Goal: Task Accomplishment & Management: Use online tool/utility

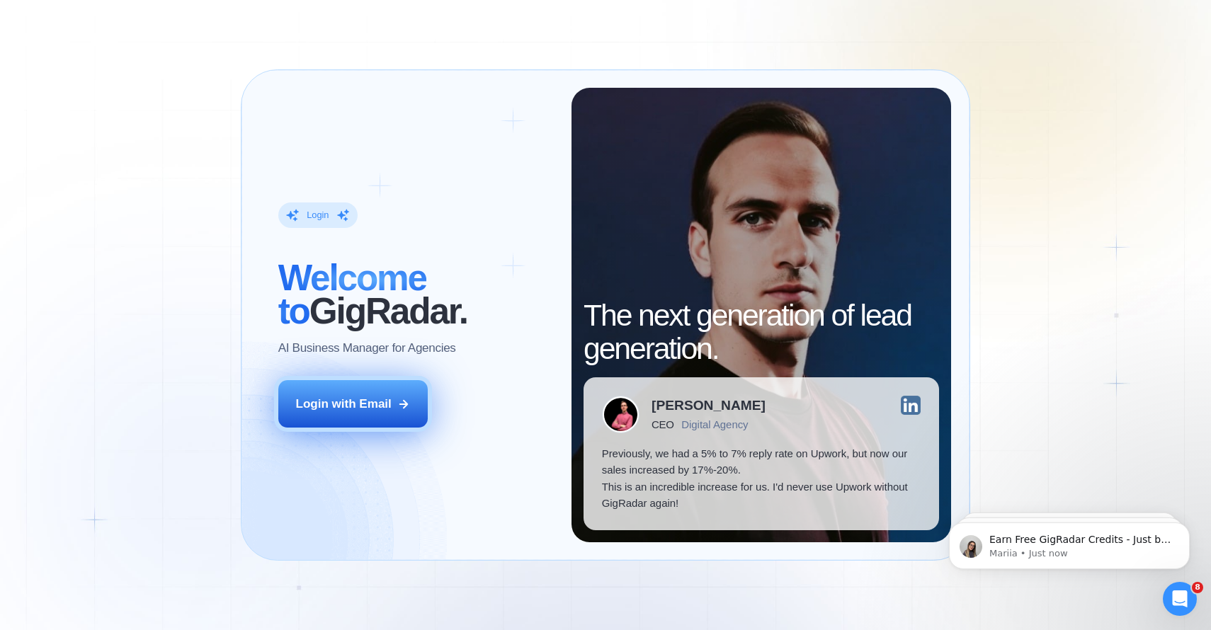
click at [360, 402] on div "Login with Email" at bounding box center [344, 404] width 96 height 17
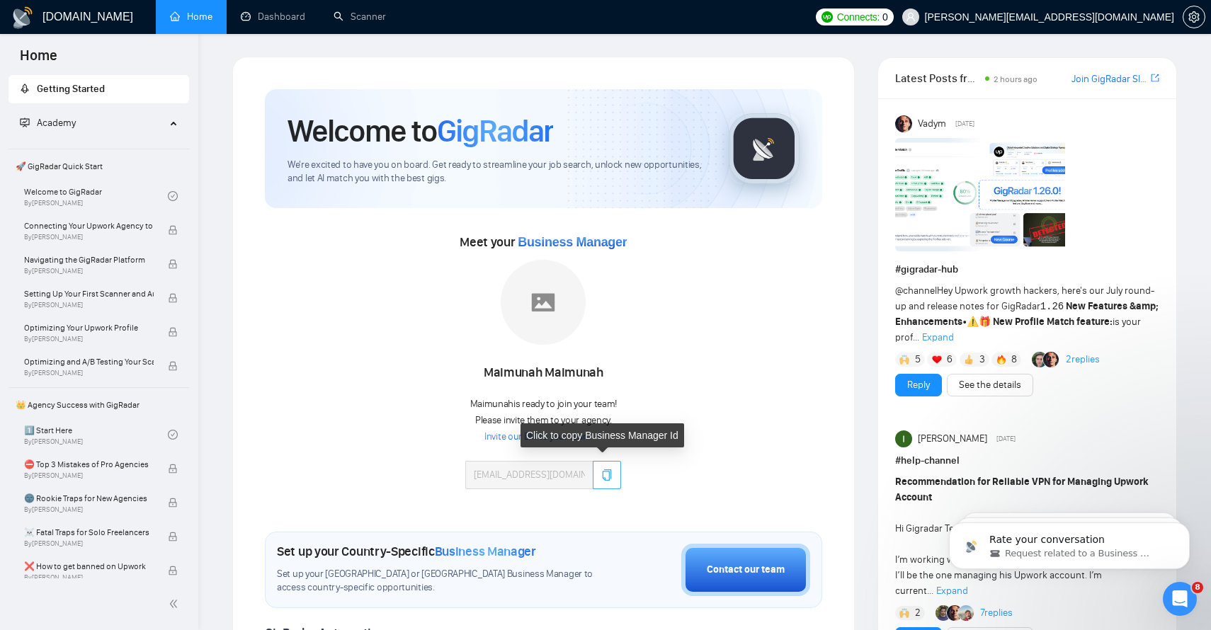
click at [603, 477] on icon "copy" at bounding box center [607, 475] width 9 height 11
click at [545, 434] on link "Invite our BM to your team →" at bounding box center [543, 437] width 118 height 13
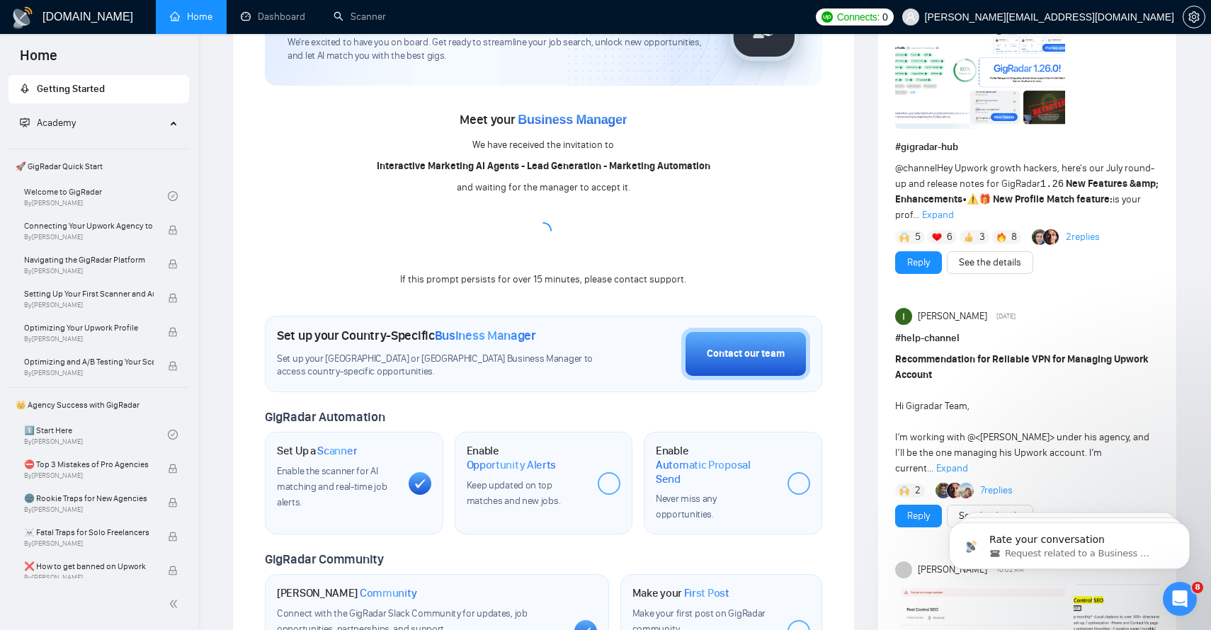
scroll to position [183, 0]
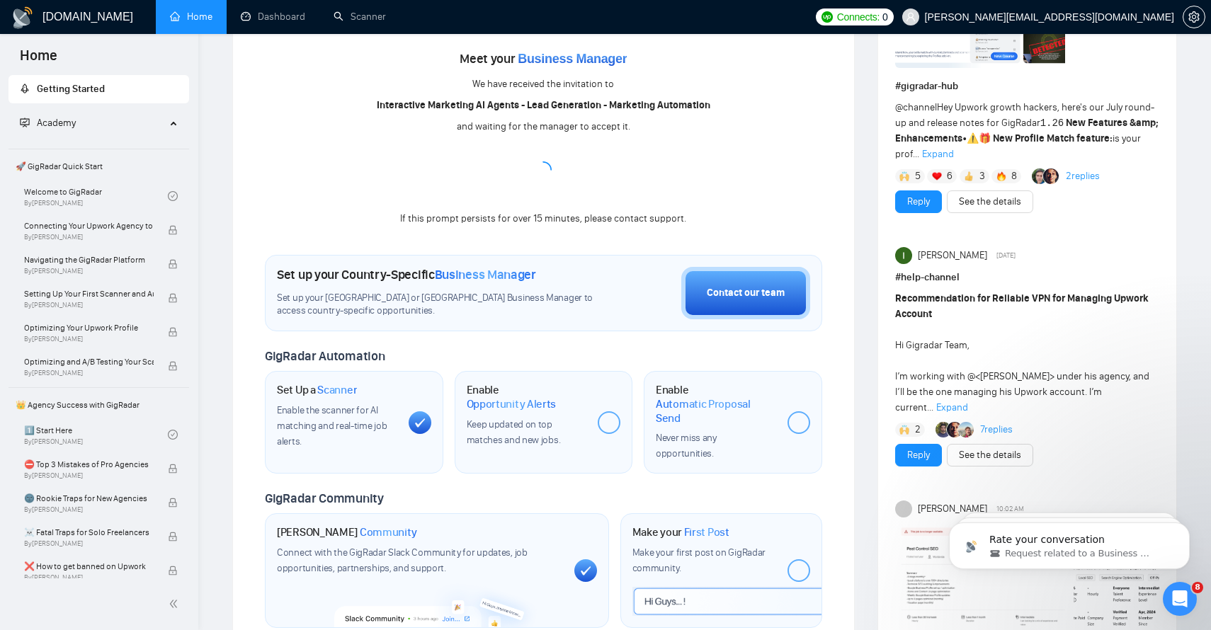
click at [541, 409] on span "Opportunity Alerts" at bounding box center [512, 404] width 90 height 14
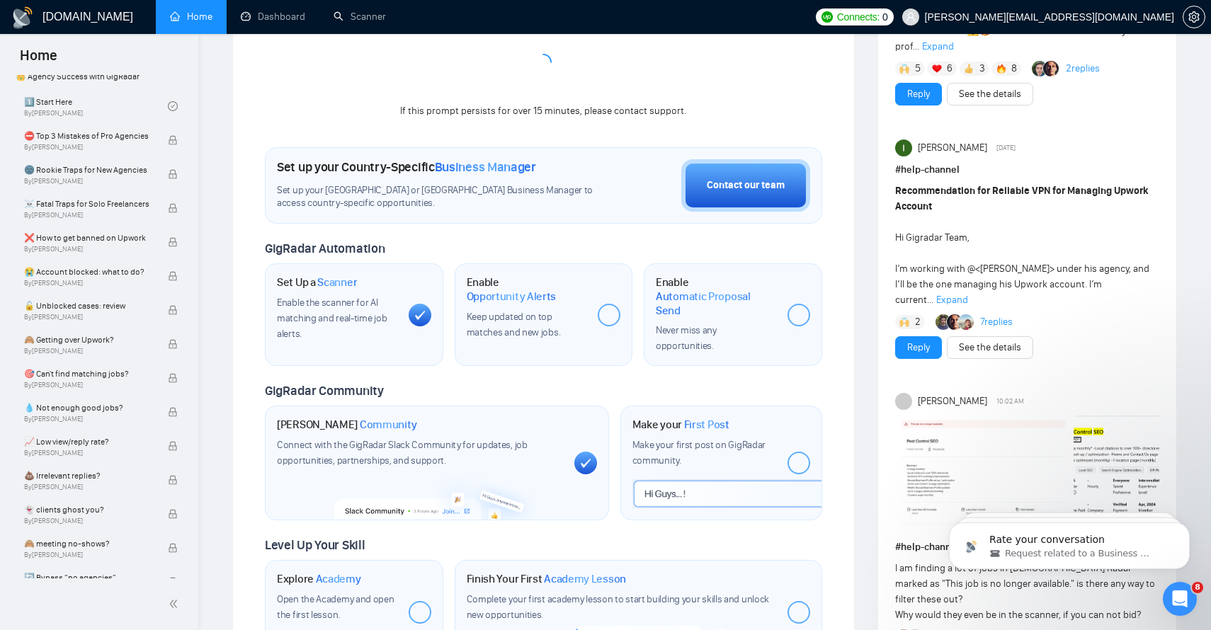
scroll to position [293, 0]
click at [654, 421] on h1 "Make your First Post" at bounding box center [680, 423] width 97 height 14
click at [683, 487] on div "Make your First Post Make your first post on GigRadar community." at bounding box center [704, 461] width 144 height 91
click at [802, 450] on div at bounding box center [799, 461] width 23 height 23
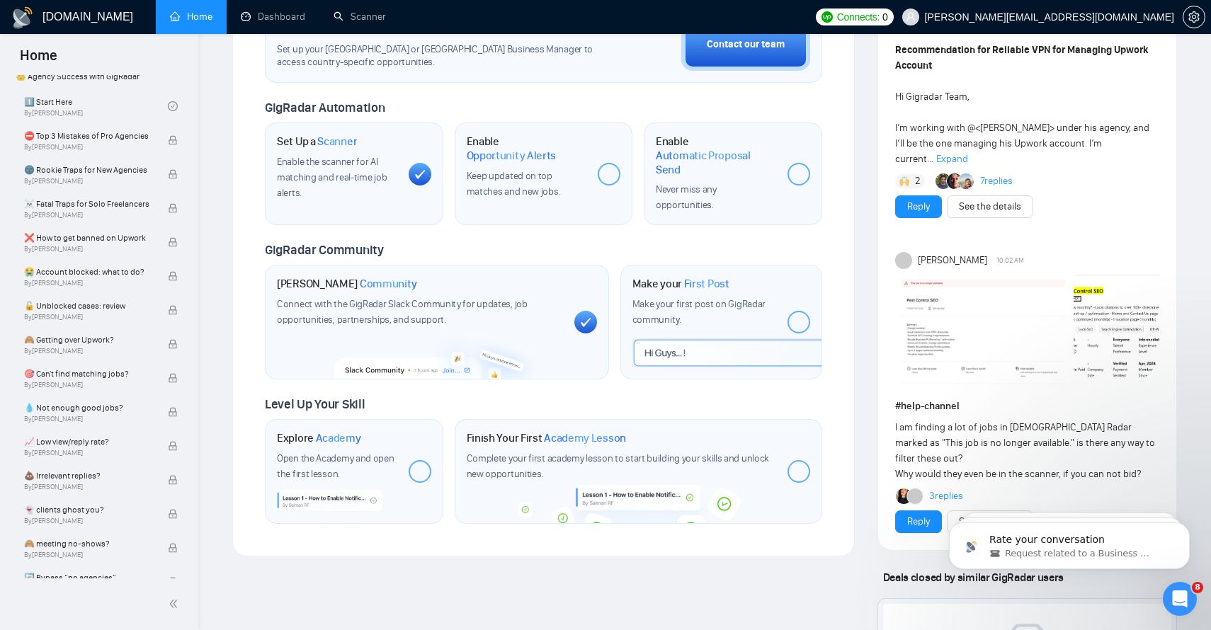
scroll to position [433, 0]
click at [652, 355] on div "Make your First Post Make your first post on GigRadar community." at bounding box center [704, 321] width 144 height 91
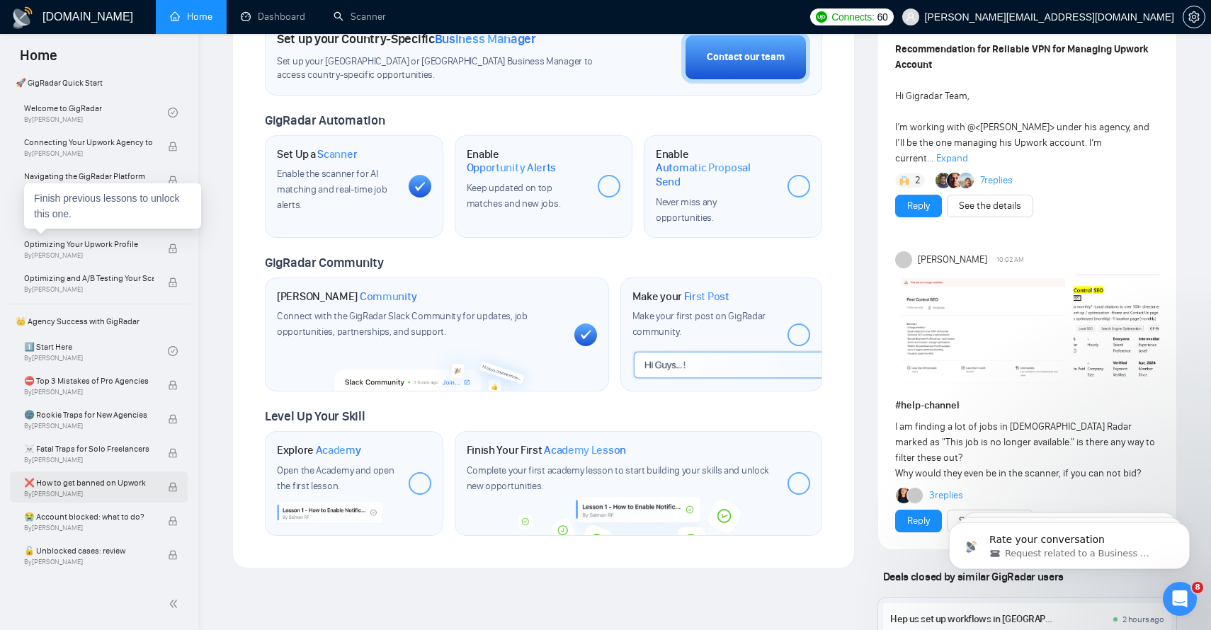
scroll to position [0, 0]
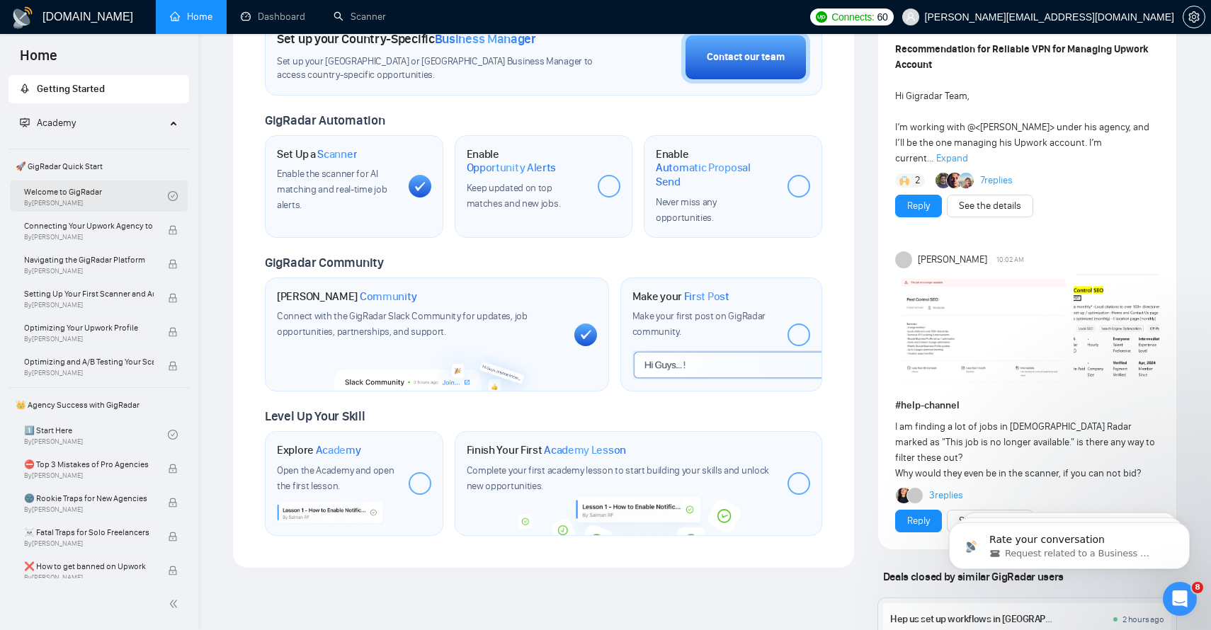
click at [87, 197] on link "Welcome to GigRadar By Vlad Timinsky" at bounding box center [96, 196] width 144 height 31
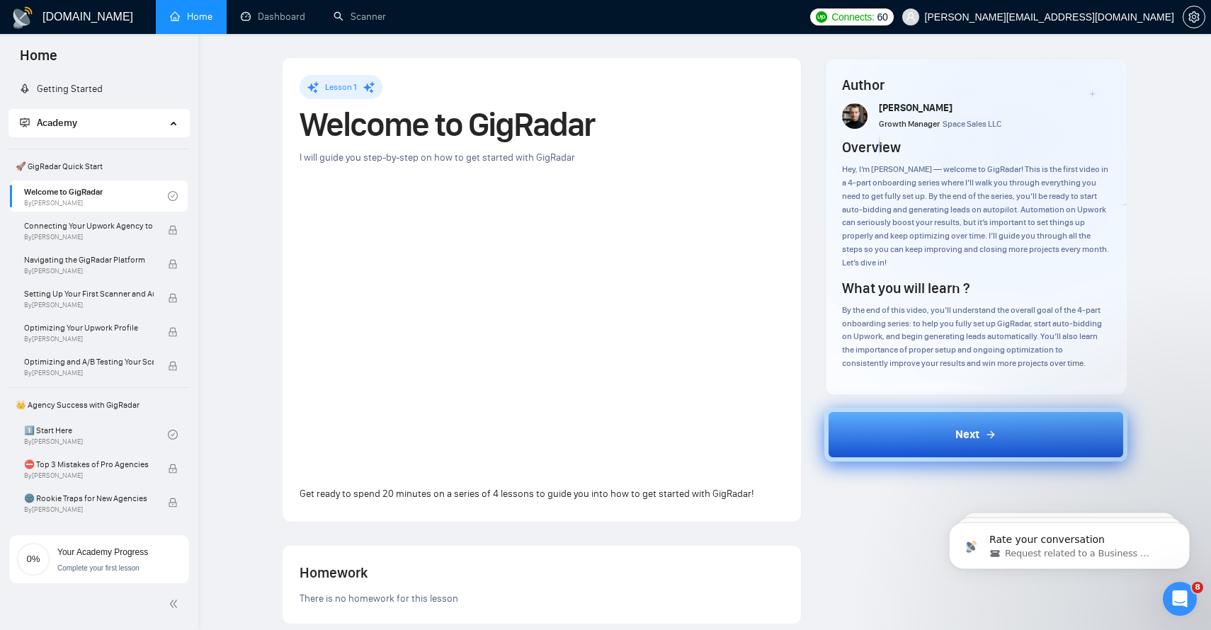
click at [958, 440] on span "Next" at bounding box center [967, 434] width 24 height 17
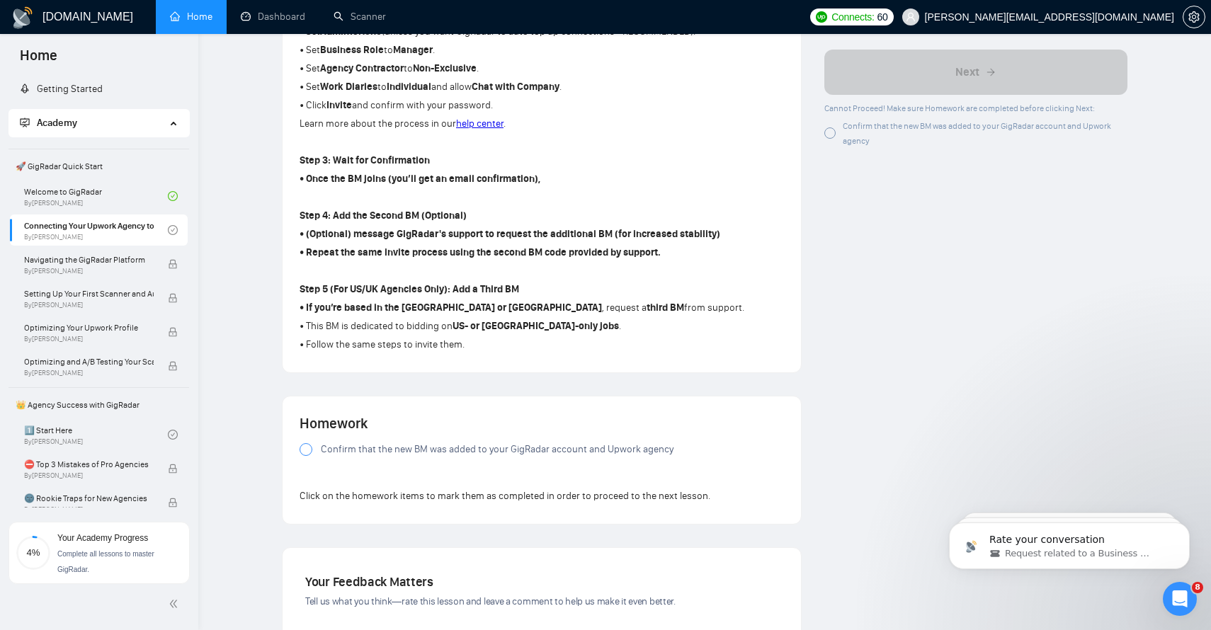
scroll to position [729, 0]
click at [303, 453] on div at bounding box center [306, 448] width 13 height 13
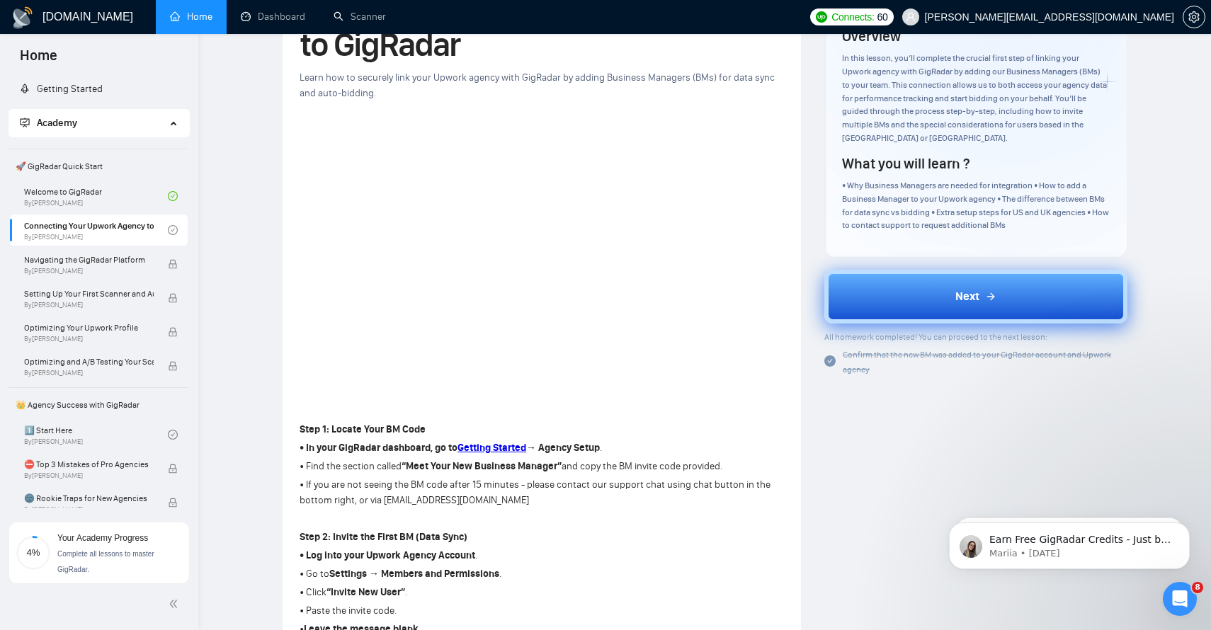
scroll to position [0, 0]
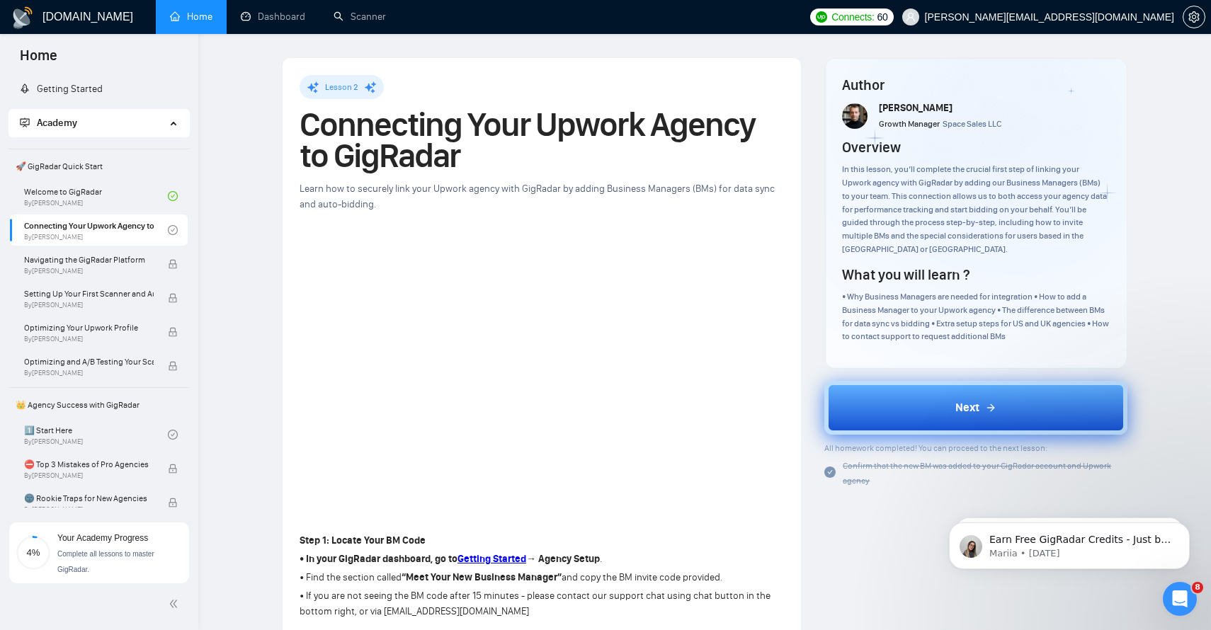
click at [944, 399] on button "Next" at bounding box center [975, 408] width 303 height 54
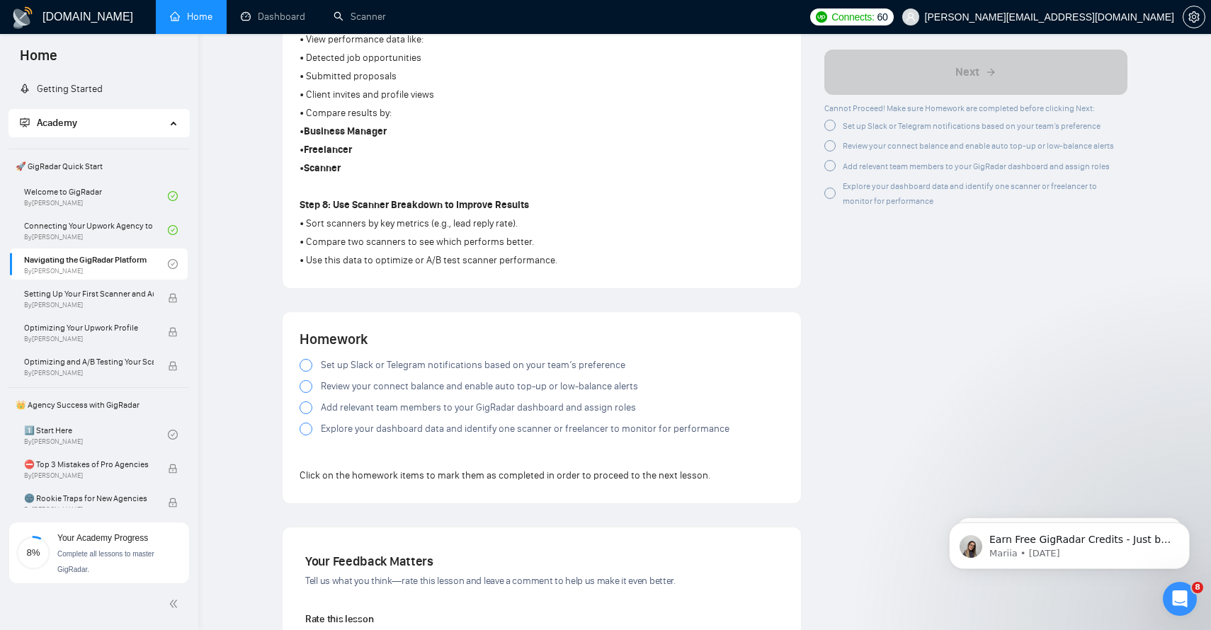
scroll to position [1035, 0]
click at [304, 373] on div at bounding box center [306, 366] width 13 height 13
click at [307, 394] on div at bounding box center [306, 387] width 13 height 13
click at [305, 414] on div at bounding box center [306, 408] width 13 height 13
click at [307, 436] on div at bounding box center [306, 430] width 13 height 13
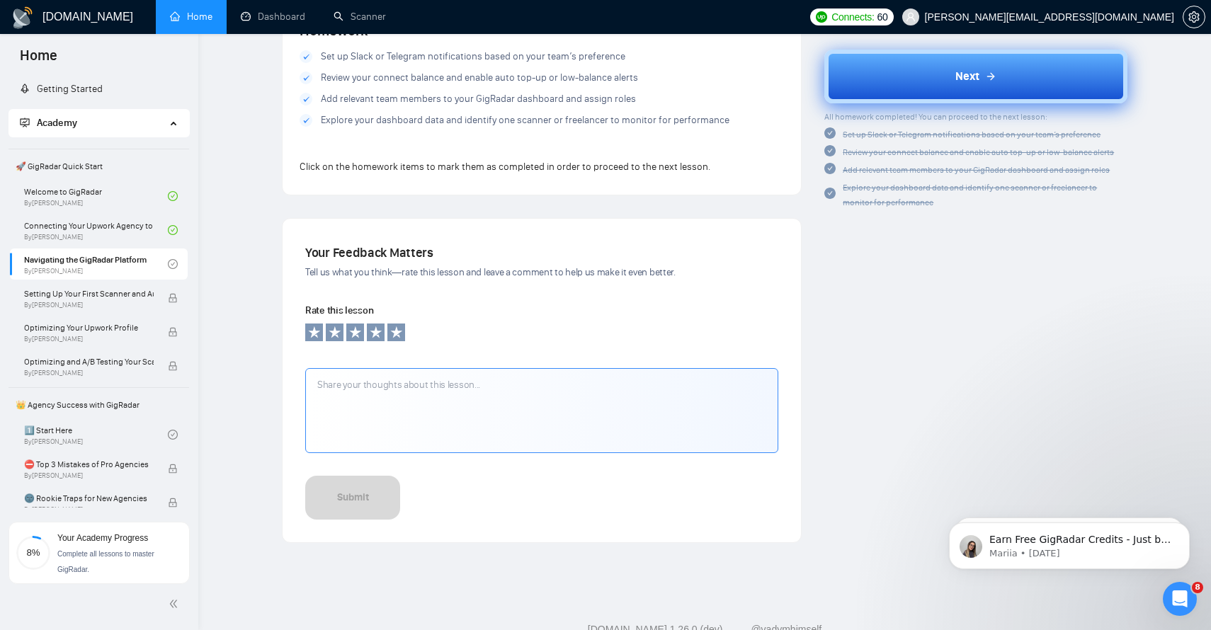
click at [948, 67] on button "Next" at bounding box center [975, 77] width 303 height 54
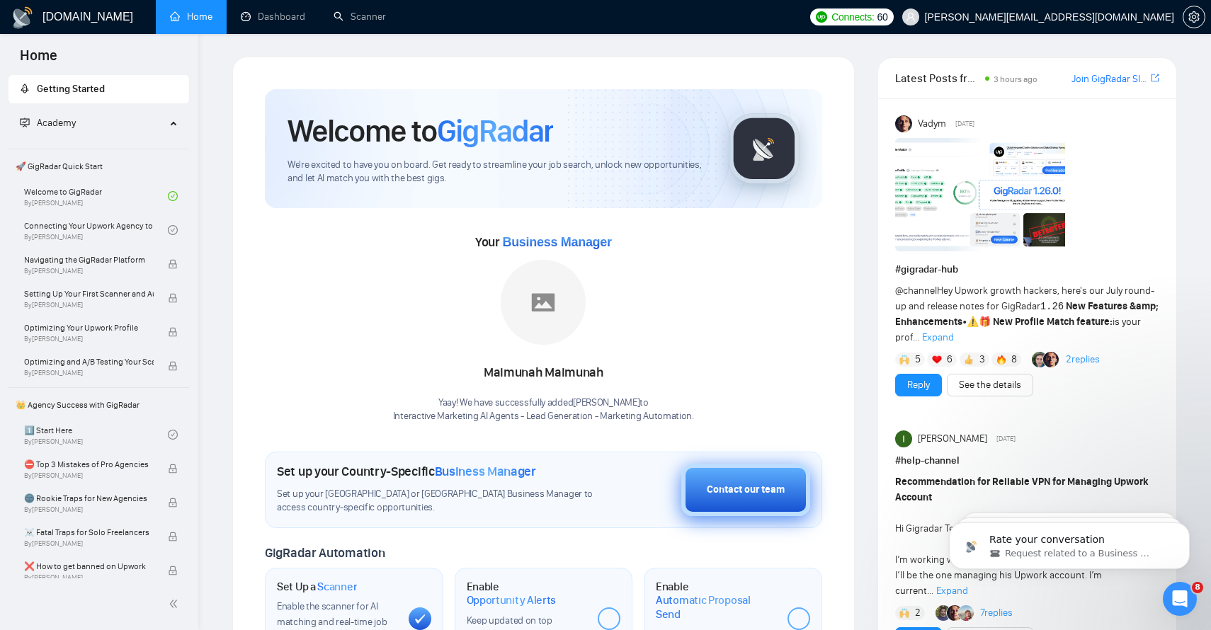
click at [736, 482] on div "Contact our team" at bounding box center [746, 490] width 78 height 16
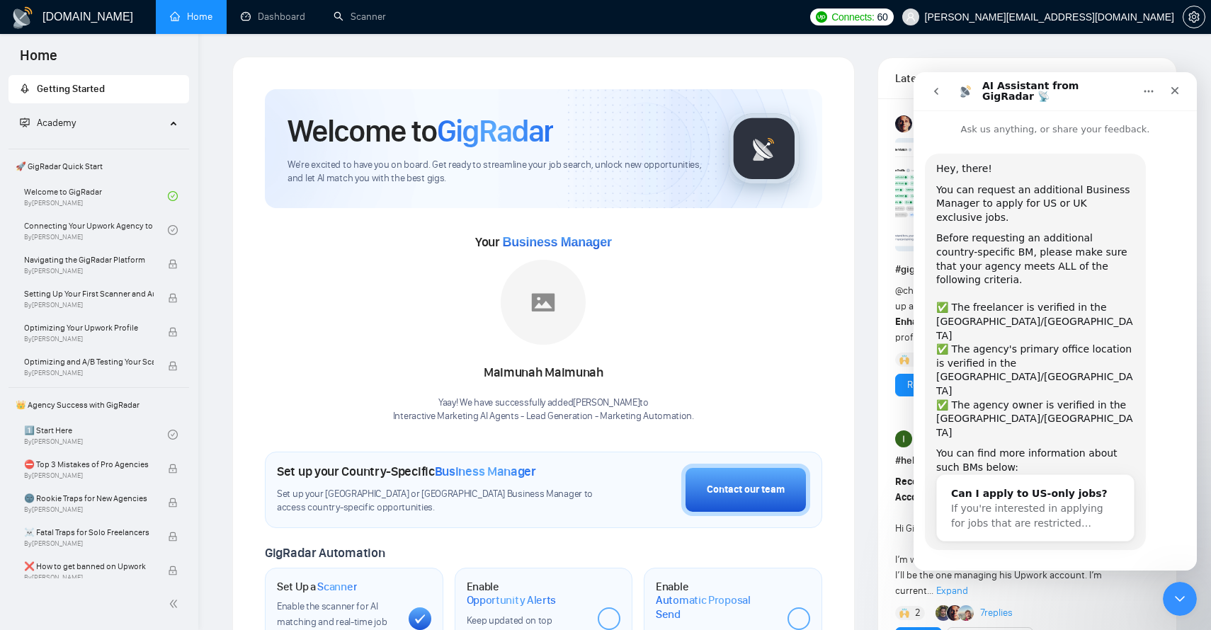
scroll to position [10, 0]
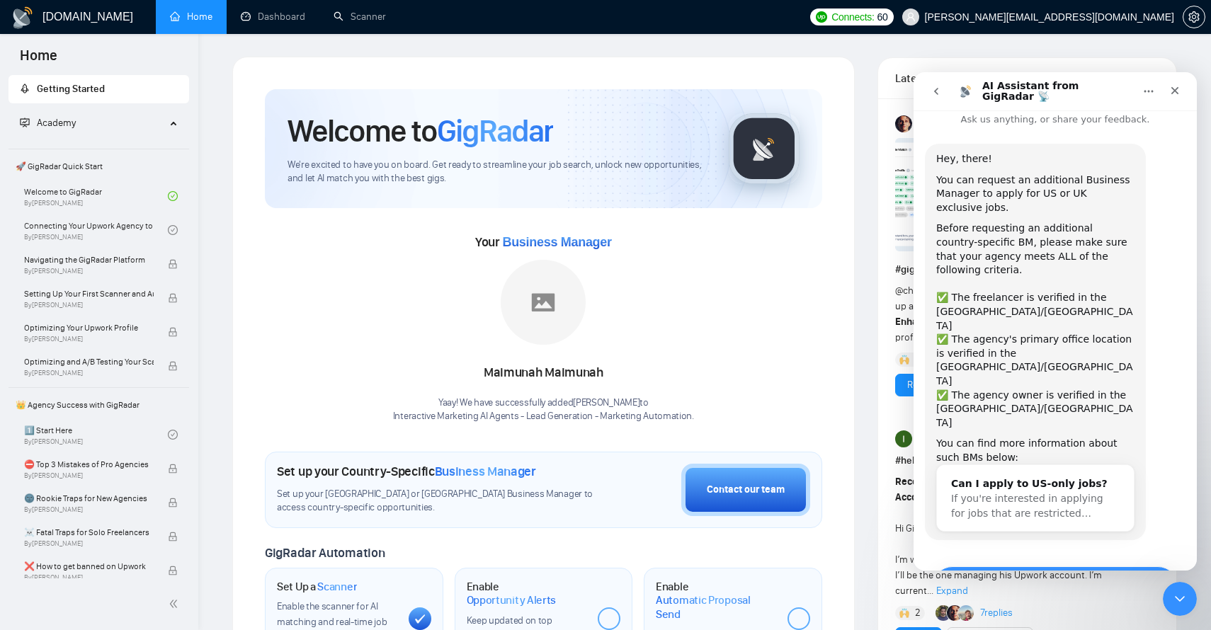
click at [1016, 567] on button "Yes, I meet all of the criteria - request a new BM" at bounding box center [1055, 587] width 246 height 41
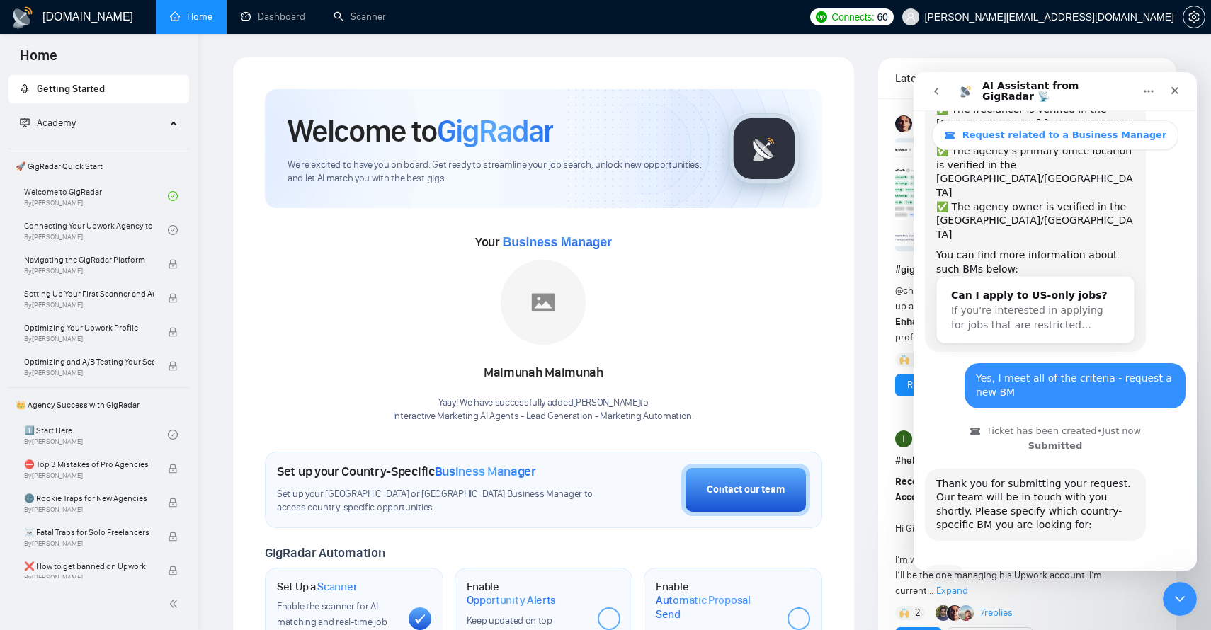
scroll to position [293, 0]
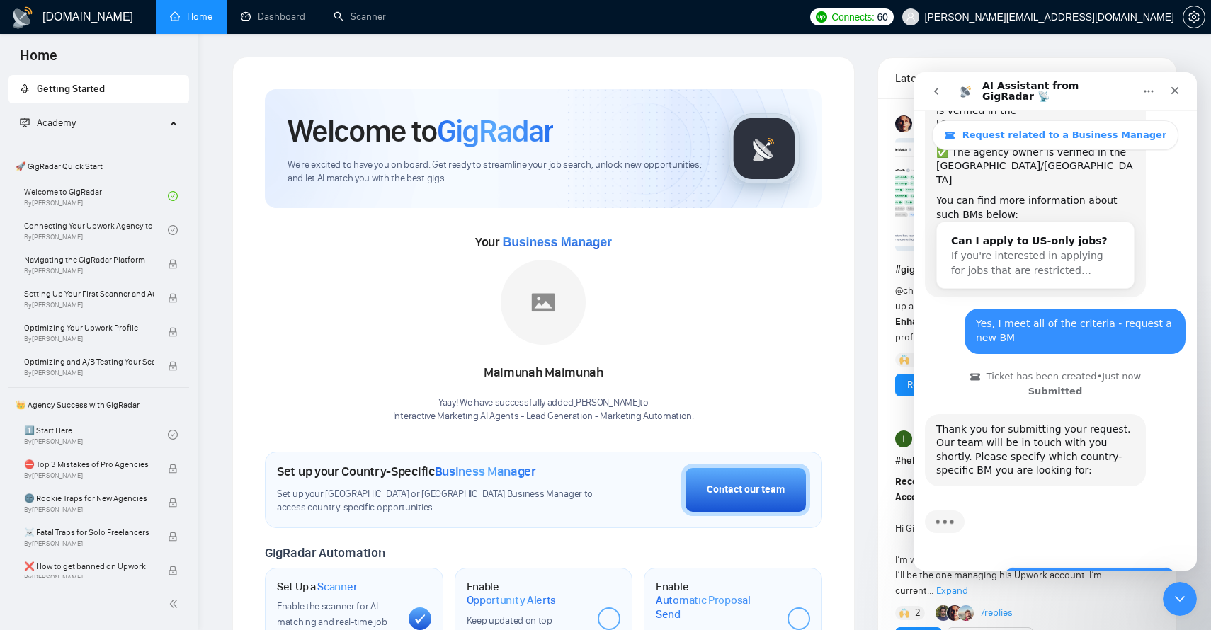
click at [1091, 567] on button "🇺🇸 US-based business manager" at bounding box center [1090, 581] width 178 height 28
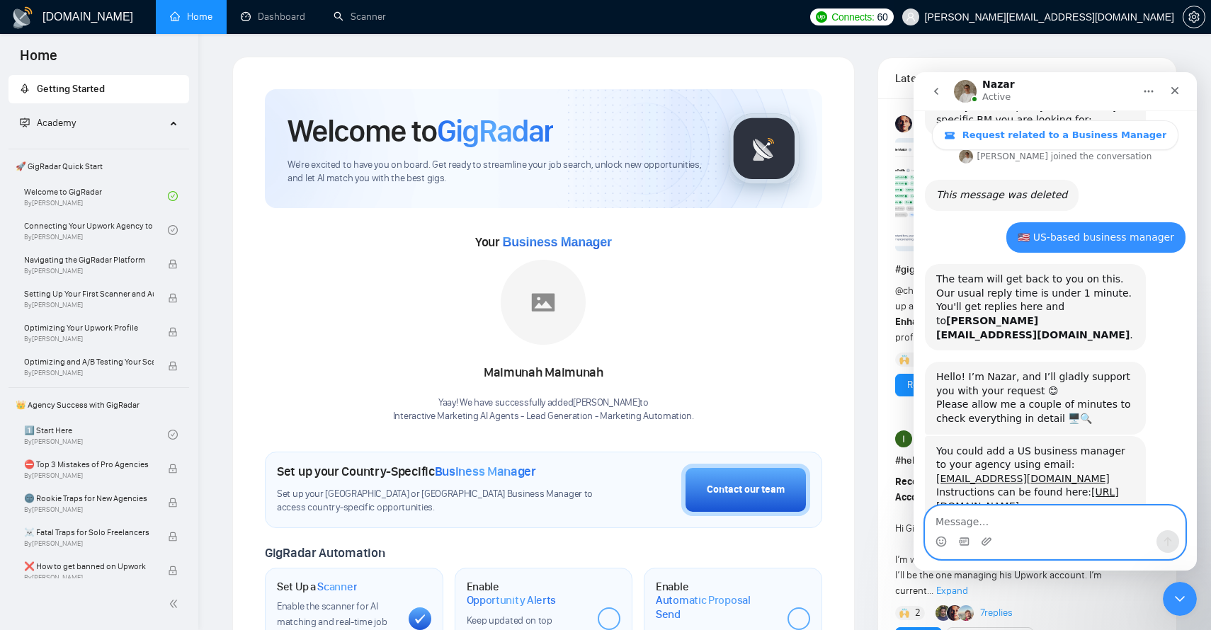
scroll to position [688, 0]
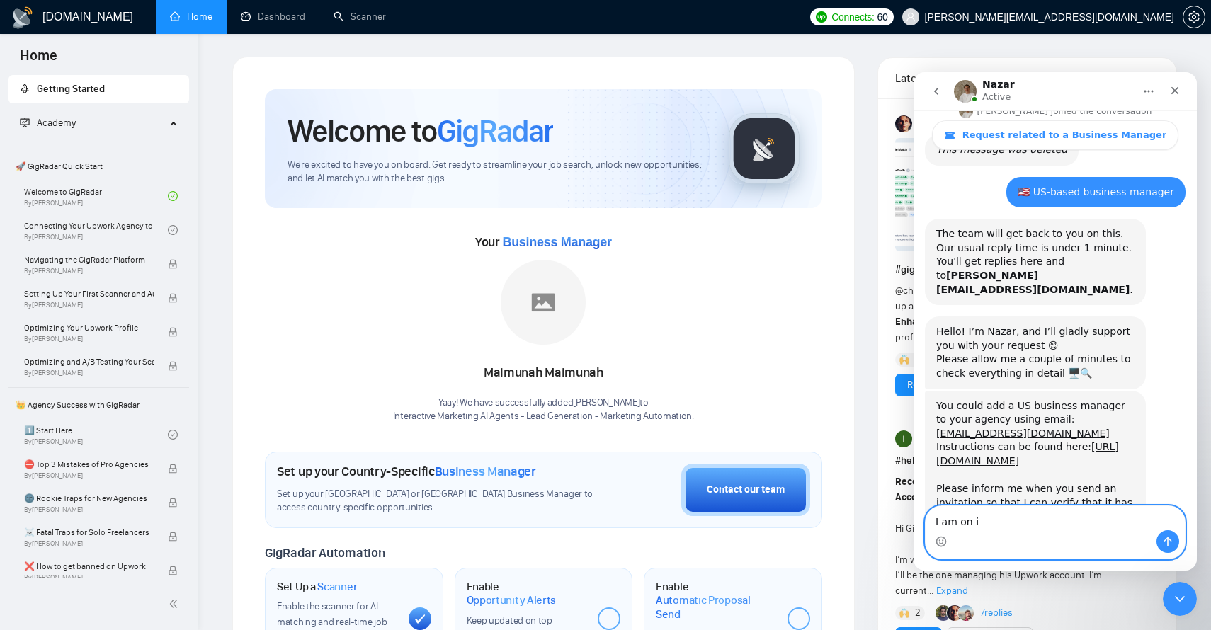
type textarea "I am on it"
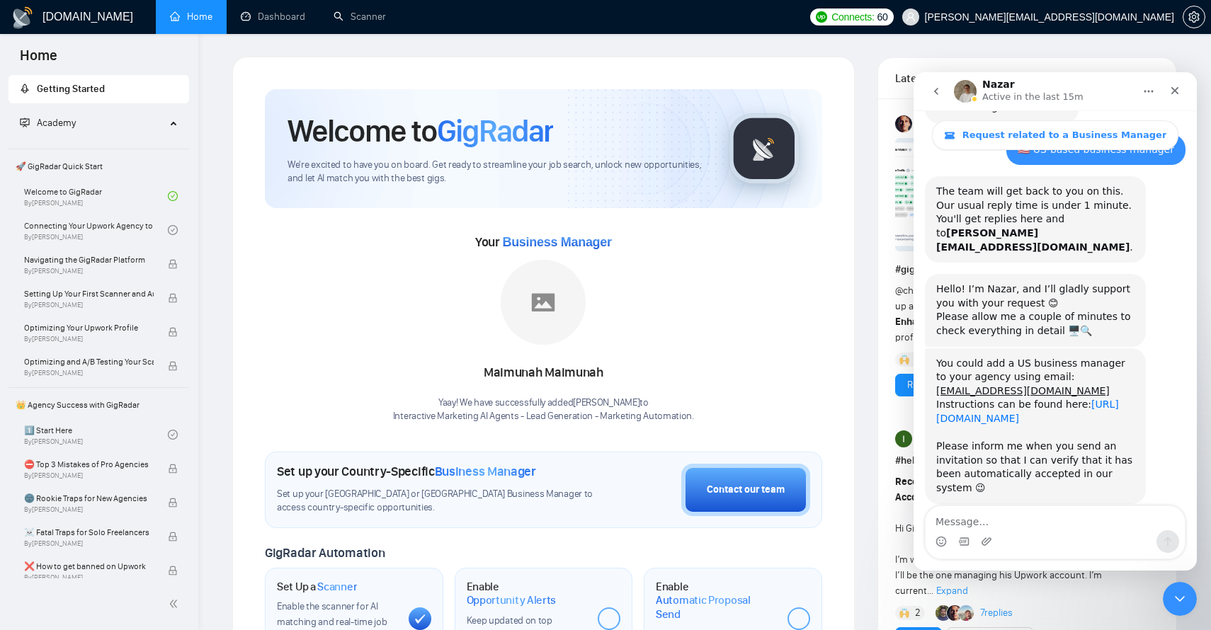
click at [1011, 399] on link "[URL][DOMAIN_NAME]" at bounding box center [1027, 411] width 183 height 25
click at [1004, 523] on textarea "Message…" at bounding box center [1055, 518] width 259 height 24
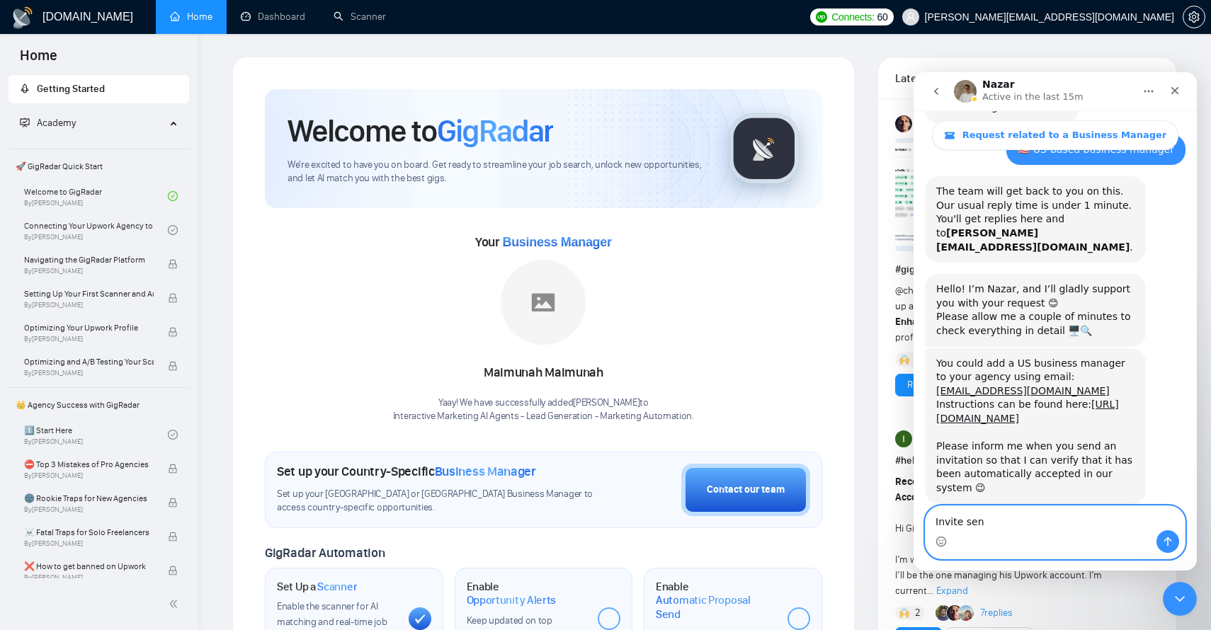
type textarea "Invite sent"
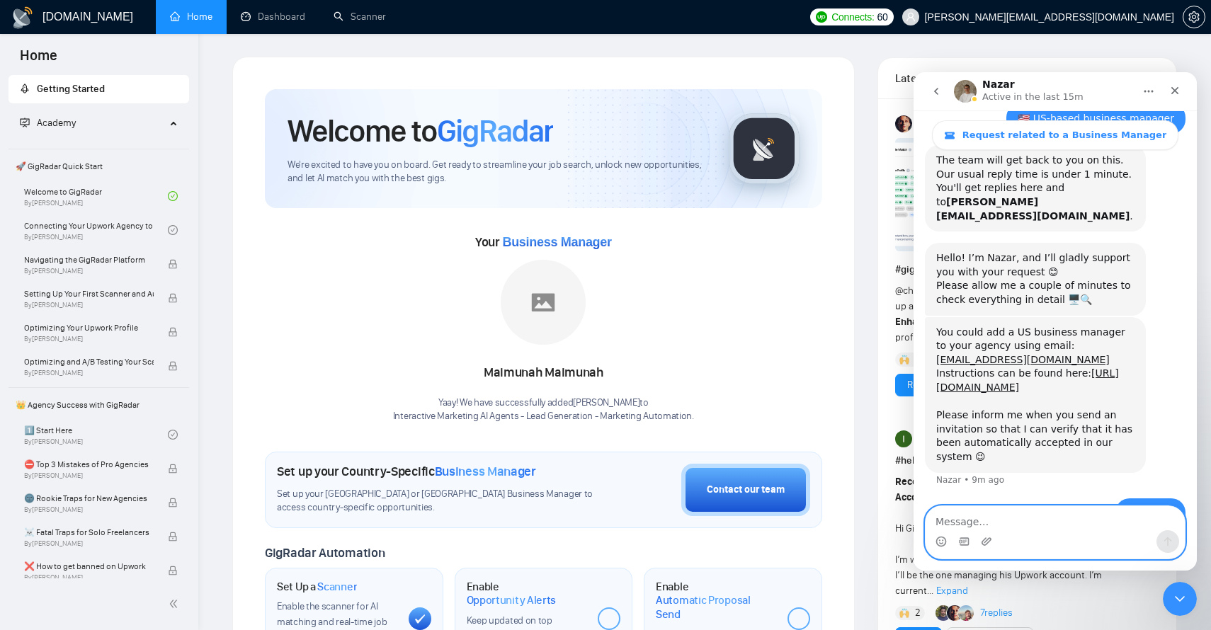
scroll to position [763, 0]
click at [1173, 93] on icon "Close" at bounding box center [1175, 91] width 8 height 8
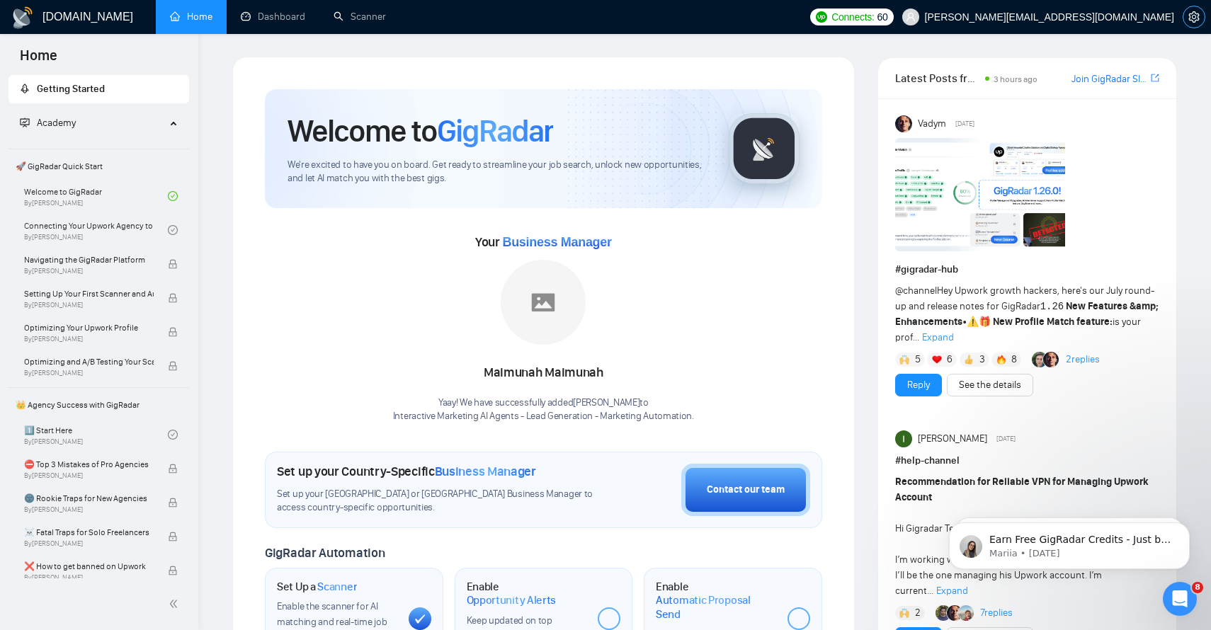
click at [1188, 20] on span "setting" at bounding box center [1194, 16] width 21 height 11
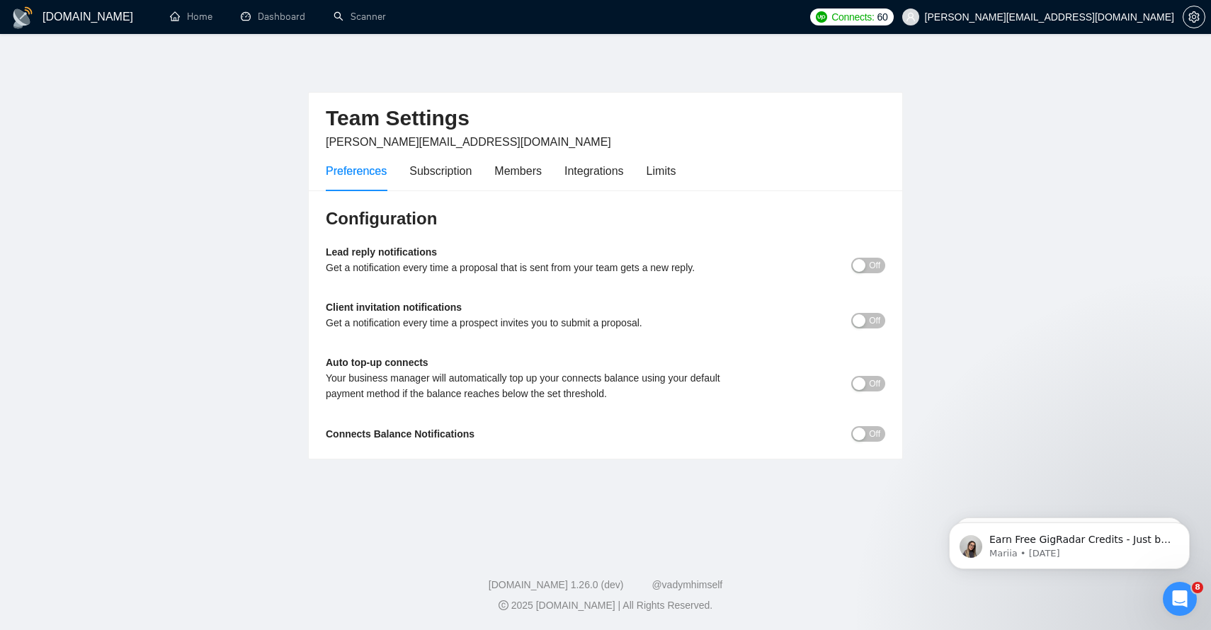
click at [878, 319] on span "Off" at bounding box center [874, 321] width 11 height 16
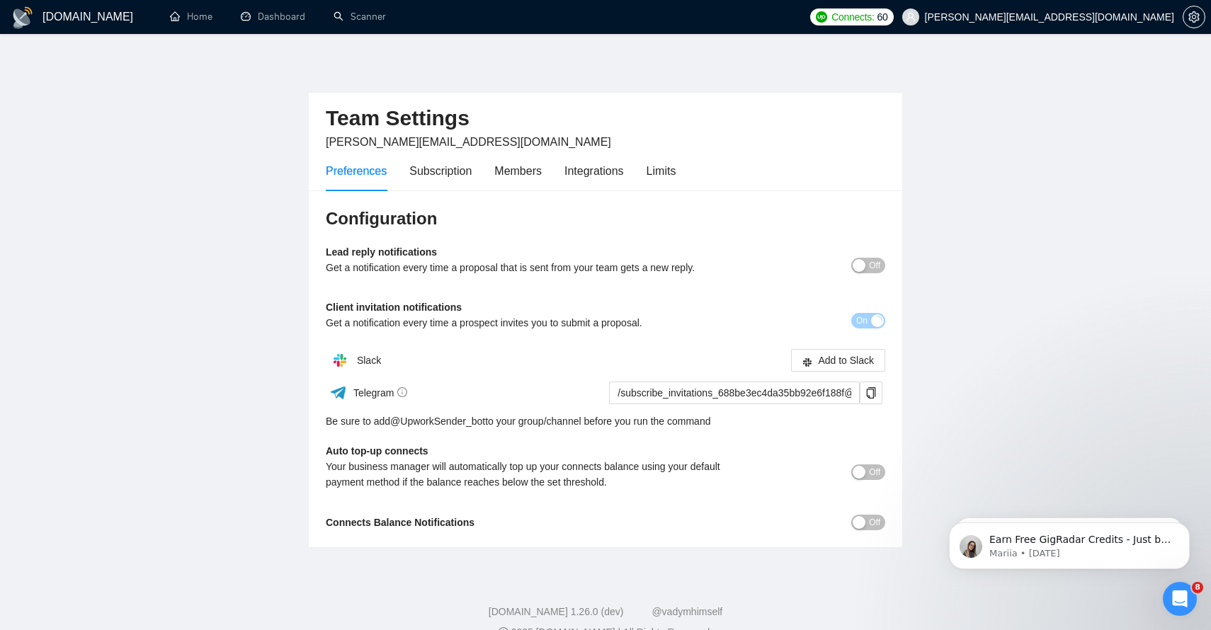
click at [873, 267] on span "Off" at bounding box center [874, 266] width 11 height 16
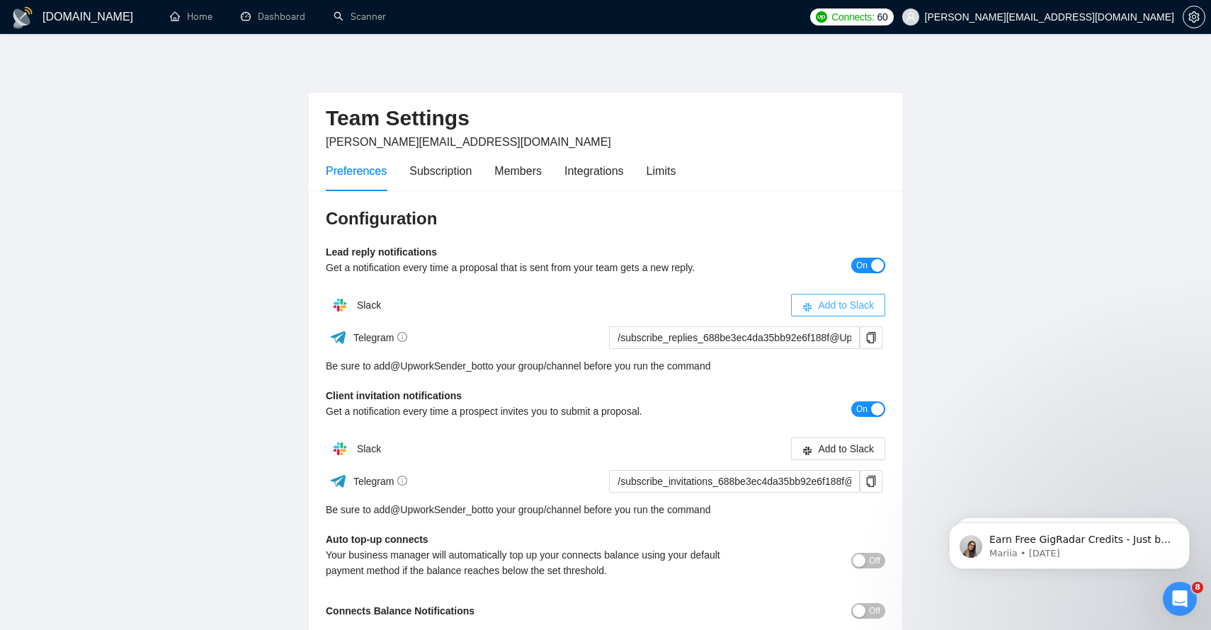
click at [838, 305] on span "Add to Slack" at bounding box center [846, 305] width 56 height 16
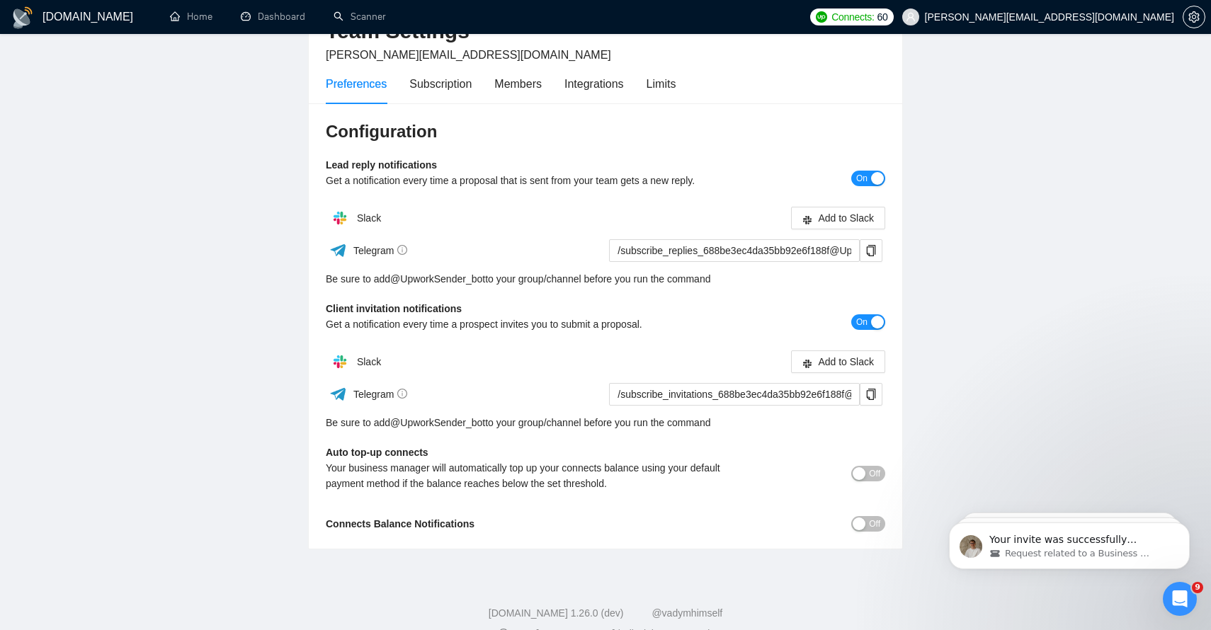
scroll to position [108, 0]
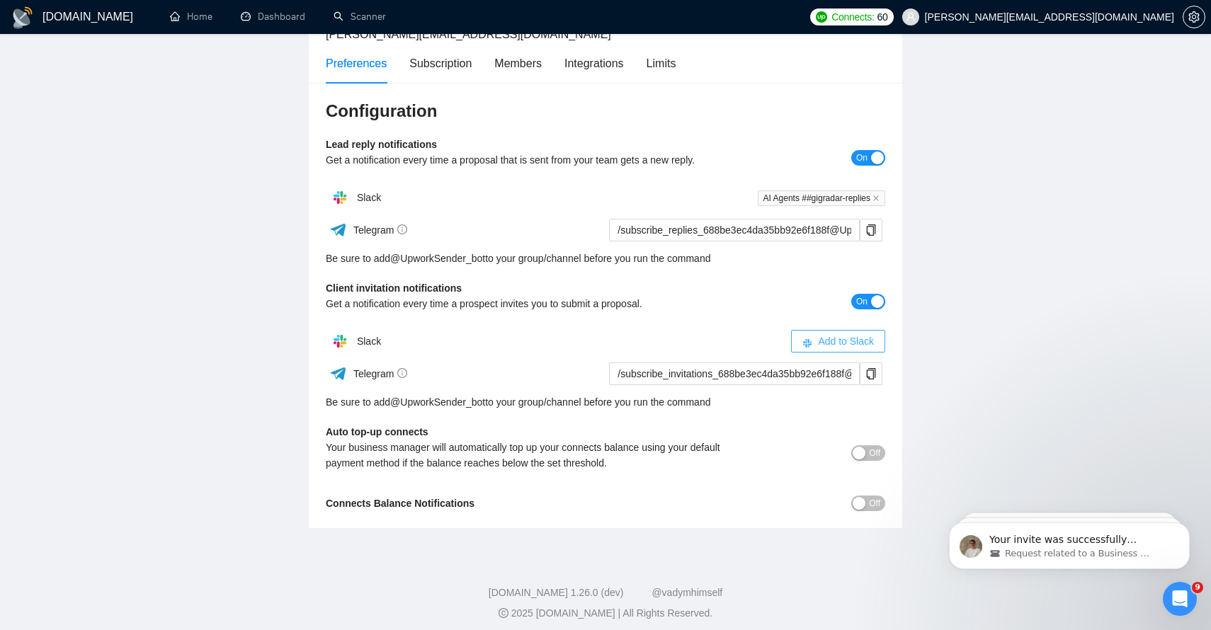
click at [840, 339] on span "Add to Slack" at bounding box center [846, 342] width 56 height 16
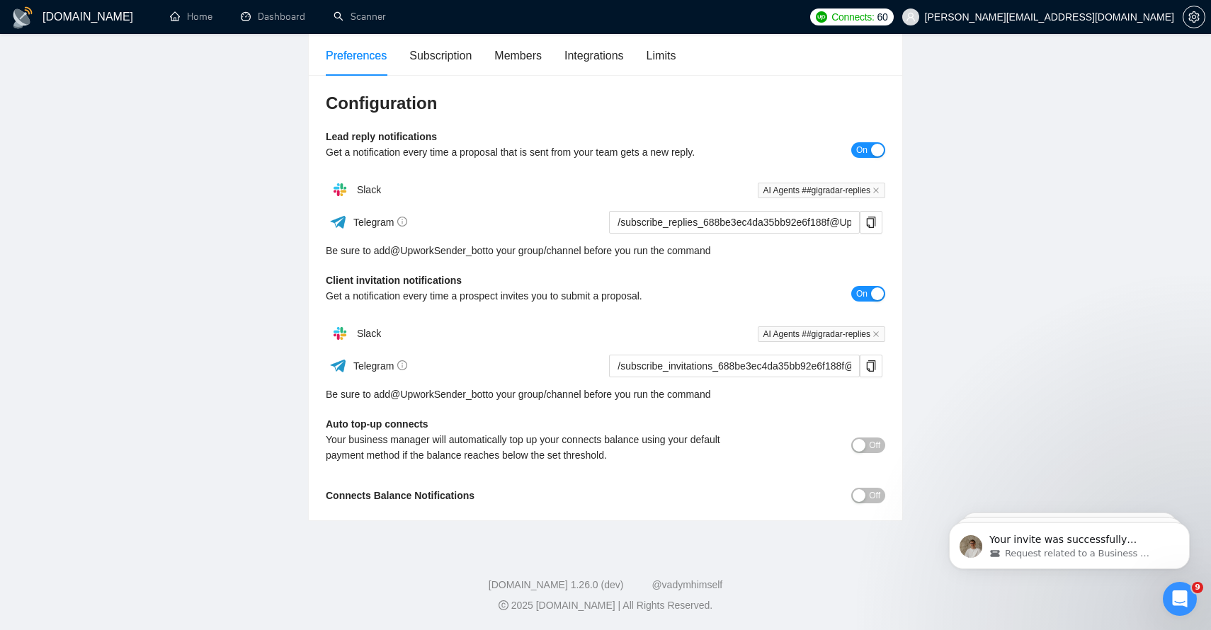
click at [877, 445] on span "Off" at bounding box center [874, 446] width 11 height 16
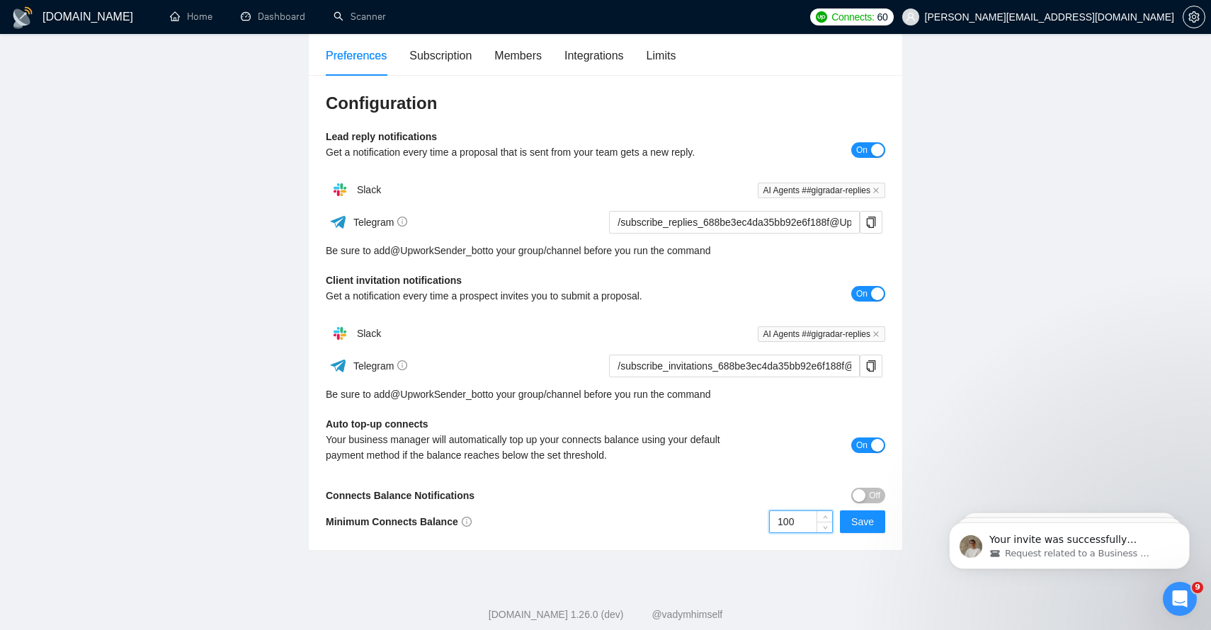
drag, startPoint x: 799, startPoint y: 523, endPoint x: 768, endPoint y: 522, distance: 31.2
click at [768, 522] on div "100 Save" at bounding box center [746, 522] width 280 height 23
type input "50"
click at [872, 525] on span "Save" at bounding box center [862, 522] width 23 height 16
click at [869, 498] on span "Off" at bounding box center [874, 496] width 11 height 16
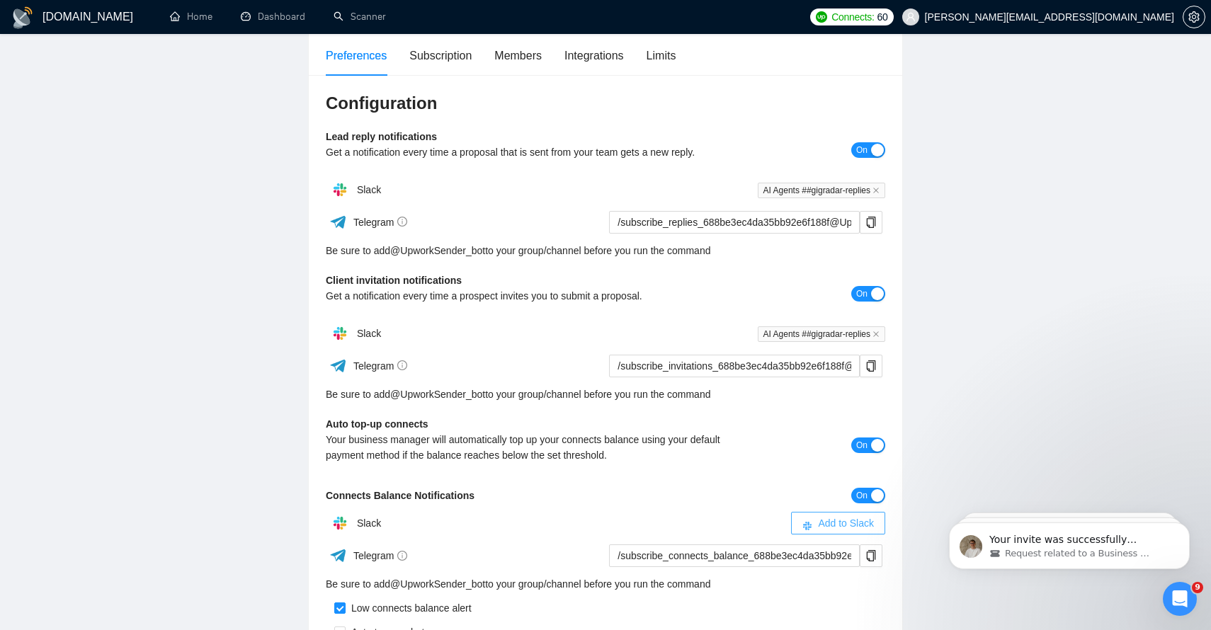
click at [840, 521] on span "Add to Slack" at bounding box center [846, 524] width 56 height 16
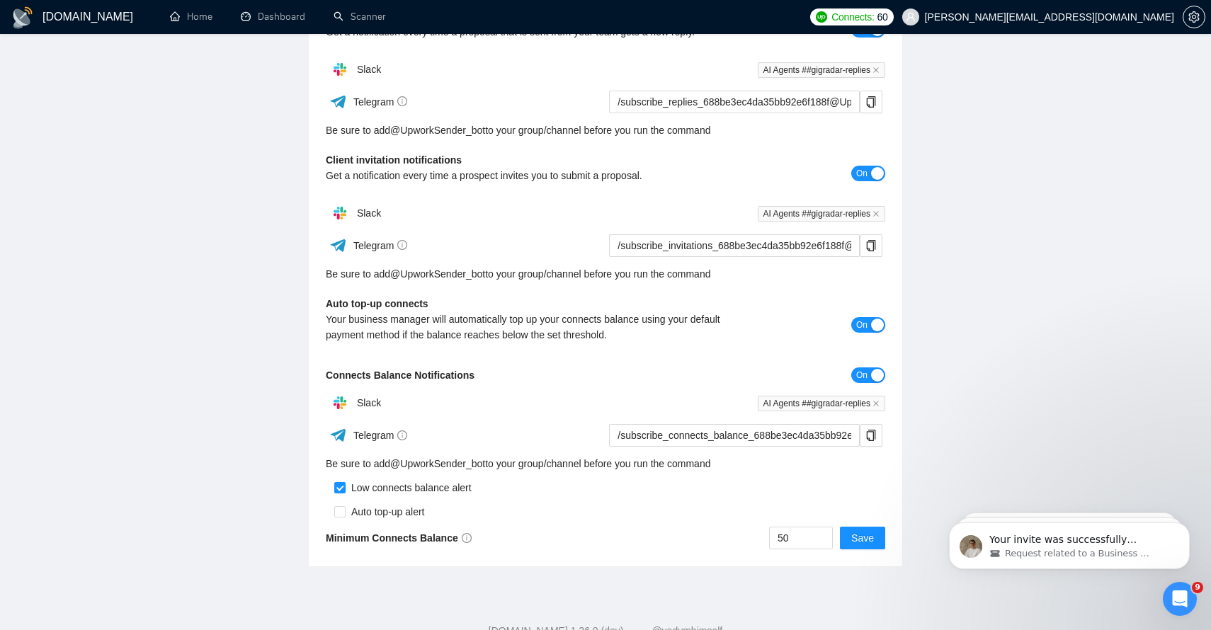
scroll to position [238, 0]
click at [344, 509] on input "checkbox" at bounding box center [339, 509] width 11 height 11
checkbox input "true"
click at [873, 535] on span "Save" at bounding box center [862, 536] width 23 height 16
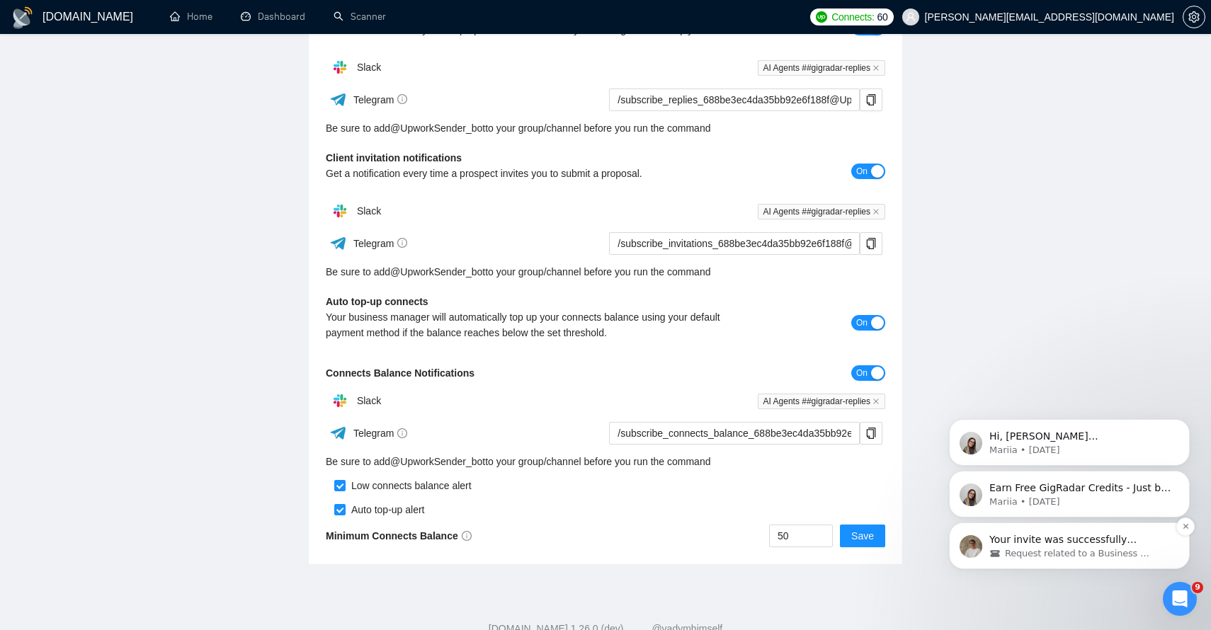
click at [1014, 543] on p "Your invite was successfully accepted, and your US BM has been successfully add…" at bounding box center [1080, 540] width 183 height 14
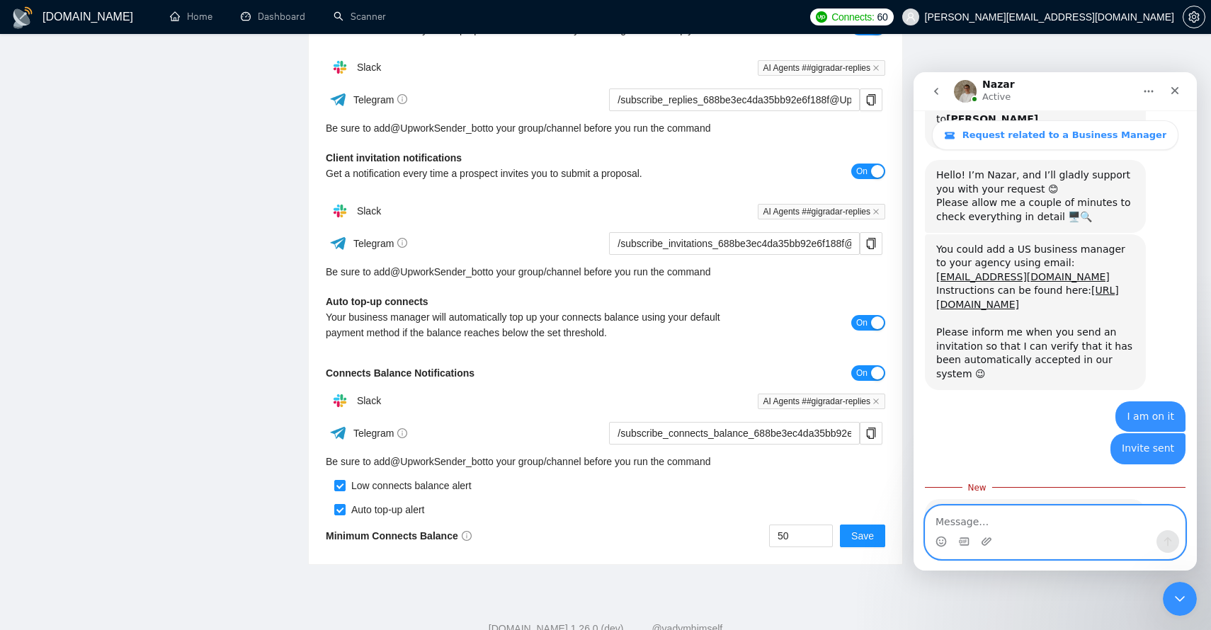
scroll to position [0, 0]
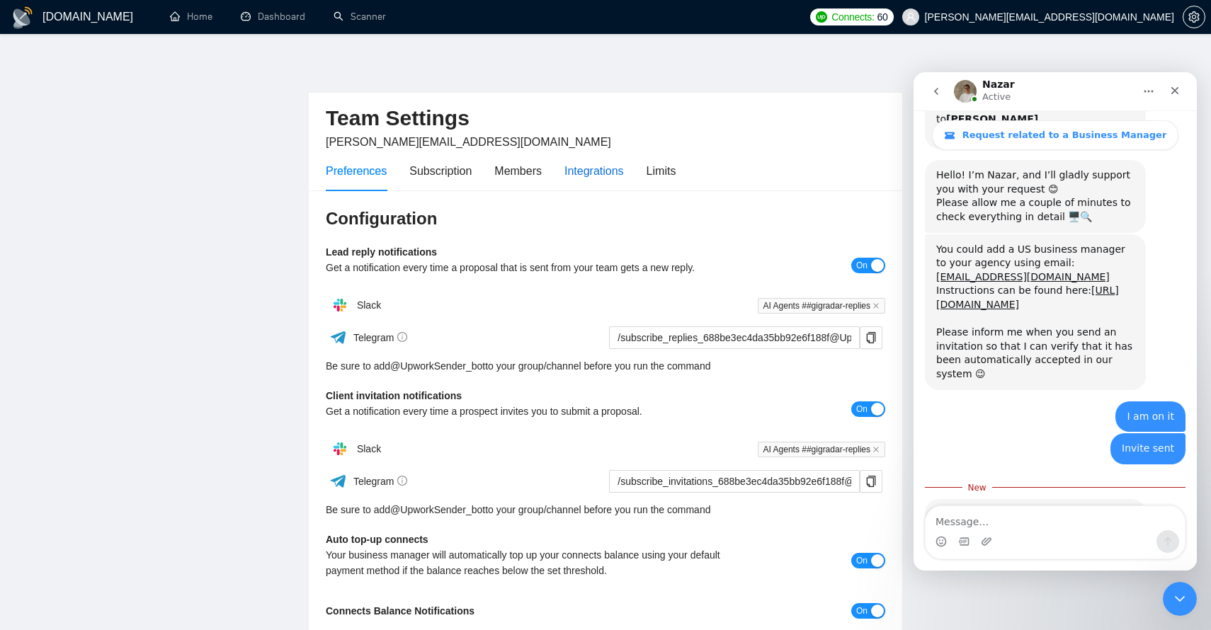
click at [601, 171] on div "Integrations" at bounding box center [593, 171] width 59 height 18
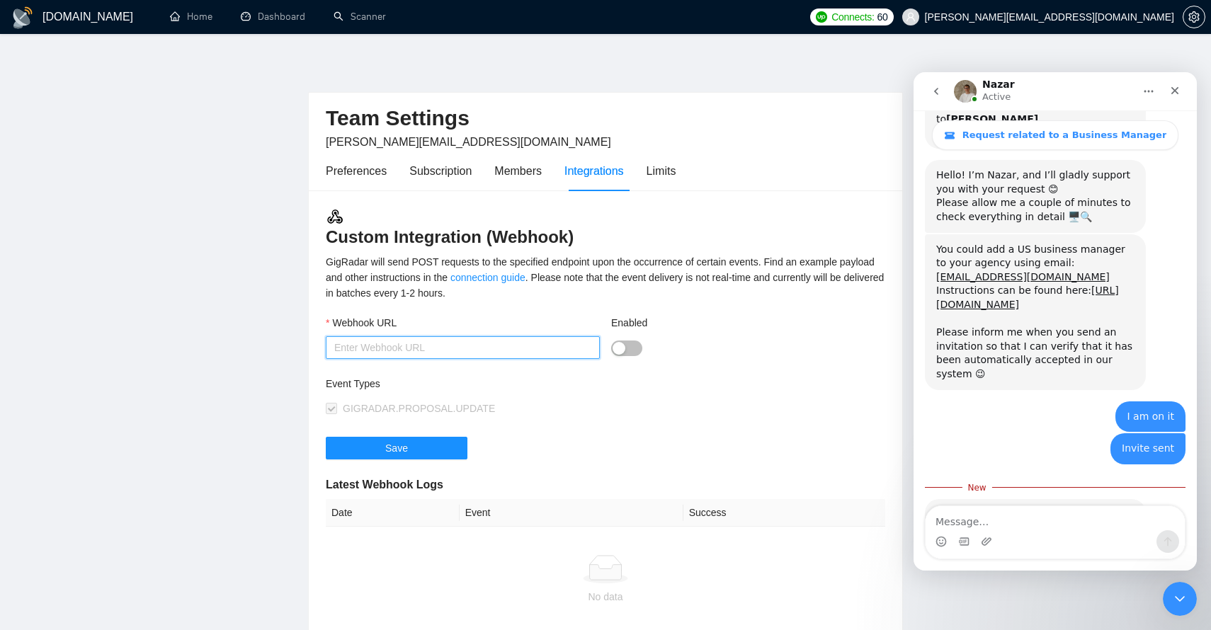
click at [541, 346] on input "Webhook URL" at bounding box center [463, 347] width 274 height 23
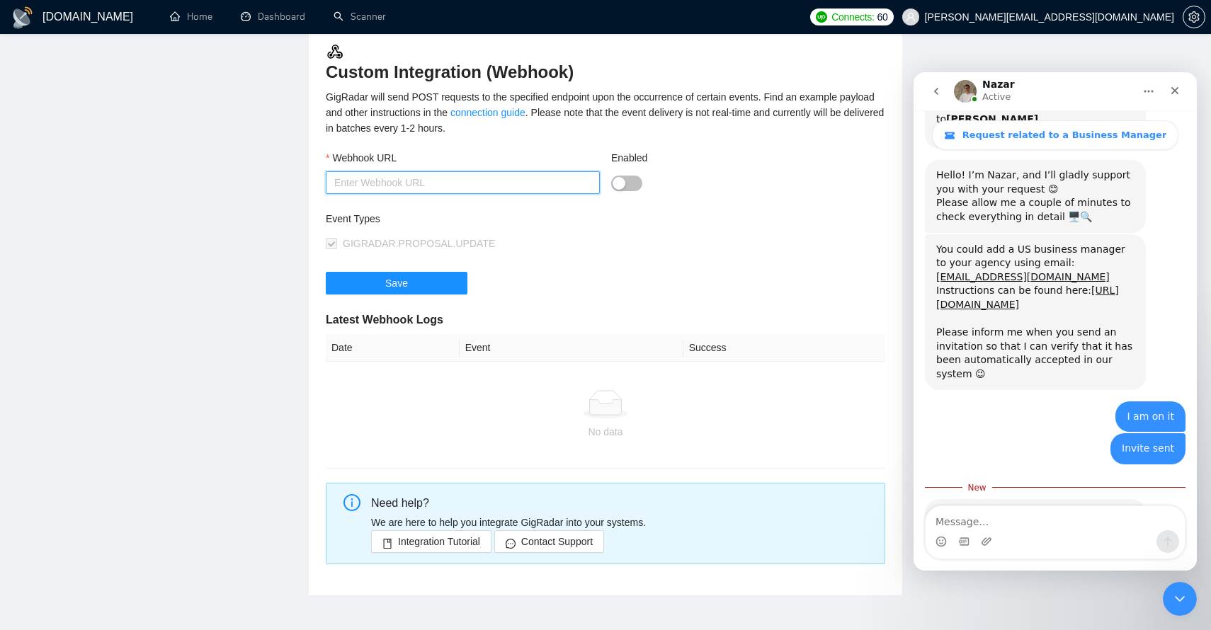
scroll to position [164, 0]
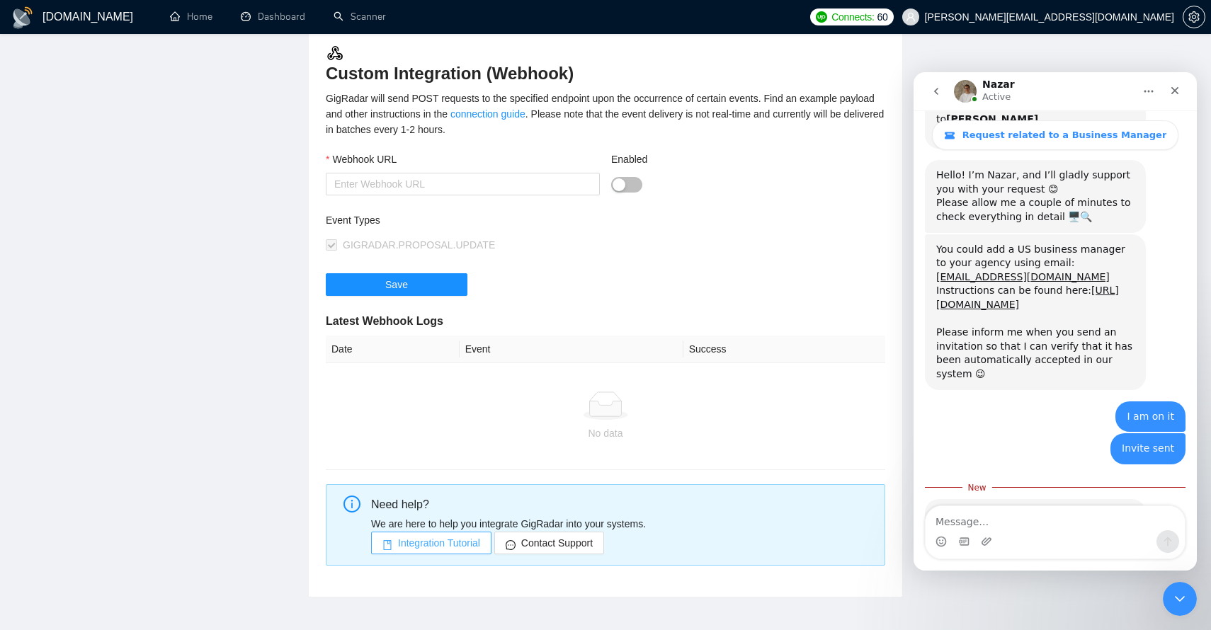
click at [464, 545] on span "Integration Tutorial" at bounding box center [439, 543] width 82 height 16
click at [710, 228] on div "Event Types GIGRADAR.PROPOSAL.UPDATE" at bounding box center [606, 242] width 560 height 61
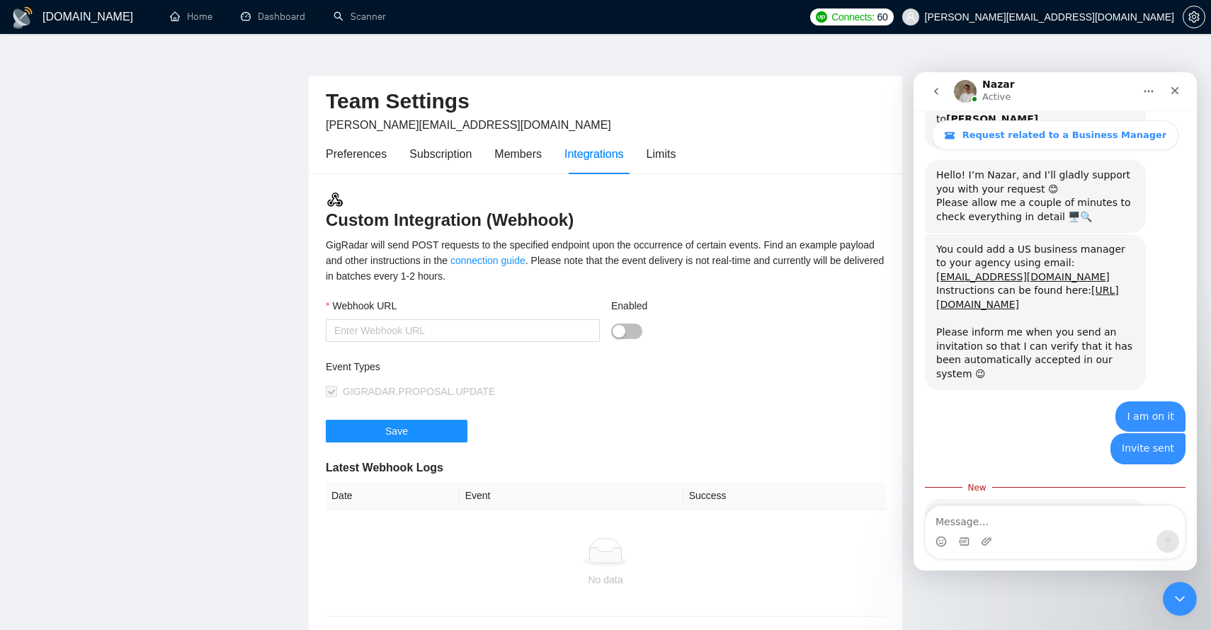
scroll to position [0, 0]
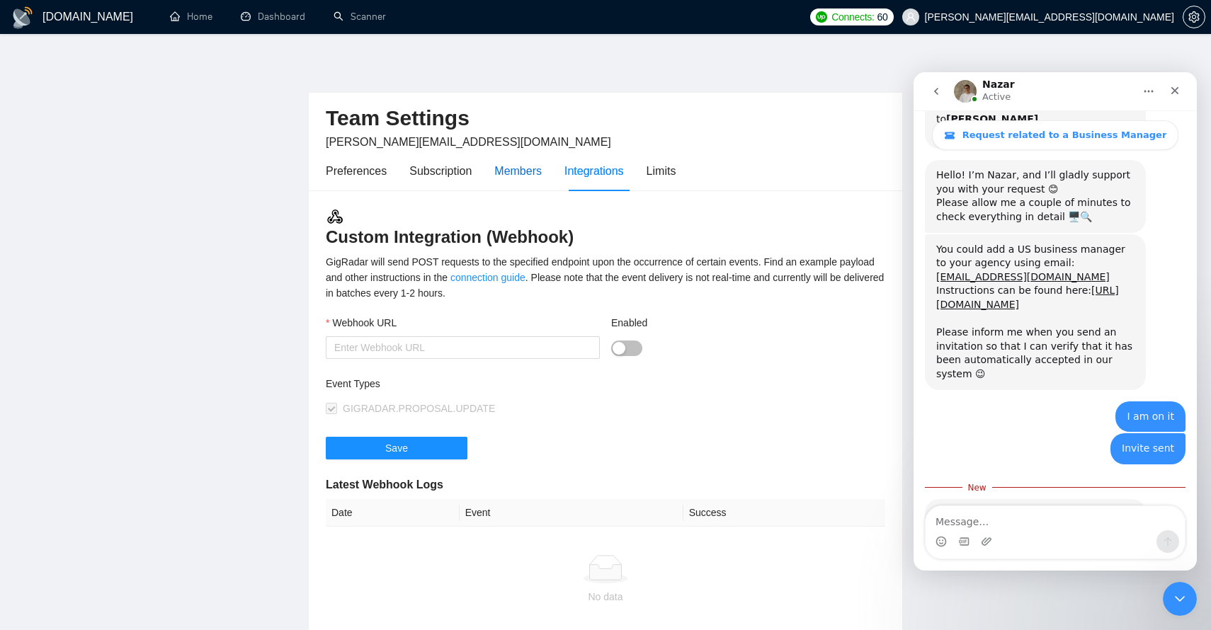
click at [513, 163] on div "Members" at bounding box center [517, 171] width 47 height 18
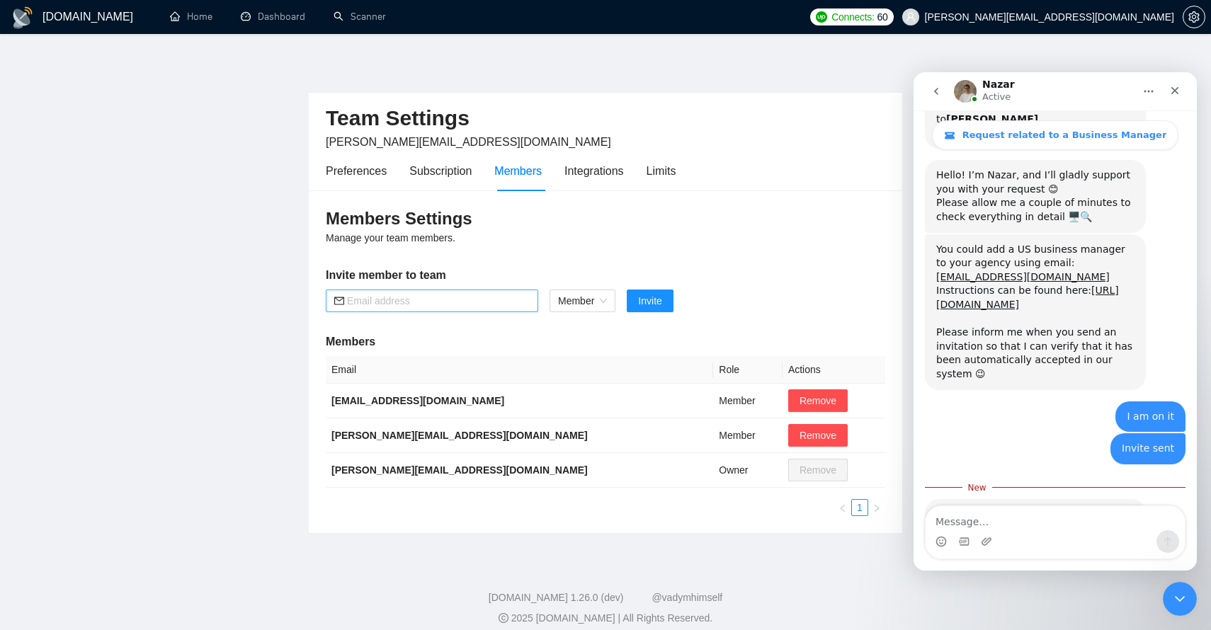
click at [366, 297] on input "text" at bounding box center [438, 301] width 183 height 16
click at [587, 307] on span "Member" at bounding box center [582, 300] width 49 height 21
type input "[PERSON_NAME][EMAIL_ADDRESS][DOMAIN_NAME]"
click at [582, 331] on div "Admin" at bounding box center [583, 330] width 50 height 16
click at [646, 309] on button "Invite" at bounding box center [642, 301] width 46 height 23
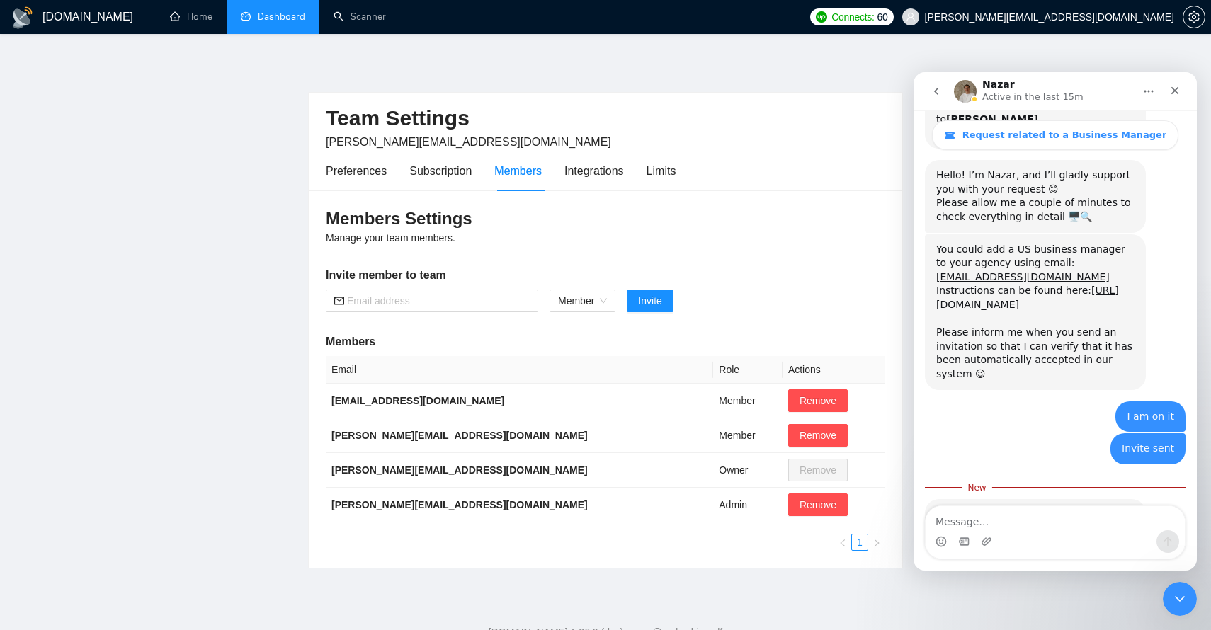
click at [278, 11] on link "Dashboard" at bounding box center [273, 17] width 64 height 12
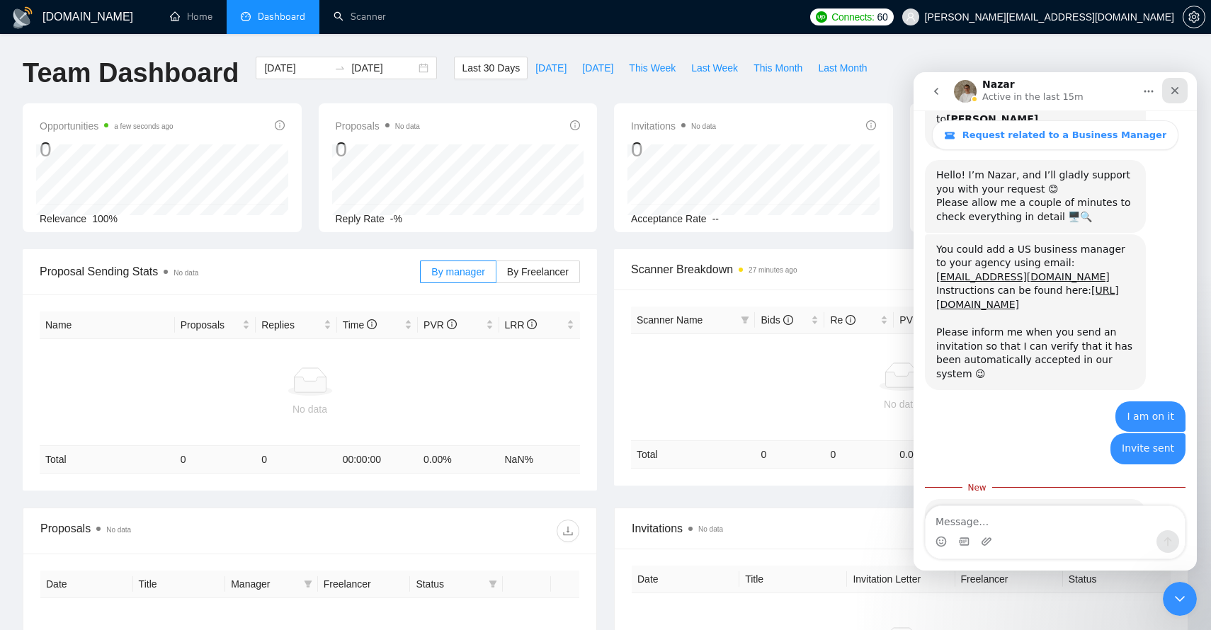
click at [1174, 94] on icon "Close" at bounding box center [1174, 90] width 11 height 11
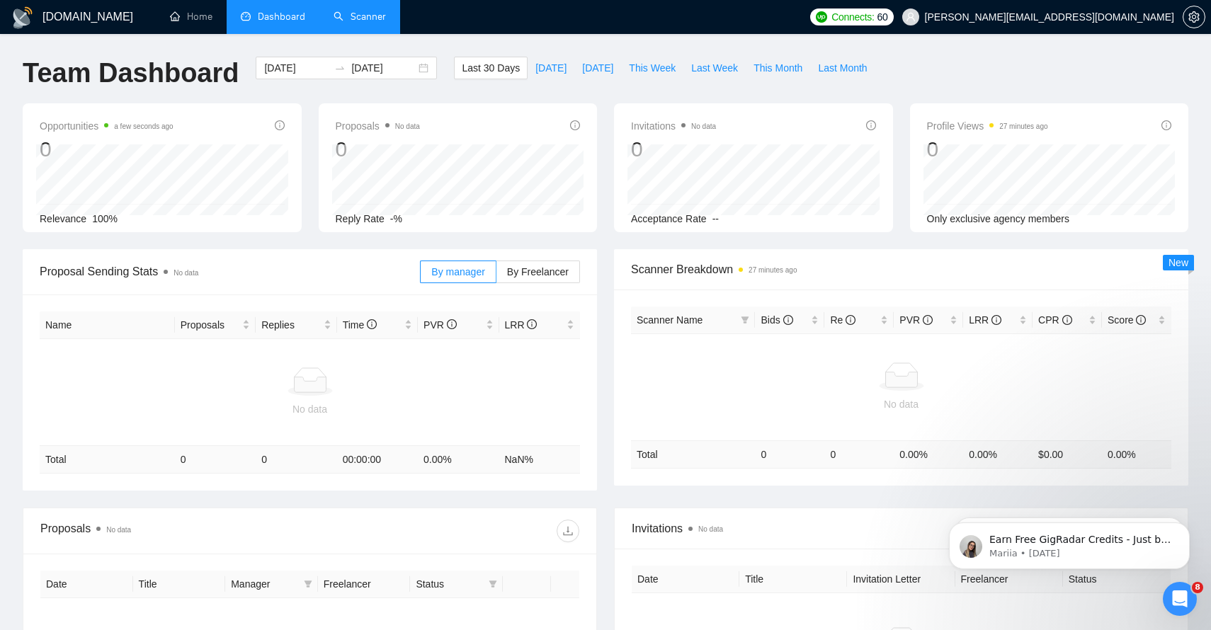
click at [363, 13] on link "Scanner" at bounding box center [360, 17] width 52 height 12
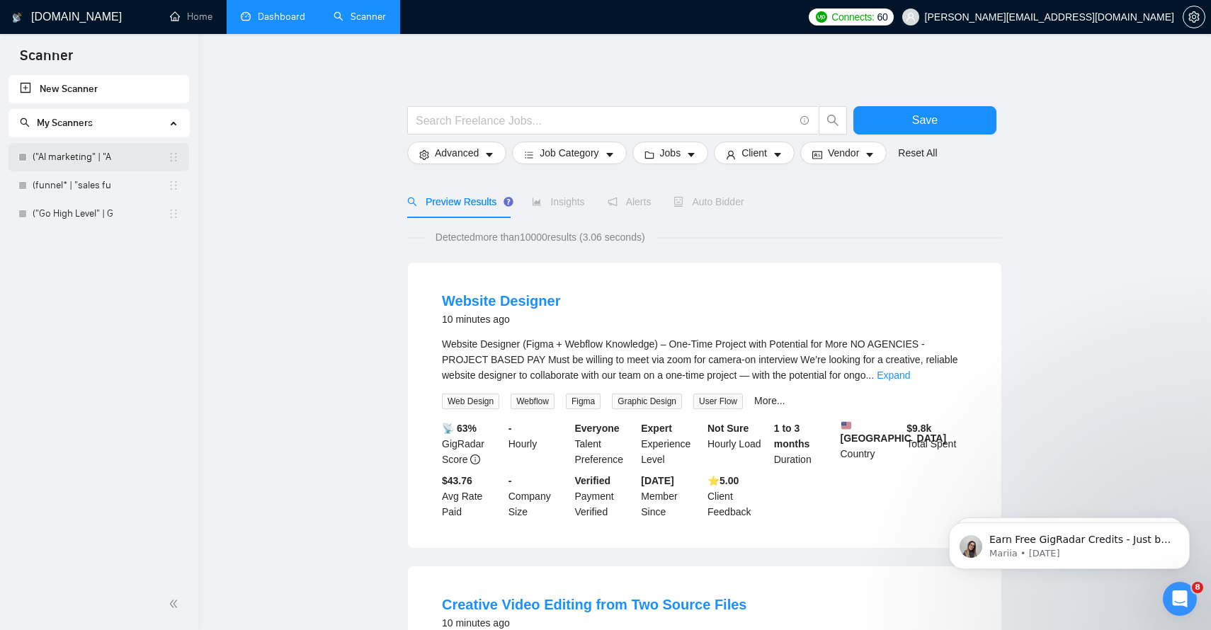
click at [61, 163] on link "("AI marketing" | "A" at bounding box center [100, 157] width 135 height 28
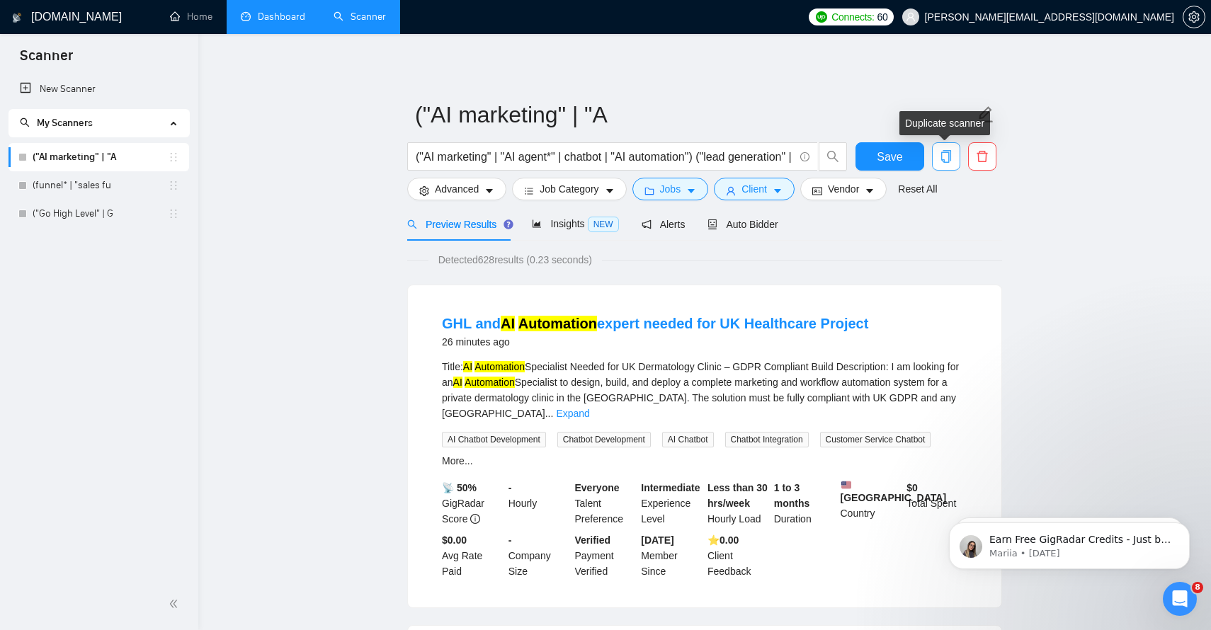
click at [948, 157] on icon "copy" at bounding box center [946, 156] width 13 height 13
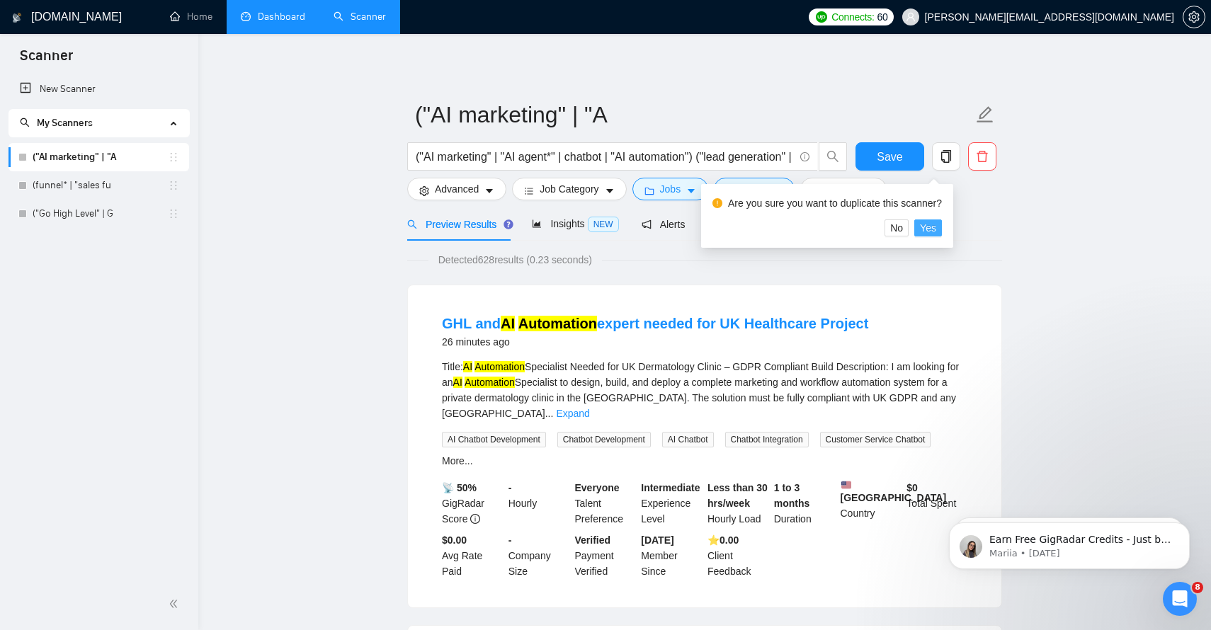
click at [936, 229] on span "Yes" at bounding box center [928, 228] width 16 height 16
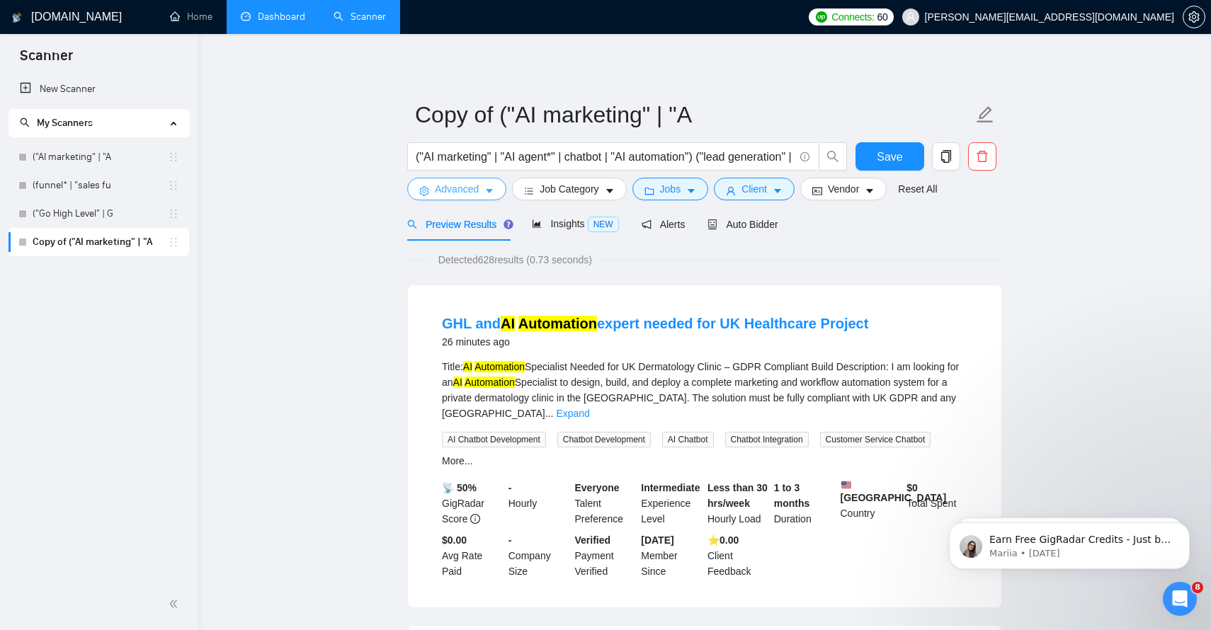
click at [489, 193] on icon "caret-down" at bounding box center [489, 191] width 10 height 10
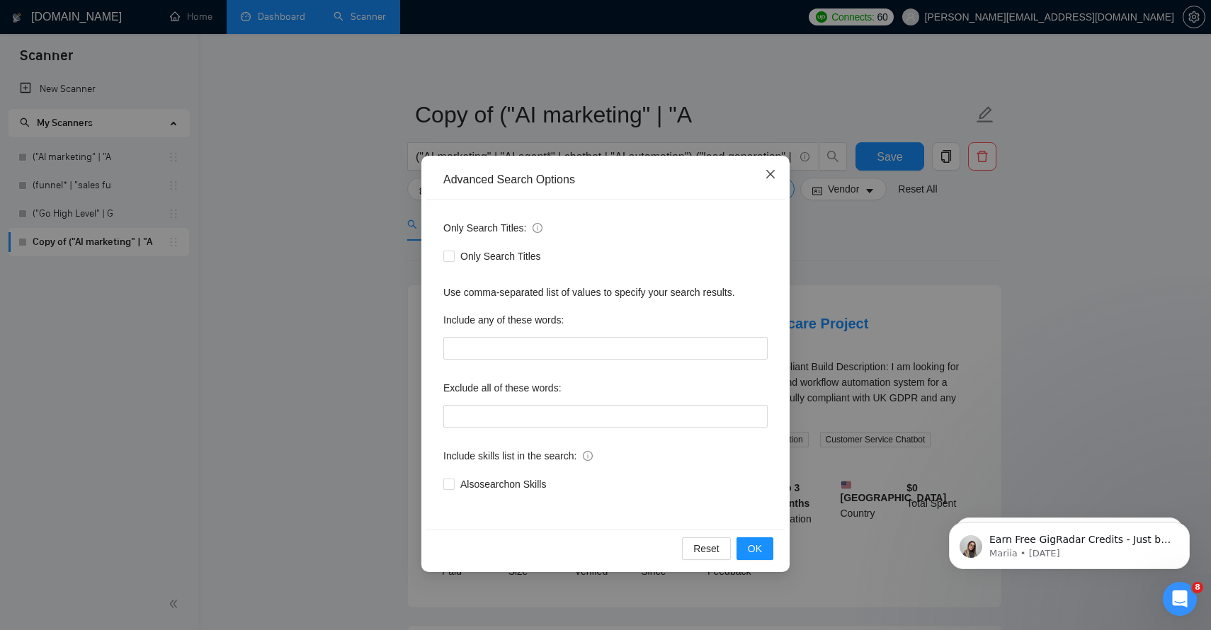
click at [770, 176] on icon "close" at bounding box center [770, 174] width 11 height 11
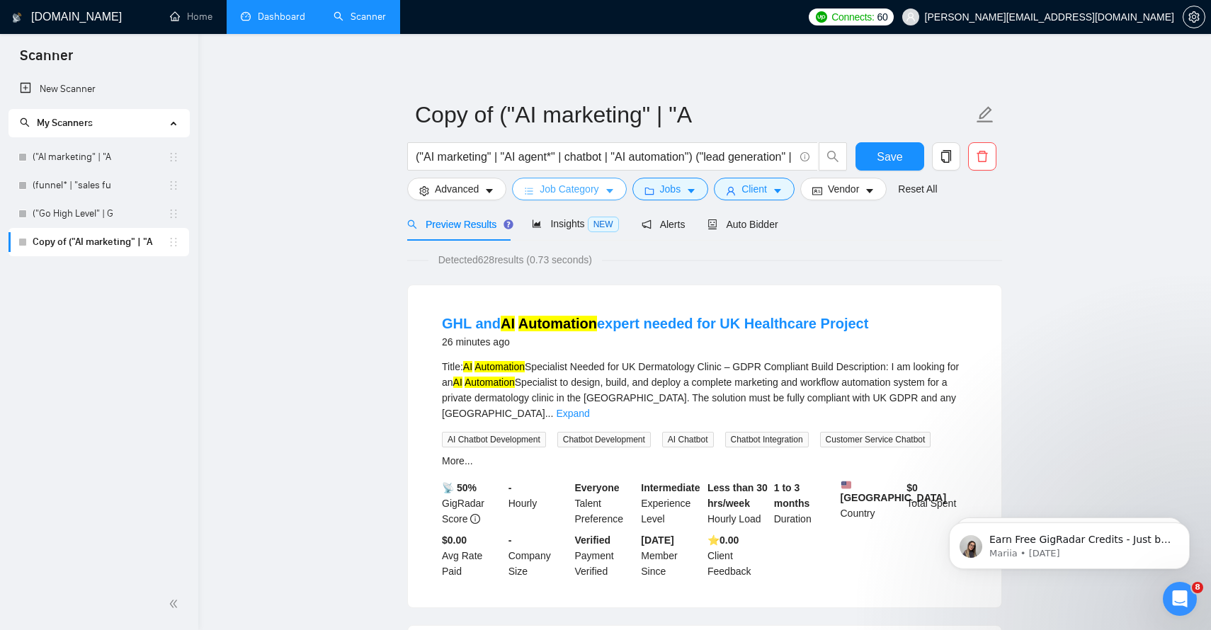
click at [591, 195] on span "Job Category" at bounding box center [569, 189] width 59 height 16
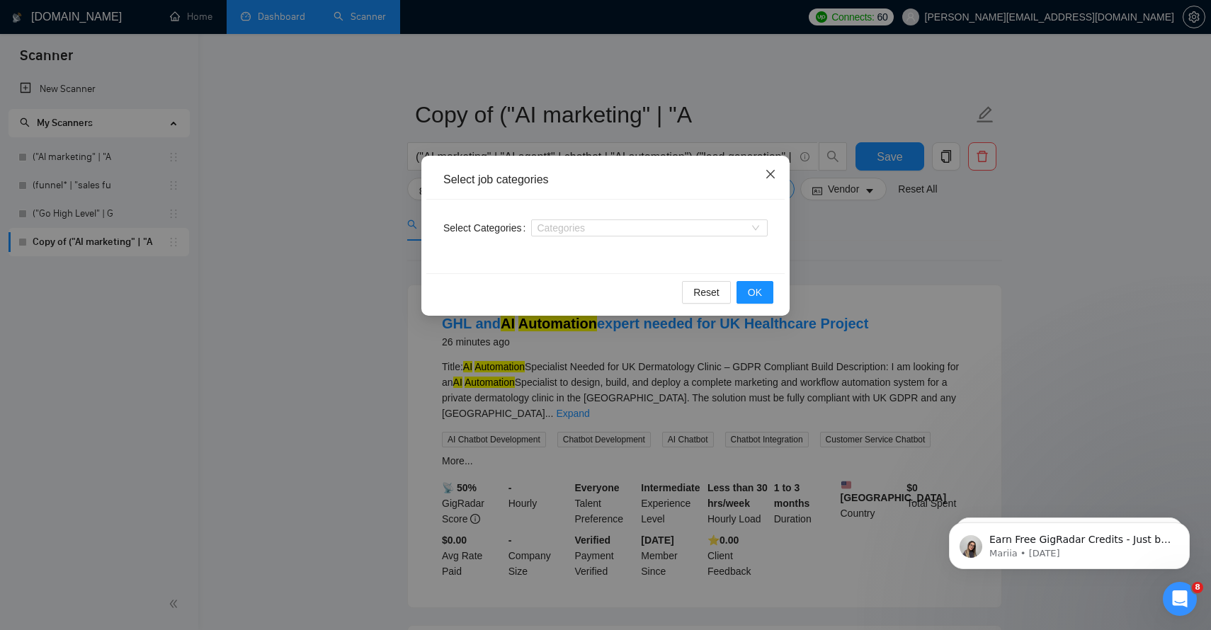
click at [770, 180] on icon "close" at bounding box center [770, 174] width 11 height 11
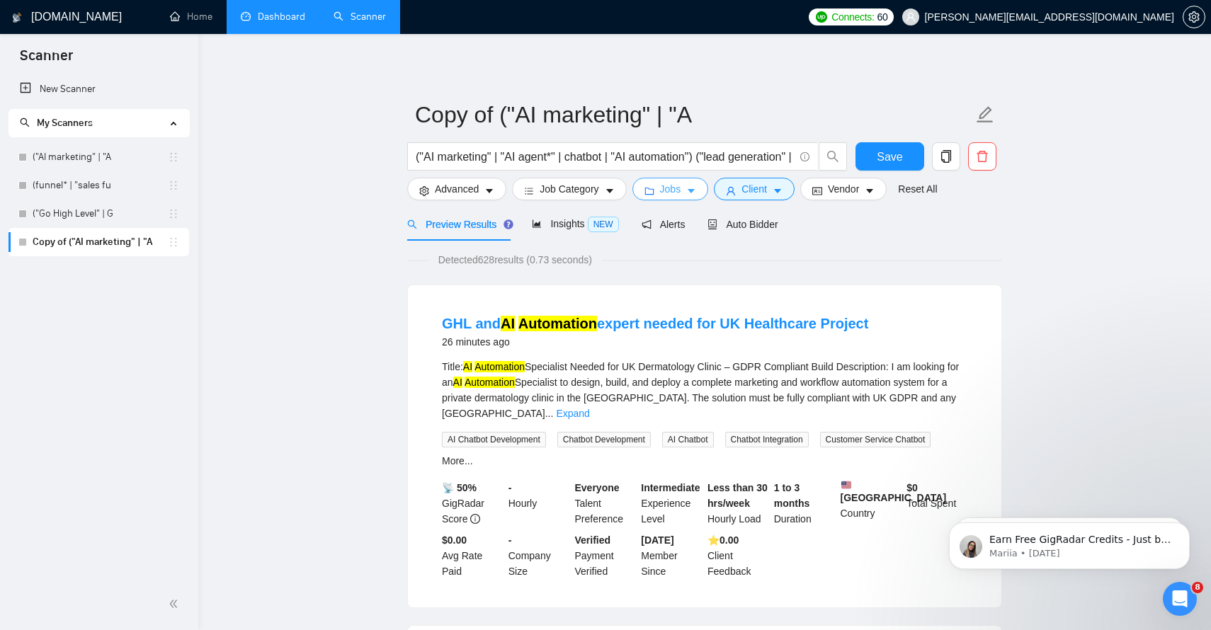
click at [681, 191] on span "Jobs" at bounding box center [670, 189] width 21 height 16
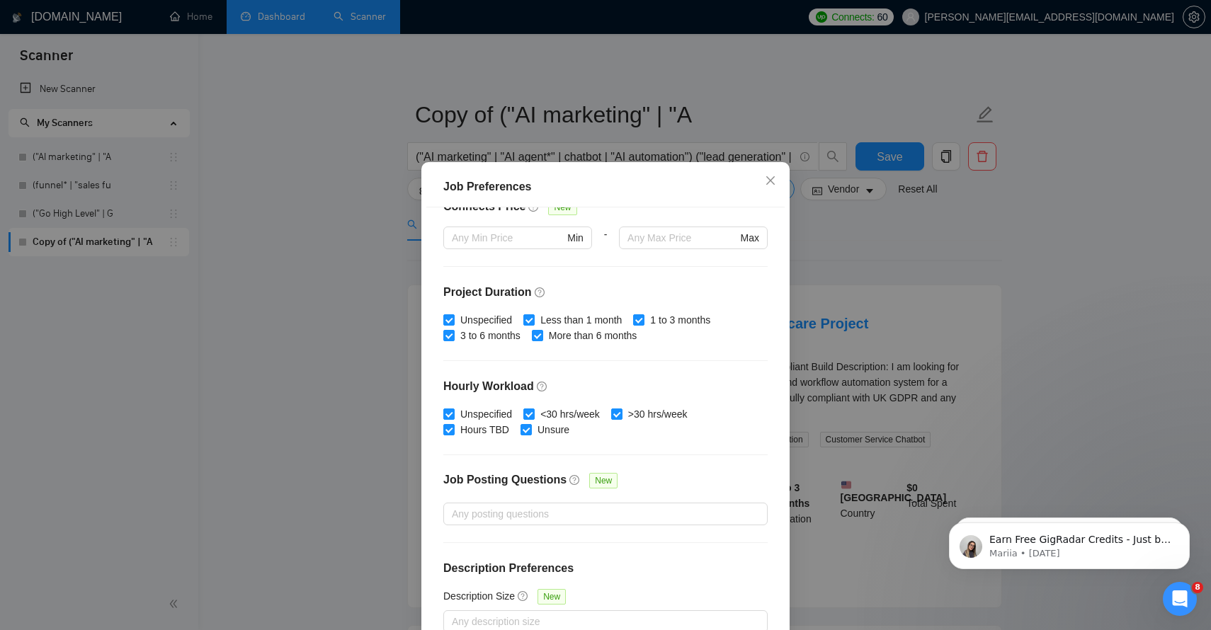
scroll to position [81, 0]
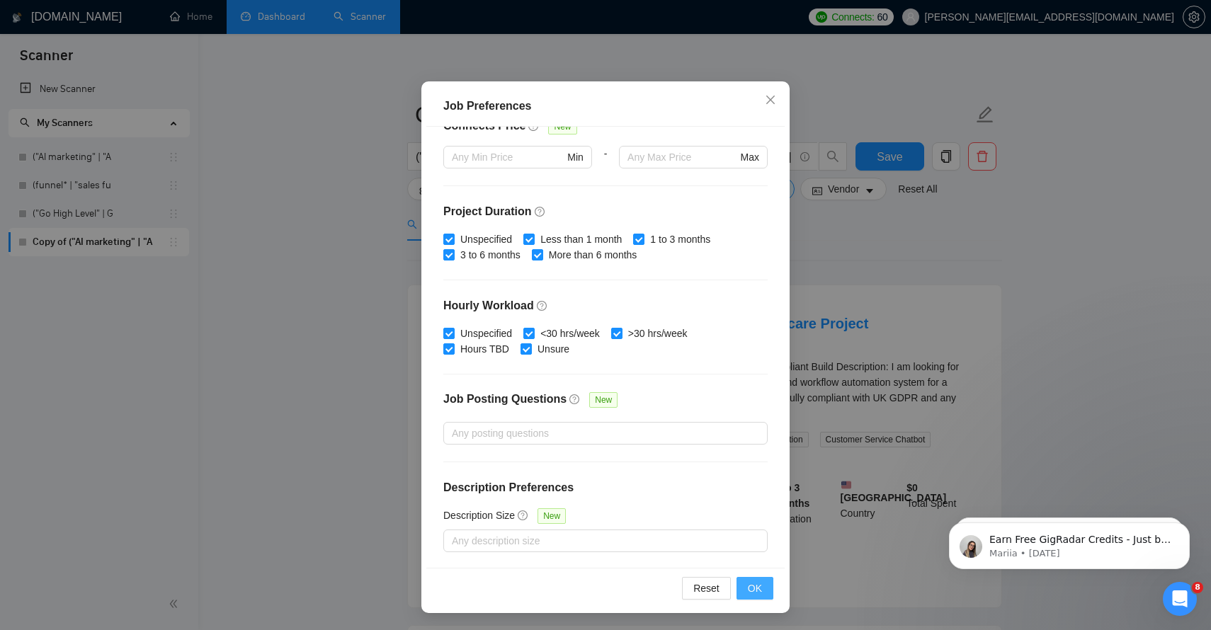
click at [749, 578] on button "OK" at bounding box center [755, 588] width 37 height 23
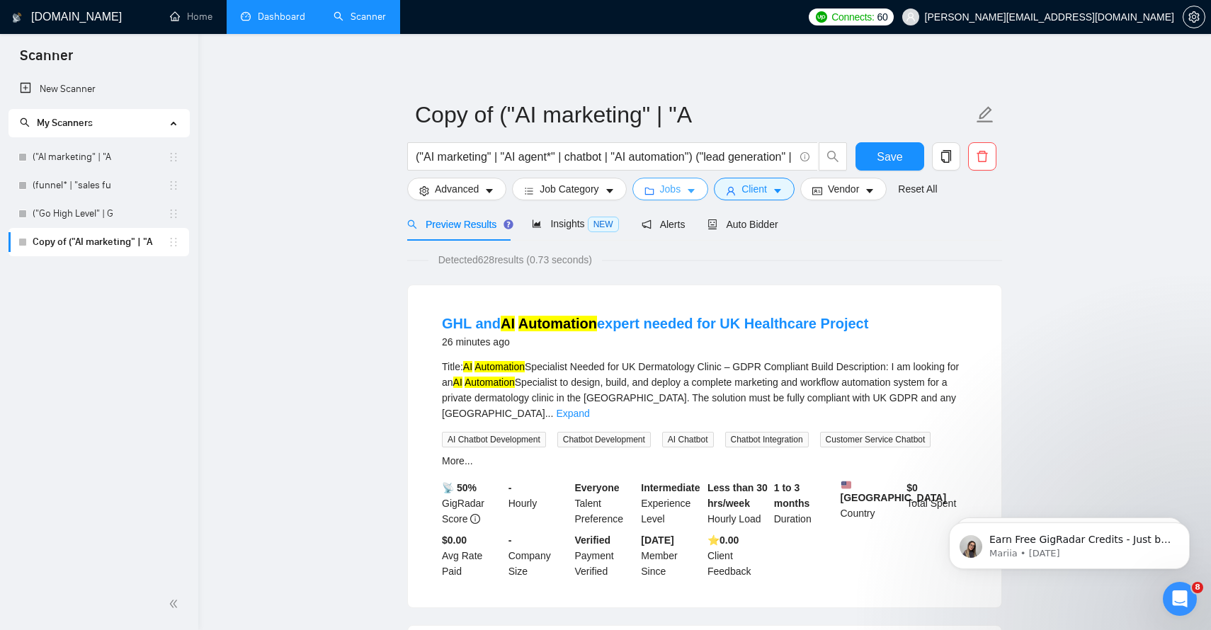
click at [696, 193] on icon "caret-down" at bounding box center [691, 191] width 10 height 10
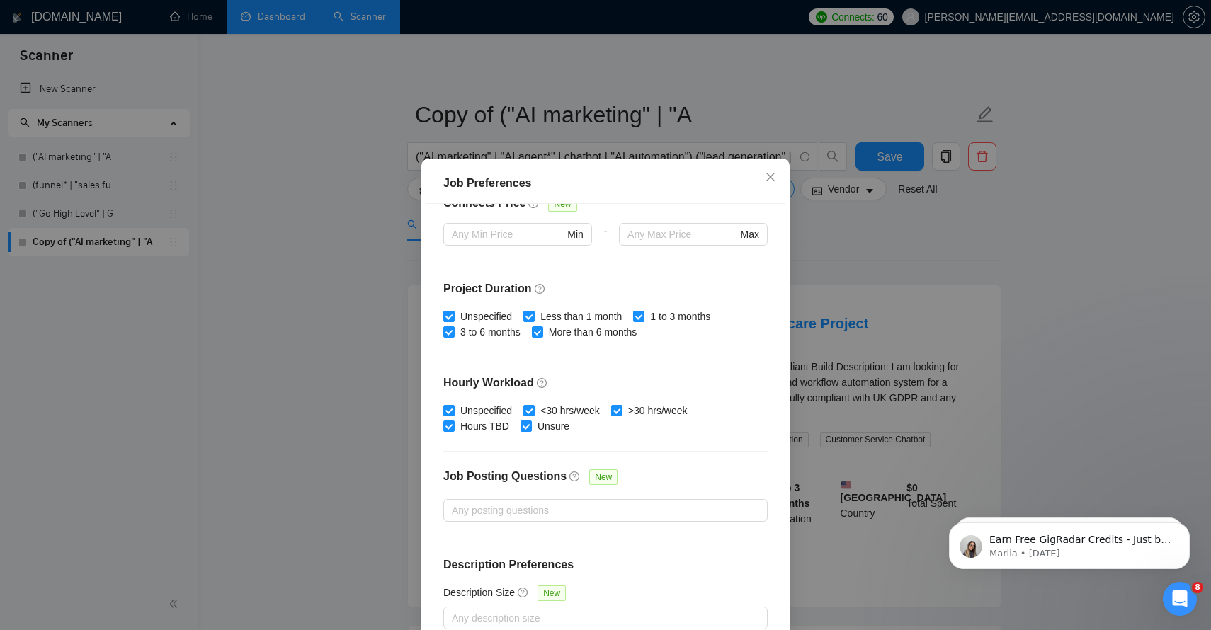
click at [814, 226] on div "Job Preferences Budget Project Type All Fixed Price Hourly Rate Fixed Price Bud…" at bounding box center [605, 315] width 1211 height 630
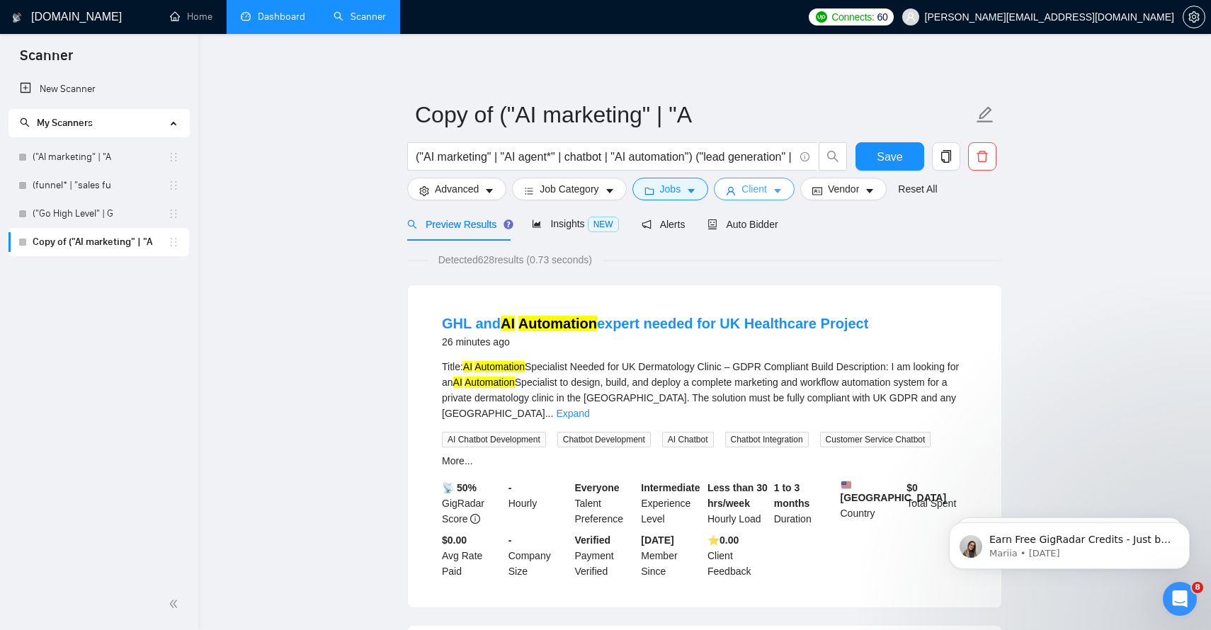
click at [782, 185] on button "Client" at bounding box center [754, 189] width 81 height 23
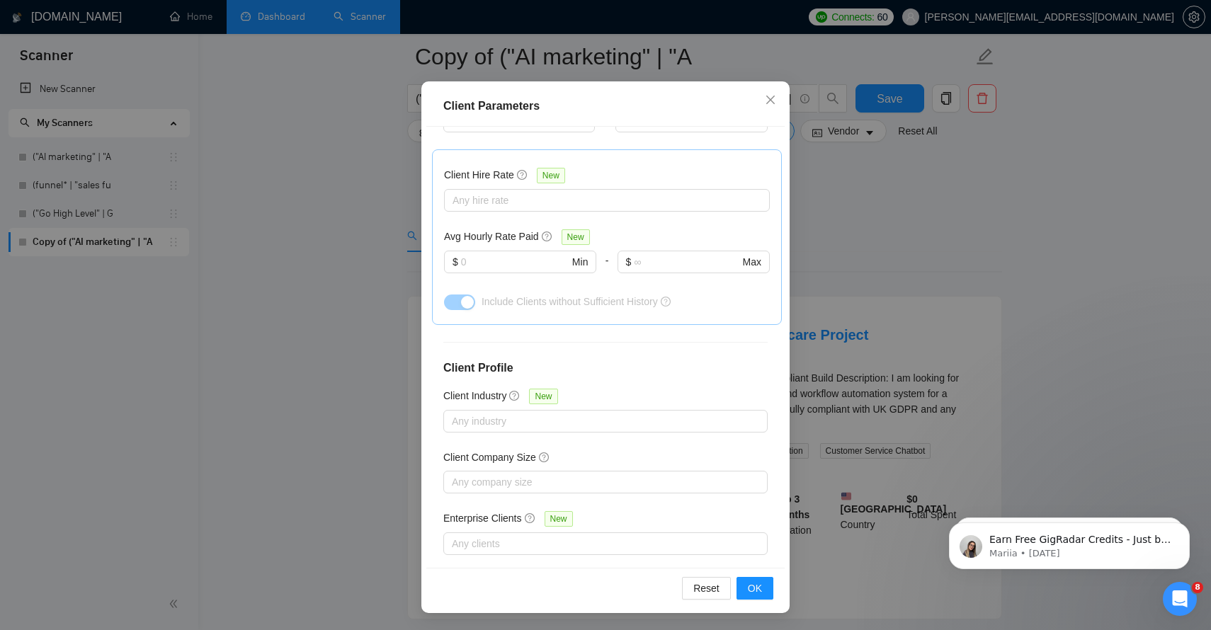
scroll to position [131, 0]
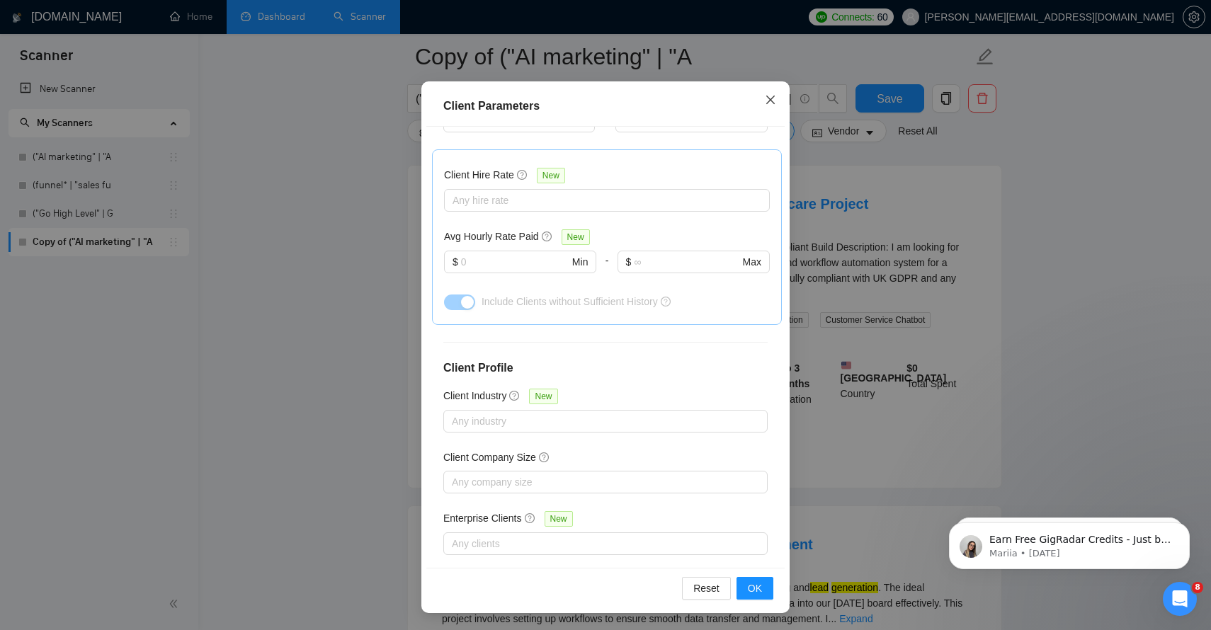
click at [777, 100] on span "Close" at bounding box center [770, 100] width 38 height 38
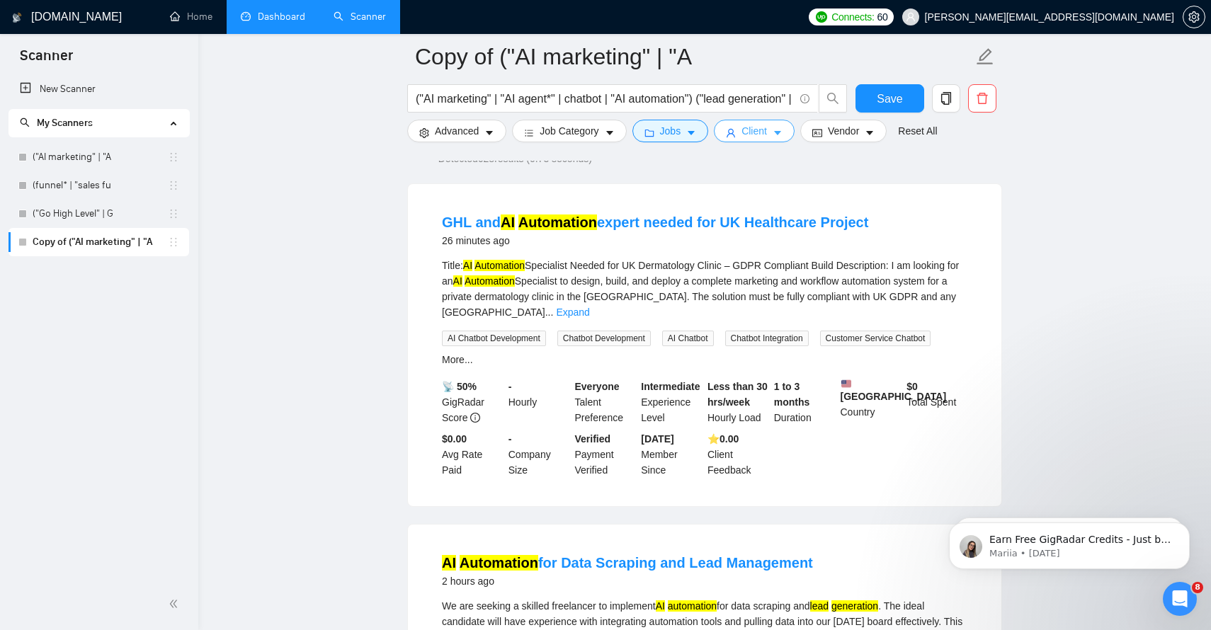
scroll to position [118, 0]
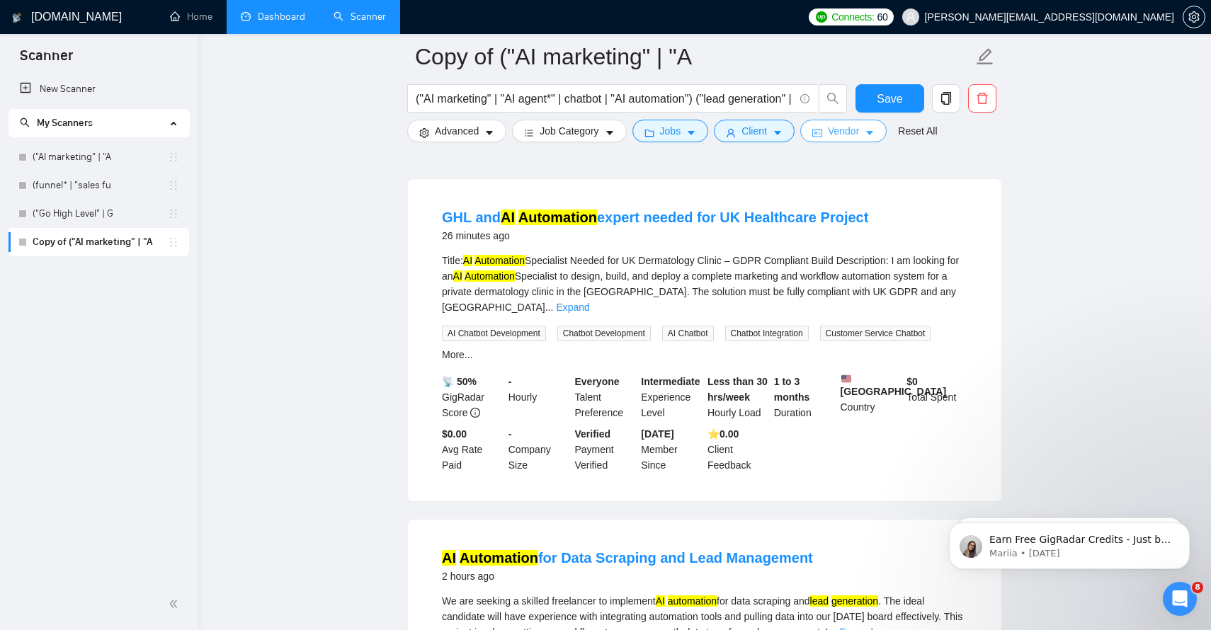
click at [875, 130] on icon "caret-down" at bounding box center [870, 133] width 10 height 10
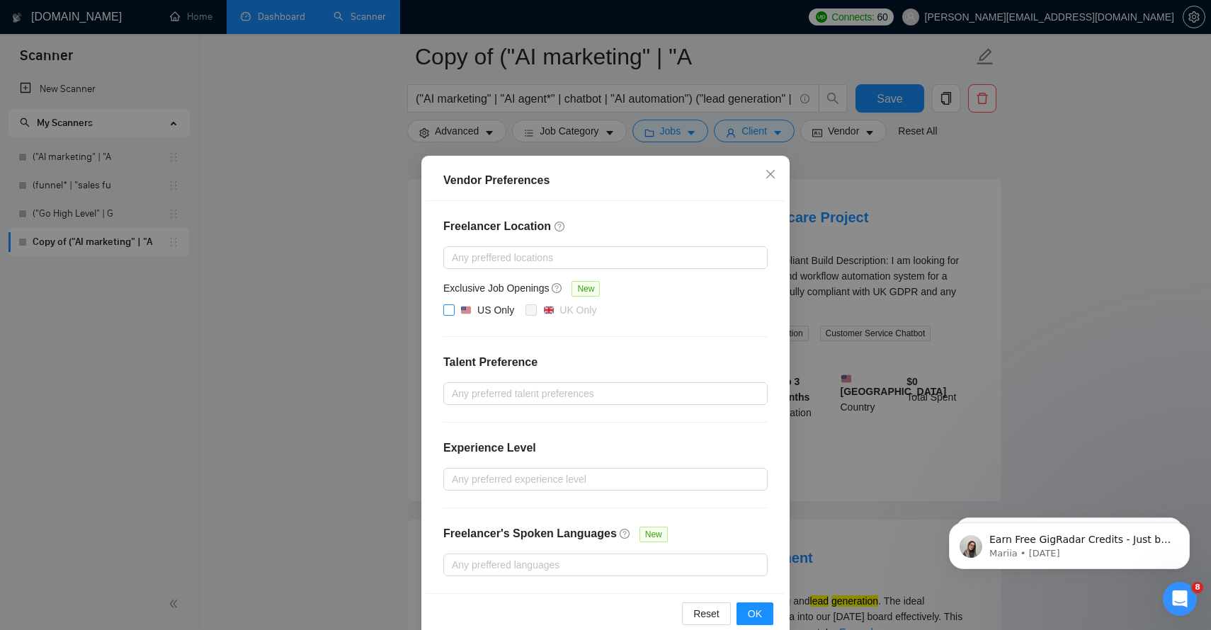
click at [450, 312] on input "US Only" at bounding box center [448, 310] width 10 height 10
checkbox input "true"
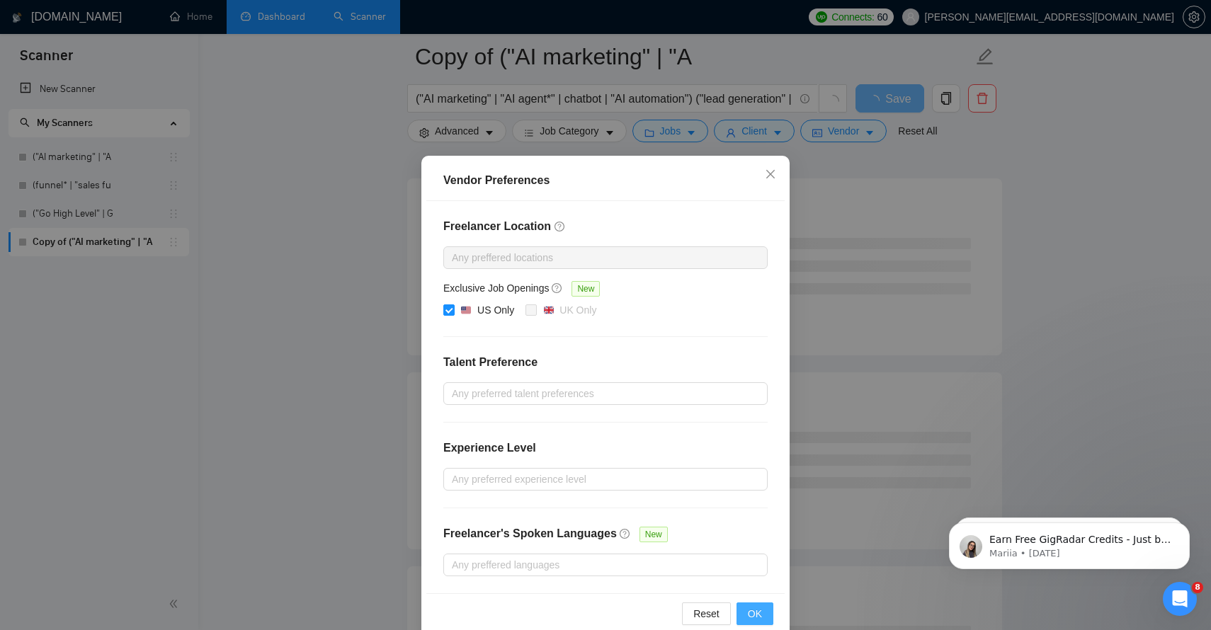
click at [754, 609] on span "OK" at bounding box center [755, 614] width 14 height 16
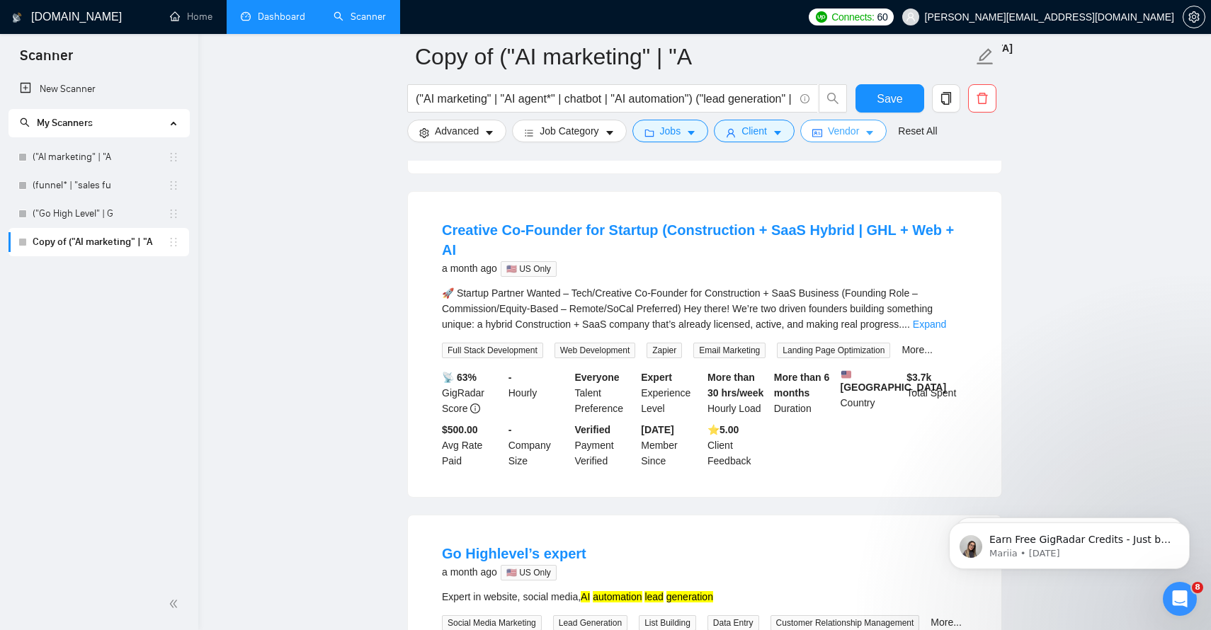
scroll to position [0, 0]
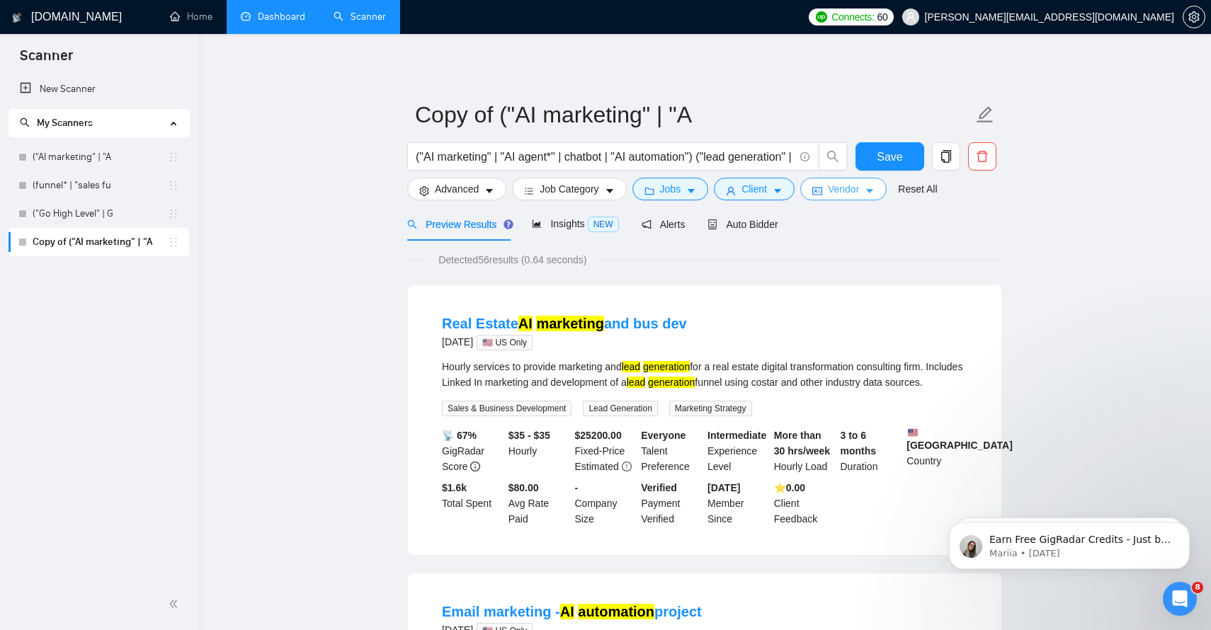
click at [871, 178] on button "Vendor" at bounding box center [843, 189] width 86 height 23
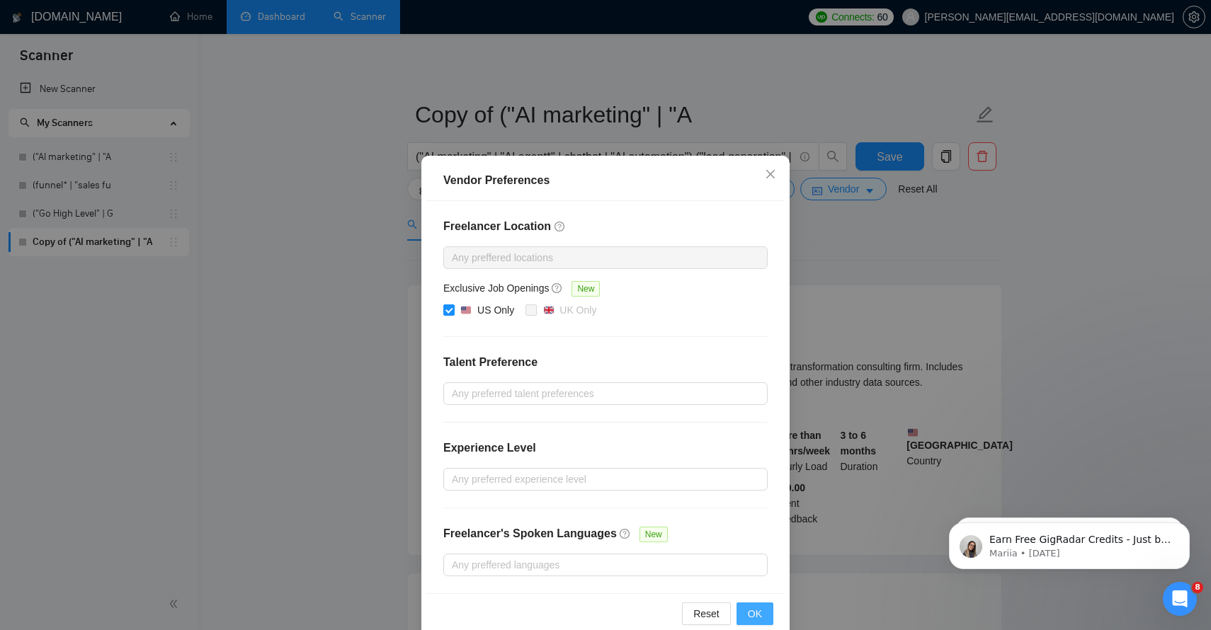
click at [768, 615] on button "OK" at bounding box center [755, 614] width 37 height 23
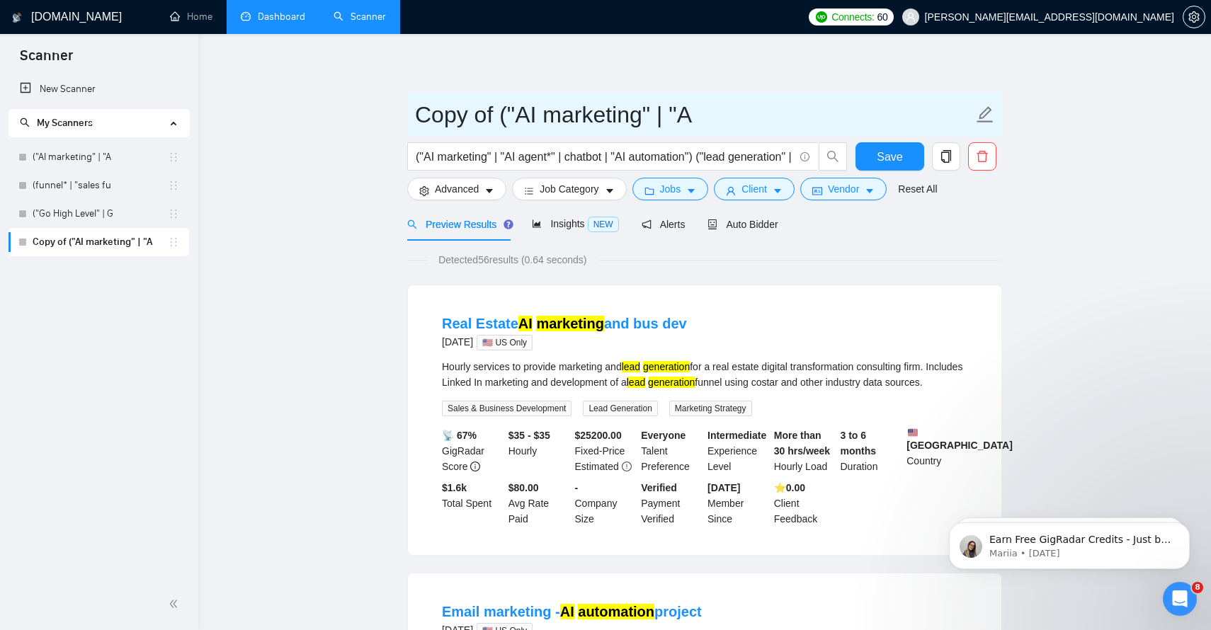
click at [483, 124] on input "Copy of ("AI marketing" | "A" at bounding box center [694, 114] width 558 height 35
click at [492, 116] on input "Copy of ("AI marketing" | "A" at bounding box center [694, 114] width 558 height 35
drag, startPoint x: 492, startPoint y: 116, endPoint x: 420, endPoint y: 116, distance: 72.2
click at [420, 116] on input "Copy of ("AI marketing" | "A" at bounding box center [694, 114] width 558 height 35
drag, startPoint x: 697, startPoint y: 118, endPoint x: 1037, endPoint y: 115, distance: 340.0
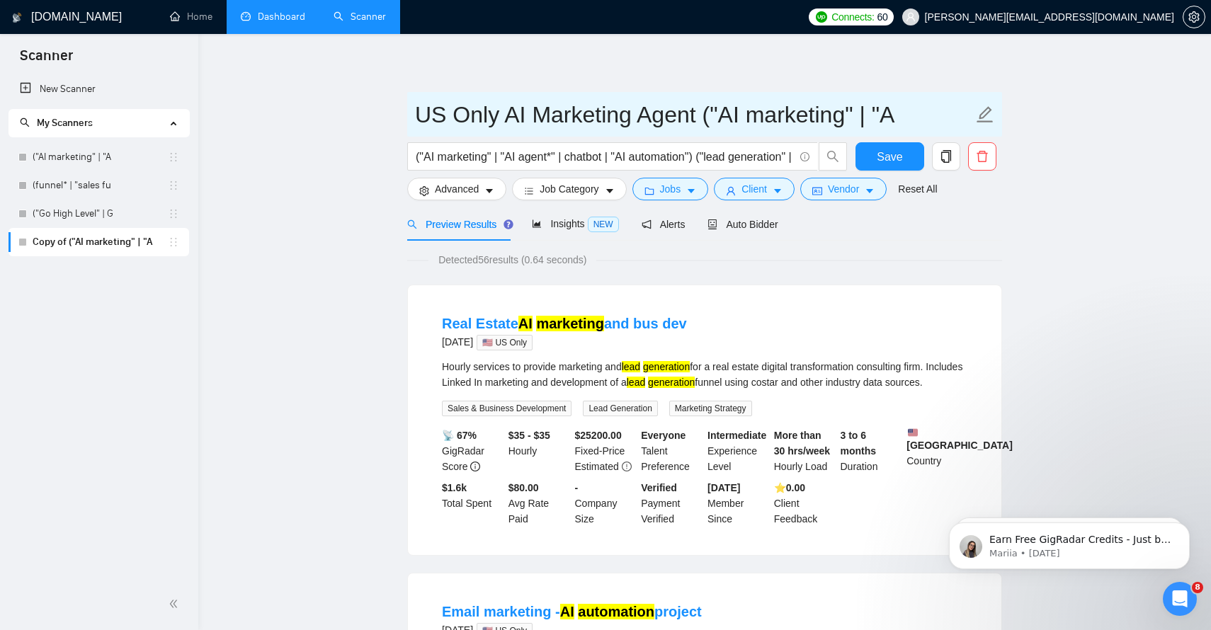
type input "US Only AI Marketing Agent"
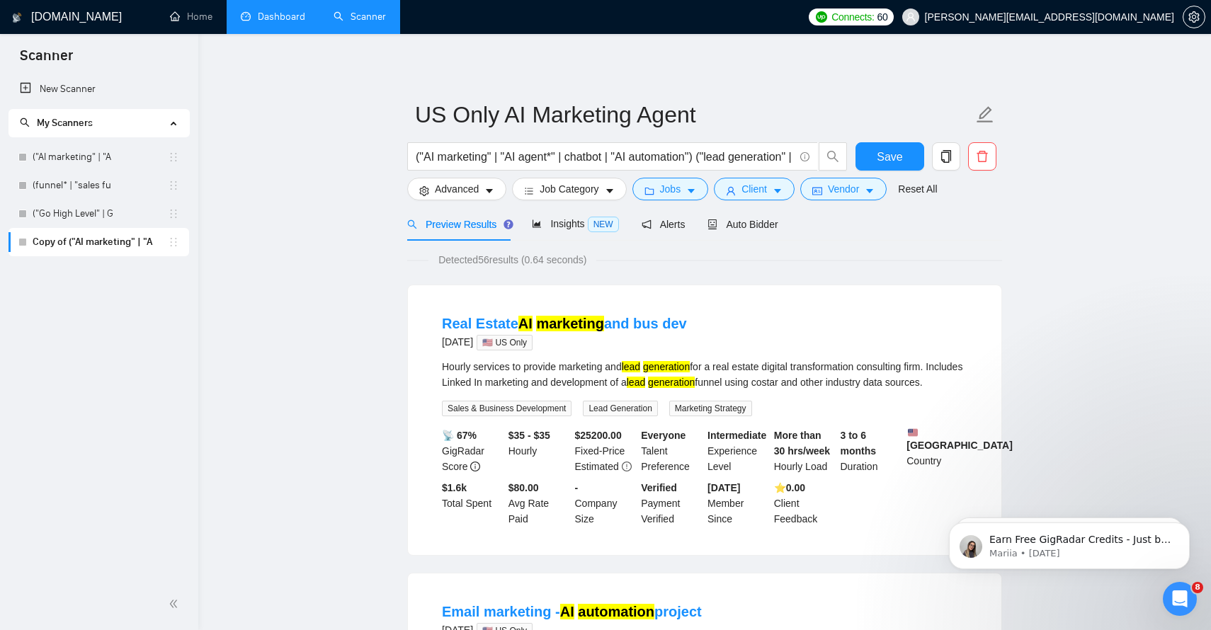
click at [896, 148] on span "Save" at bounding box center [889, 157] width 25 height 18
click at [591, 390] on div "Hourly services to provide marketing and lead generation for a real estate digi…" at bounding box center [705, 374] width 526 height 31
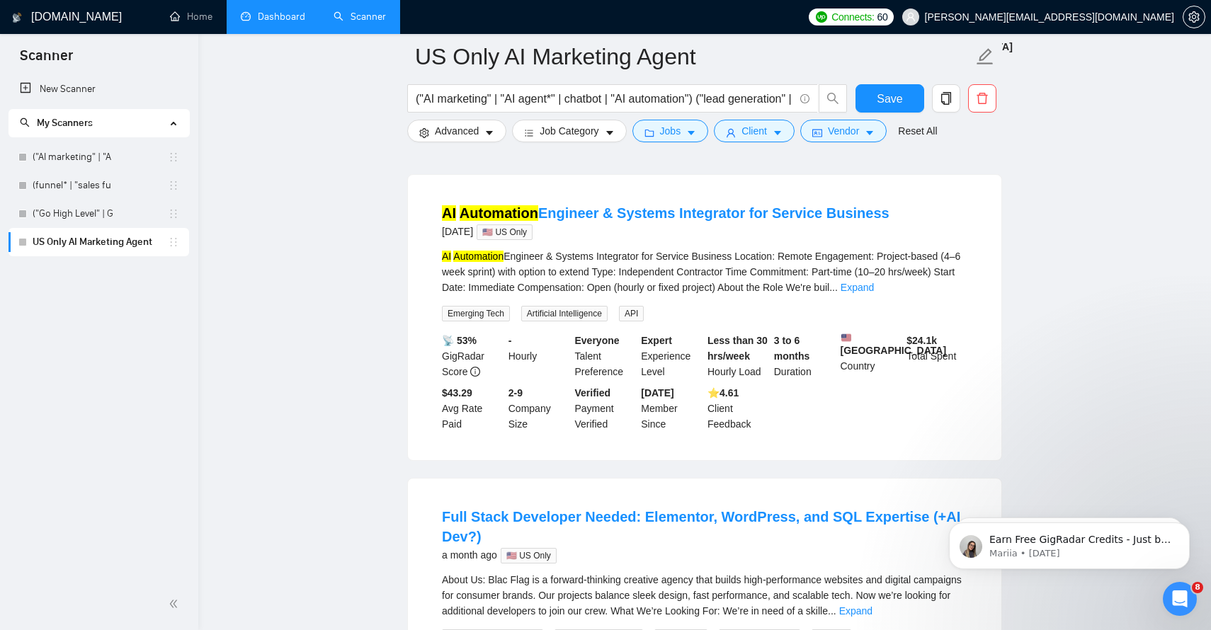
scroll to position [710, 0]
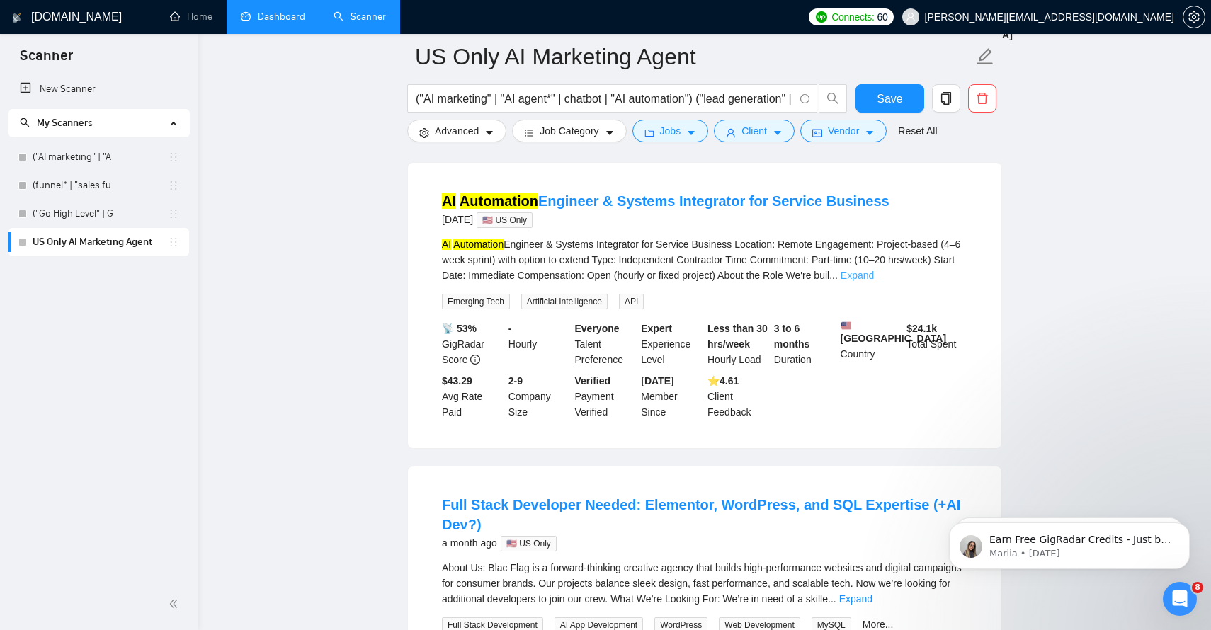
click at [874, 281] on link "Expand" at bounding box center [857, 275] width 33 height 11
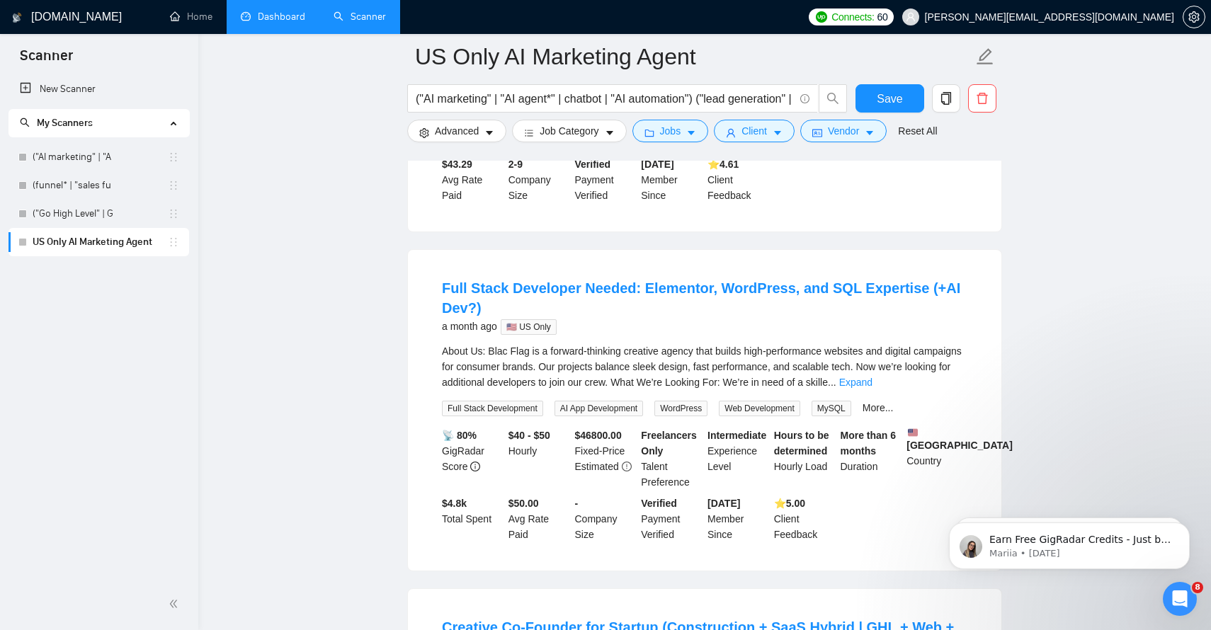
scroll to position [1273, 0]
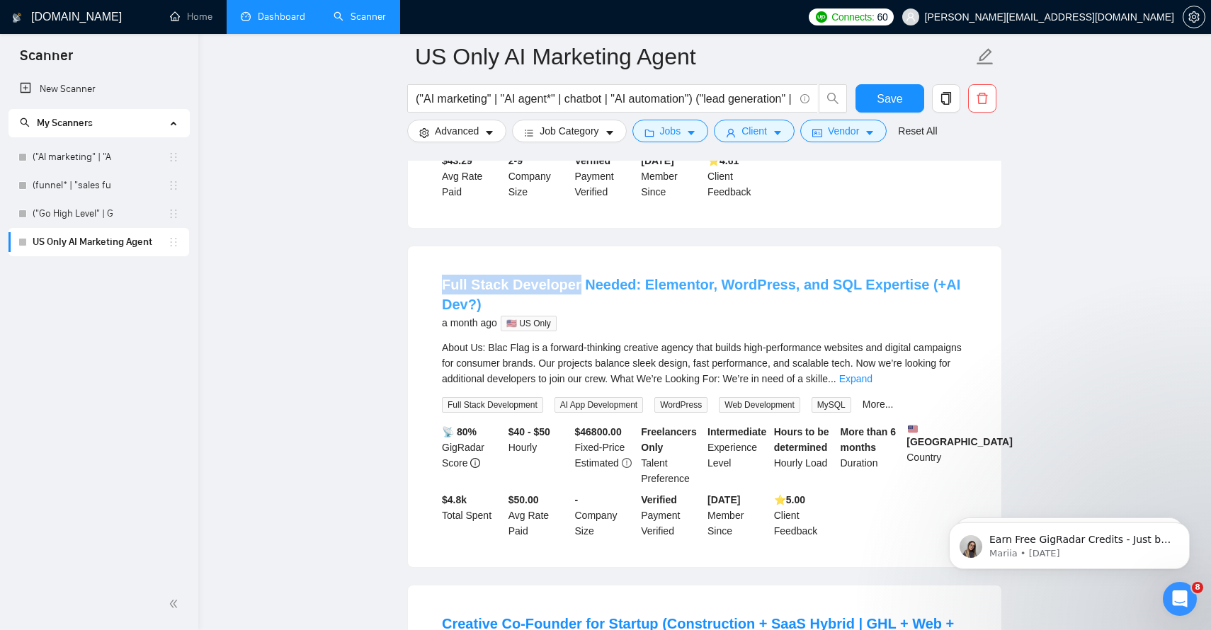
drag, startPoint x: 438, startPoint y: 339, endPoint x: 576, endPoint y: 342, distance: 137.4
click at [576, 342] on li "Full Stack Developer Needed: Elementor, WordPress, and SQL Expertise (+AI Dev?)…" at bounding box center [705, 406] width 560 height 287
copy link "Full Stack Developer"
click at [707, 137] on button "Jobs" at bounding box center [670, 131] width 76 height 23
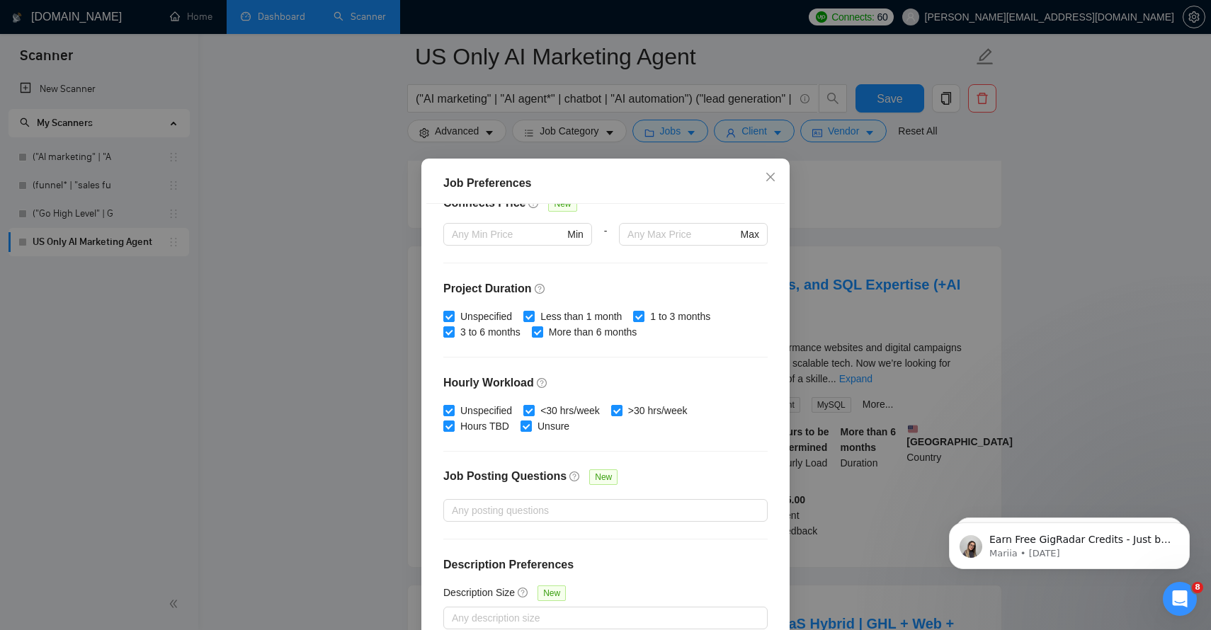
scroll to position [81, 0]
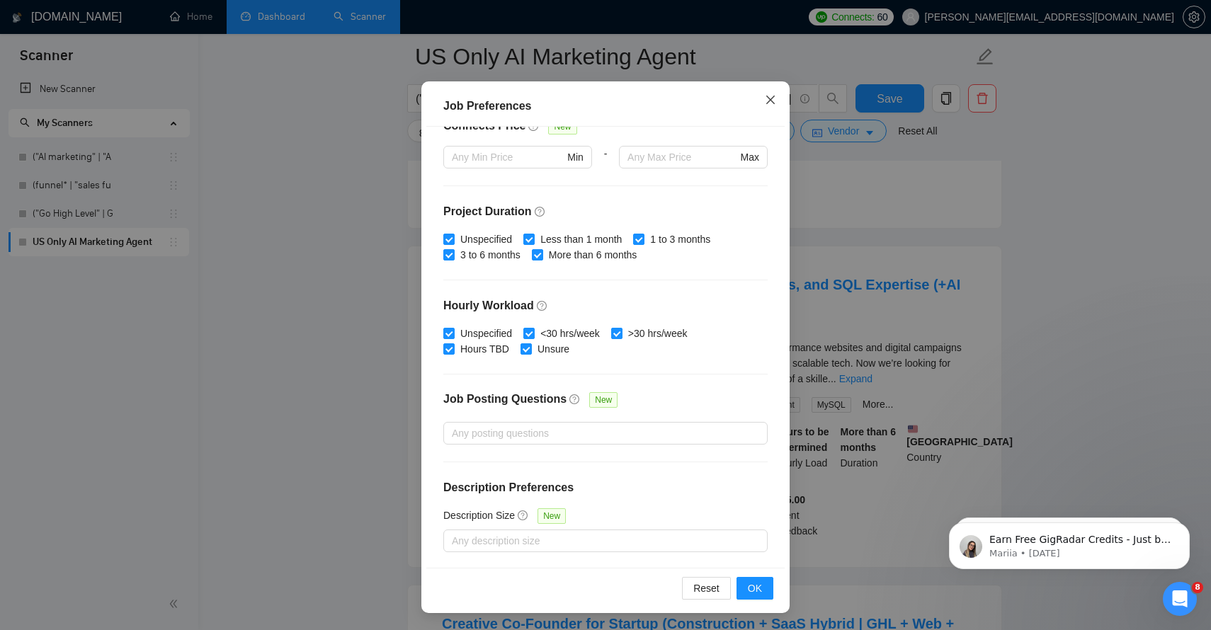
click at [776, 92] on span "Close" at bounding box center [770, 100] width 38 height 38
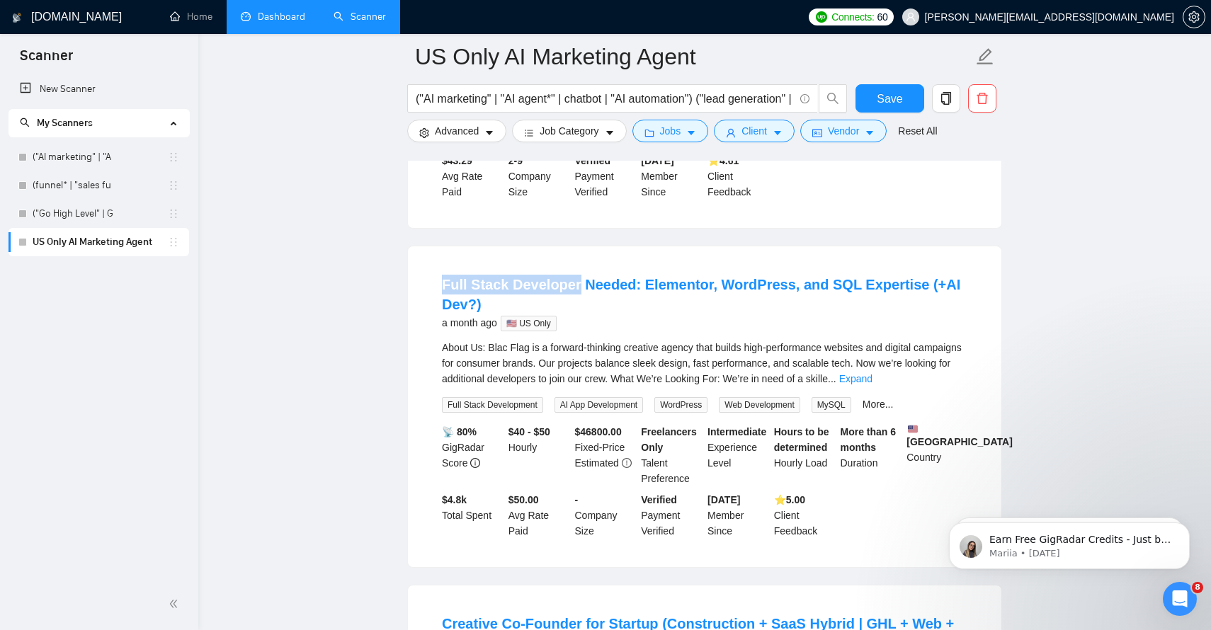
scroll to position [4, 0]
click at [790, 137] on button "Client" at bounding box center [754, 131] width 81 height 23
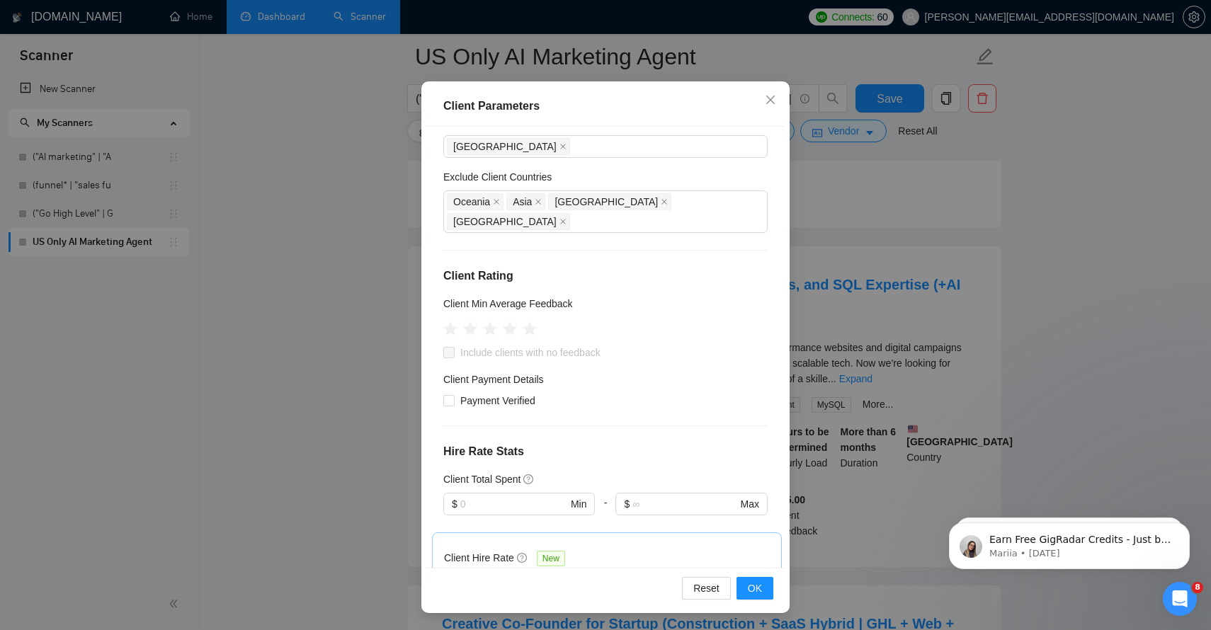
scroll to position [0, 0]
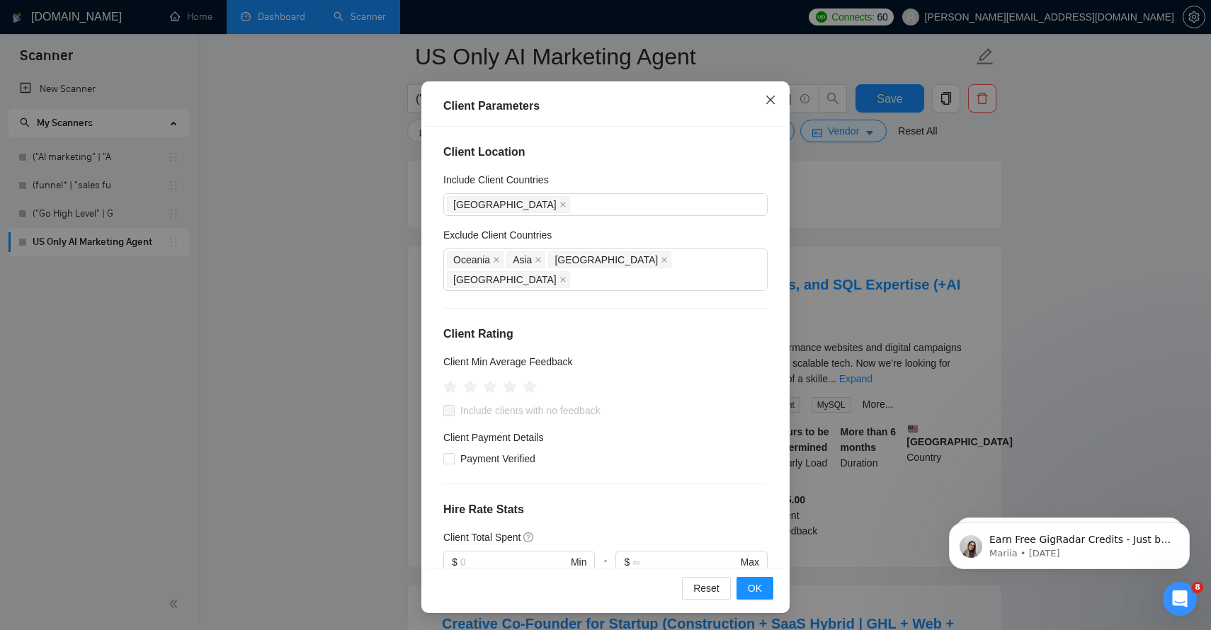
click at [770, 98] on icon "close" at bounding box center [770, 99] width 11 height 11
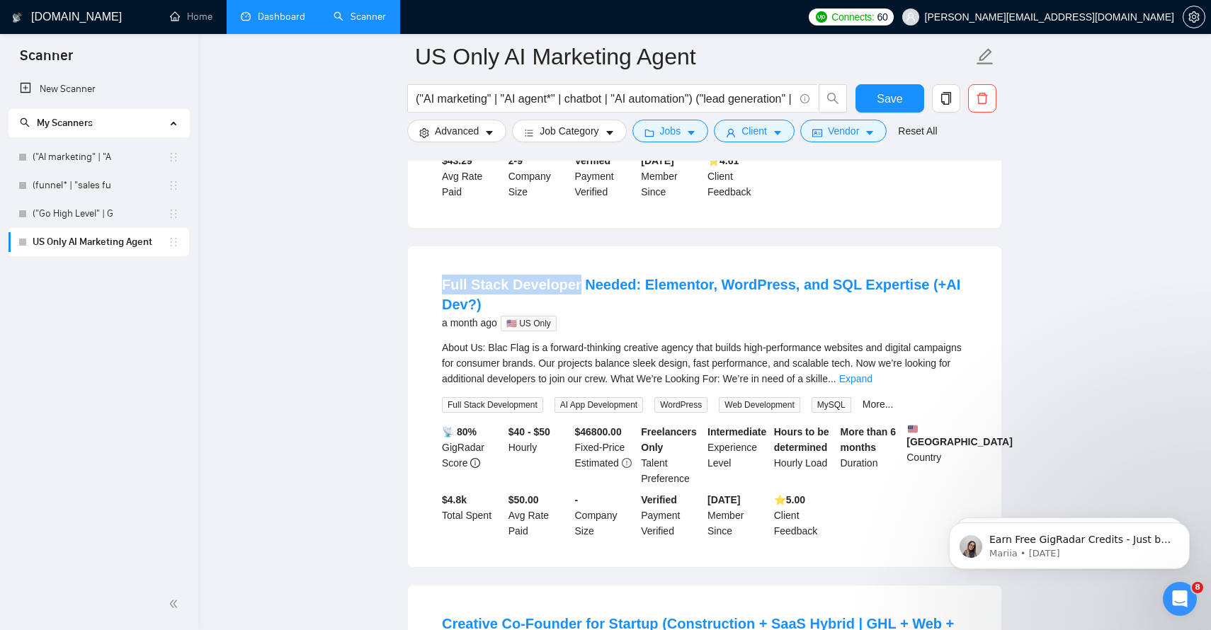
scroll to position [4, 0]
click at [776, 133] on button "Client" at bounding box center [754, 131] width 81 height 23
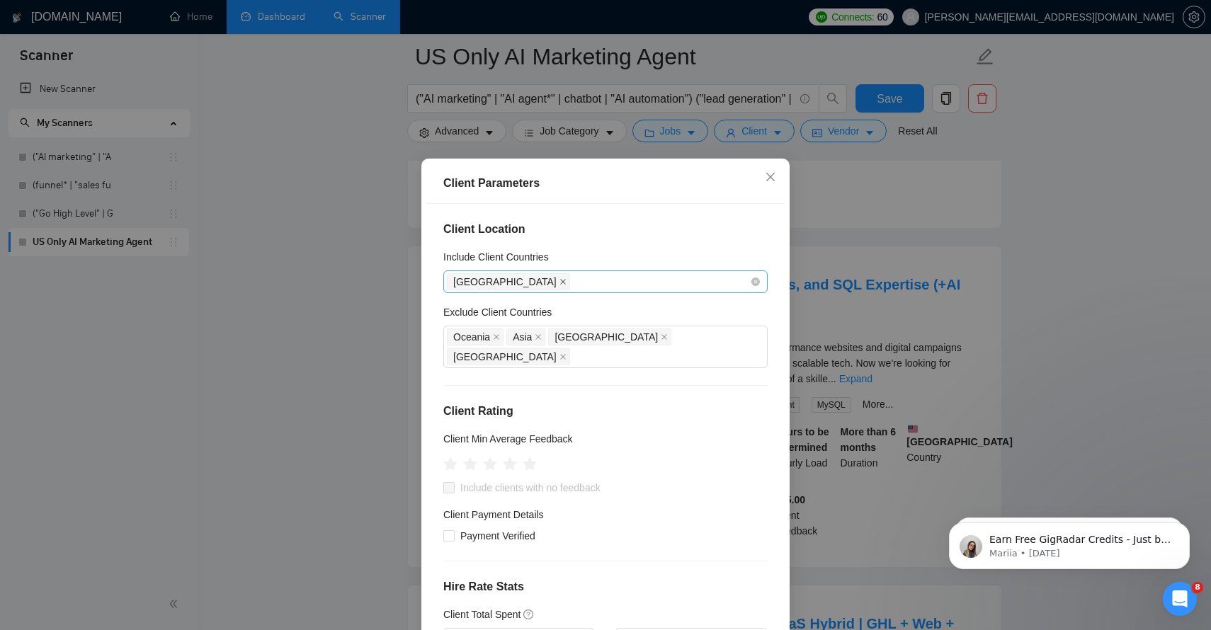
click at [560, 285] on icon "close" at bounding box center [563, 281] width 7 height 7
click at [496, 339] on icon "close" at bounding box center [496, 337] width 7 height 7
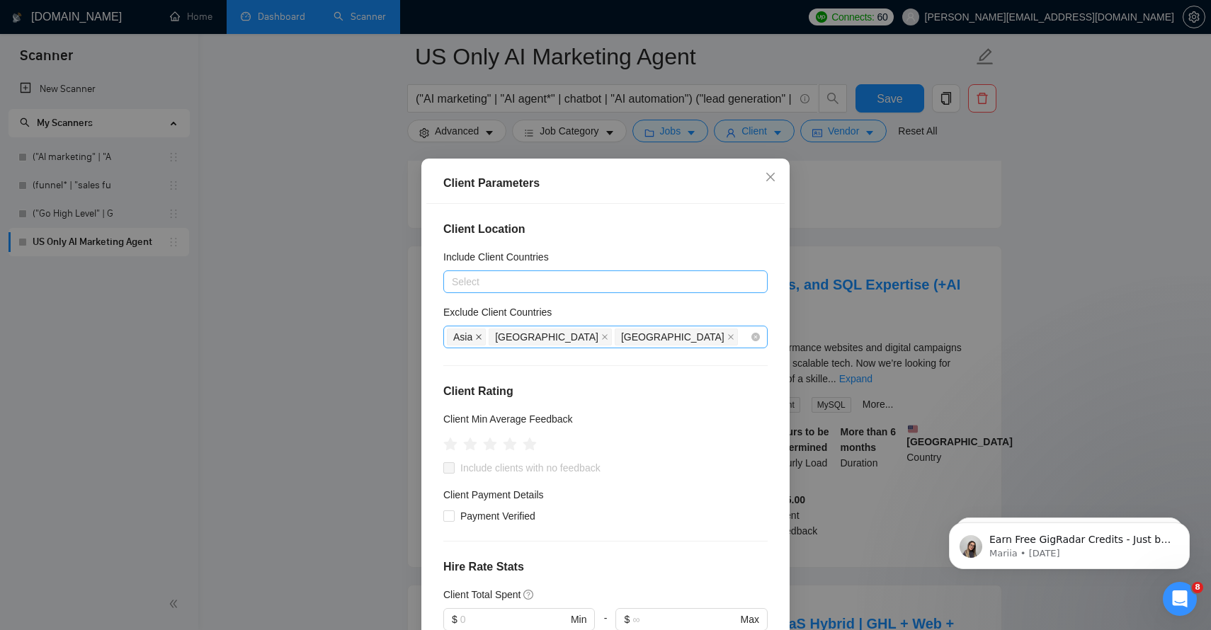
click at [479, 340] on icon "close" at bounding box center [478, 337] width 7 height 7
click at [502, 339] on span "[GEOGRAPHIC_DATA]" at bounding box center [508, 337] width 123 height 17
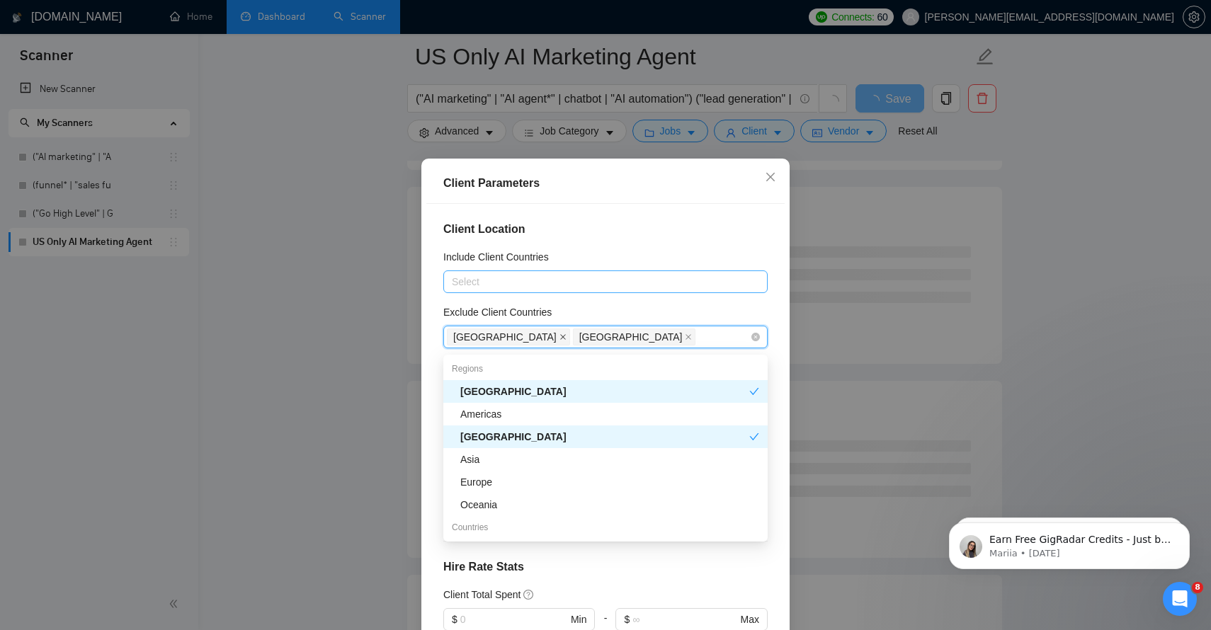
click at [560, 340] on icon "close" at bounding box center [563, 337] width 6 height 6
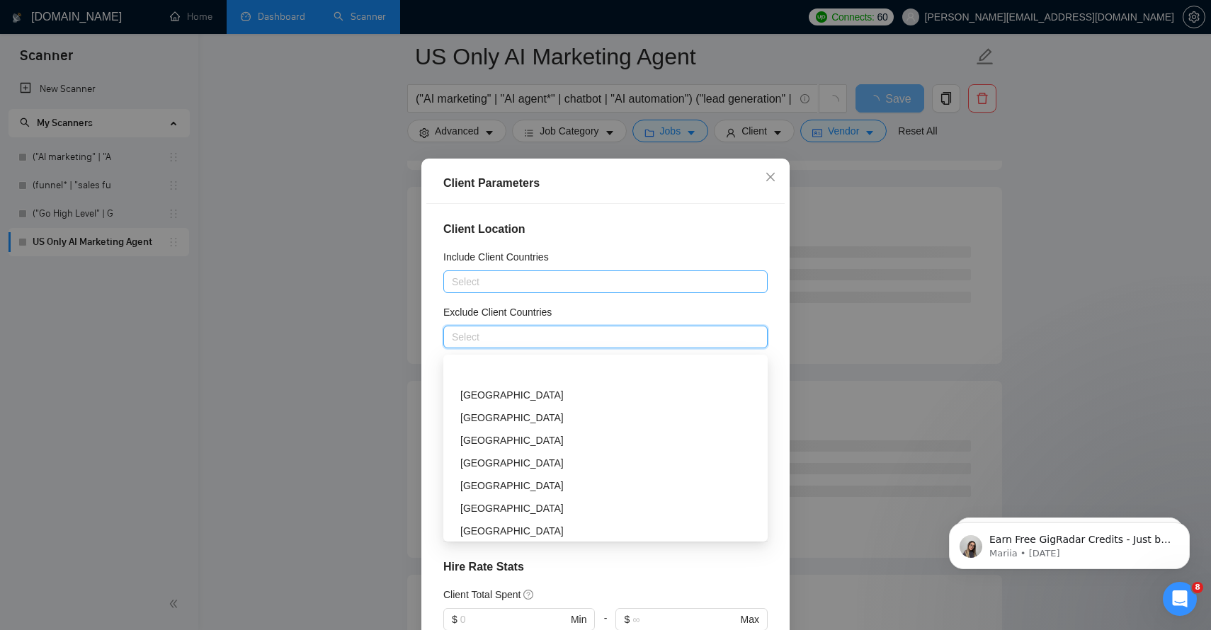
scroll to position [967, 0]
click at [714, 217] on div "Client Location Include Client Countries Select Exclude Client Countries Select…" at bounding box center [605, 424] width 358 height 441
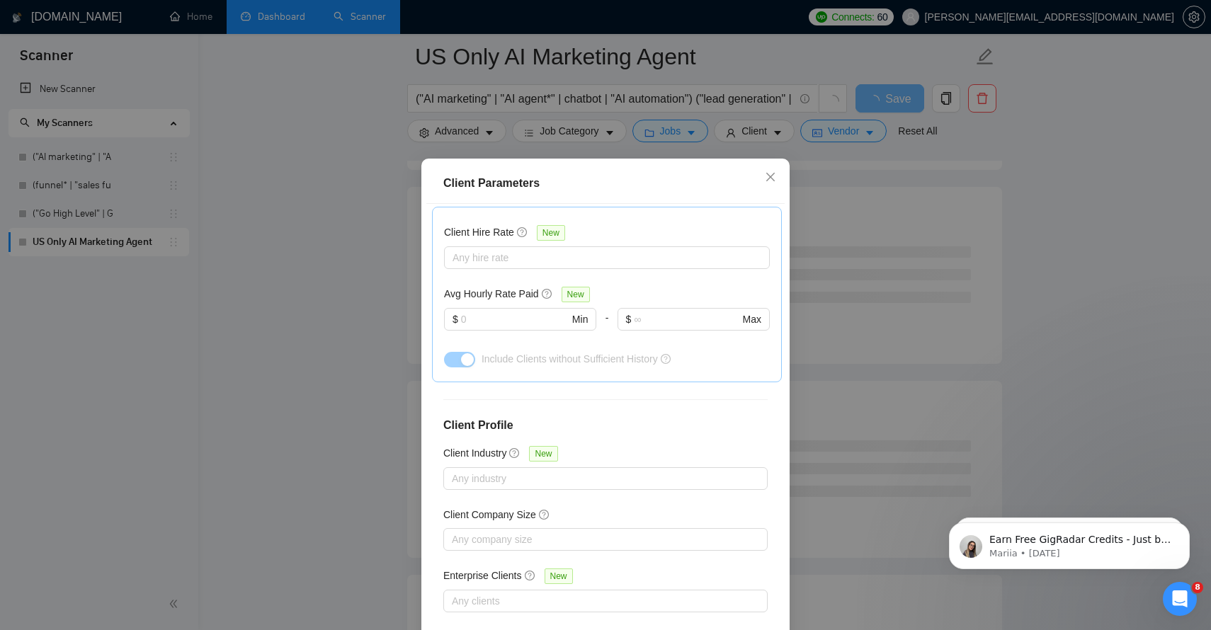
scroll to position [81, 0]
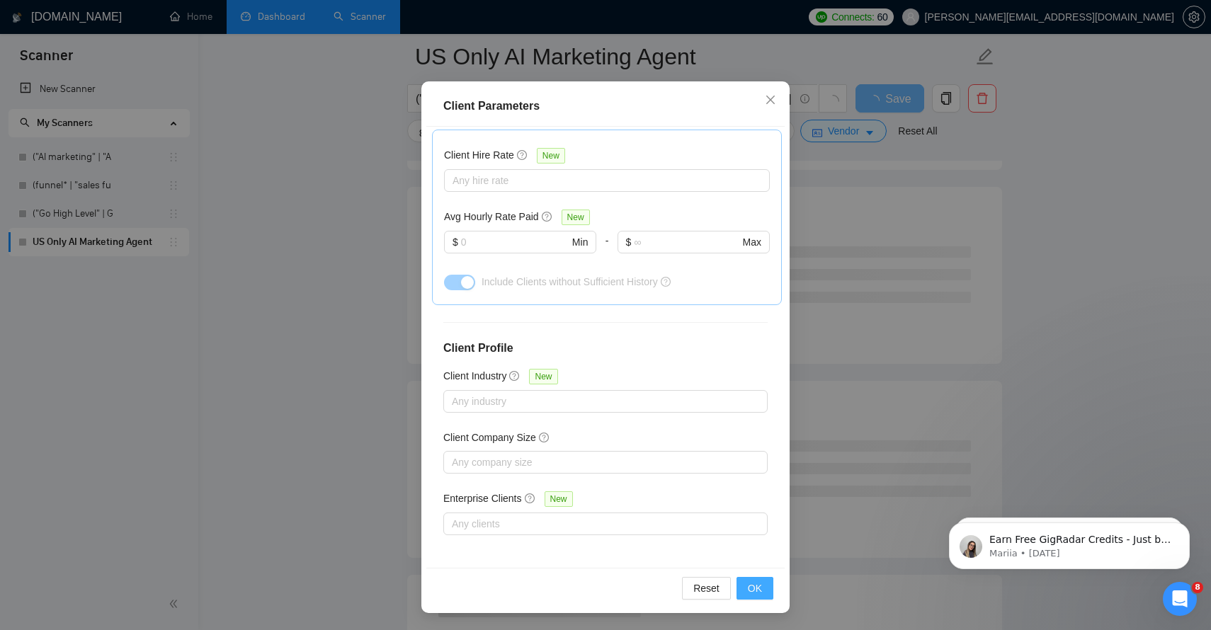
click at [761, 584] on span "OK" at bounding box center [755, 589] width 14 height 16
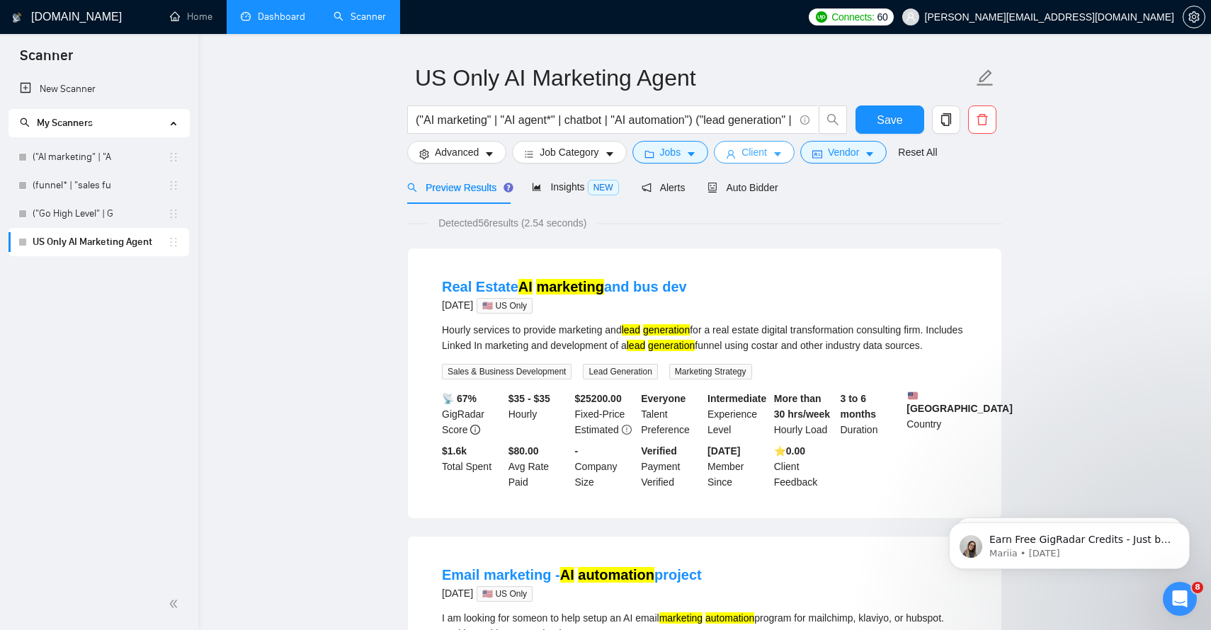
scroll to position [0, 0]
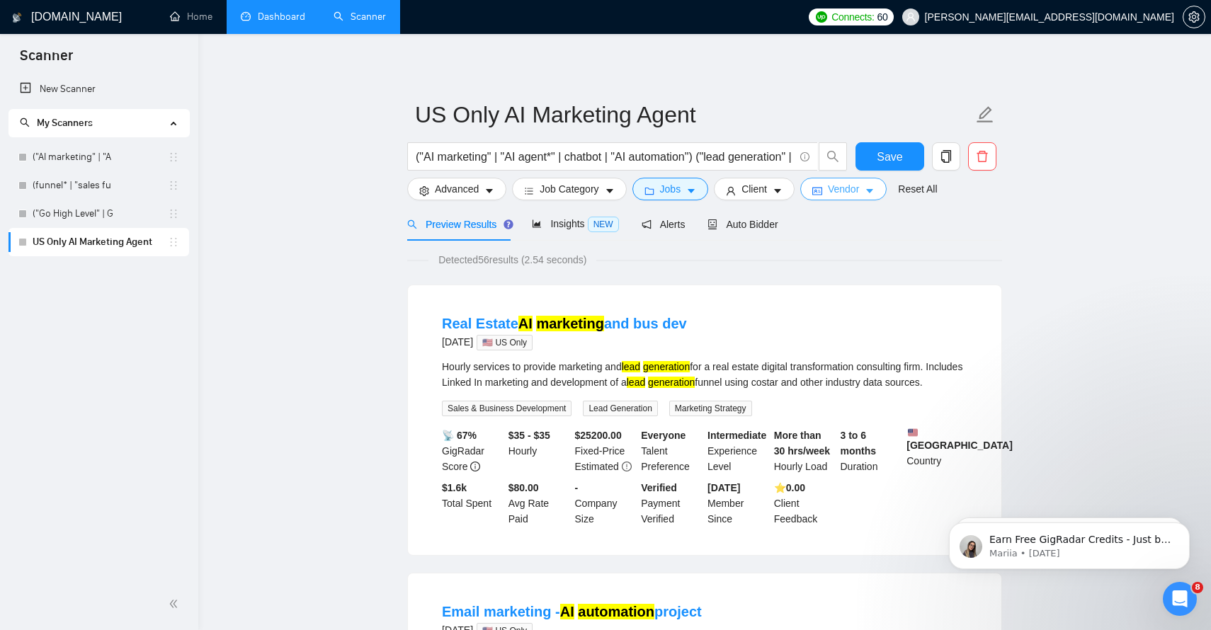
click at [867, 186] on button "Vendor" at bounding box center [843, 189] width 86 height 23
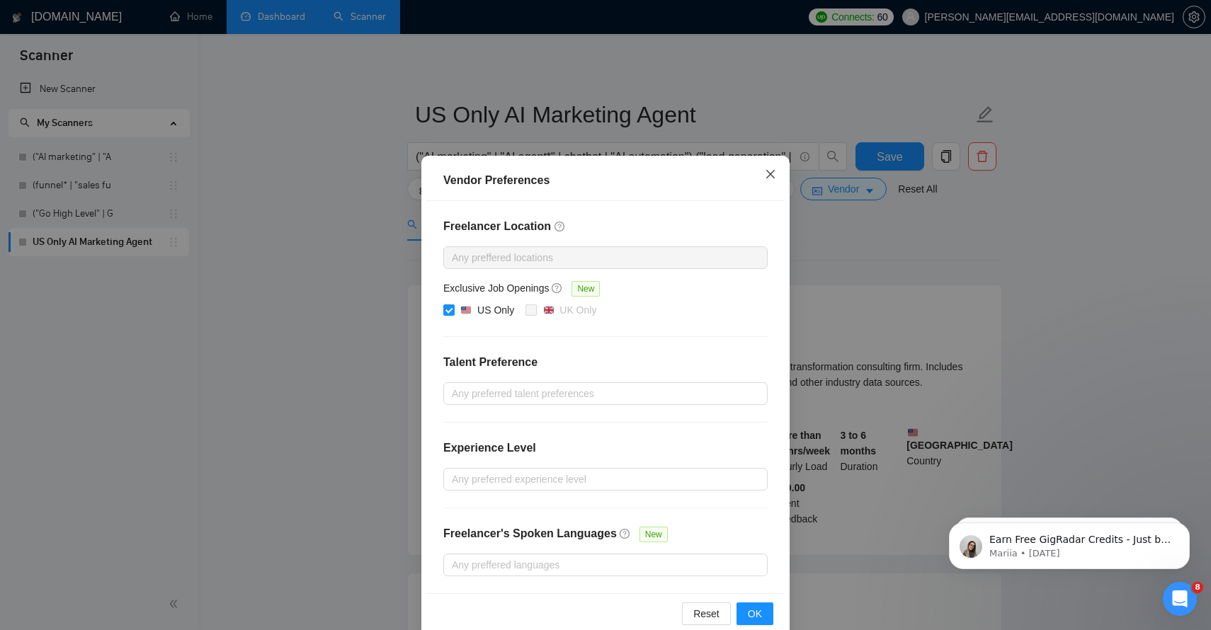
click at [764, 178] on span "Close" at bounding box center [770, 175] width 38 height 38
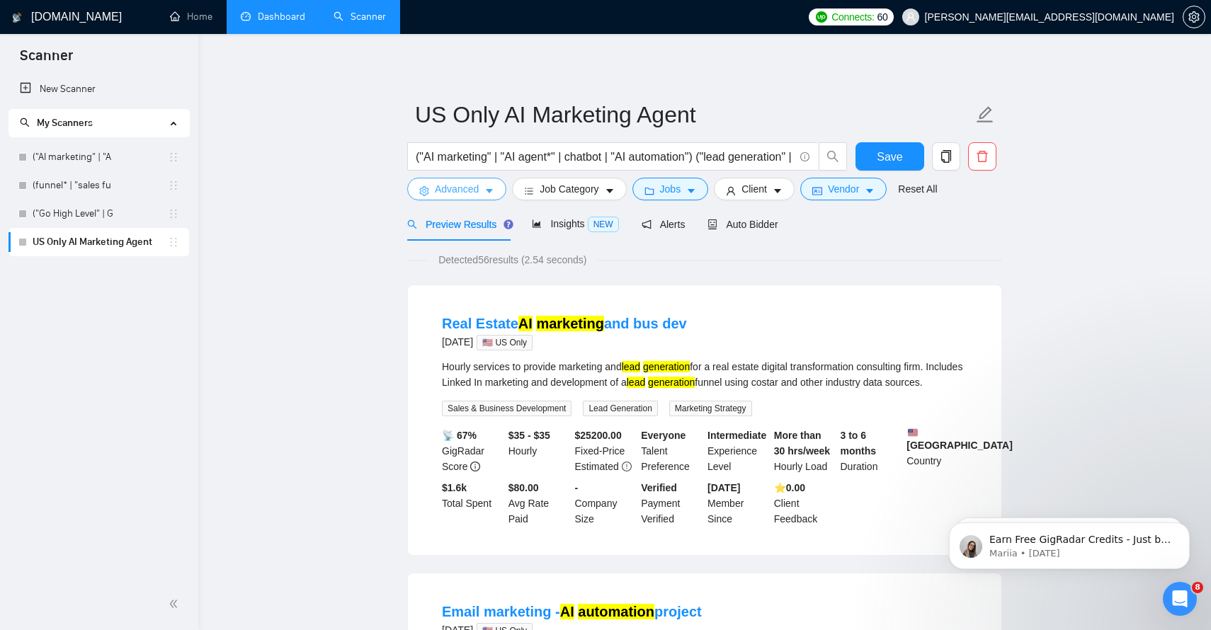
click at [473, 190] on span "Advanced" at bounding box center [457, 189] width 44 height 16
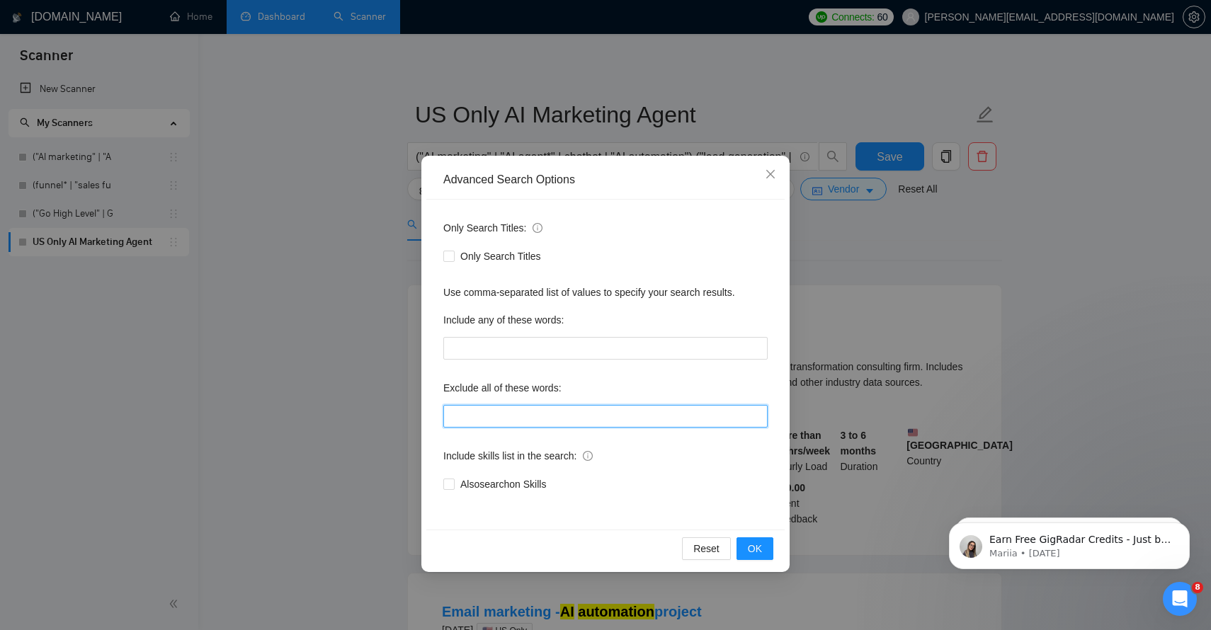
click at [466, 412] on input "text" at bounding box center [605, 416] width 324 height 23
paste input "Full Stack Developer"
click at [760, 548] on span "OK" at bounding box center [755, 549] width 14 height 16
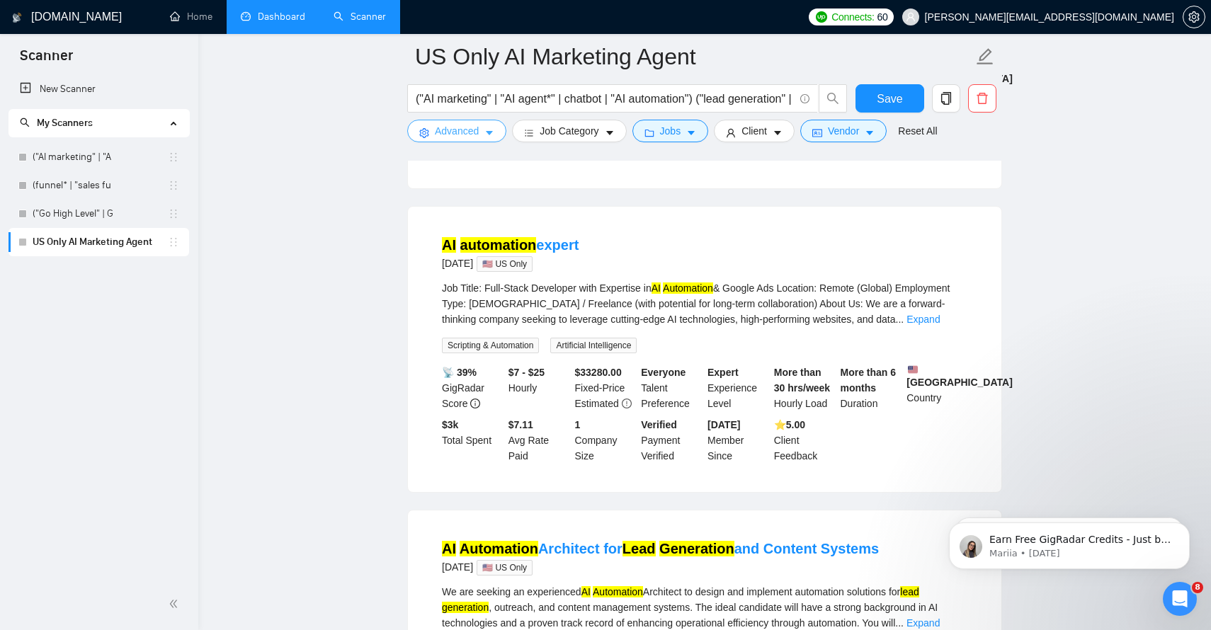
scroll to position [2195, 0]
drag, startPoint x: 489, startPoint y: 354, endPoint x: 581, endPoint y: 353, distance: 92.8
click at [581, 327] on div "Job Title: Full-Stack Developer with Expertise in AI Automation & Google Ads Lo…" at bounding box center [705, 303] width 526 height 47
copy div "Full-Stack Developer"
click at [479, 130] on span "Advanced" at bounding box center [457, 131] width 44 height 16
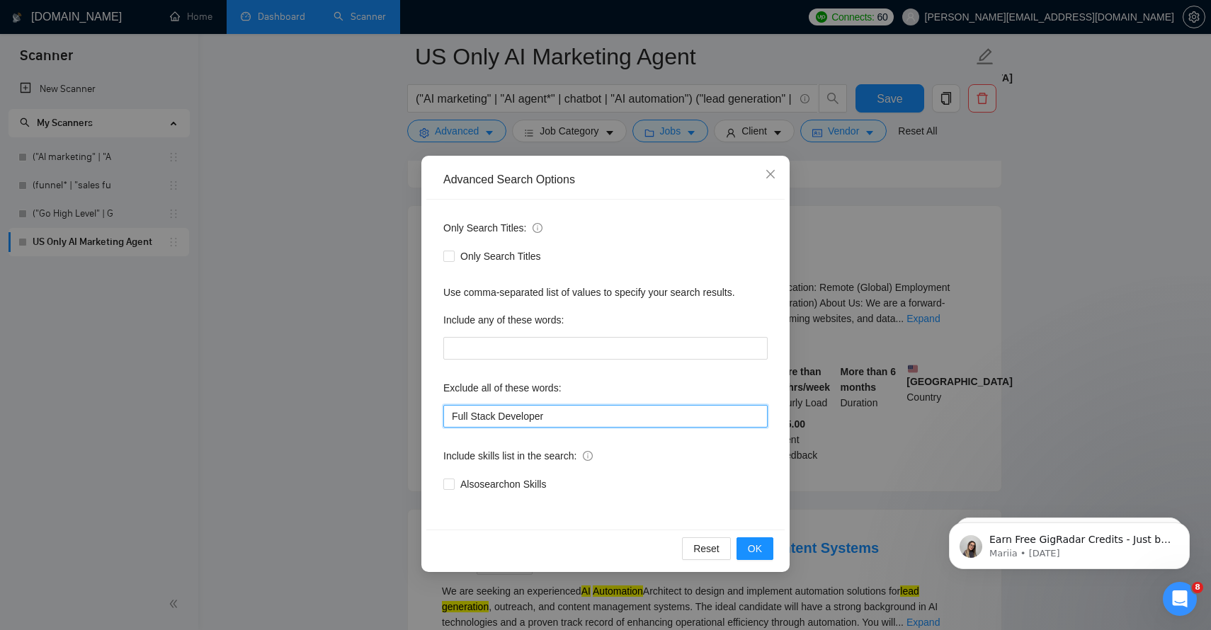
click at [555, 419] on input "Full Stack Developer" at bounding box center [605, 416] width 324 height 23
paste input "Full-Stack Developer"
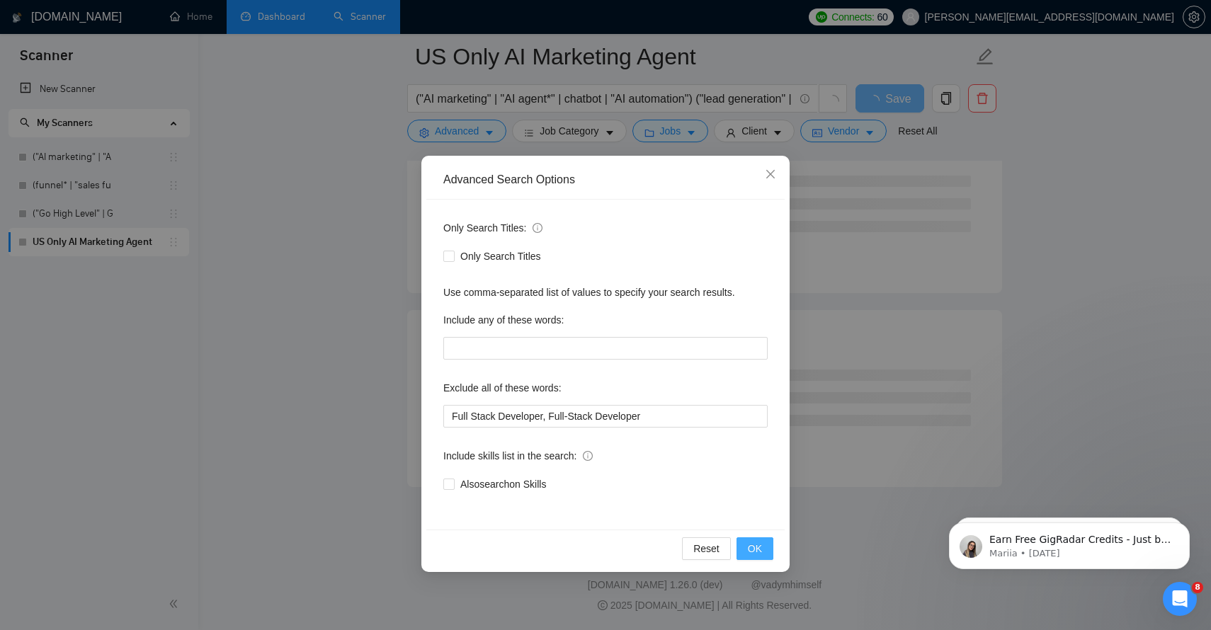
click at [753, 548] on span "OK" at bounding box center [755, 549] width 14 height 16
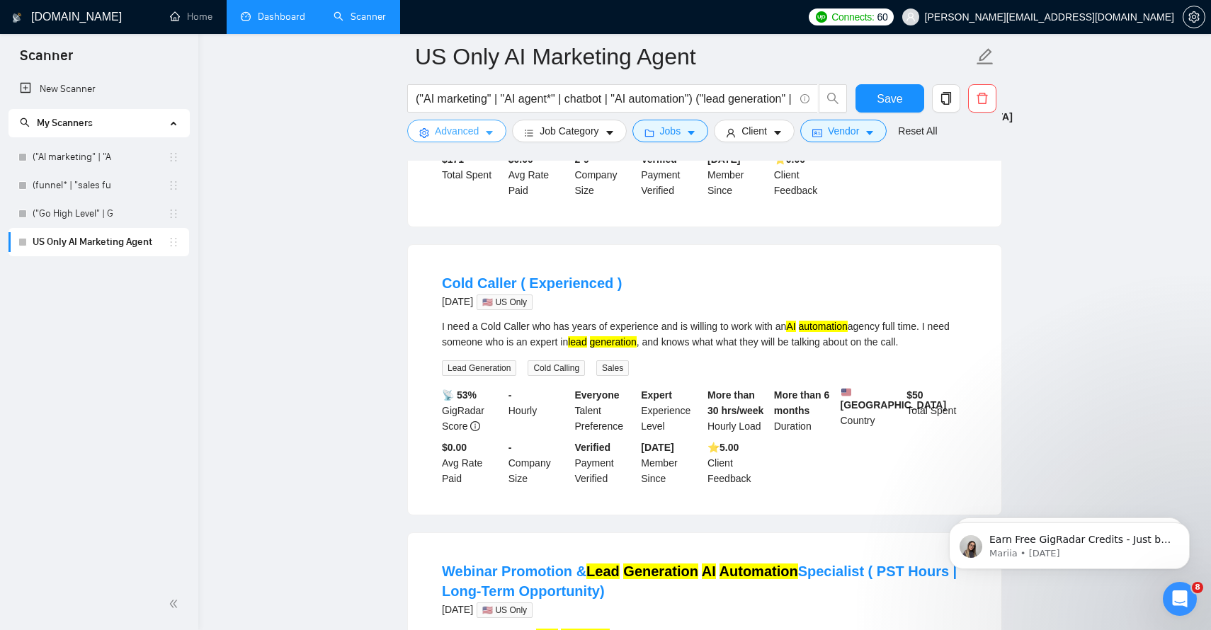
scroll to position [2461, 0]
click at [483, 139] on button "Advanced" at bounding box center [456, 131] width 99 height 23
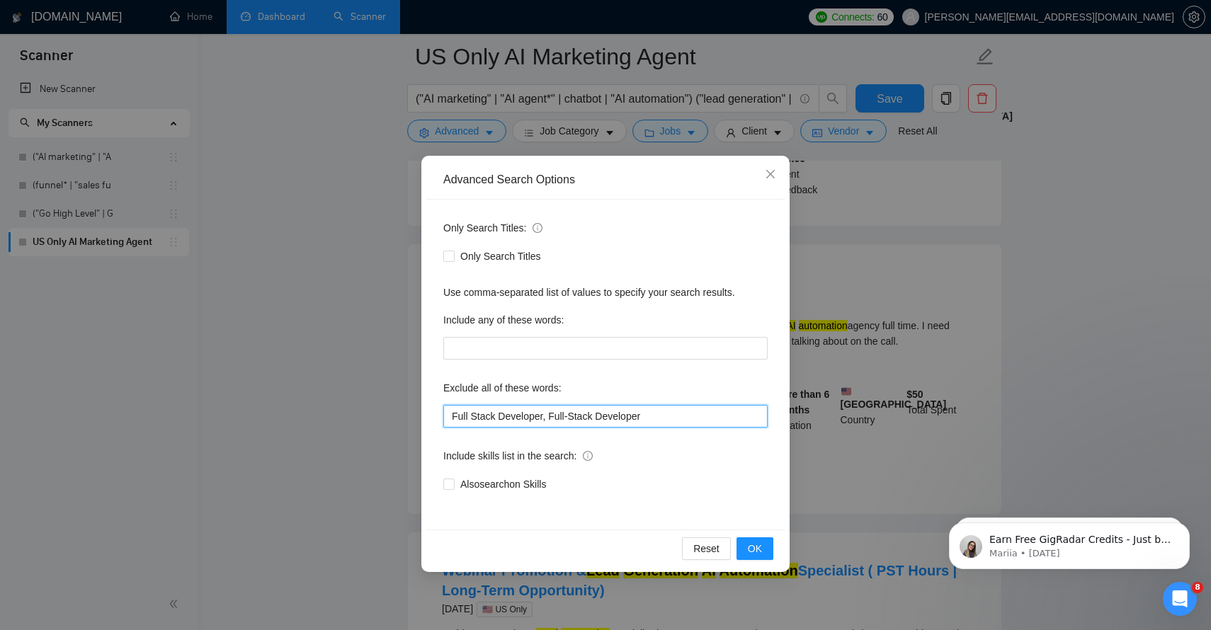
click at [667, 416] on input "Full Stack Developer, Full-Stack Developer" at bounding box center [605, 416] width 324 height 23
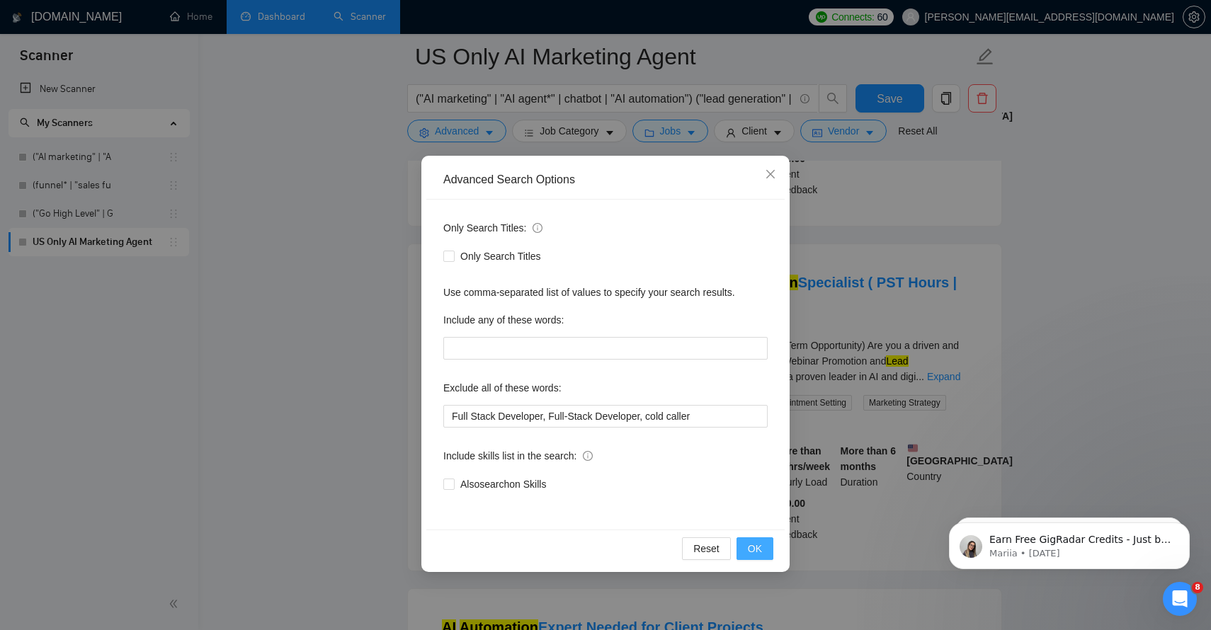
click at [758, 552] on span "OK" at bounding box center [755, 549] width 14 height 16
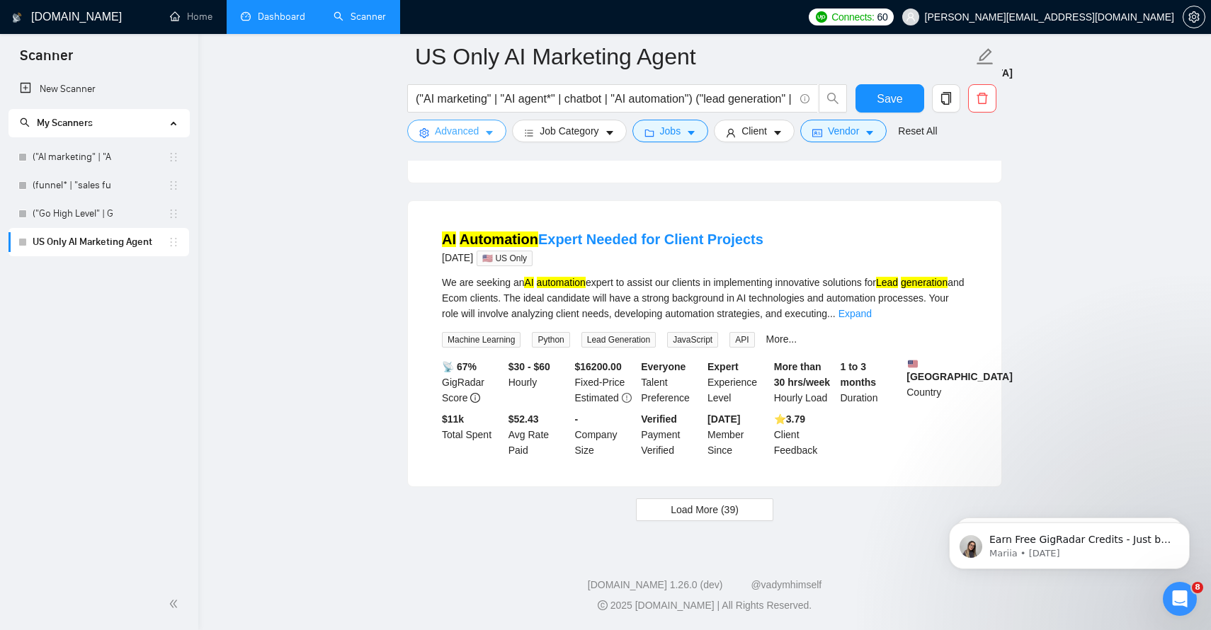
scroll to position [2932, 0]
click at [702, 512] on span "Load More (39)" at bounding box center [705, 510] width 68 height 16
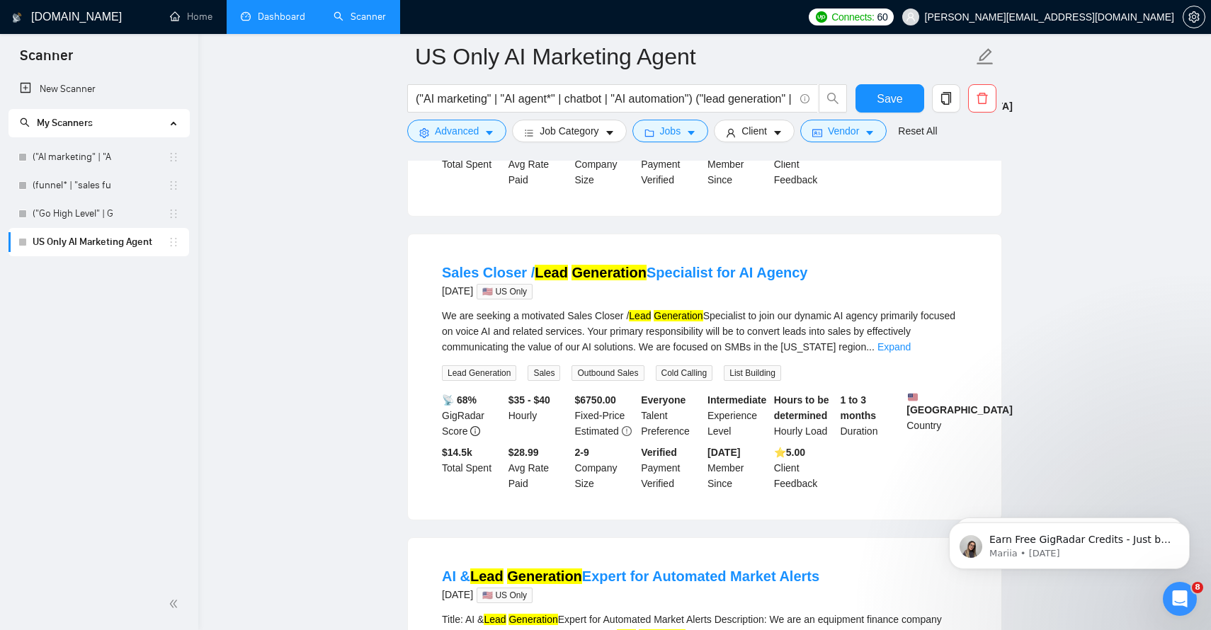
scroll to position [5053, 0]
click at [485, 137] on icon "caret-down" at bounding box center [489, 133] width 10 height 10
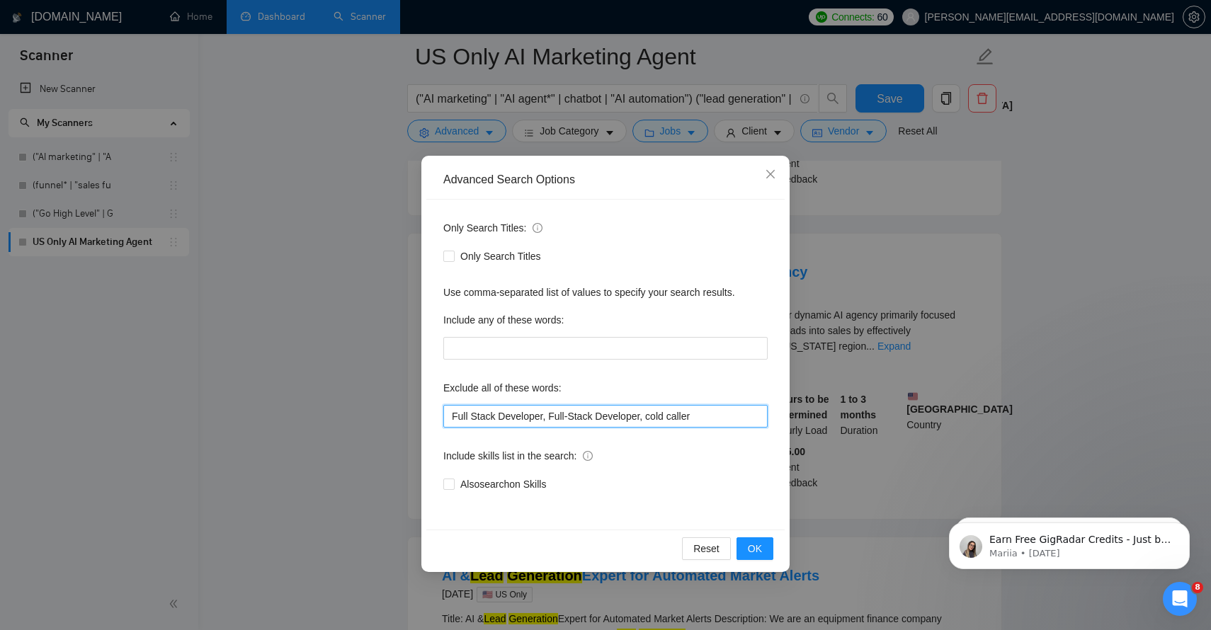
click at [720, 415] on input "Full Stack Developer, Full-Stack Developer, cold caller" at bounding box center [605, 416] width 324 height 23
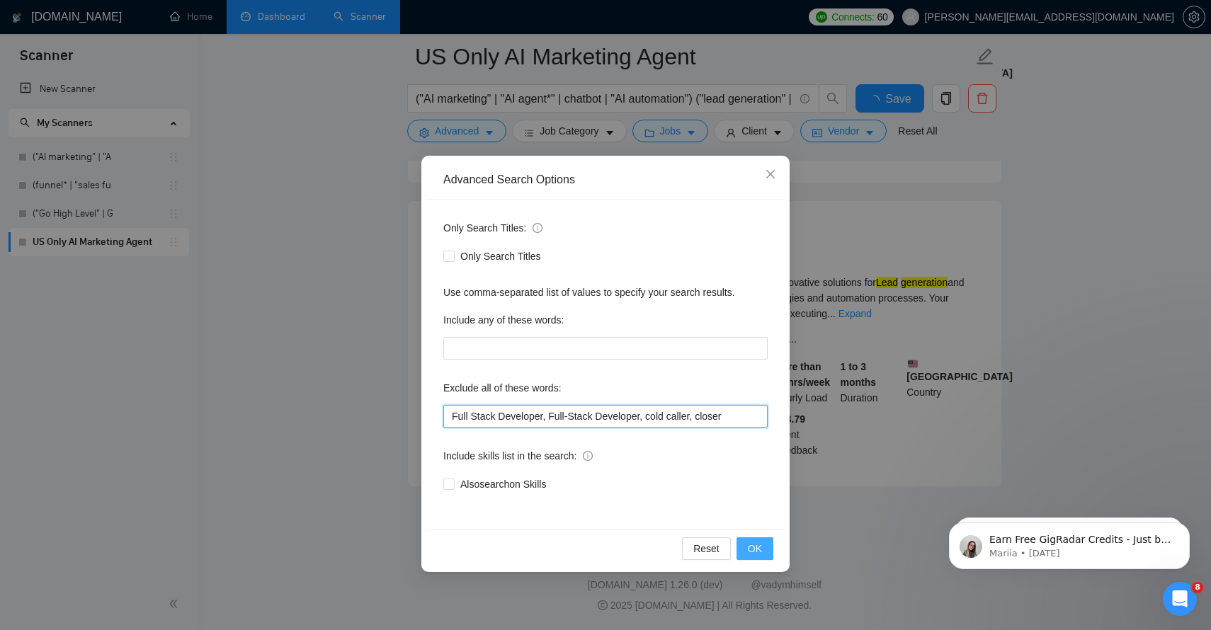
scroll to position [2932, 0]
click at [761, 557] on button "OK" at bounding box center [755, 549] width 37 height 23
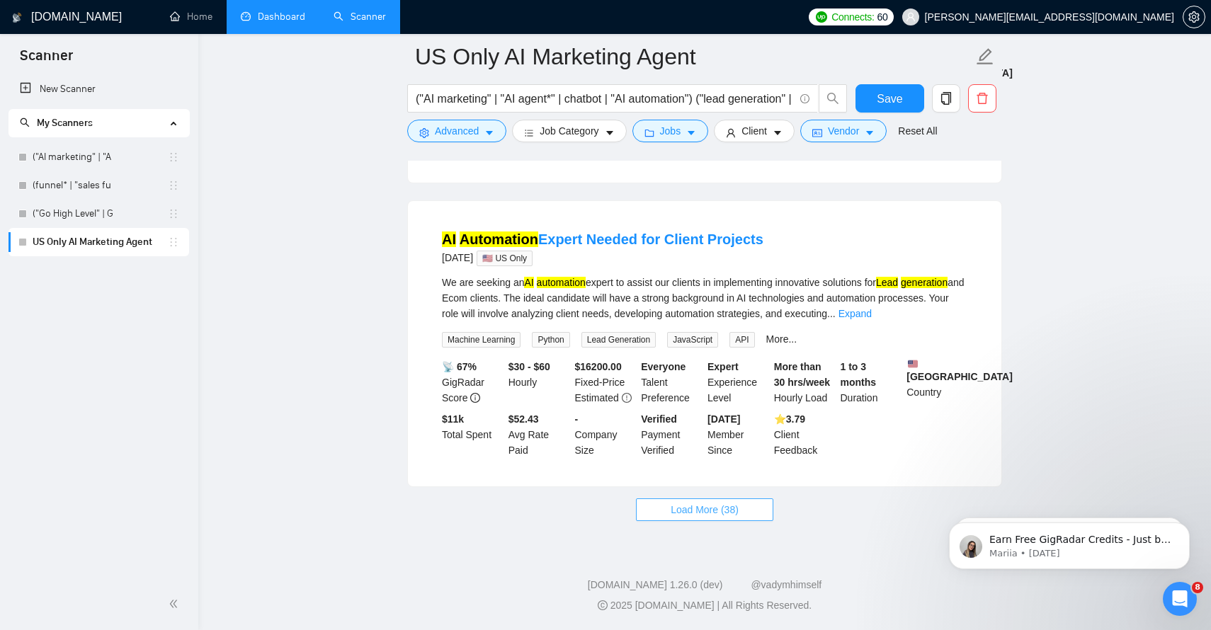
click at [702, 512] on span "Load More (38)" at bounding box center [705, 510] width 68 height 16
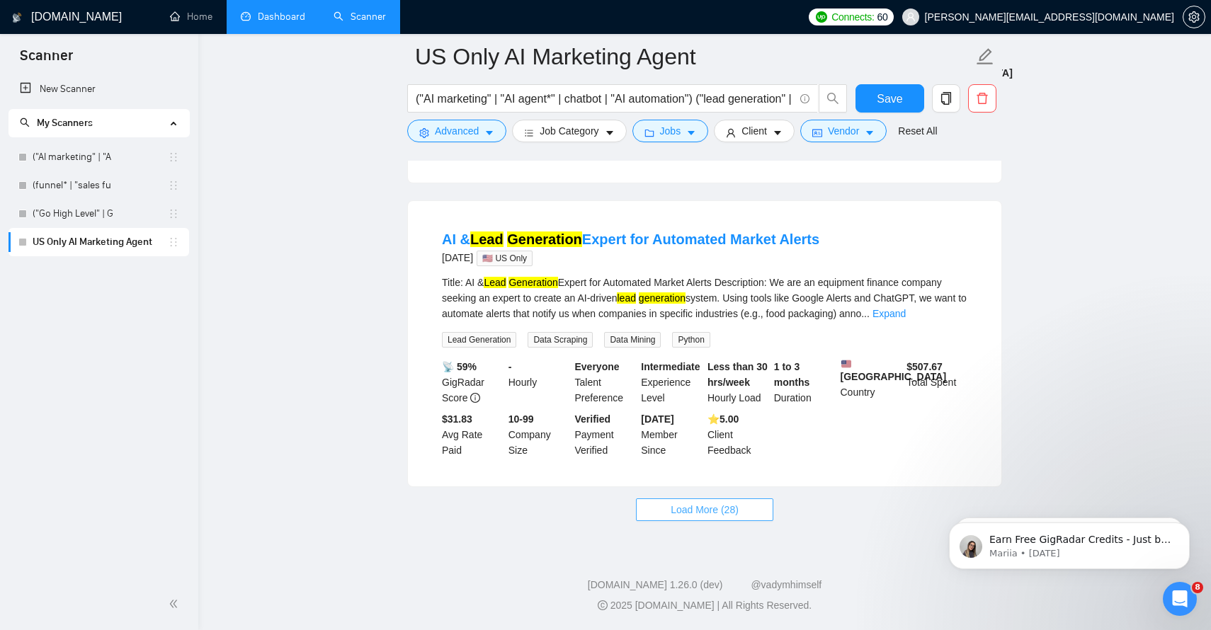
scroll to position [6165, 0]
click at [694, 509] on span "Load More (28)" at bounding box center [705, 510] width 68 height 16
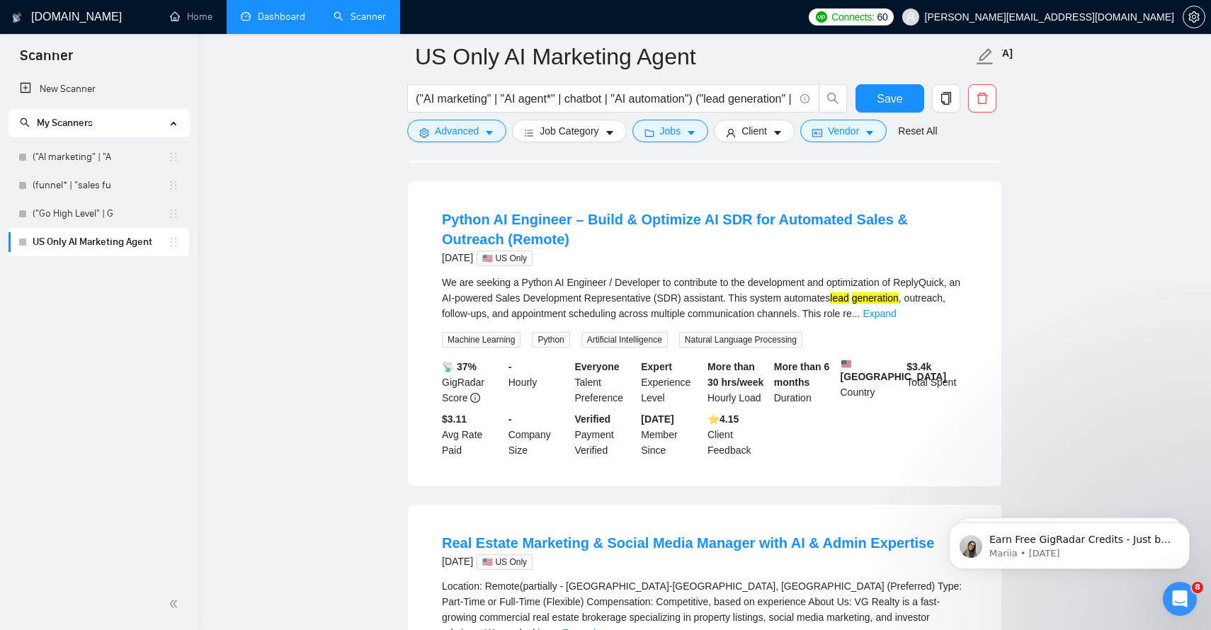
scroll to position [6725, 0]
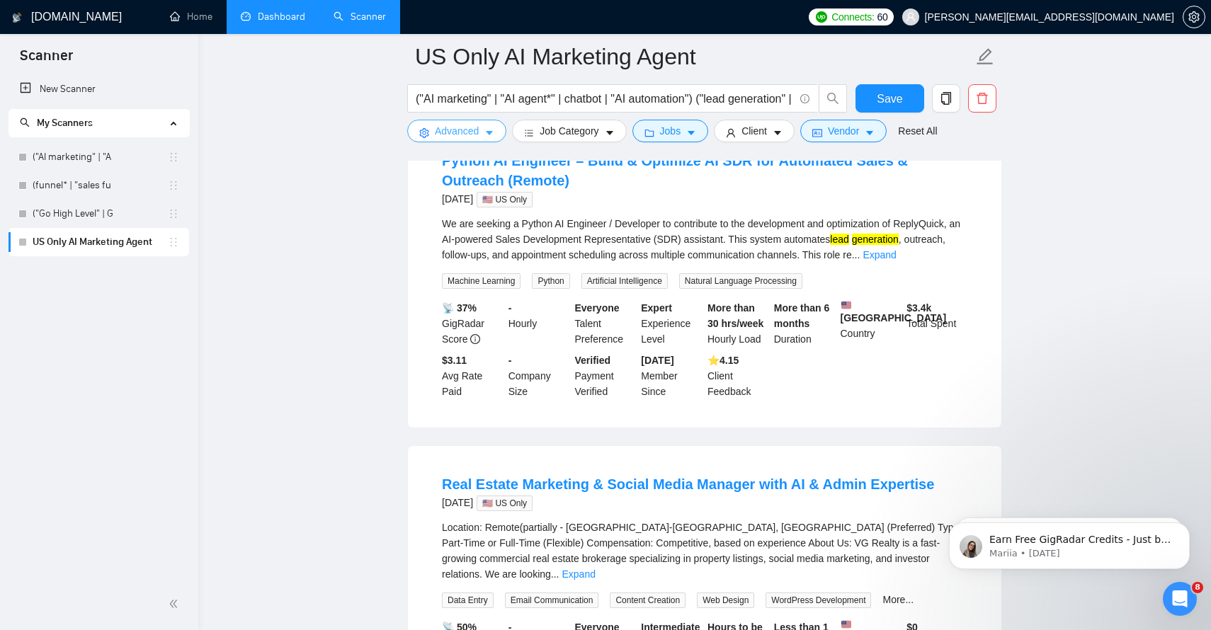
click at [486, 130] on icon "caret-down" at bounding box center [489, 133] width 10 height 10
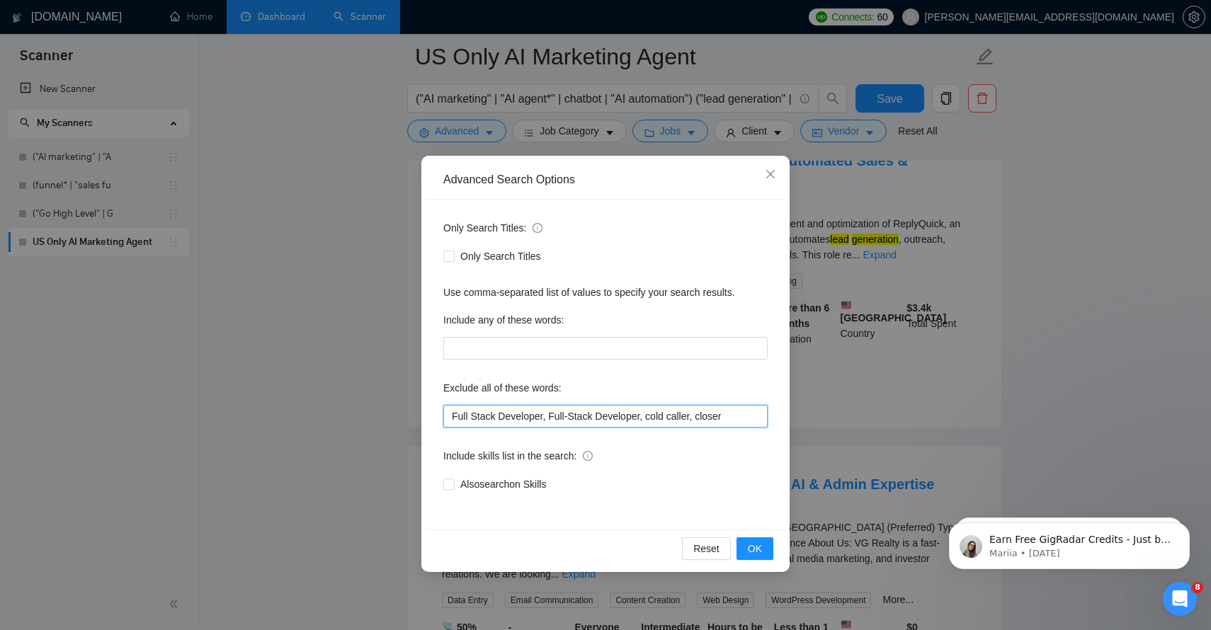
click at [742, 421] on input "Full Stack Developer, Full-Stack Developer, cold caller, closer" at bounding box center [605, 416] width 324 height 23
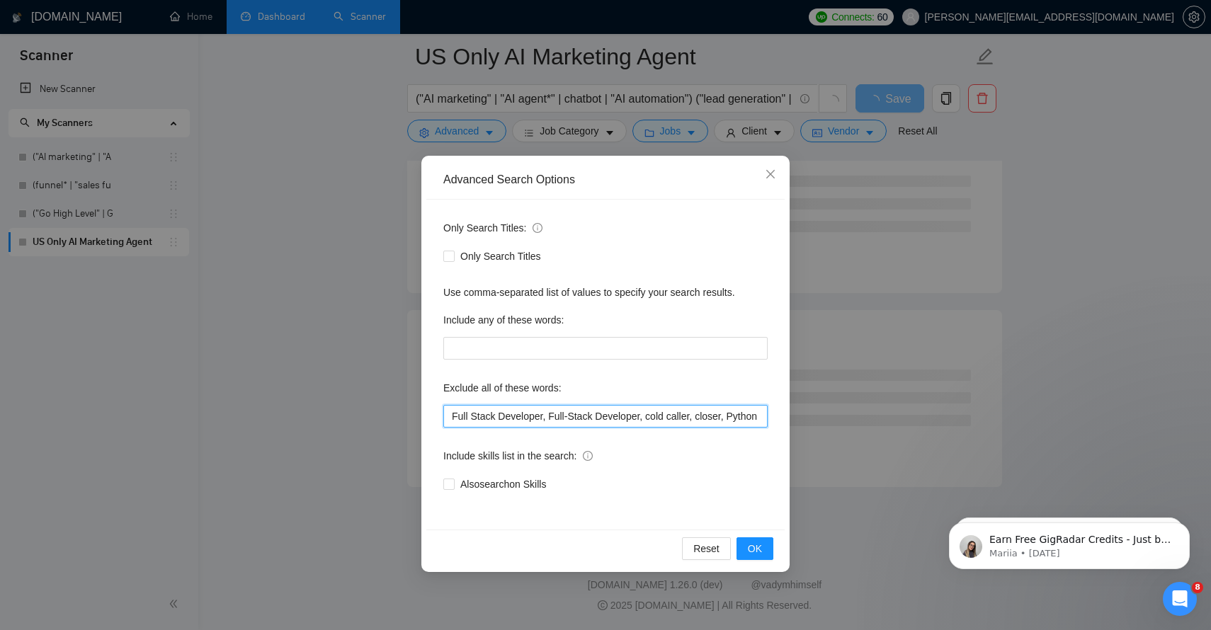
scroll to position [5614, 0]
click at [761, 550] on span "OK" at bounding box center [755, 549] width 14 height 16
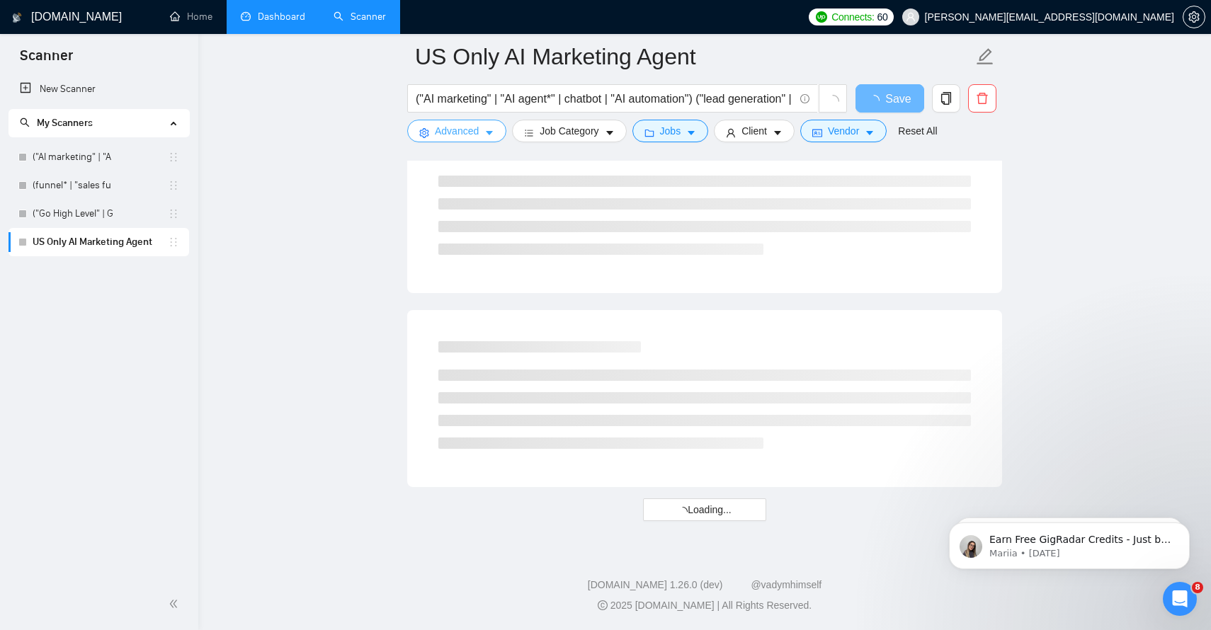
scroll to position [2932, 0]
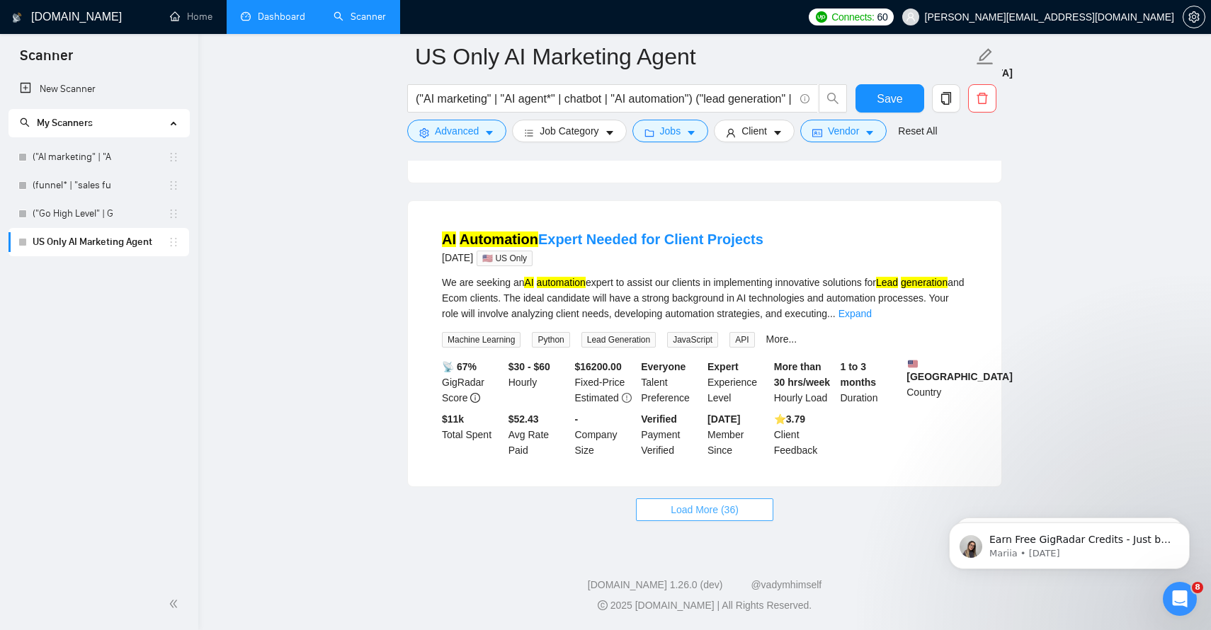
click at [722, 510] on span "Load More (36)" at bounding box center [705, 510] width 68 height 16
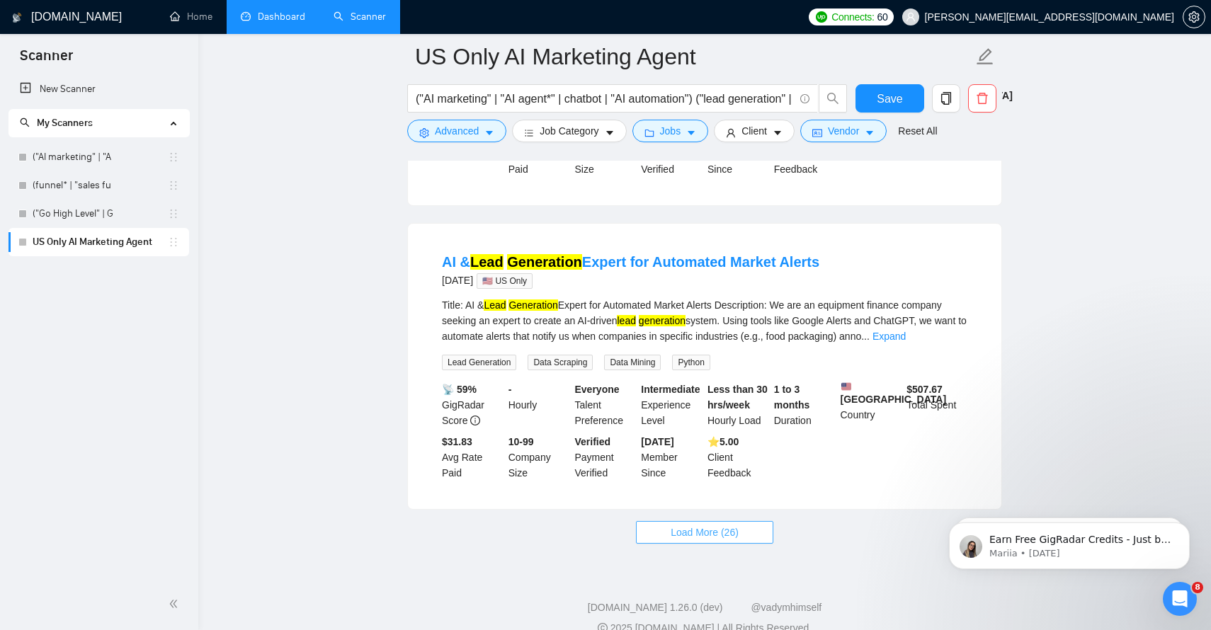
scroll to position [6165, 0]
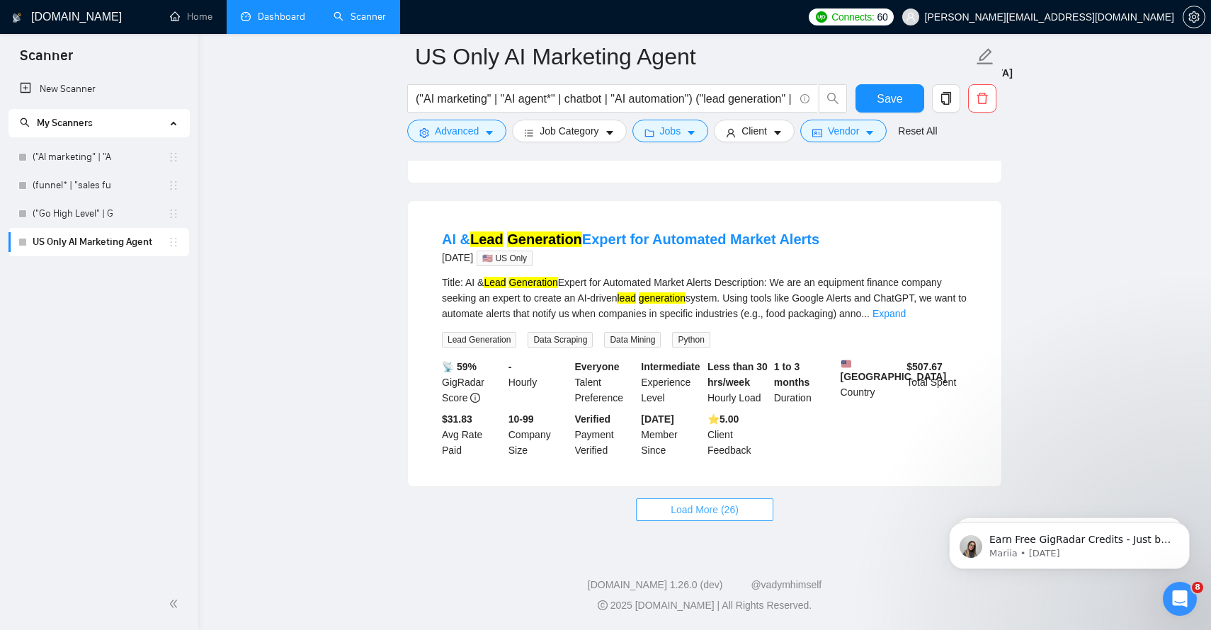
click at [741, 510] on button "Load More (26)" at bounding box center [704, 510] width 137 height 23
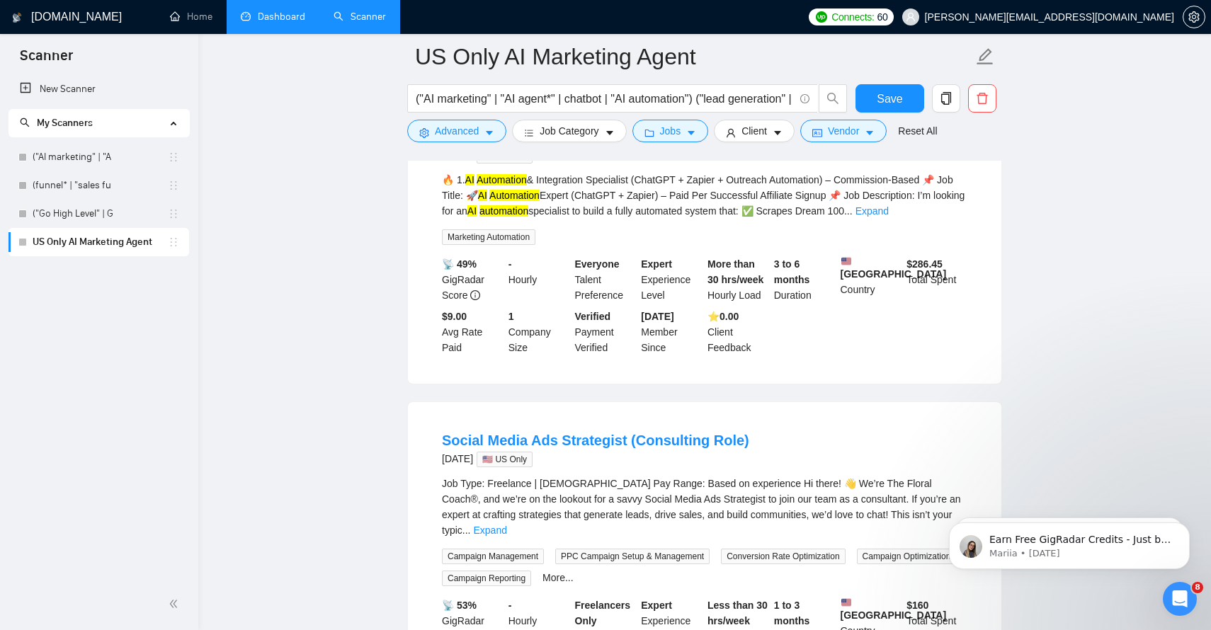
scroll to position [8359, 0]
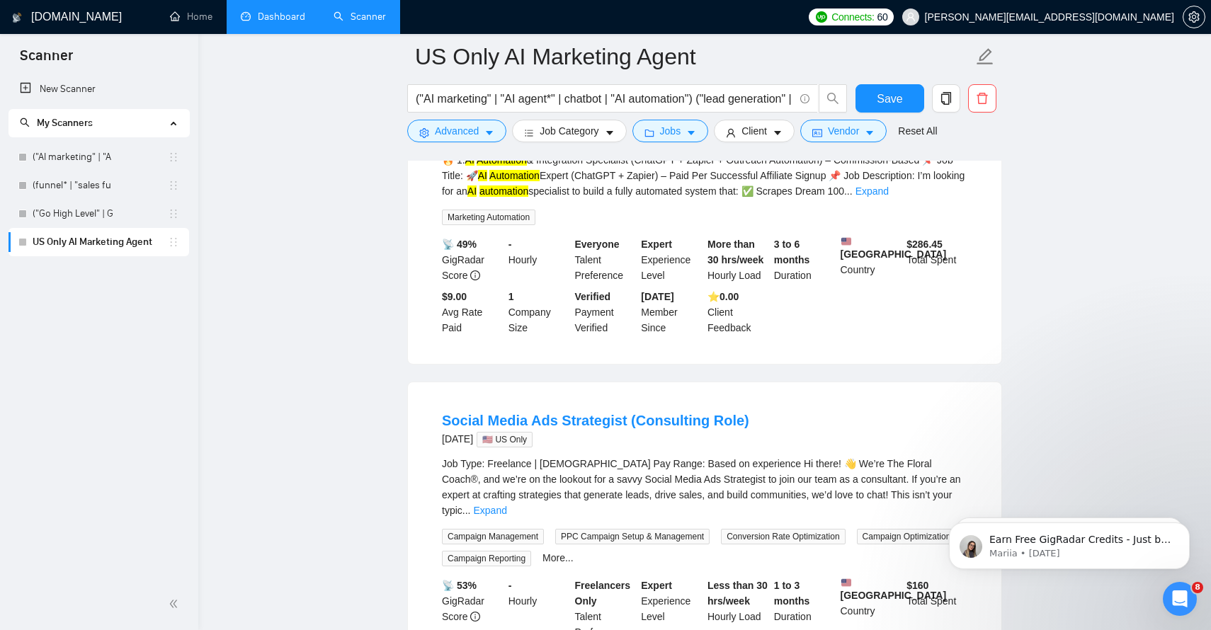
drag, startPoint x: 662, startPoint y: 296, endPoint x: 528, endPoint y: 296, distance: 134.6
click at [528, 127] on h4 "AI Automation & Integration Specialist (ChatGPT + Zapier + Outreach Automation)…" at bounding box center [705, 107] width 526 height 40
copy link "Commission-Based"
click at [489, 132] on icon "caret-down" at bounding box center [489, 134] width 7 height 4
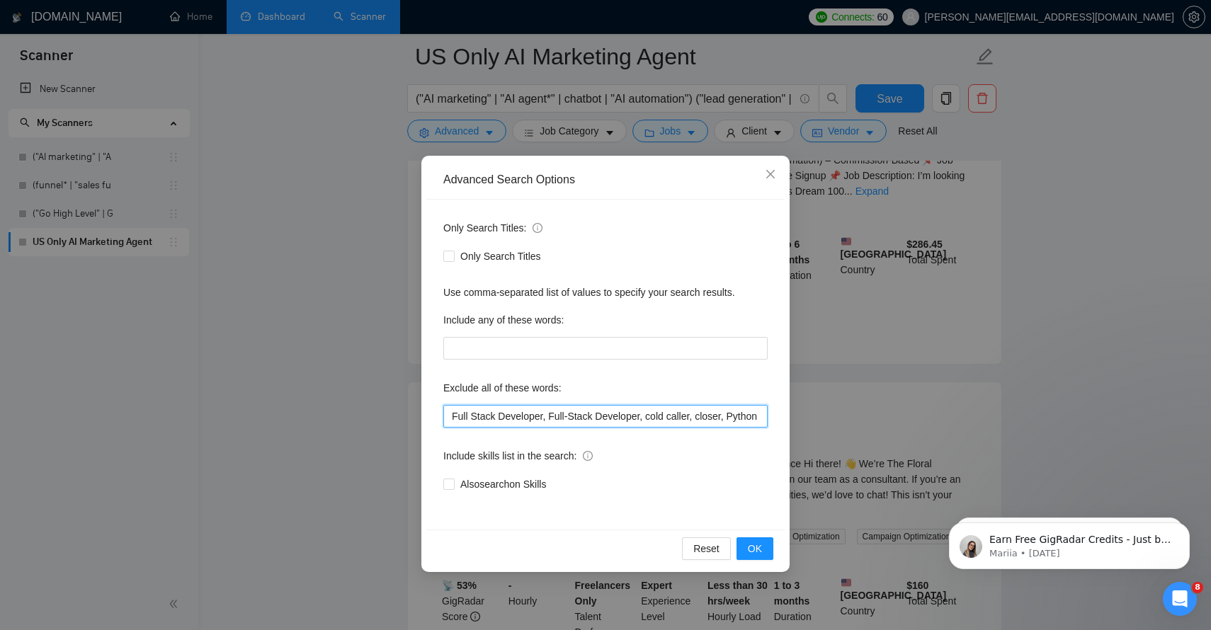
click at [707, 410] on input "Full Stack Developer, Full-Stack Developer, cold caller, closer, Python" at bounding box center [605, 416] width 324 height 23
drag, startPoint x: 707, startPoint y: 410, endPoint x: 835, endPoint y: 433, distance: 130.2
click at [835, 433] on div "Advanced Search Options Only Search Titles: Only Search Titles Use comma-separa…" at bounding box center [605, 315] width 1211 height 630
click at [761, 414] on input "Full Stack Developer, Full-Stack Developer, cold caller, closer, Python" at bounding box center [605, 416] width 324 height 23
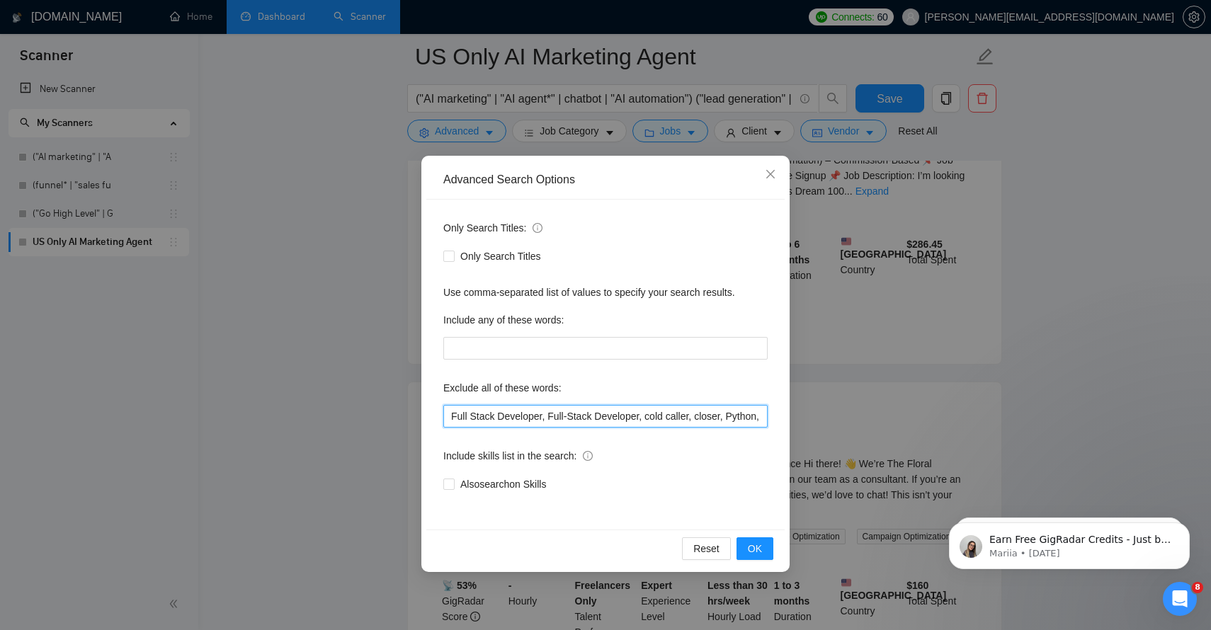
paste input "Commission-Based"
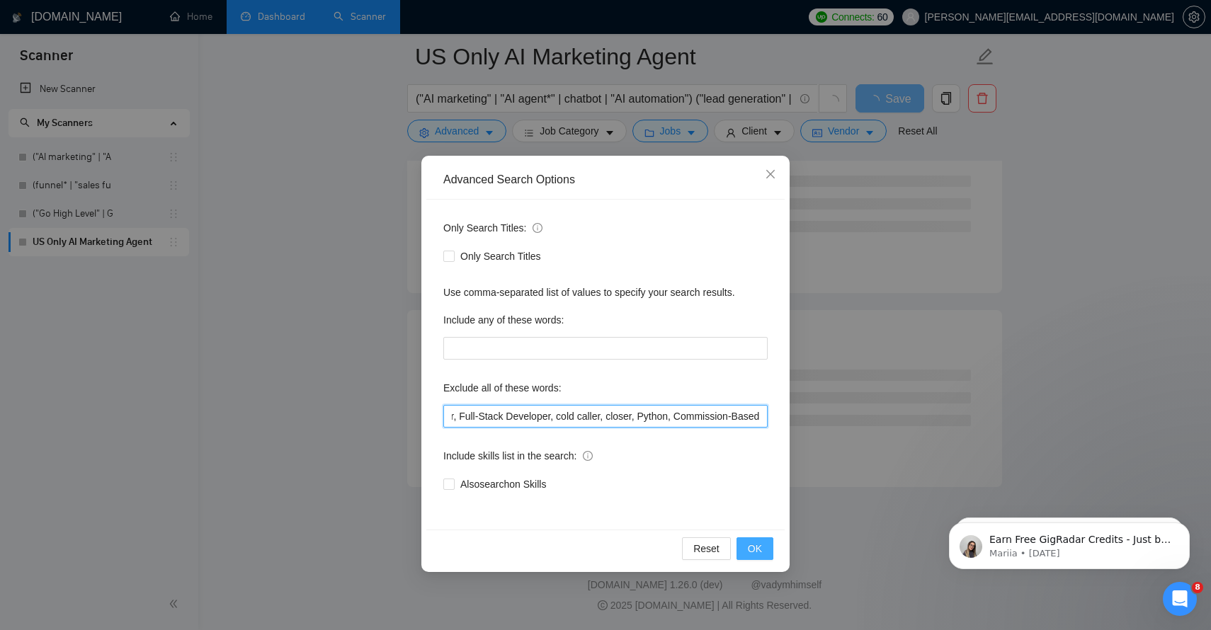
scroll to position [5614, 0]
type input "Full Stack Developer, Full-Stack Developer, cold caller, closer, Python, Commis…"
click at [760, 553] on span "OK" at bounding box center [755, 549] width 14 height 16
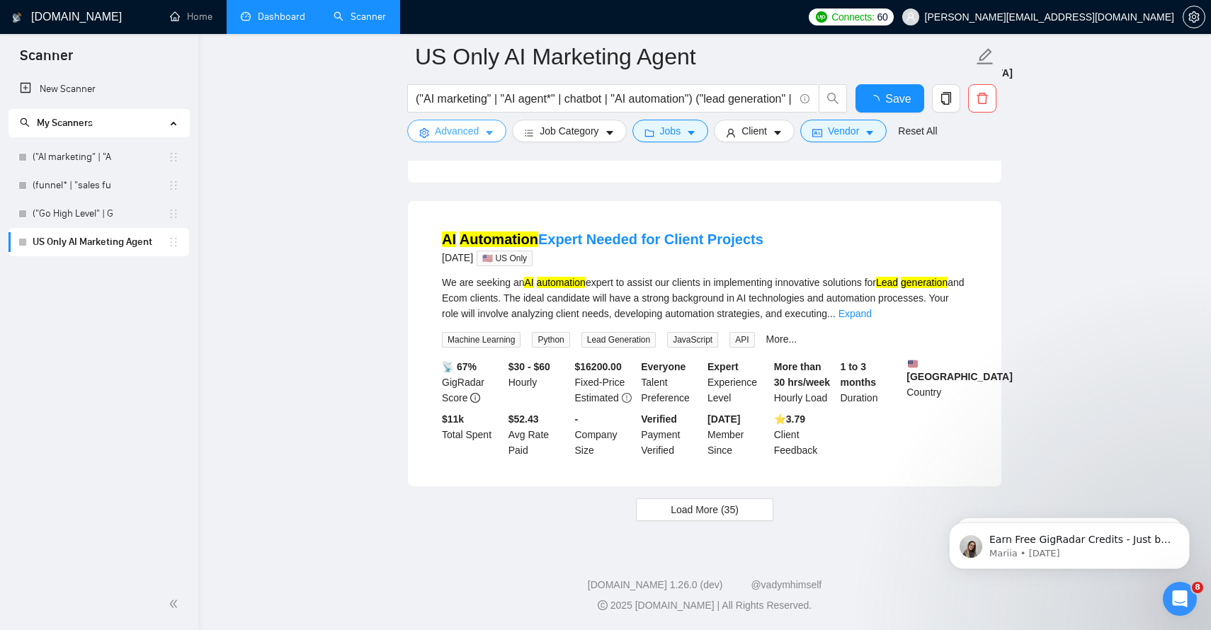
scroll to position [2932, 0]
click at [718, 509] on span "Load More (35)" at bounding box center [705, 510] width 68 height 16
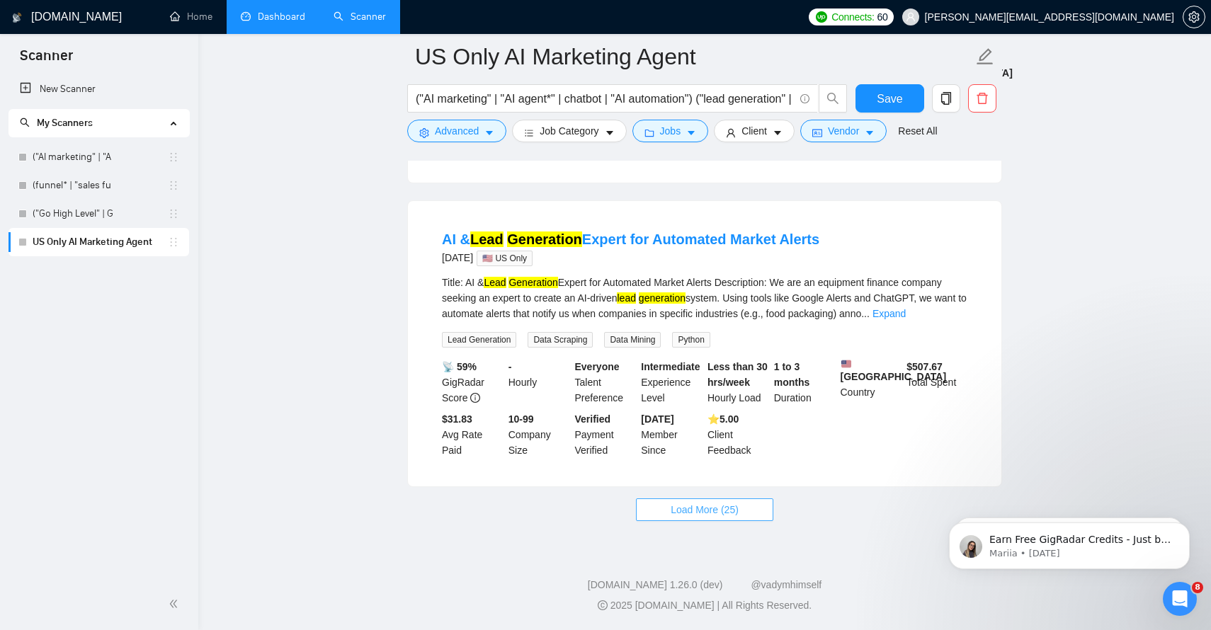
scroll to position [6165, 0]
click at [789, 129] on button "Client" at bounding box center [754, 131] width 81 height 23
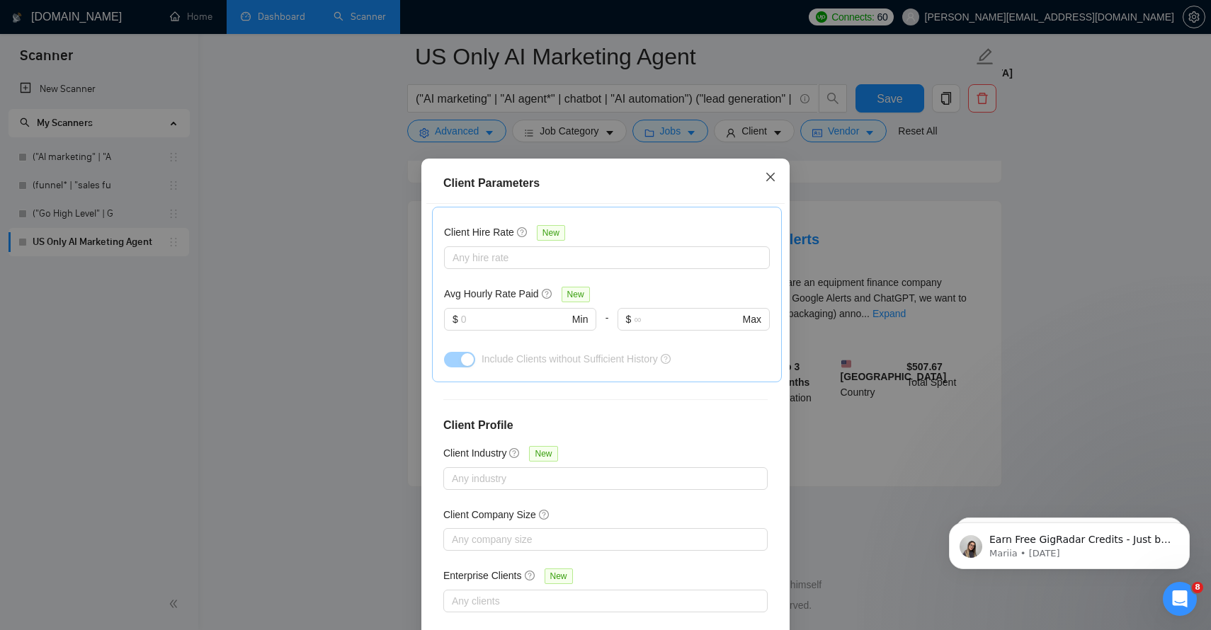
click at [773, 181] on icon "close" at bounding box center [770, 177] width 8 height 8
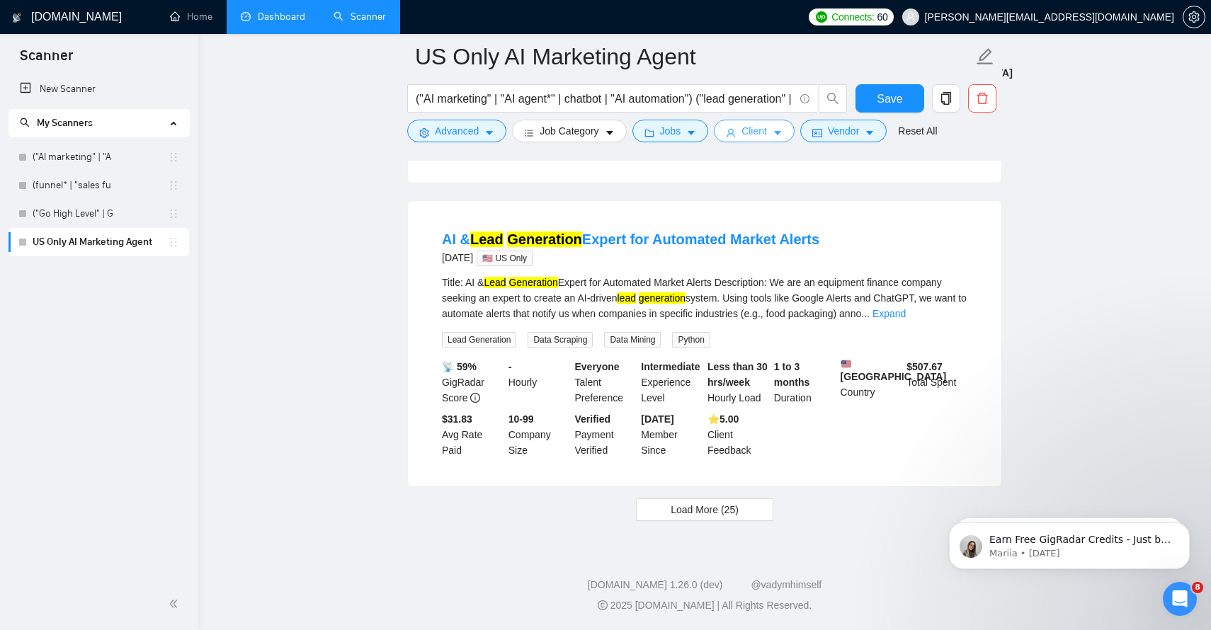
click at [749, 132] on span "Client" at bounding box center [754, 131] width 25 height 16
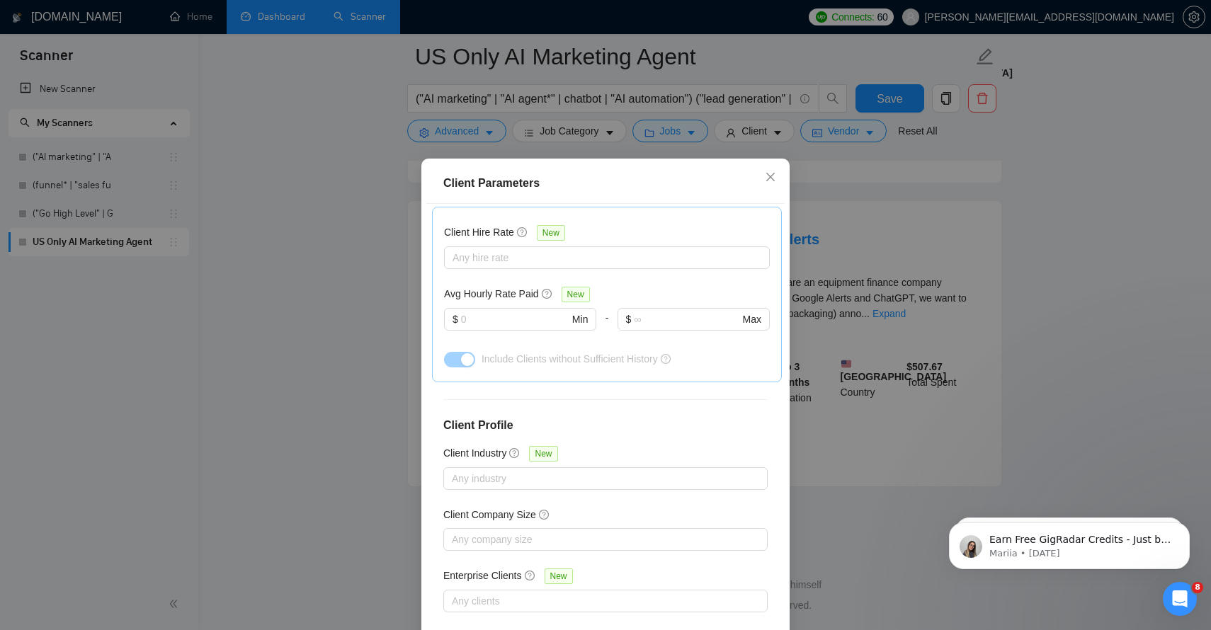
click at [791, 132] on div "Client Parameters Client Location Include Client Countries Select Exclude Clien…" at bounding box center [605, 315] width 1211 height 630
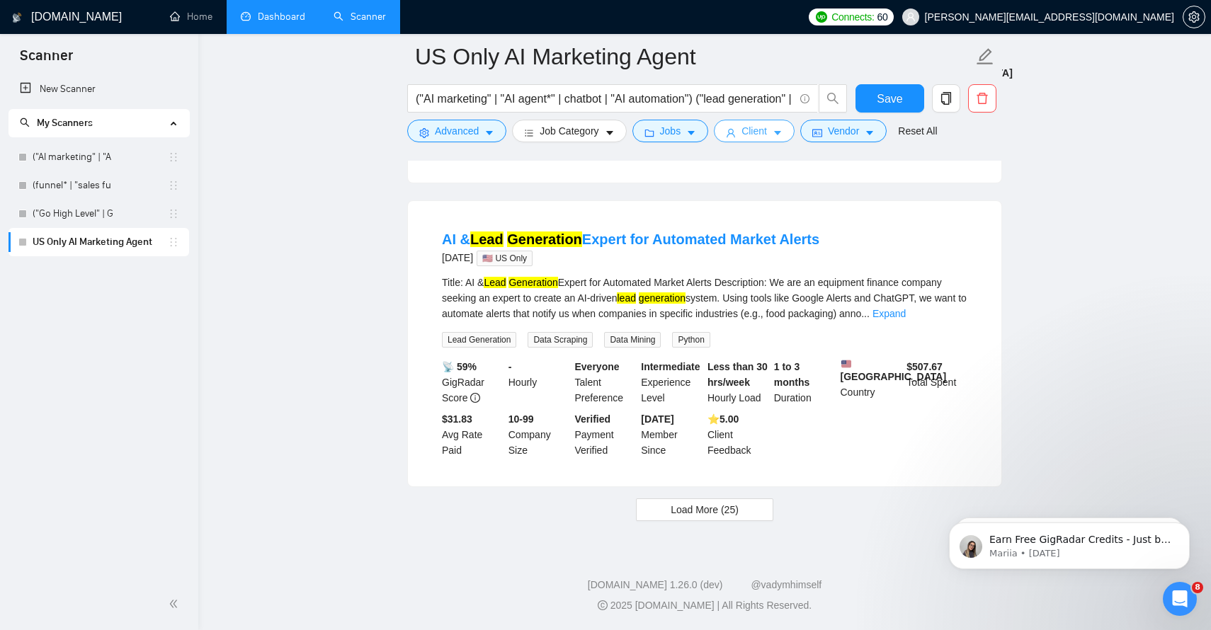
click at [775, 130] on button "Client" at bounding box center [754, 131] width 81 height 23
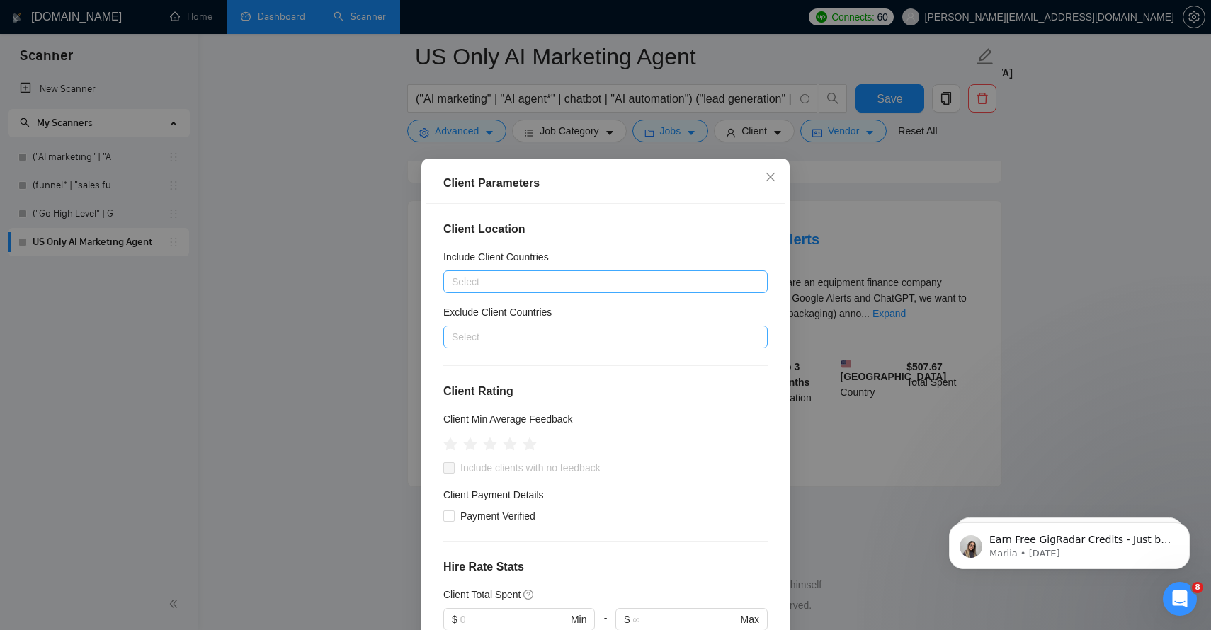
scroll to position [6047, 0]
click at [460, 280] on div at bounding box center [598, 281] width 303 height 17
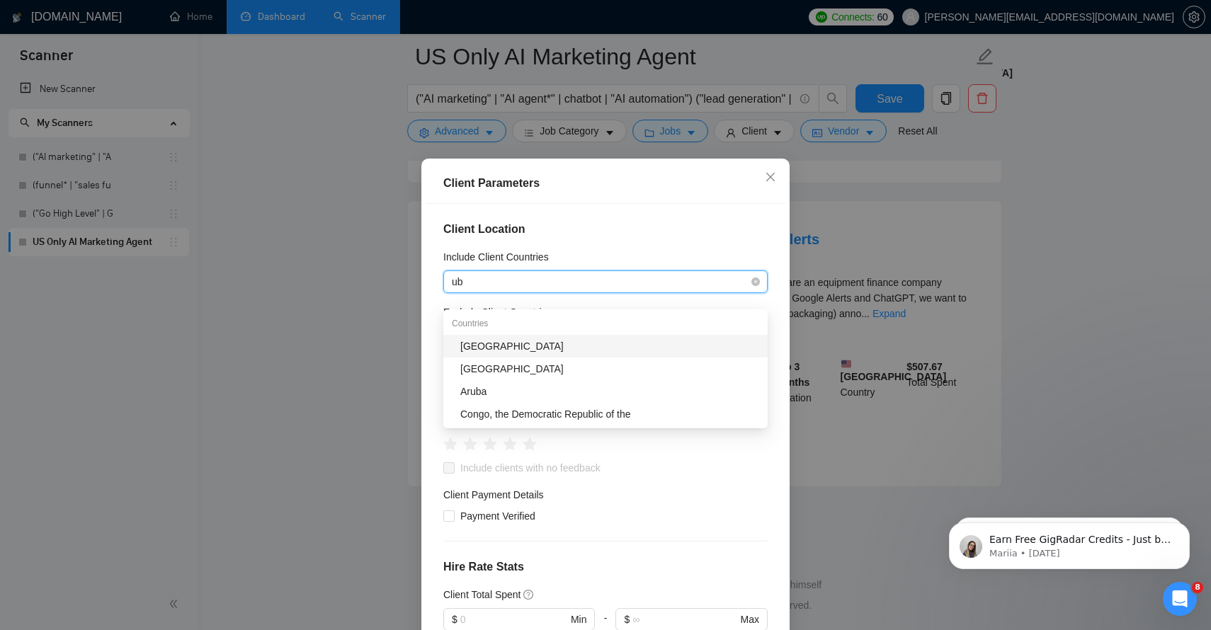
type input "u"
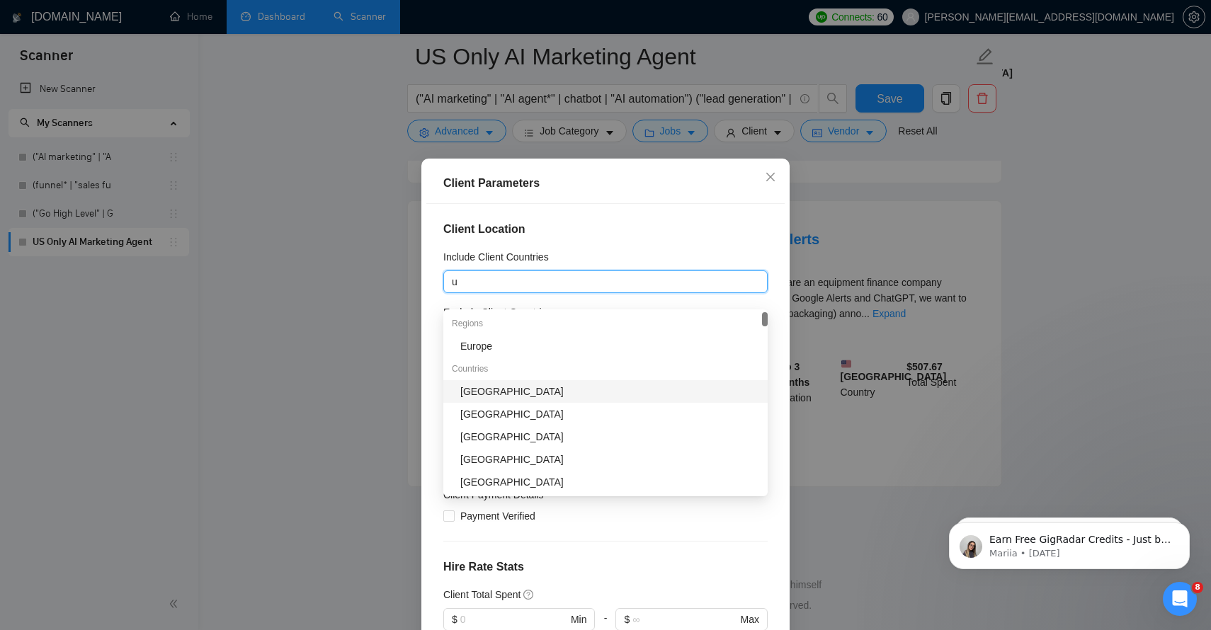
click at [500, 384] on div "[GEOGRAPHIC_DATA]" at bounding box center [609, 392] width 299 height 16
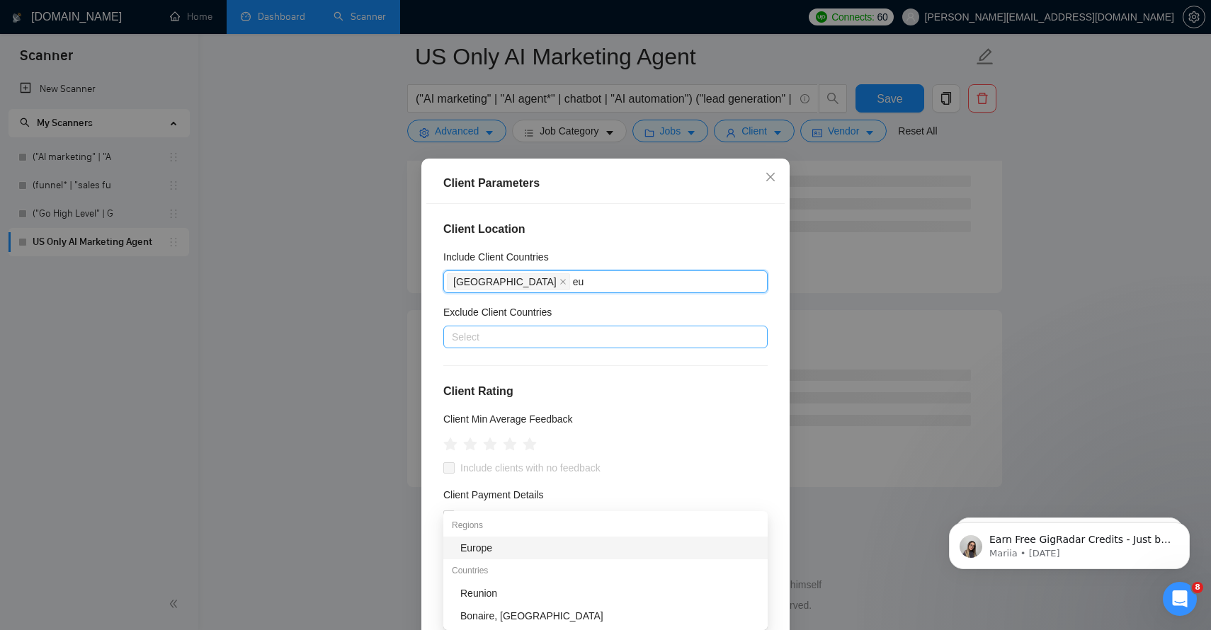
scroll to position [3673, 0]
type input "eur"
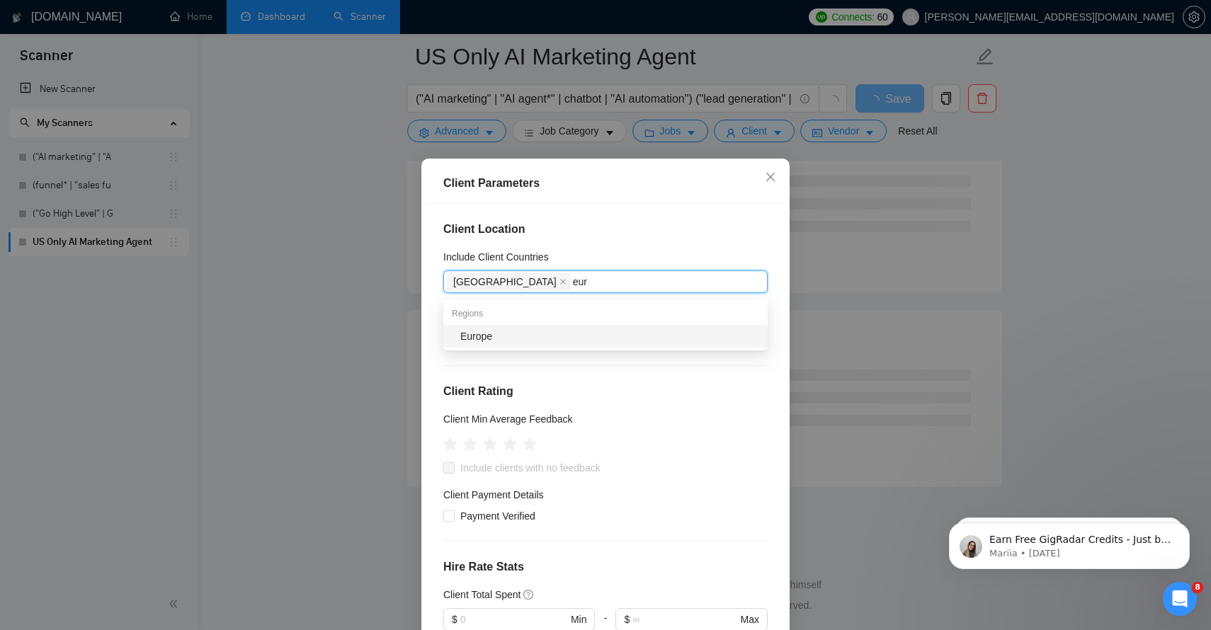
click at [479, 340] on div "Europe" at bounding box center [609, 337] width 299 height 16
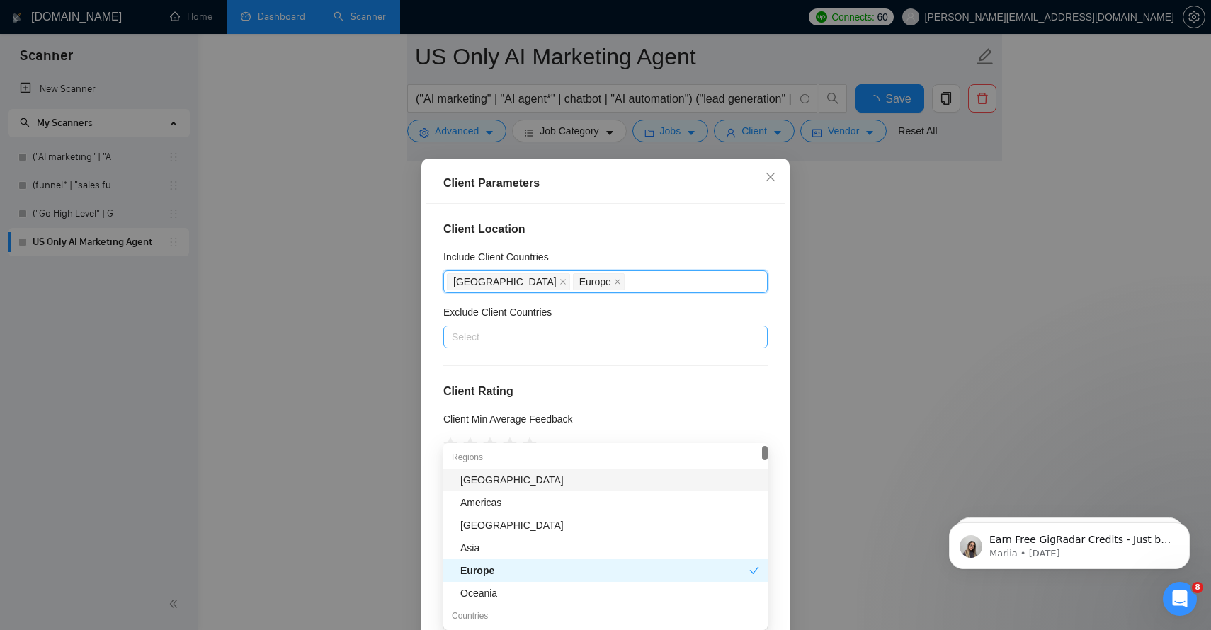
click at [640, 227] on h4 "Client Location" at bounding box center [605, 229] width 324 height 17
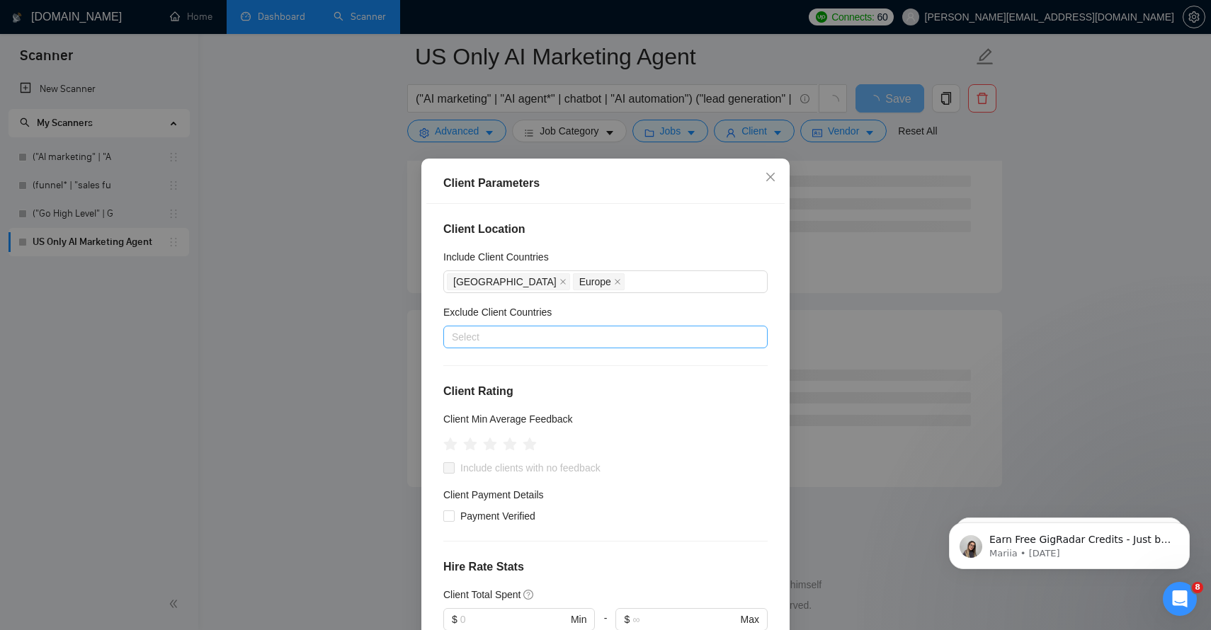
scroll to position [1732, 0]
click at [474, 341] on div at bounding box center [598, 337] width 303 height 17
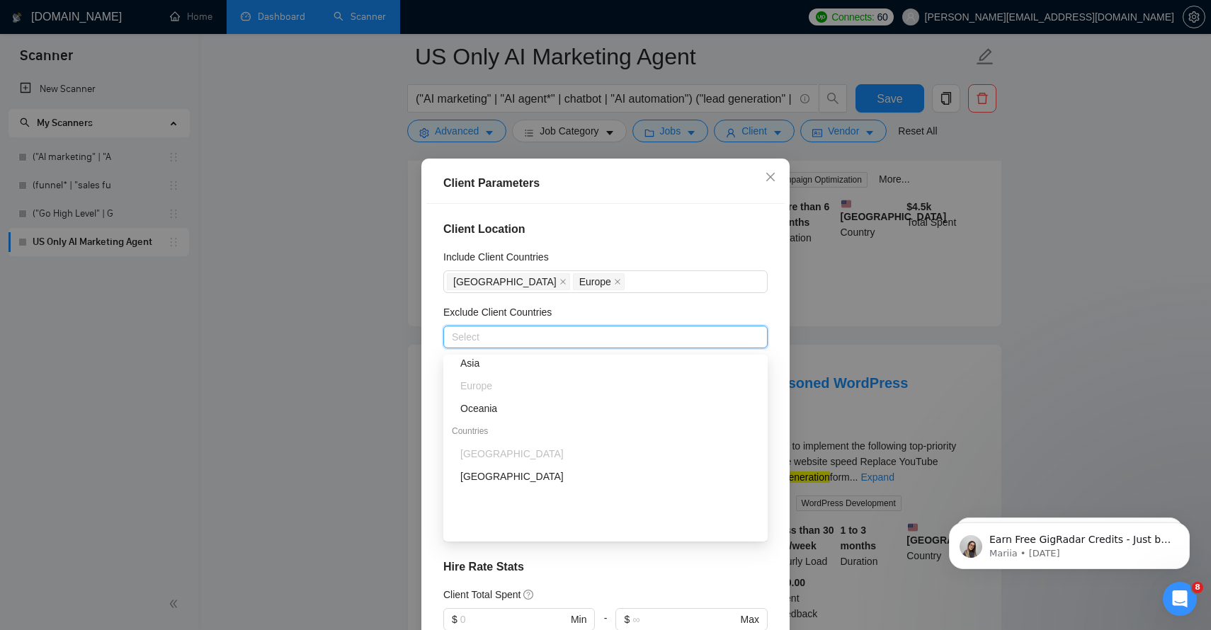
scroll to position [0, 0]
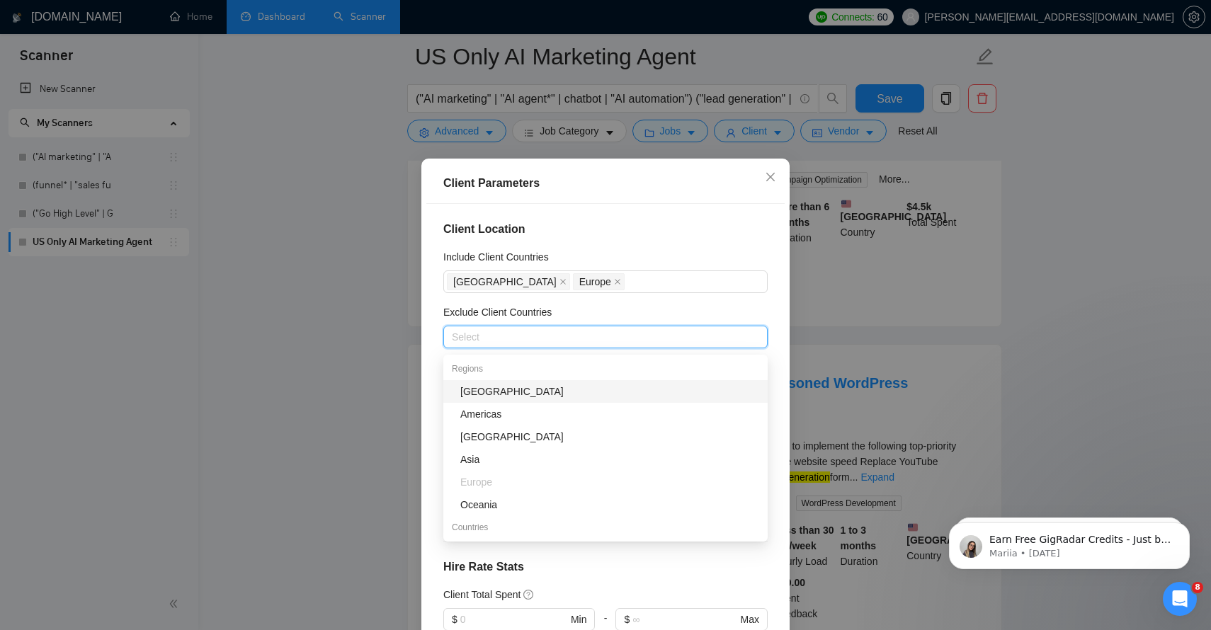
click at [482, 389] on div "[GEOGRAPHIC_DATA]" at bounding box center [609, 392] width 299 height 16
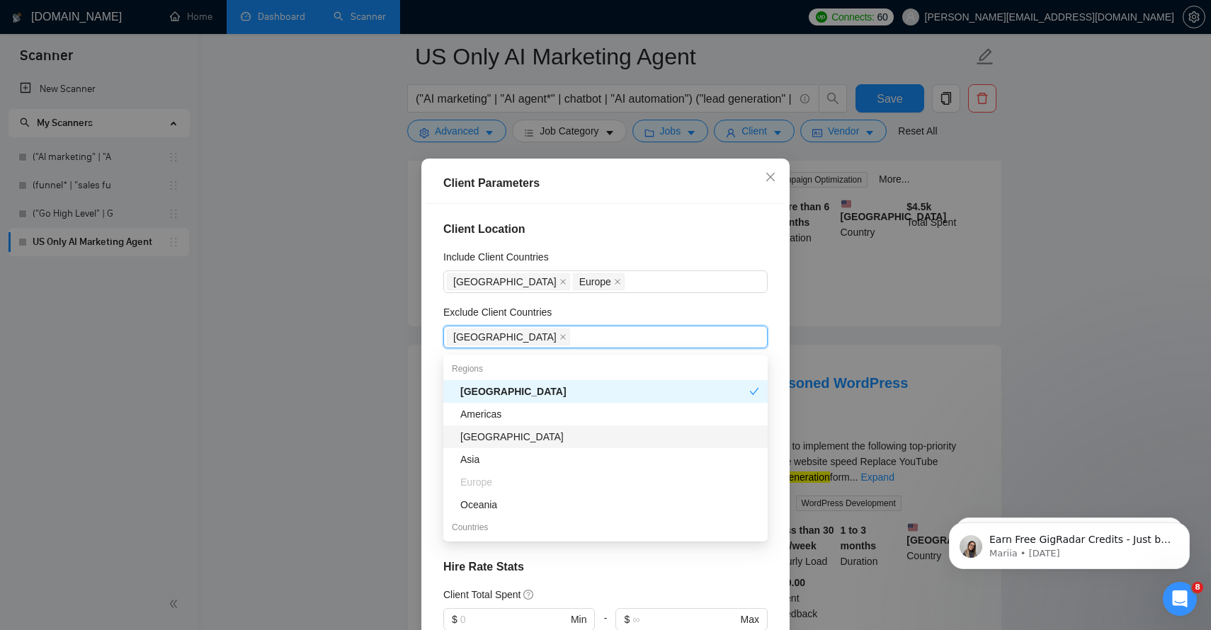
click at [487, 436] on div "[GEOGRAPHIC_DATA]" at bounding box center [609, 437] width 299 height 16
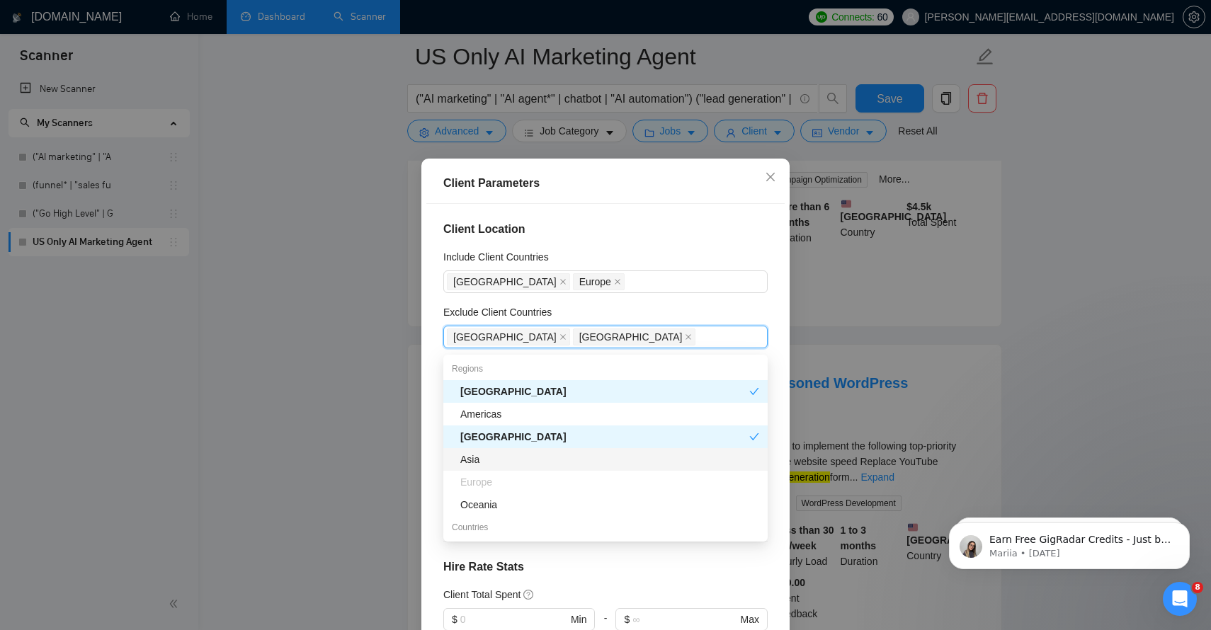
click at [469, 460] on div "Asia" at bounding box center [609, 460] width 299 height 16
click at [487, 506] on div "Oceania" at bounding box center [609, 505] width 299 height 16
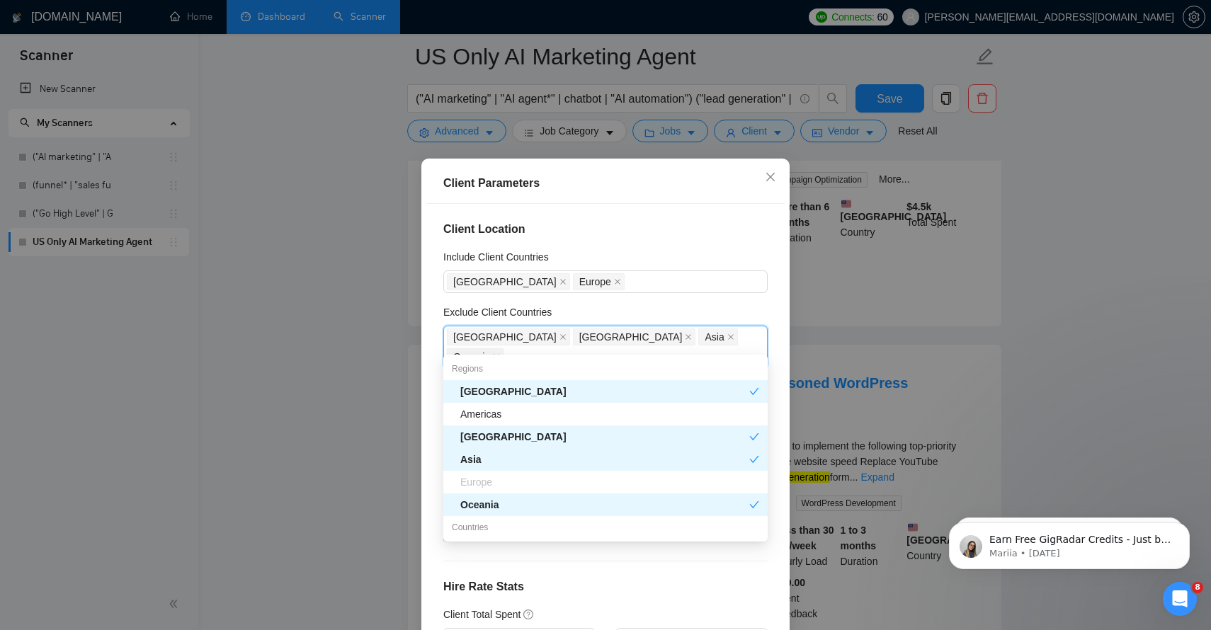
click at [648, 313] on div "Exclude Client Countries" at bounding box center [605, 315] width 324 height 21
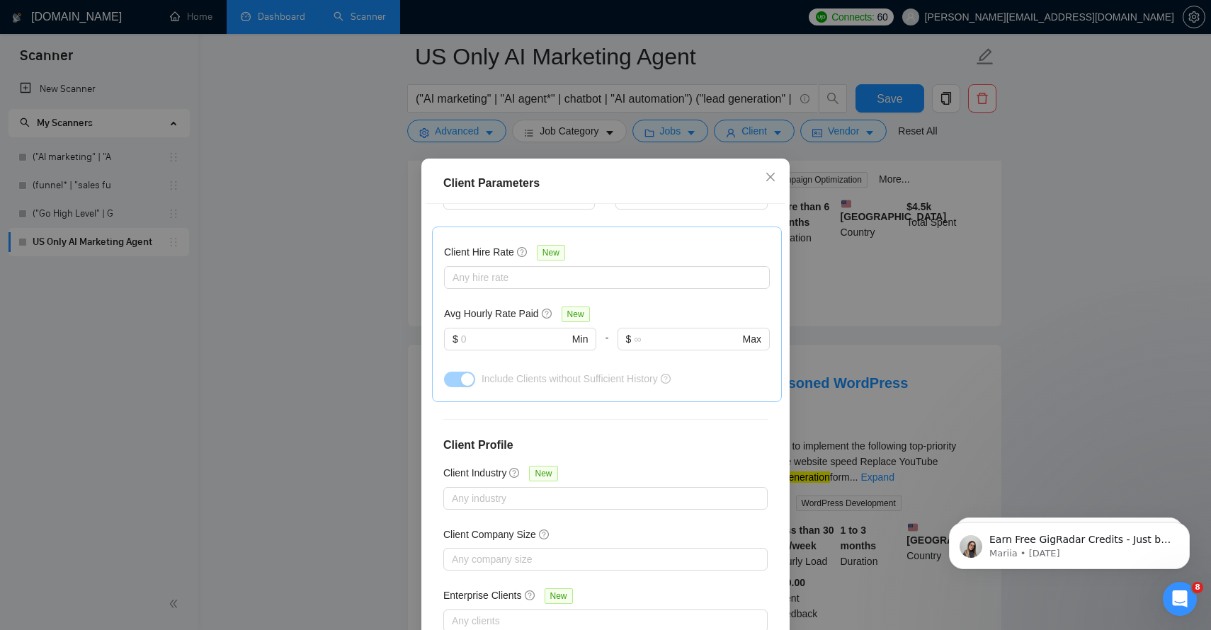
scroll to position [81, 0]
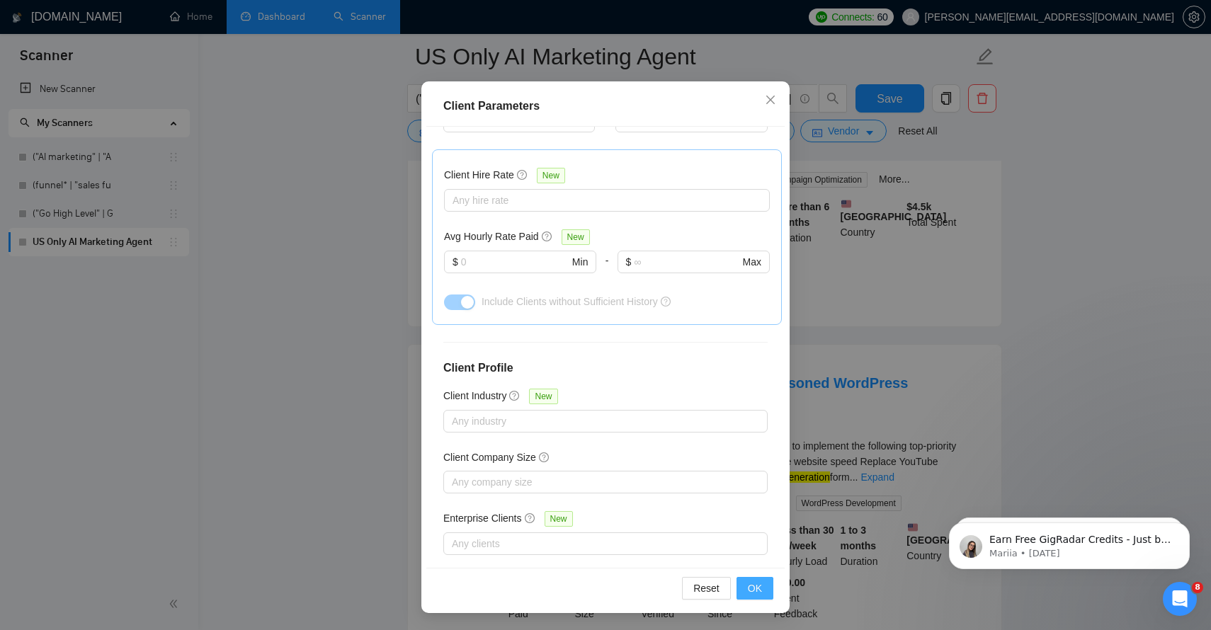
click at [754, 590] on span "OK" at bounding box center [755, 589] width 14 height 16
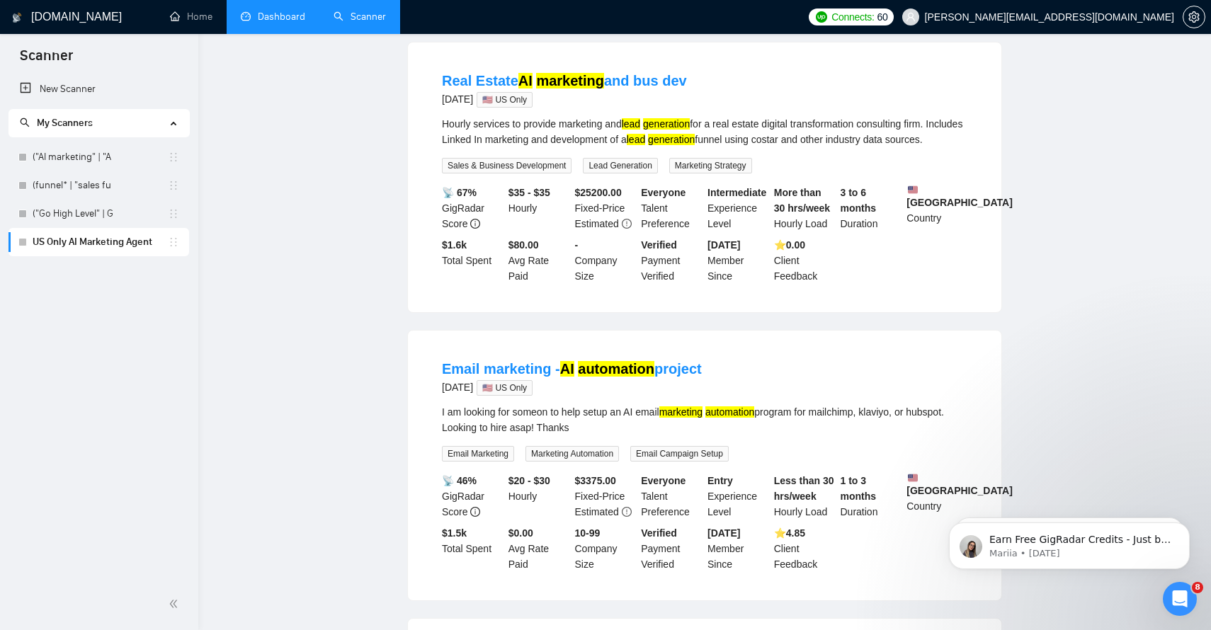
scroll to position [0, 0]
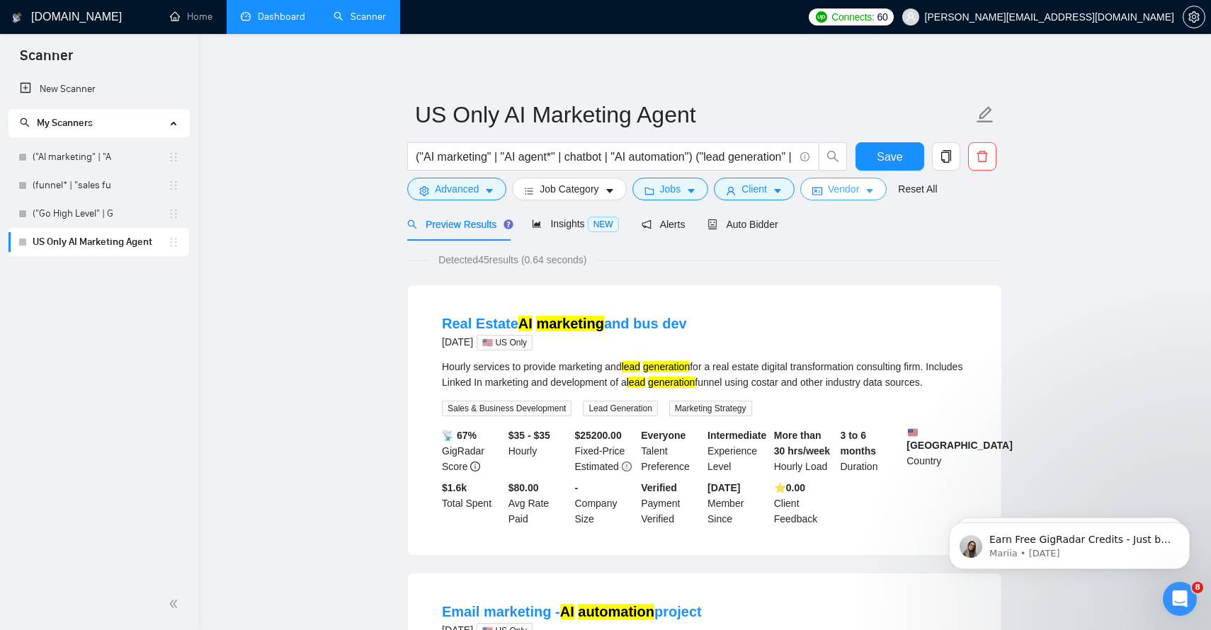
click at [875, 191] on icon "caret-down" at bounding box center [870, 191] width 10 height 10
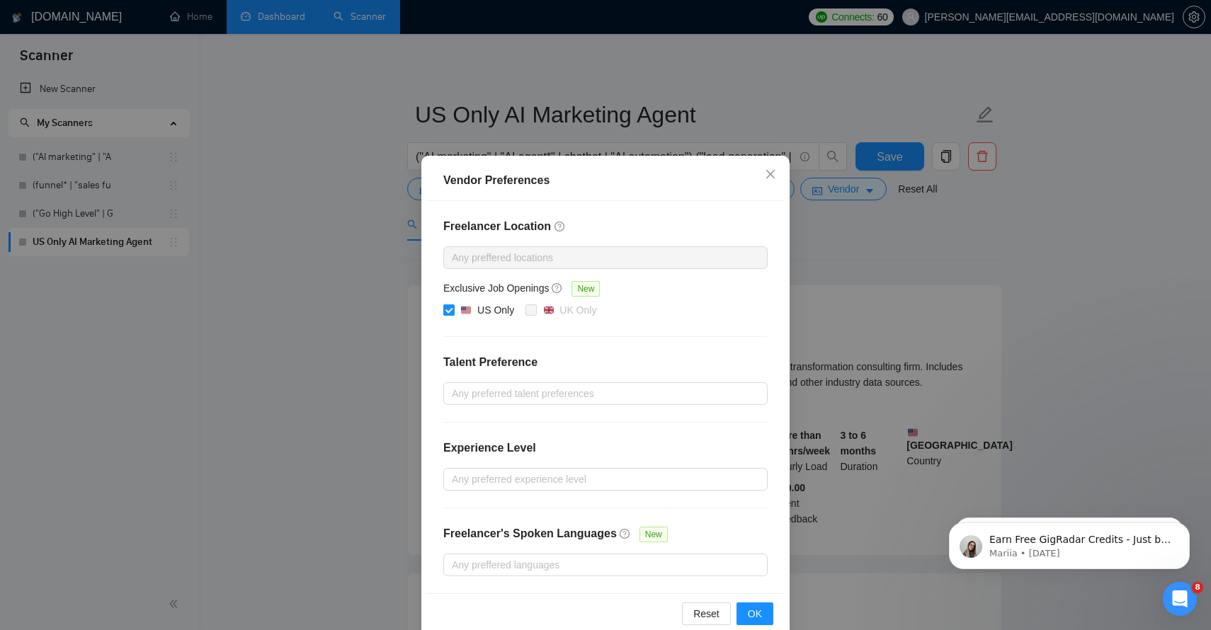
click at [448, 309] on input "US Only" at bounding box center [448, 310] width 10 height 10
checkbox input "false"
click at [745, 612] on button "OK" at bounding box center [755, 614] width 37 height 23
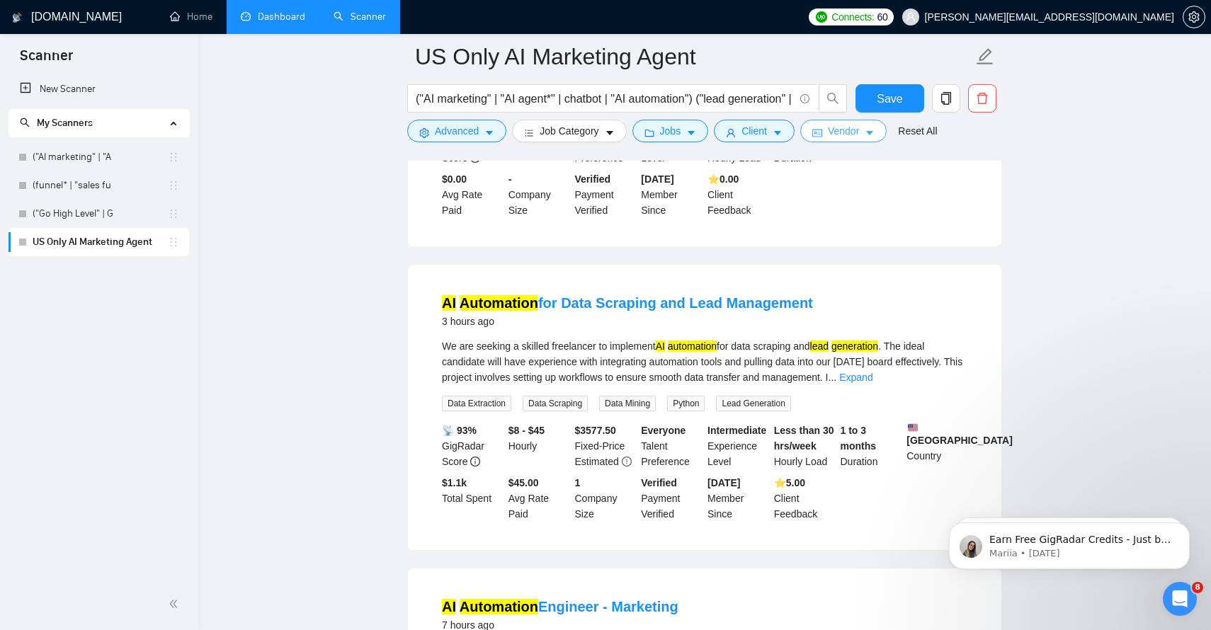
scroll to position [371, 0]
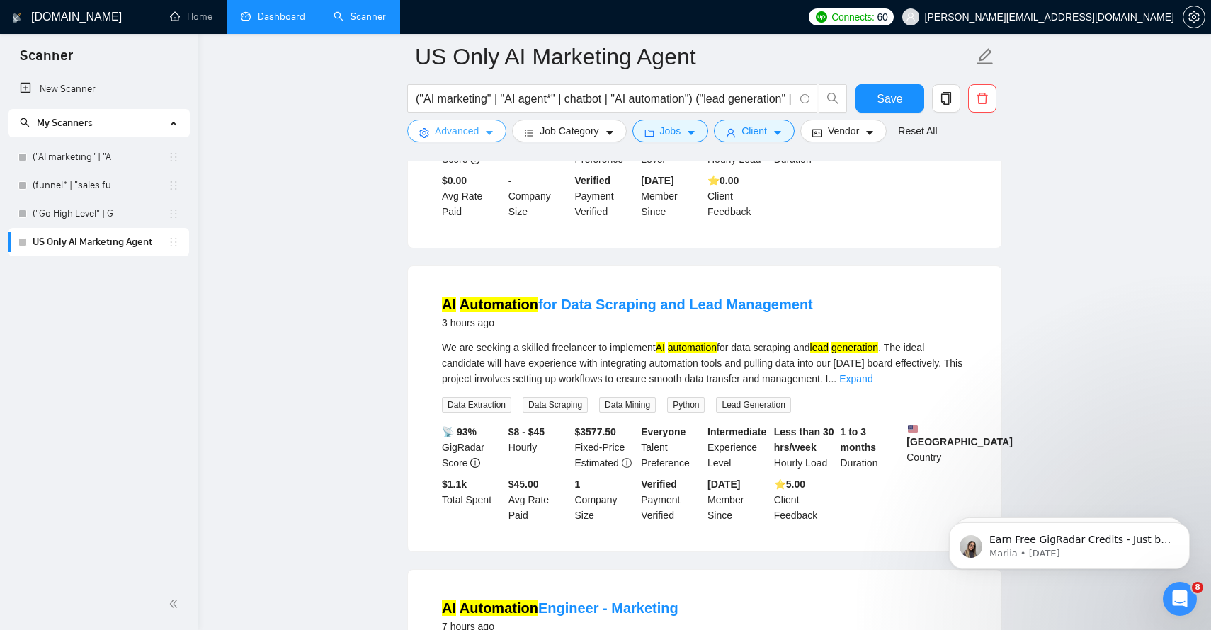
click at [487, 131] on icon "caret-down" at bounding box center [489, 133] width 10 height 10
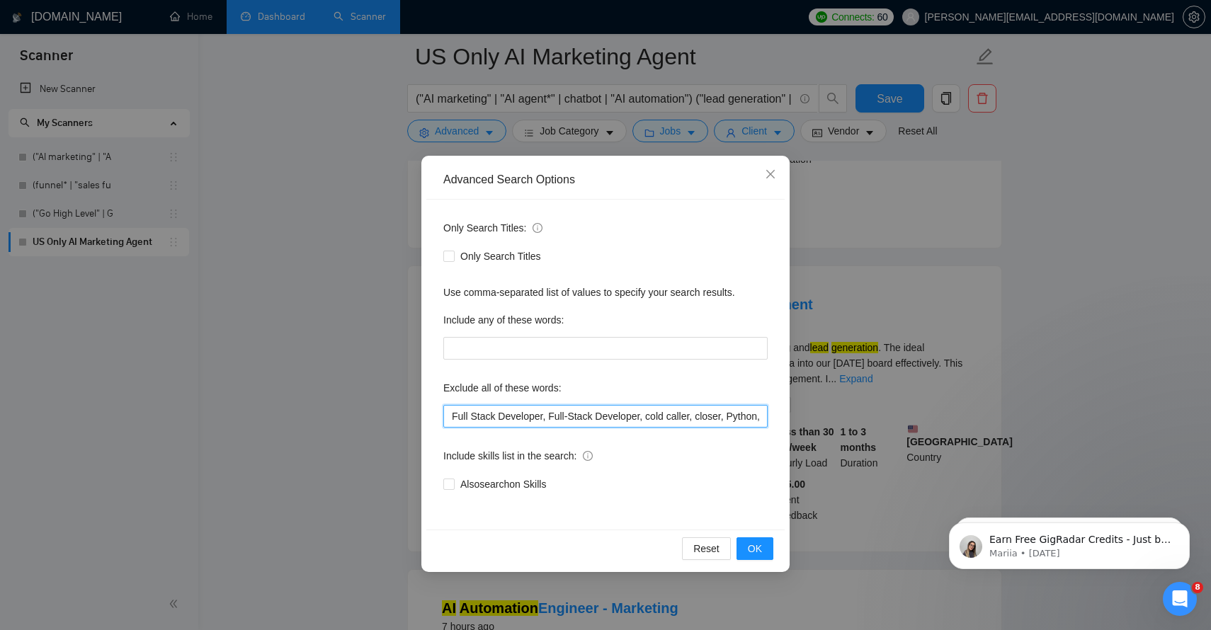
click at [724, 419] on input "Full Stack Developer, Full-Stack Developer, cold caller, closer, Python, Commis…" at bounding box center [605, 416] width 324 height 23
drag, startPoint x: 724, startPoint y: 419, endPoint x: 867, endPoint y: 424, distance: 143.2
click at [867, 424] on div "Advanced Search Options Only Search Titles: Only Search Titles Use comma-separa…" at bounding box center [605, 315] width 1211 height 630
click at [764, 419] on input "Full Stack Developer, Full-Stack Developer, cold caller, closer, Python, Commis…" at bounding box center [605, 416] width 324 height 23
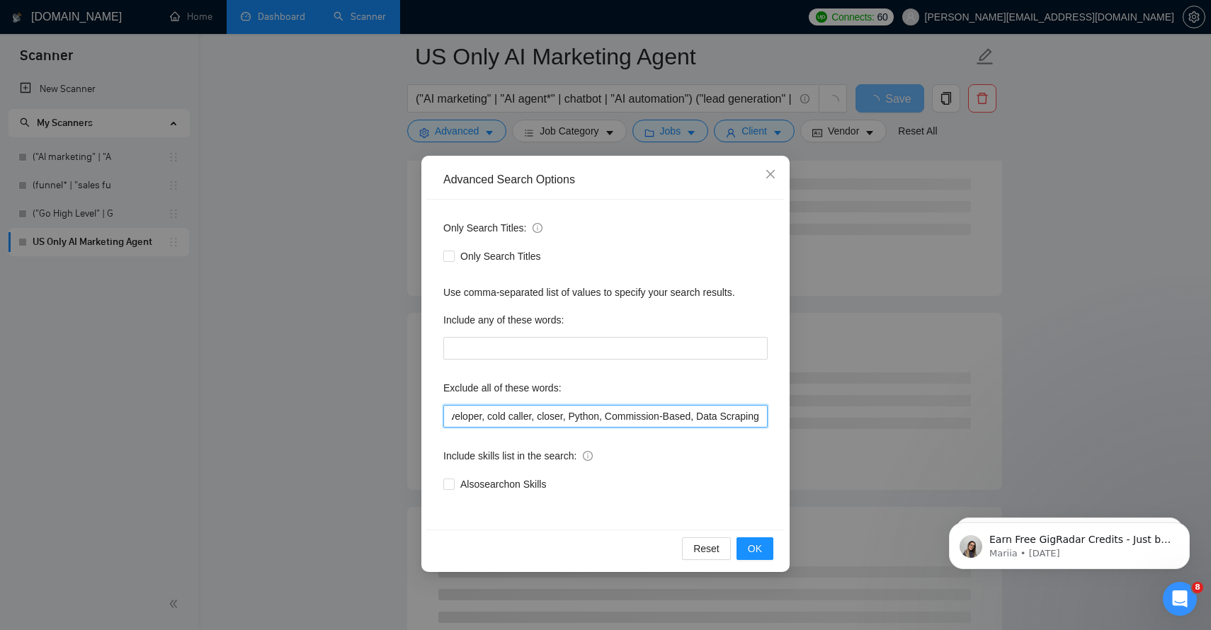
scroll to position [0, 173]
click at [754, 553] on span "OK" at bounding box center [755, 549] width 14 height 16
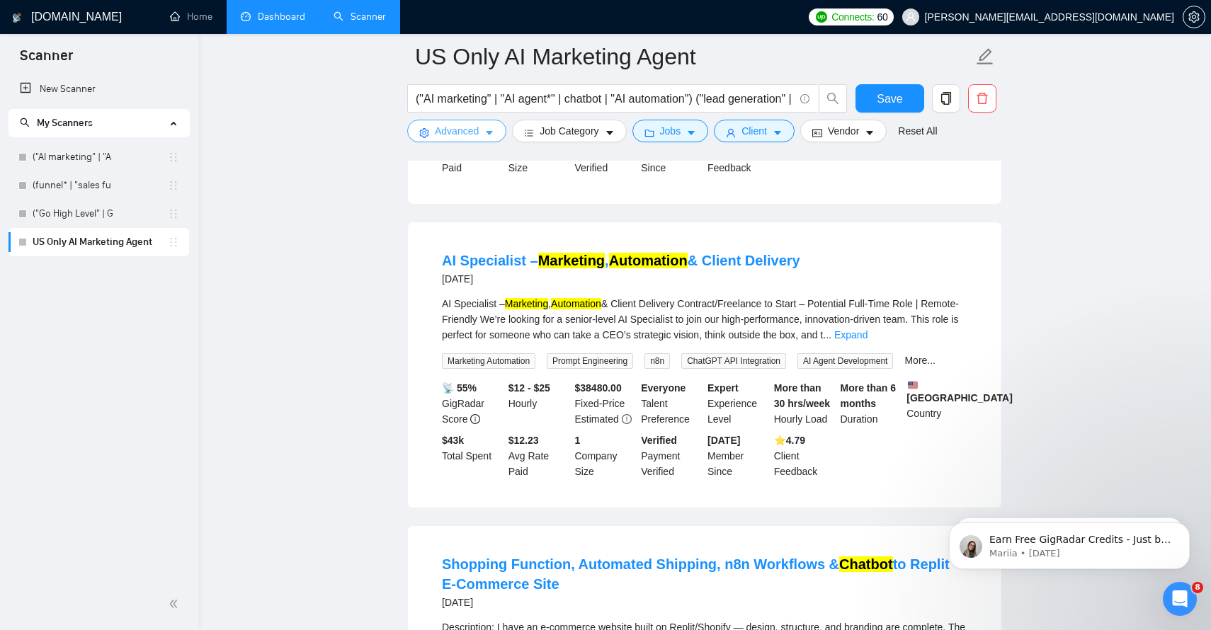
scroll to position [1369, 0]
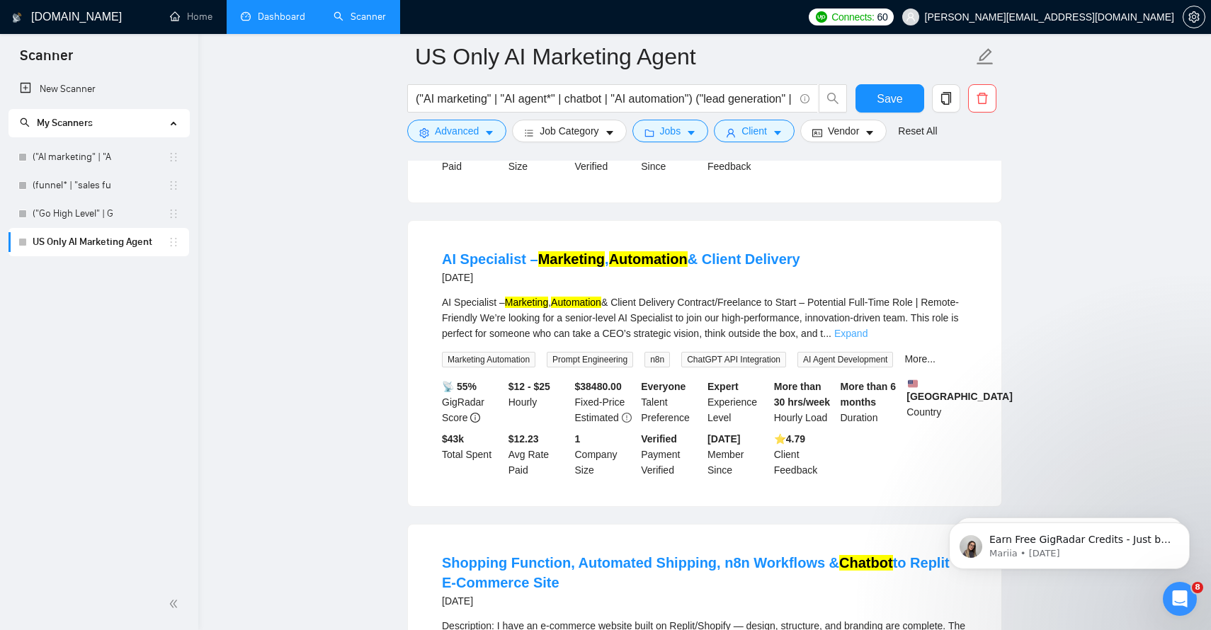
click at [868, 339] on link "Expand" at bounding box center [850, 333] width 33 height 11
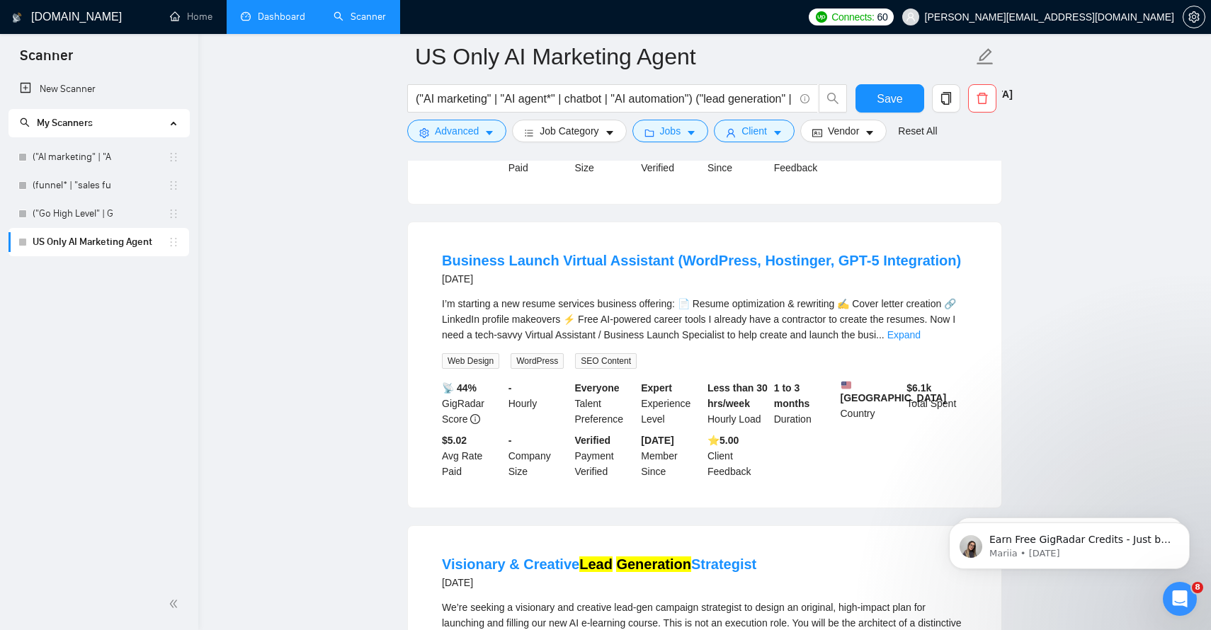
scroll to position [2866, 0]
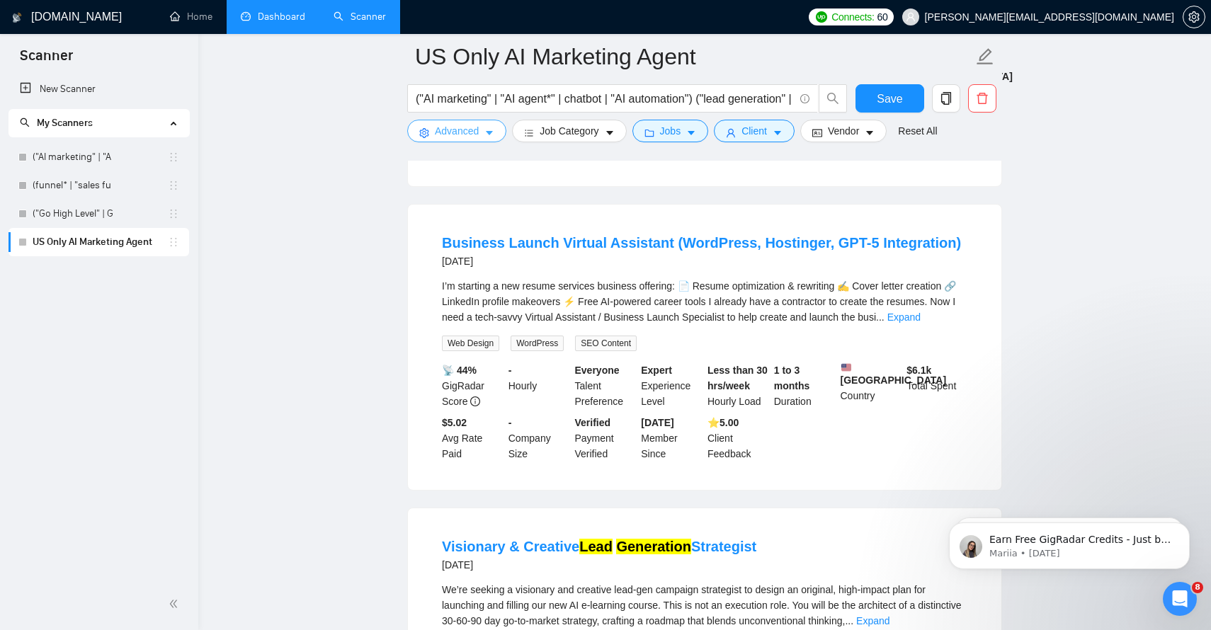
click at [492, 132] on icon "caret-down" at bounding box center [489, 134] width 7 height 4
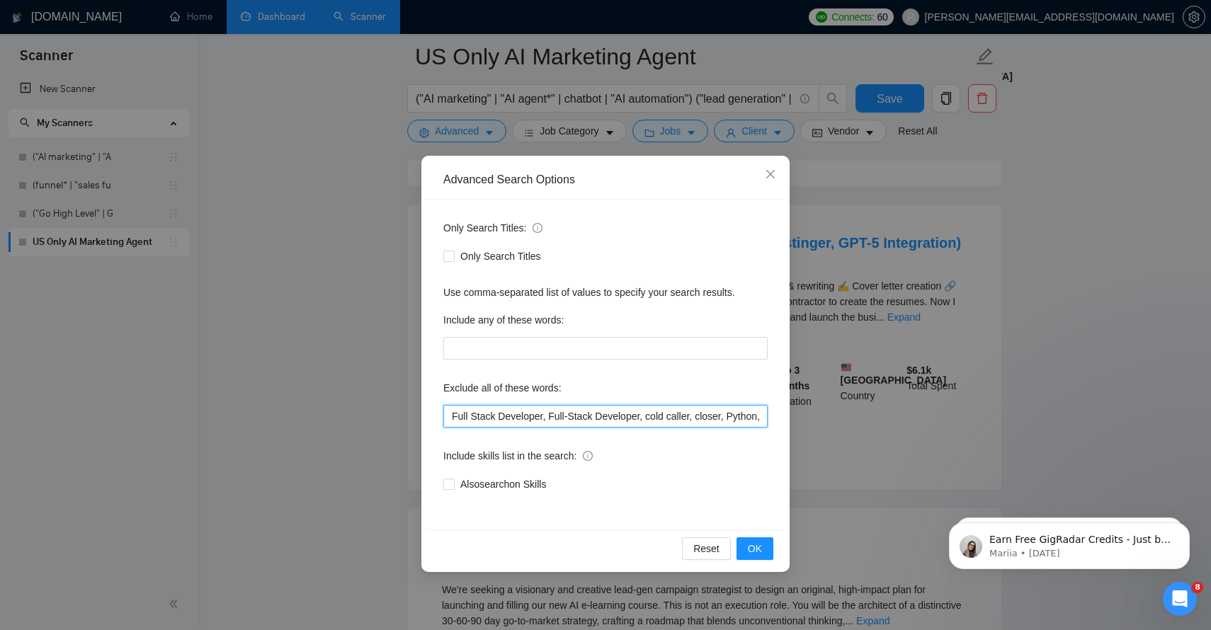
click at [589, 420] on input "Full Stack Developer, Full-Stack Developer, cold caller, closer, Python, Commis…" at bounding box center [605, 416] width 324 height 23
drag, startPoint x: 589, startPoint y: 420, endPoint x: 958, endPoint y: 461, distance: 370.6
click at [958, 461] on div "Advanced Search Options Only Search Titles: Only Search Titles Use comma-separa…" at bounding box center [605, 315] width 1211 height 630
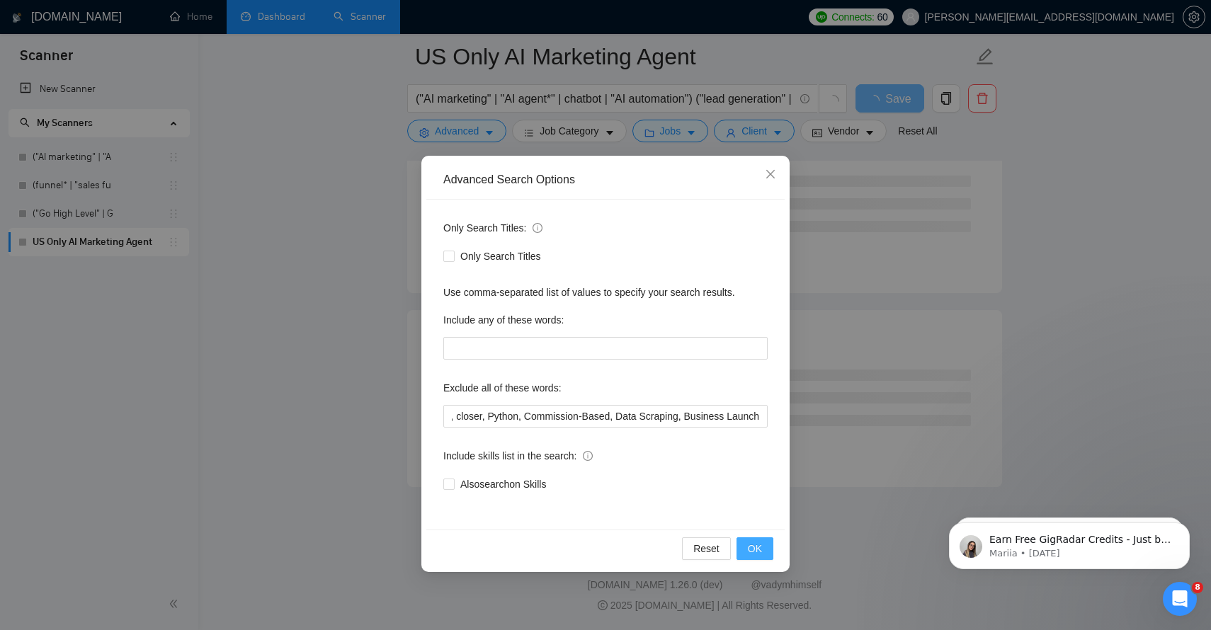
click at [757, 548] on span "OK" at bounding box center [755, 549] width 14 height 16
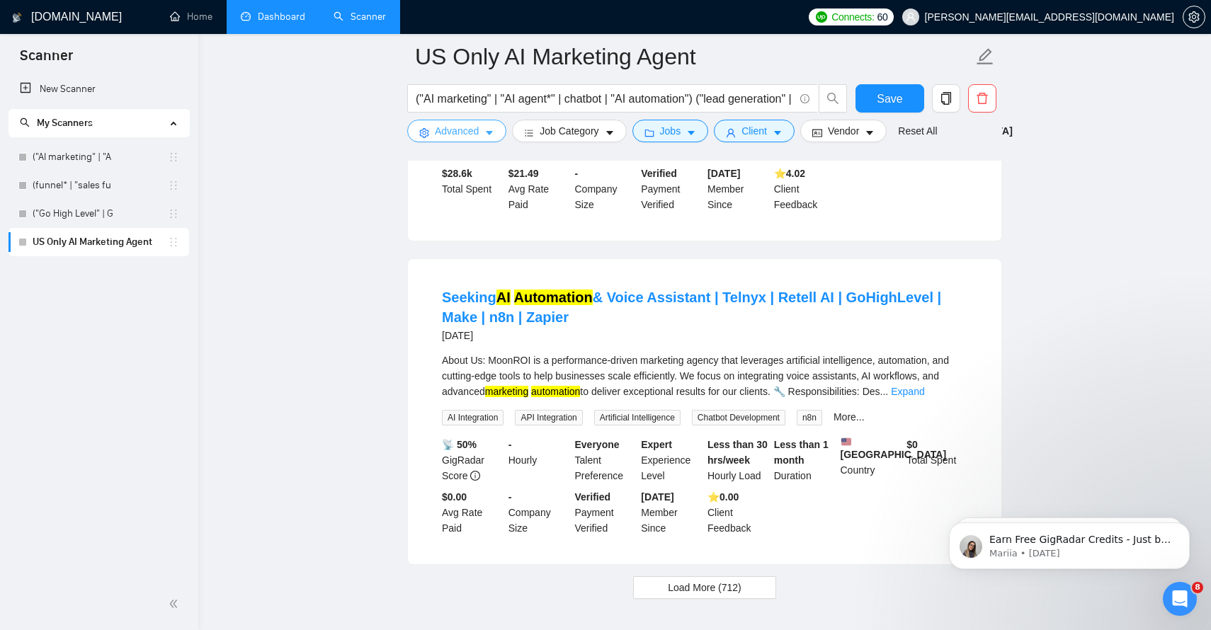
scroll to position [3067, 0]
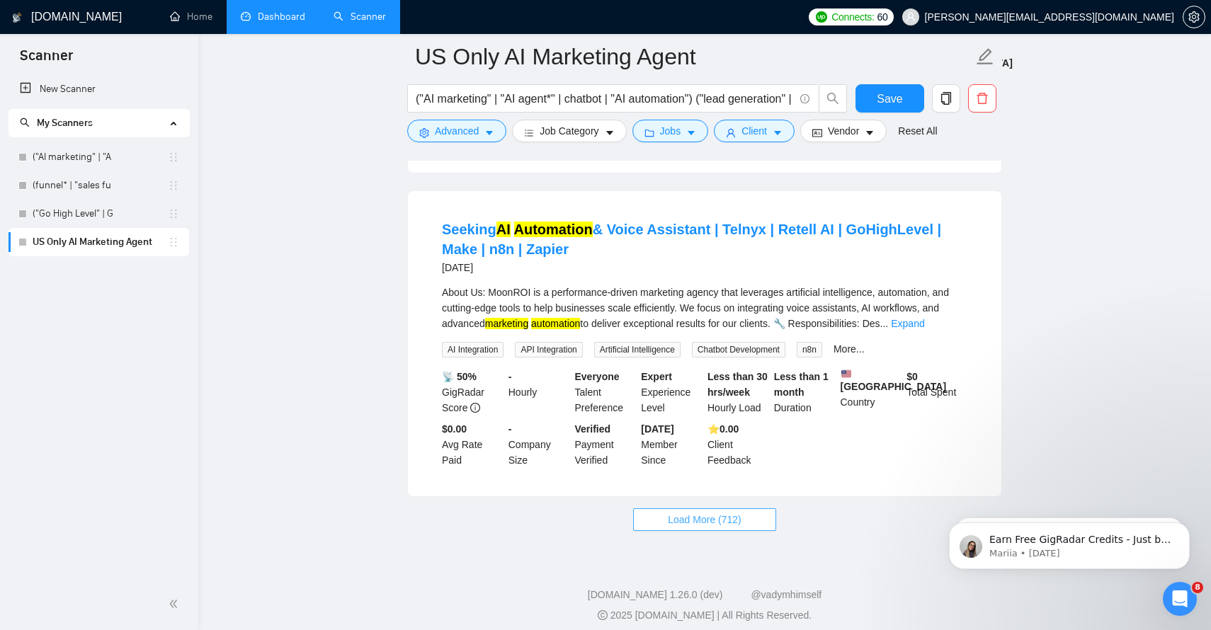
click at [713, 512] on span "Load More (712)" at bounding box center [705, 520] width 74 height 16
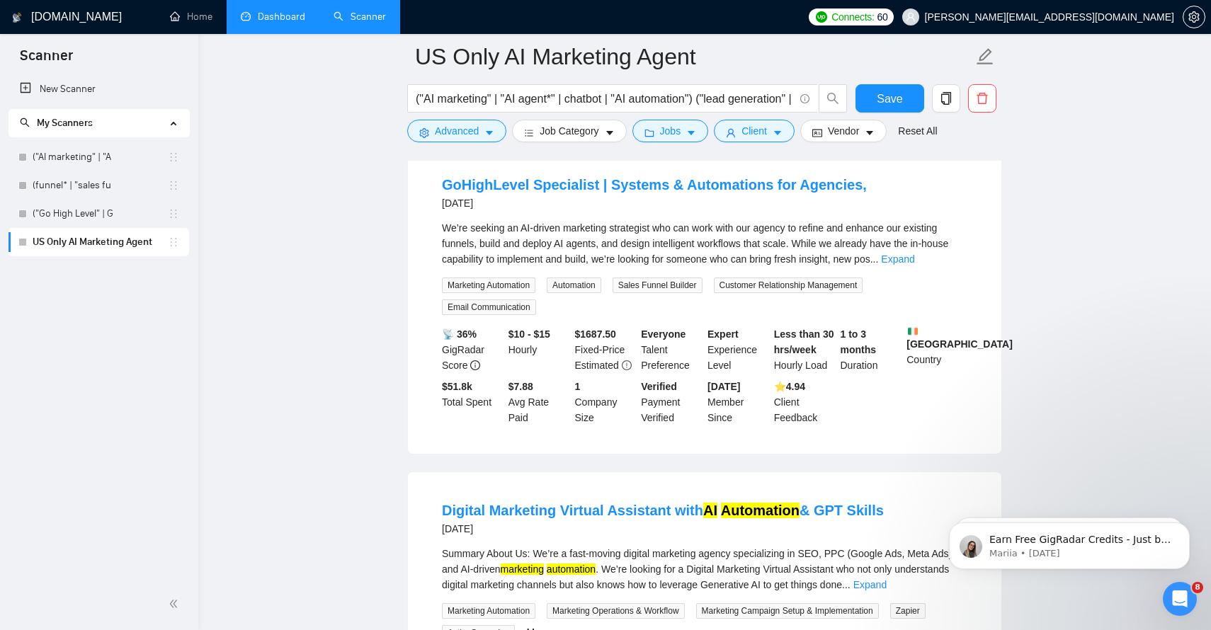
scroll to position [3422, 0]
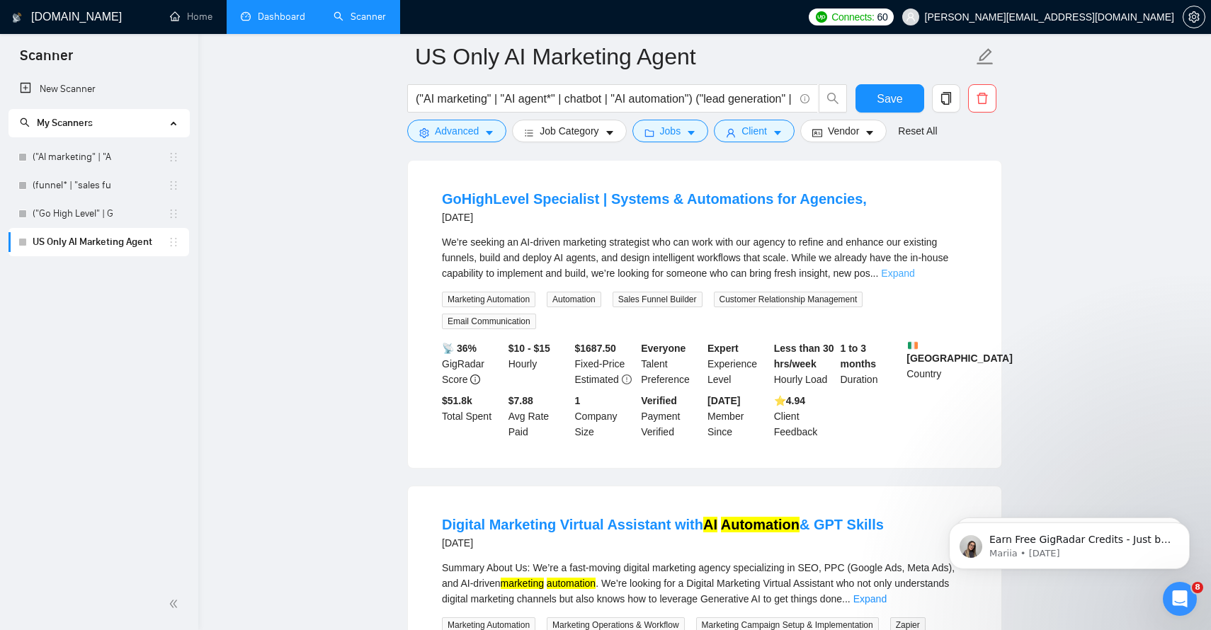
click at [914, 268] on link "Expand" at bounding box center [897, 273] width 33 height 11
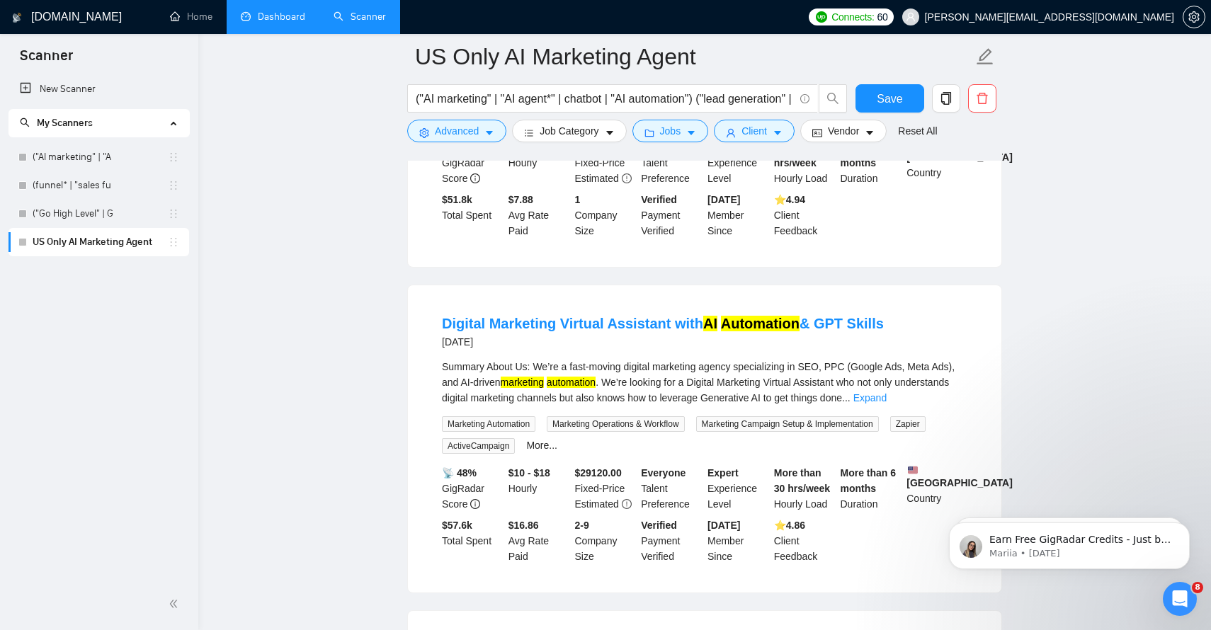
scroll to position [3813, 0]
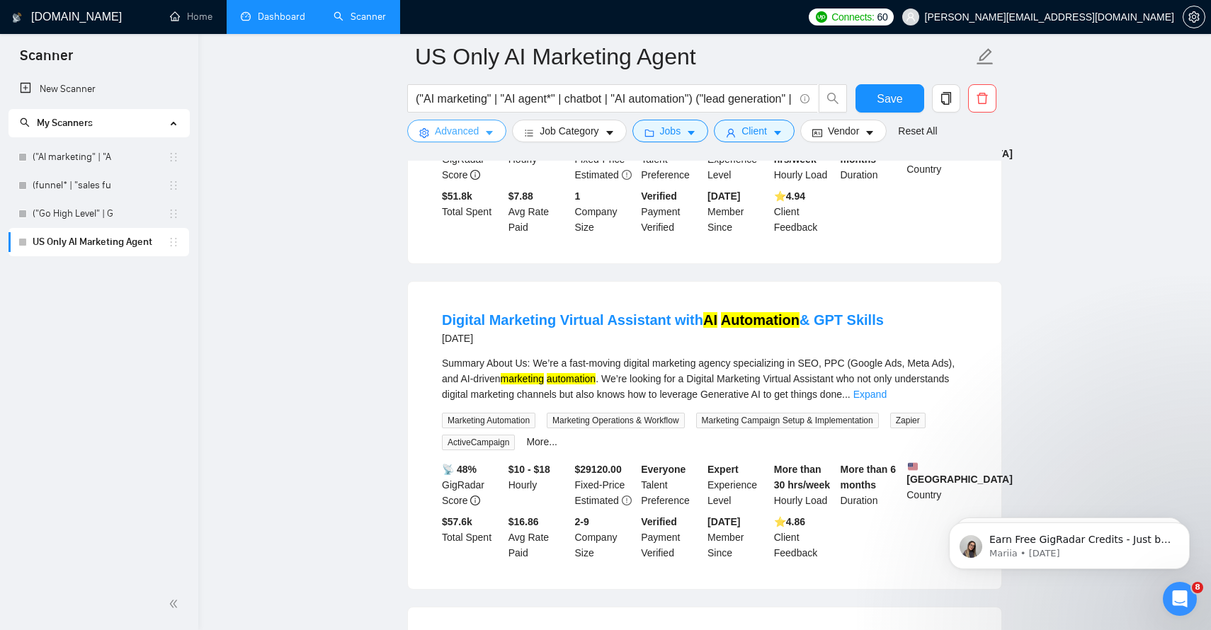
click at [485, 131] on icon "caret-down" at bounding box center [489, 133] width 10 height 10
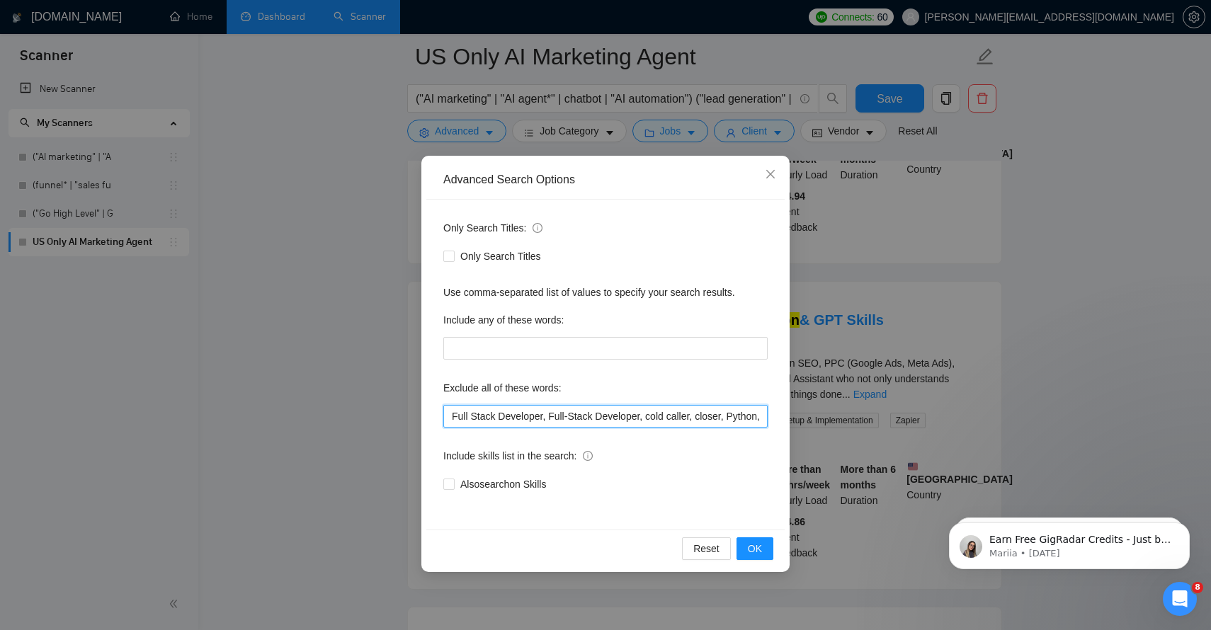
click at [671, 419] on input "Full Stack Developer, Full-Stack Developer, cold caller, closer, Python, Commis…" at bounding box center [605, 416] width 324 height 23
drag, startPoint x: 671, startPoint y: 419, endPoint x: 919, endPoint y: 452, distance: 250.7
click at [919, 452] on div "Advanced Search Options Only Search Titles: Only Search Titles Use comma-separa…" at bounding box center [605, 315] width 1211 height 630
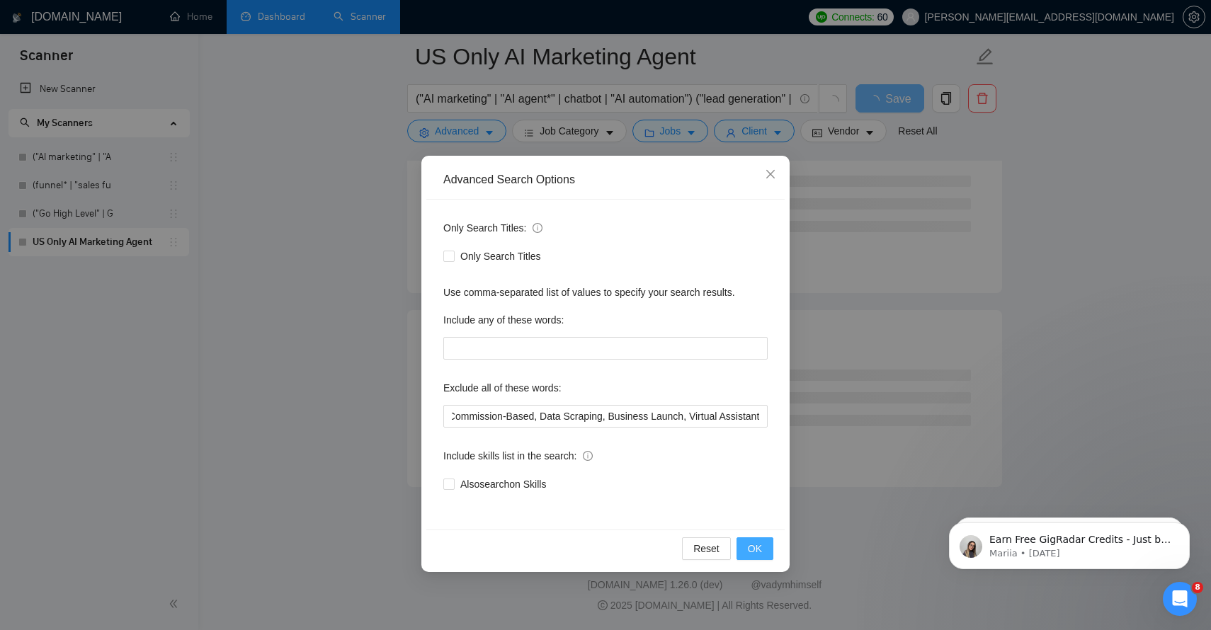
click at [756, 549] on span "OK" at bounding box center [755, 549] width 14 height 16
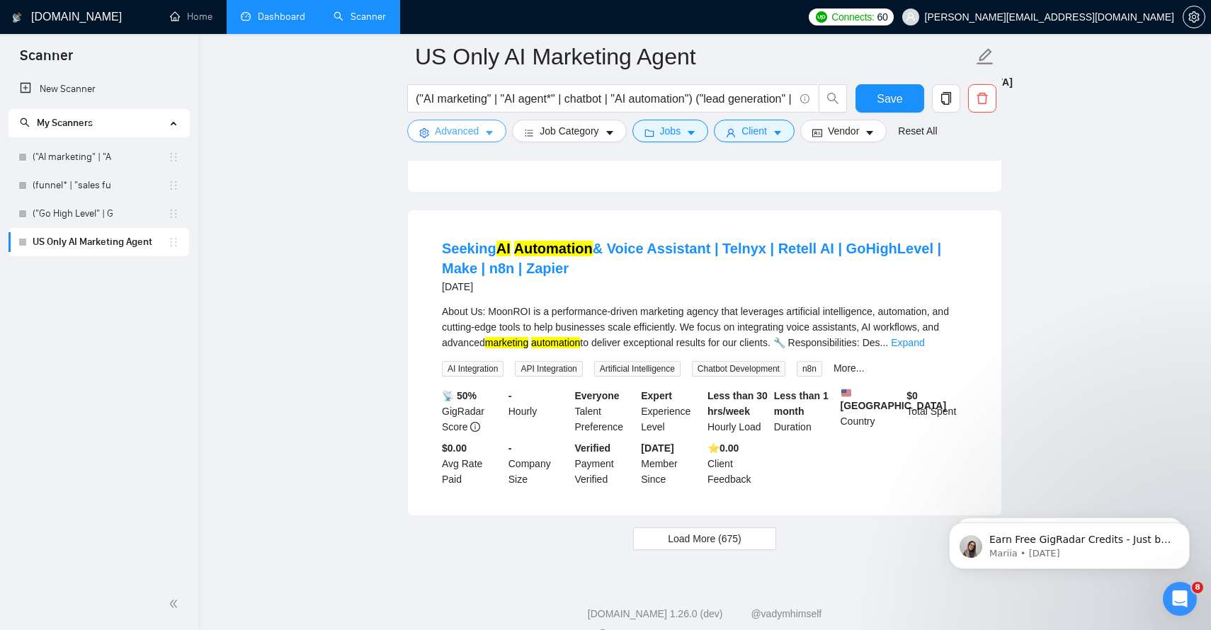
scroll to position [3067, 0]
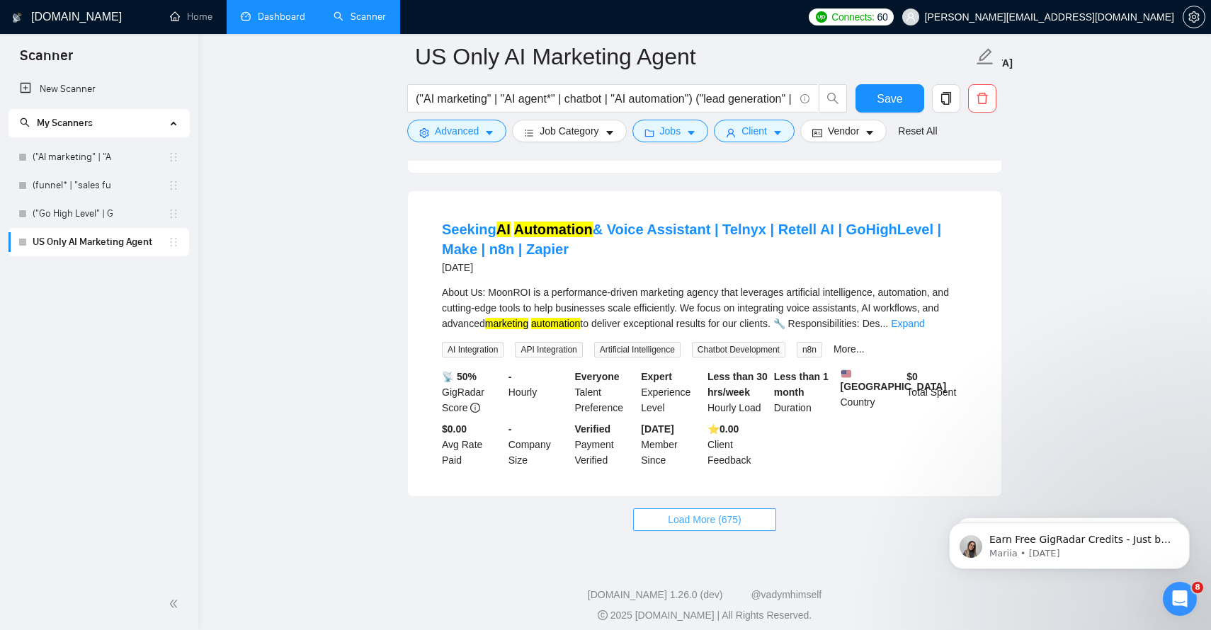
click at [742, 512] on span "Load More (675)" at bounding box center [705, 520] width 74 height 16
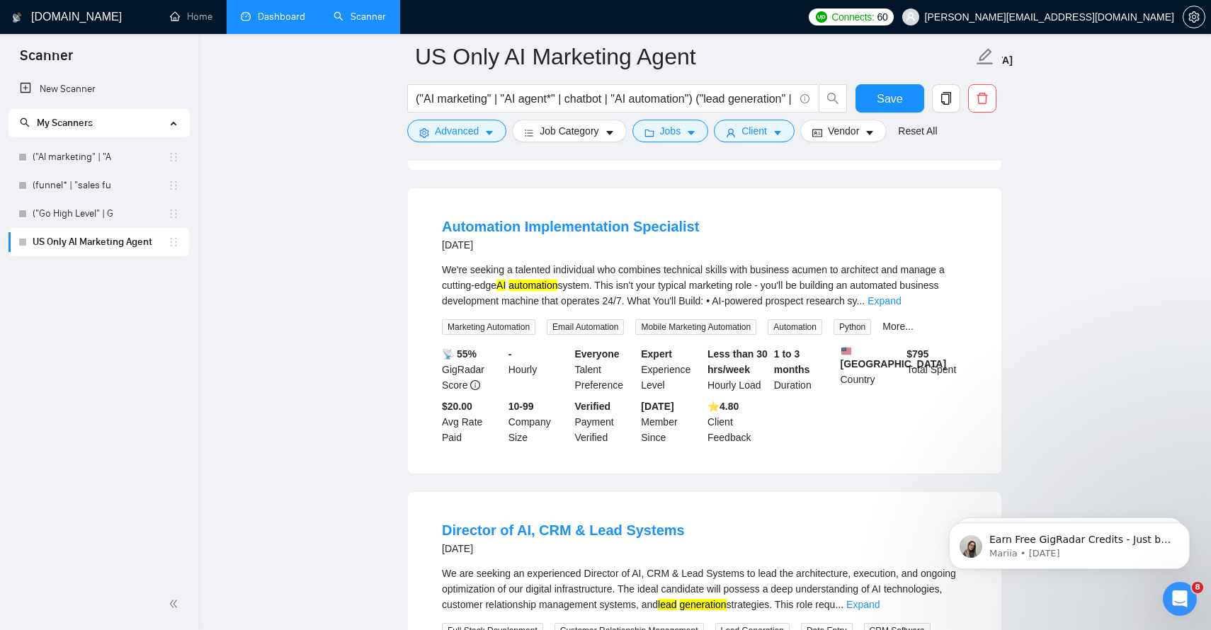
scroll to position [5311, 0]
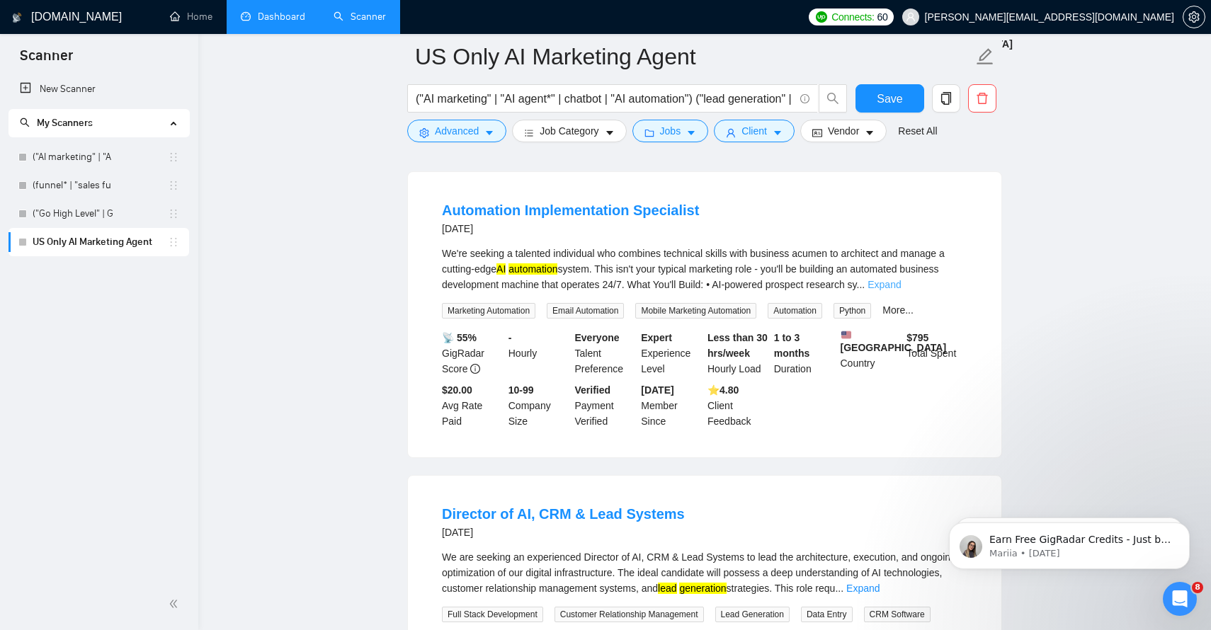
click at [901, 279] on link "Expand" at bounding box center [884, 284] width 33 height 11
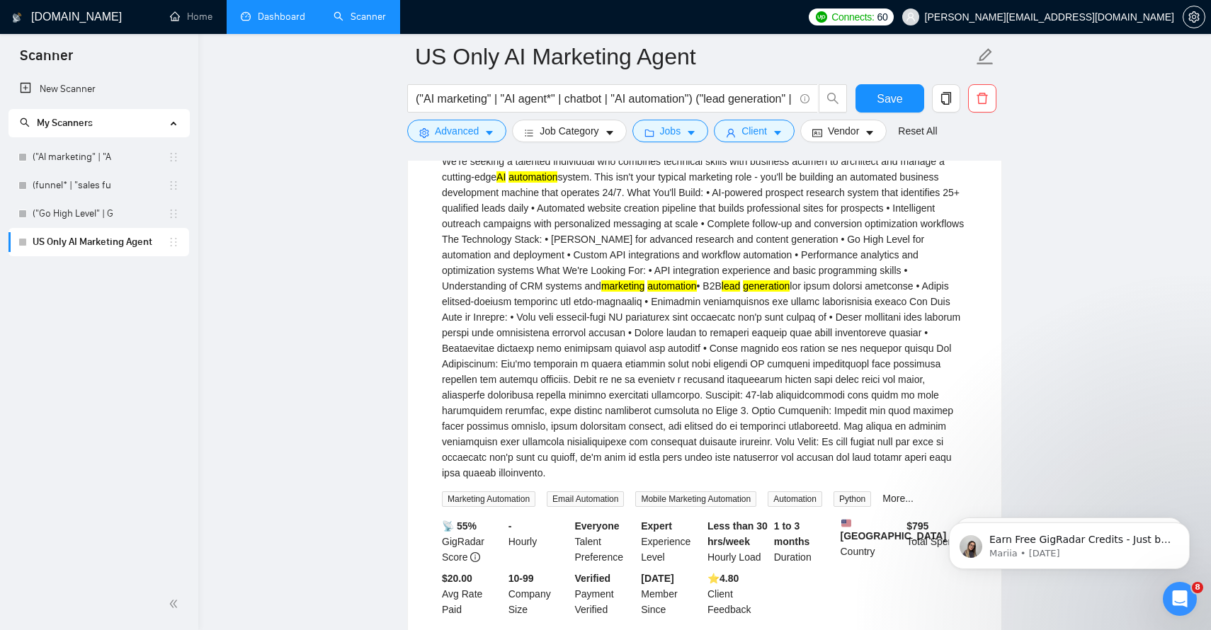
scroll to position [5401, 0]
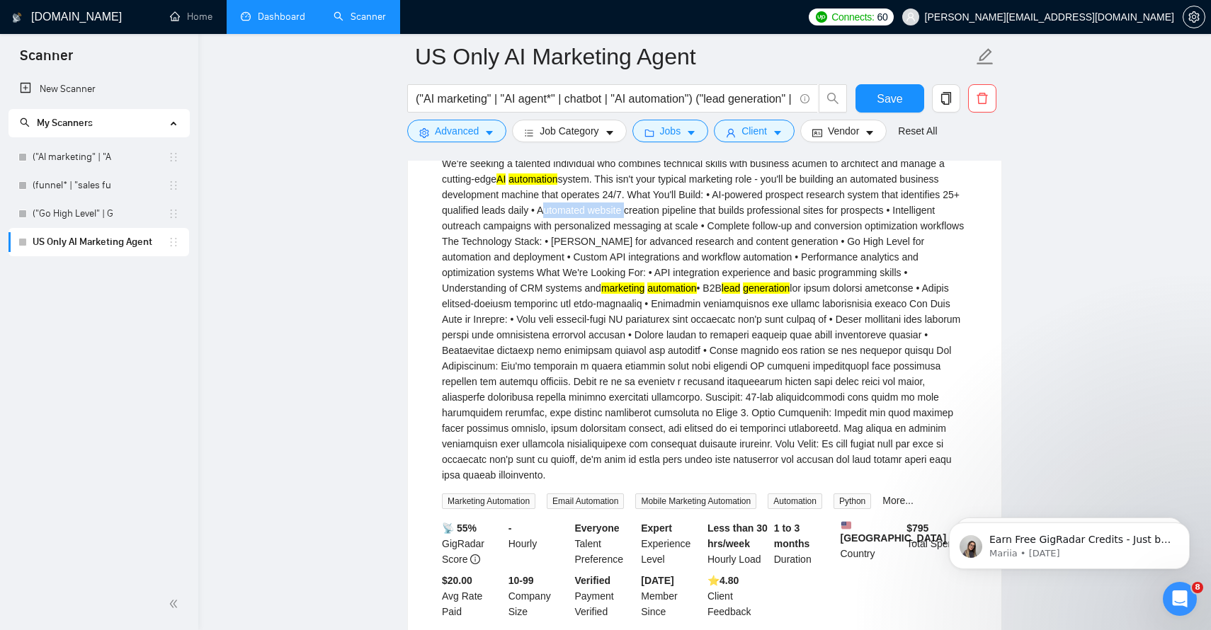
drag, startPoint x: 695, startPoint y: 199, endPoint x: 607, endPoint y: 200, distance: 87.8
click at [607, 200] on div "We're seeking a talented individual who combines technical skills with business…" at bounding box center [705, 319] width 526 height 327
copy div "Automated website"
click at [489, 137] on icon "caret-down" at bounding box center [489, 133] width 10 height 10
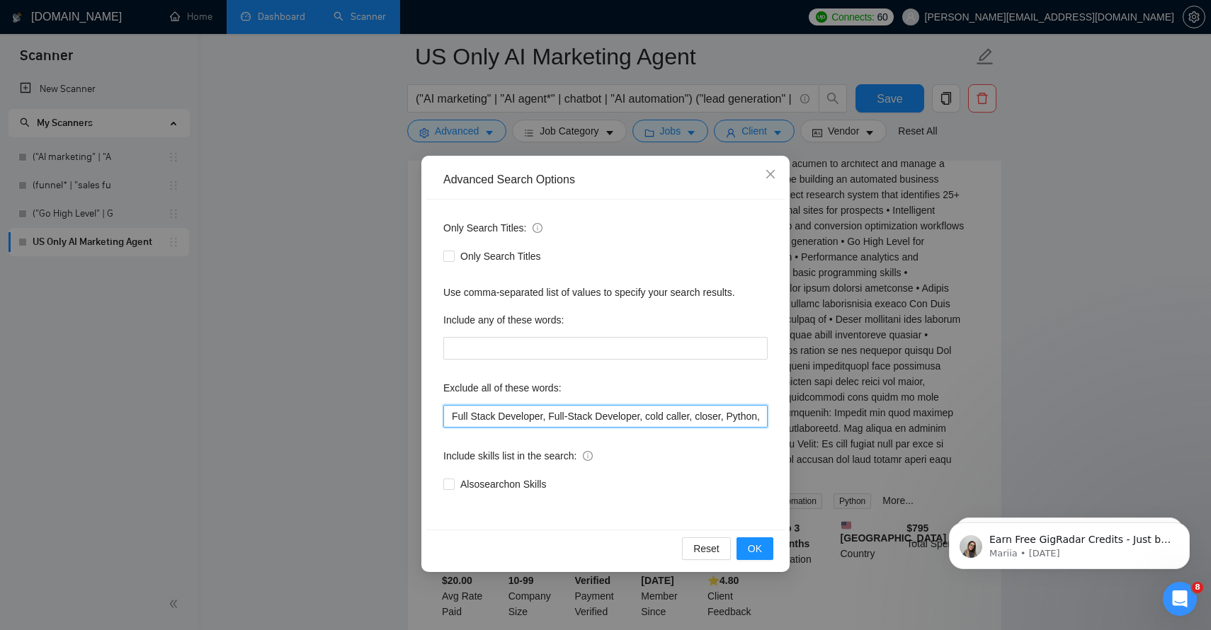
click at [686, 412] on input "Full Stack Developer, Full-Stack Developer, cold caller, closer, Python, Commis…" at bounding box center [605, 416] width 324 height 23
drag, startPoint x: 686, startPoint y: 412, endPoint x: 950, endPoint y: 403, distance: 263.6
click at [950, 403] on div "Advanced Search Options Only Search Titles: Only Search Titles Use comma-separa…" at bounding box center [605, 315] width 1211 height 630
click at [759, 416] on input "Full Stack Developer, Full-Stack Developer, cold caller, closer, Python, Commis…" at bounding box center [605, 416] width 324 height 23
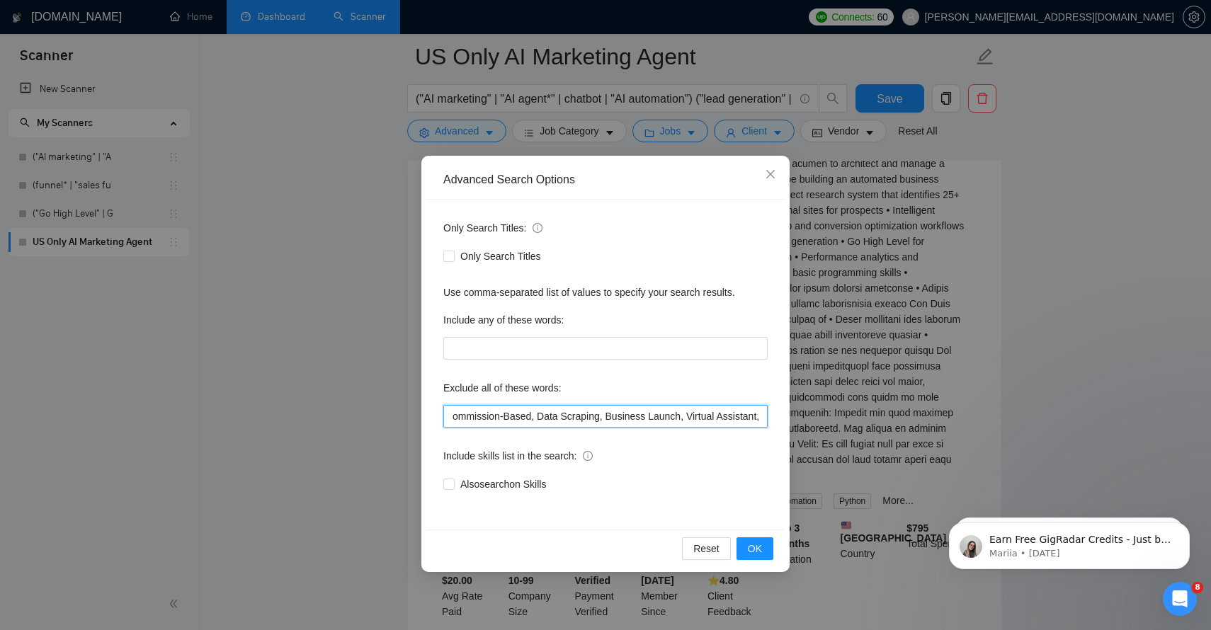
paste input "Automated website"
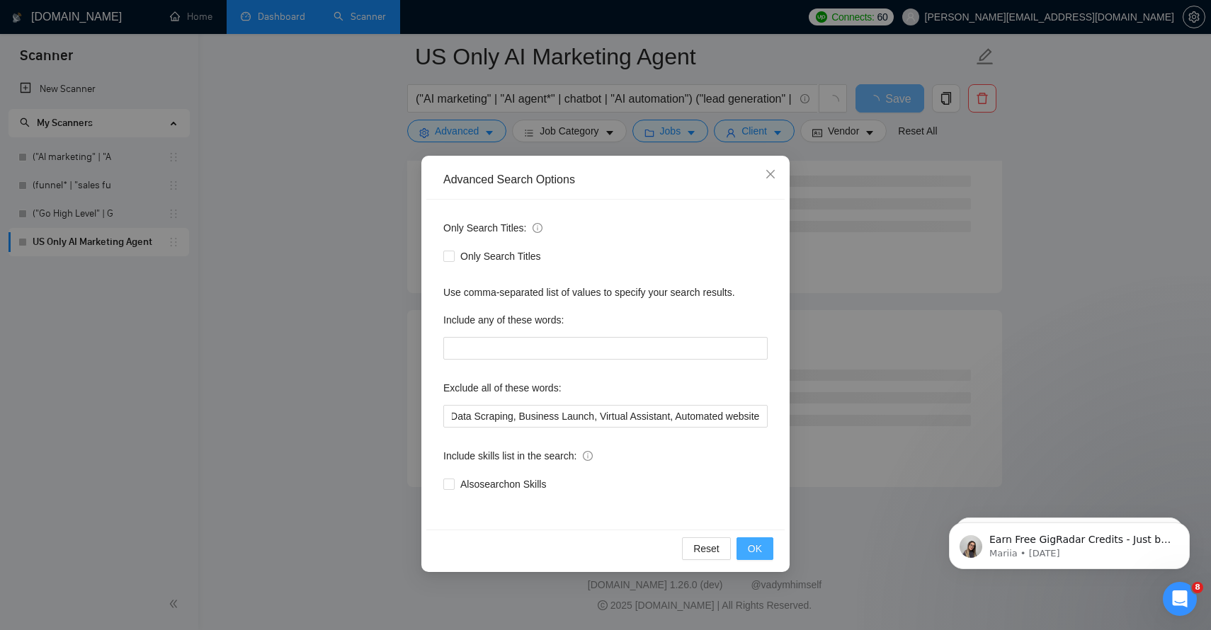
click at [758, 543] on span "OK" at bounding box center [755, 549] width 14 height 16
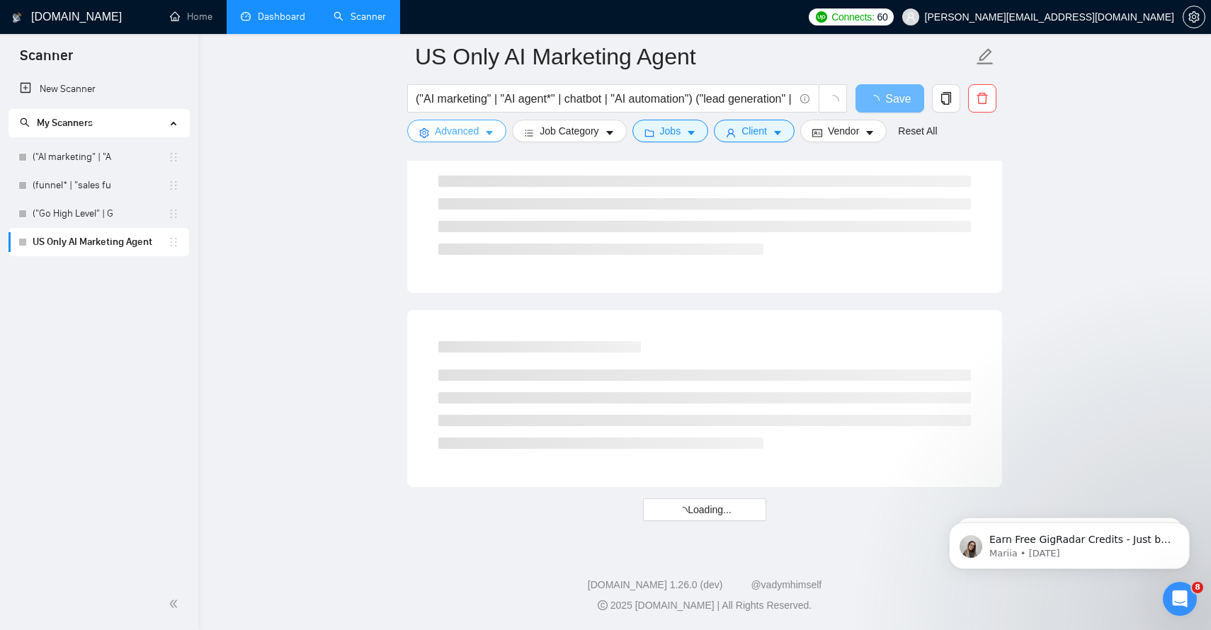
scroll to position [3048, 0]
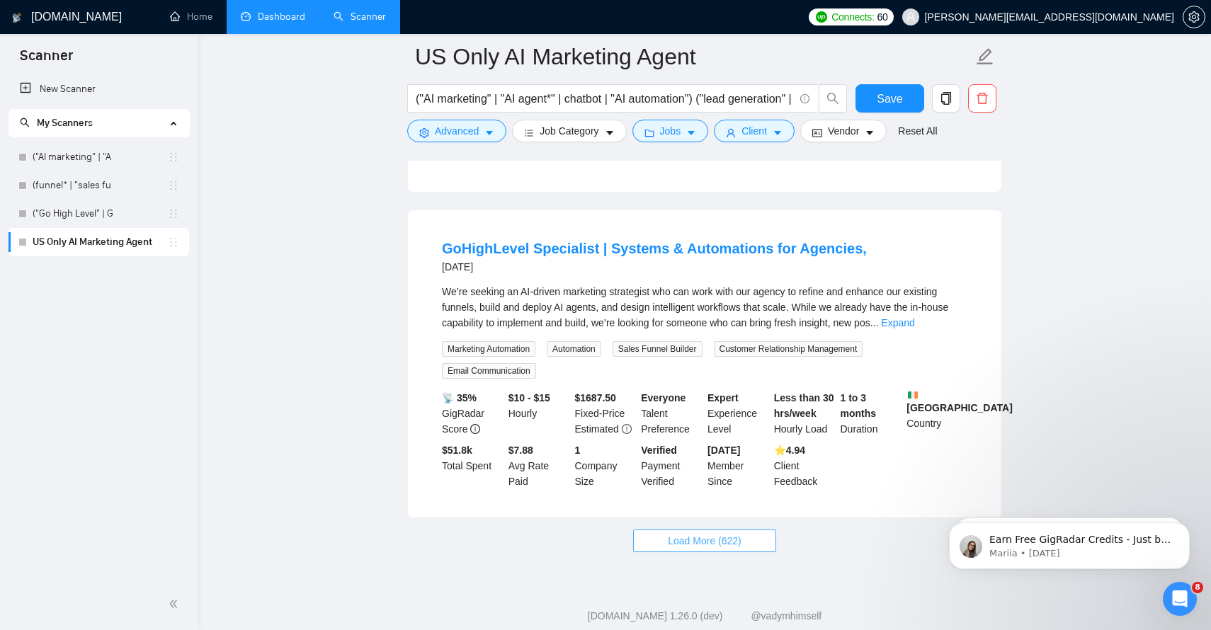
click at [739, 533] on span "Load More (622)" at bounding box center [705, 541] width 74 height 16
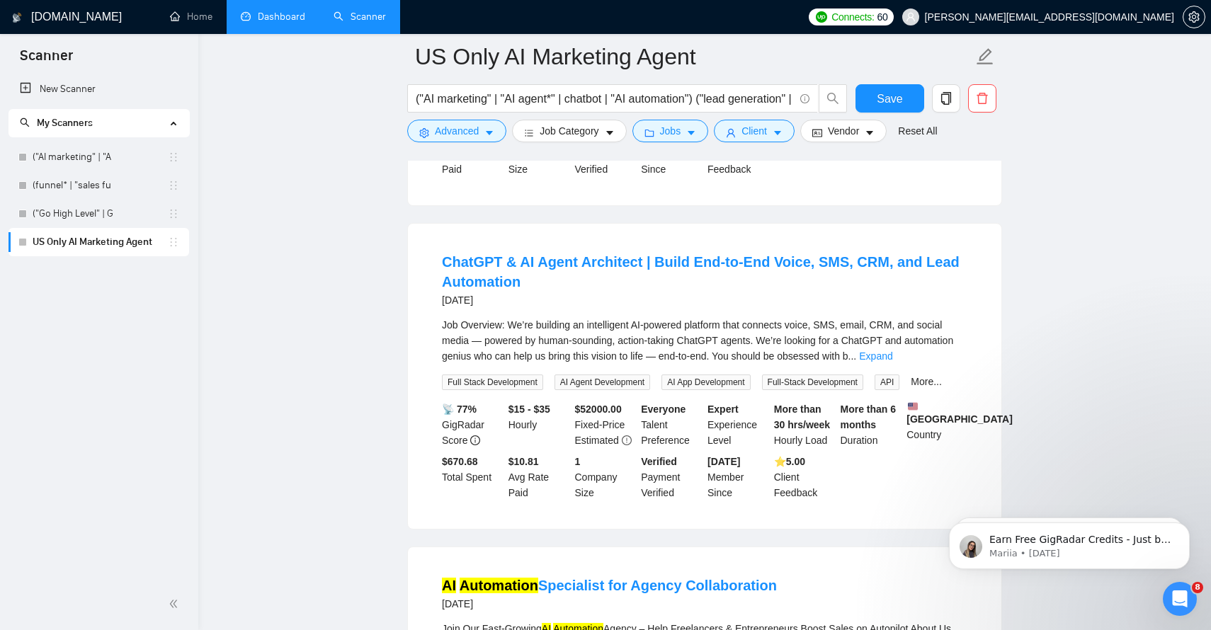
scroll to position [4635, 0]
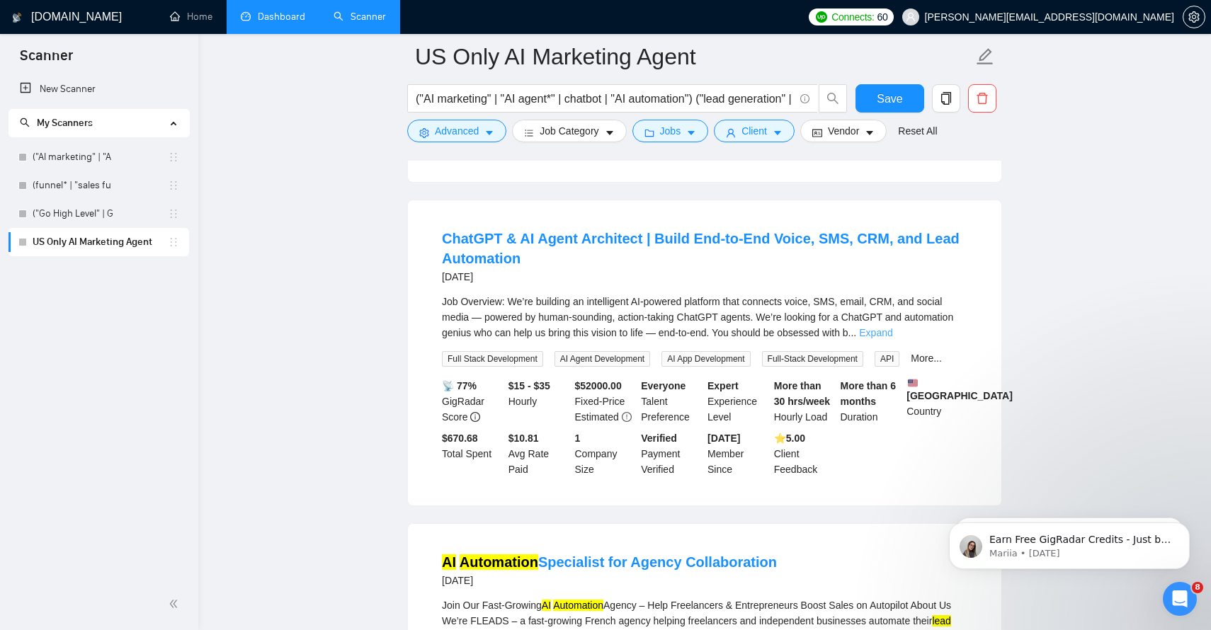
click at [892, 327] on link "Expand" at bounding box center [875, 332] width 33 height 11
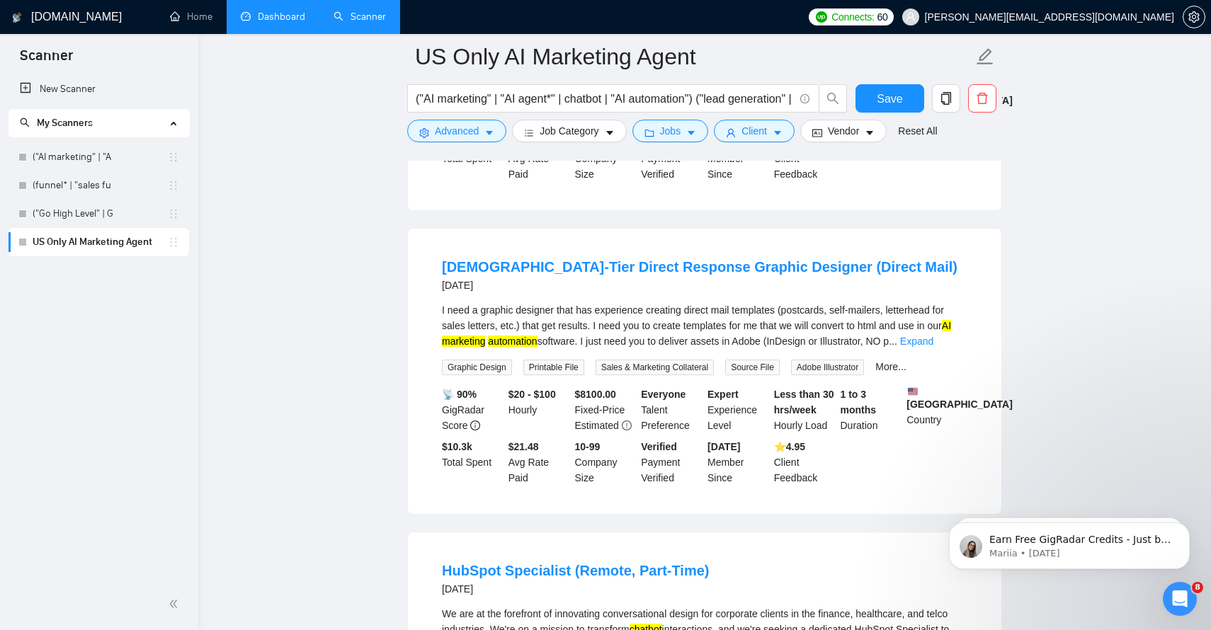
scroll to position [5929, 0]
drag, startPoint x: 556, startPoint y: 297, endPoint x: 480, endPoint y: 297, distance: 75.8
click at [480, 301] on div "I need a graphic designer that has experience creating direct mail templates (p…" at bounding box center [705, 324] width 526 height 47
copy div "graphic designer"
click at [487, 130] on icon "caret-down" at bounding box center [489, 133] width 10 height 10
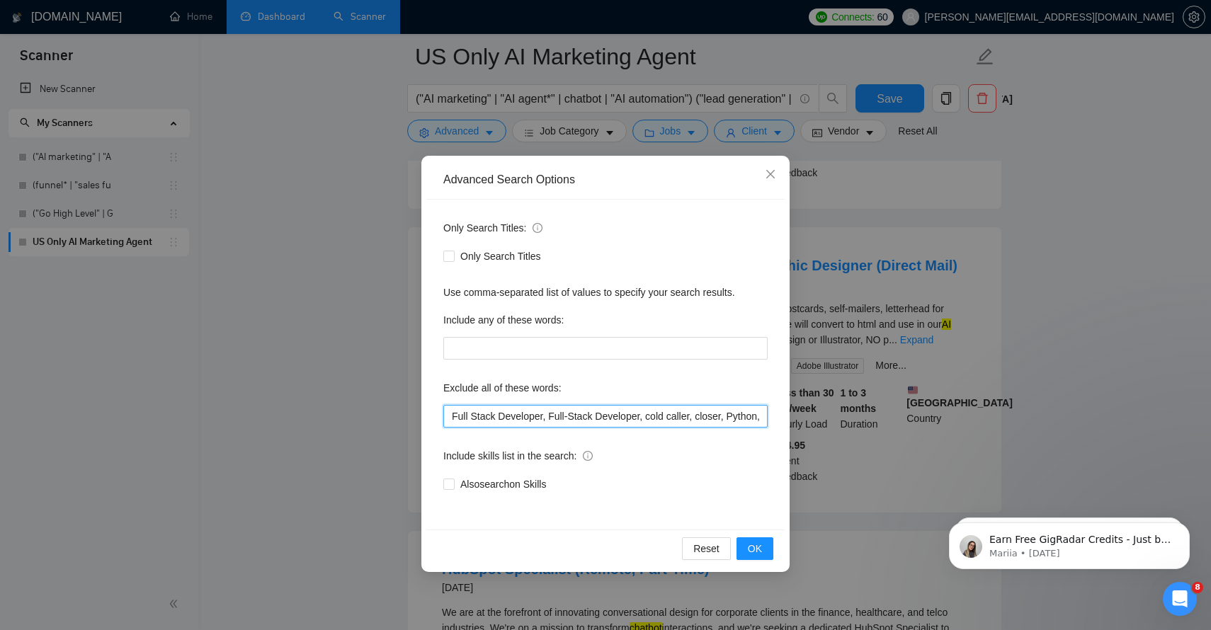
click at [656, 412] on input "Full Stack Developer, Full-Stack Developer, cold caller, closer, Python, Commis…" at bounding box center [605, 416] width 324 height 23
drag, startPoint x: 656, startPoint y: 412, endPoint x: 931, endPoint y: 451, distance: 277.6
click at [931, 451] on div "Advanced Search Options Only Search Titles: Only Search Titles Use comma-separa…" at bounding box center [605, 315] width 1211 height 630
paste input "graphic designer"
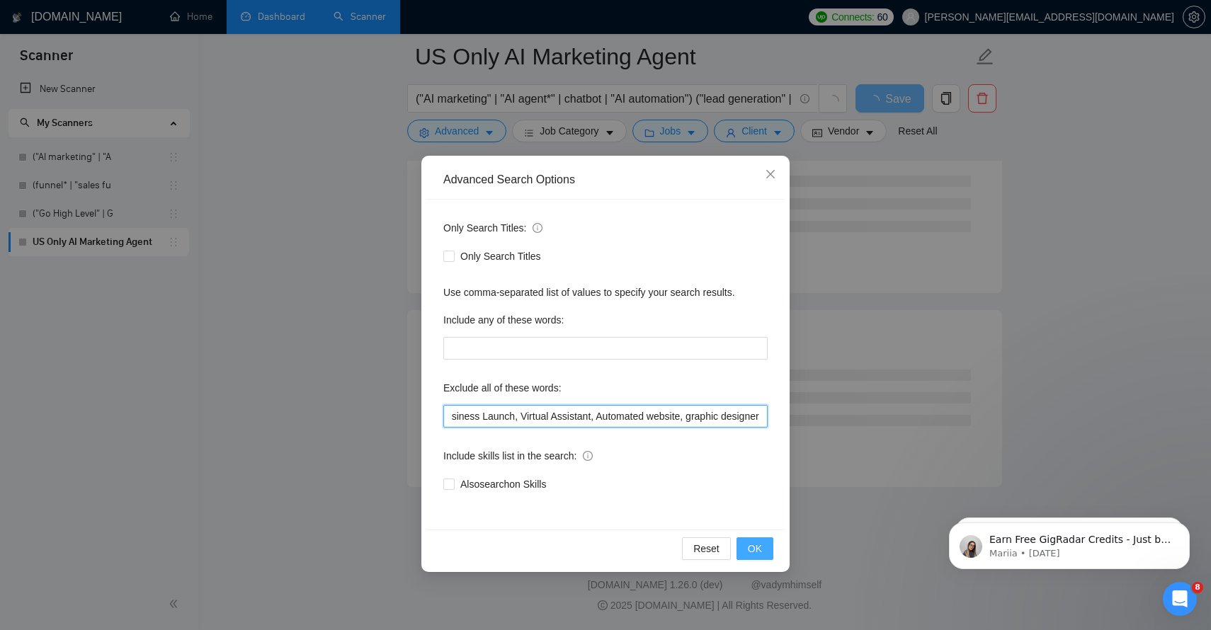
scroll to position [3673, 0]
click at [759, 547] on span "OK" at bounding box center [755, 549] width 14 height 16
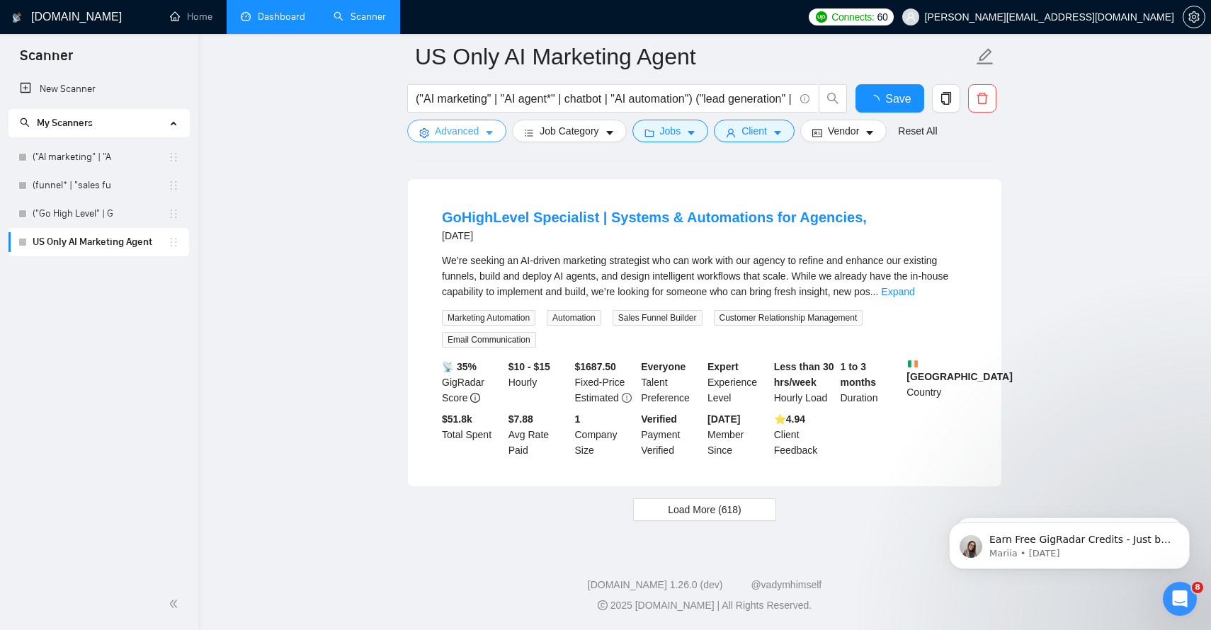
scroll to position [3048, 0]
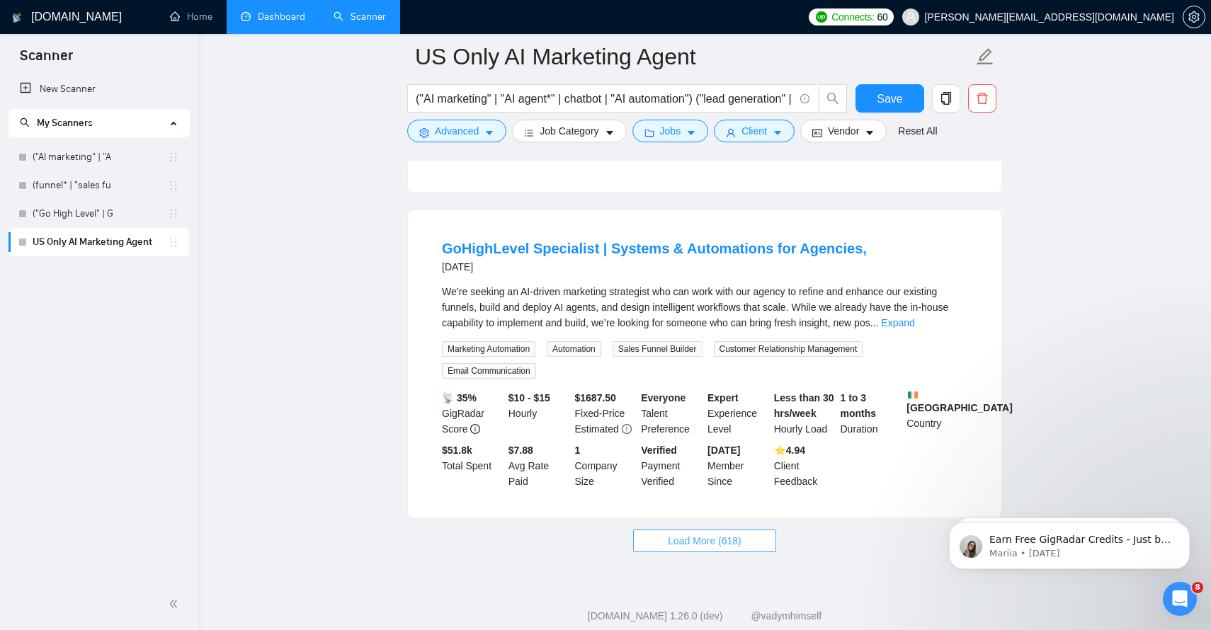
click at [698, 533] on span "Load More (618)" at bounding box center [705, 541] width 74 height 16
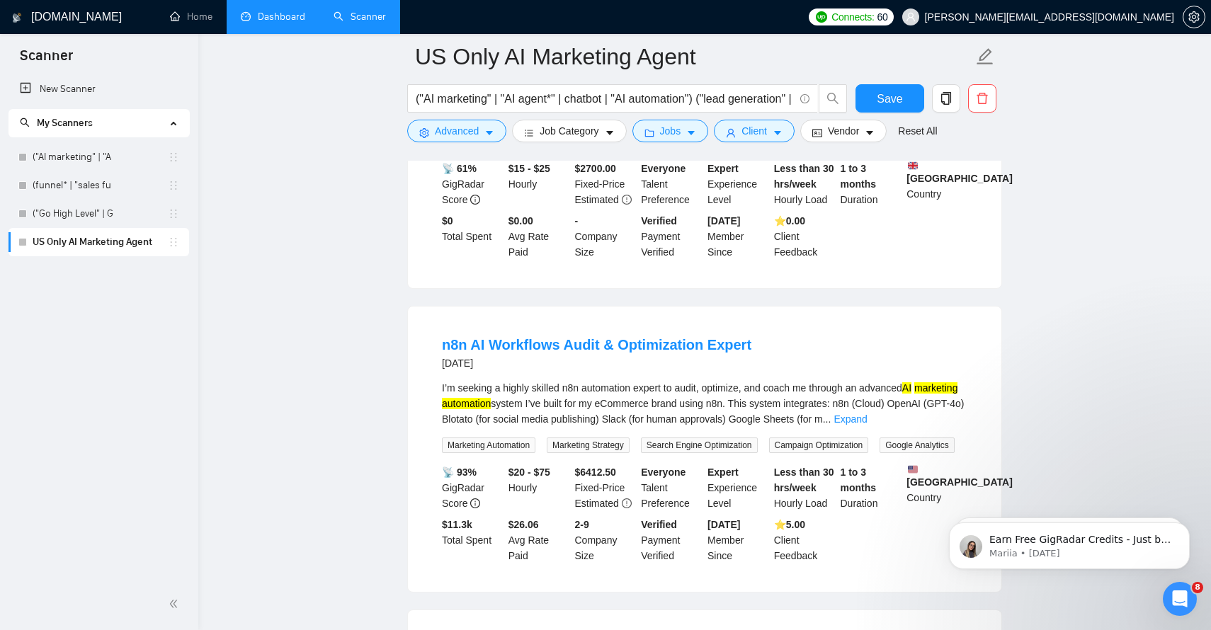
scroll to position [5785, 0]
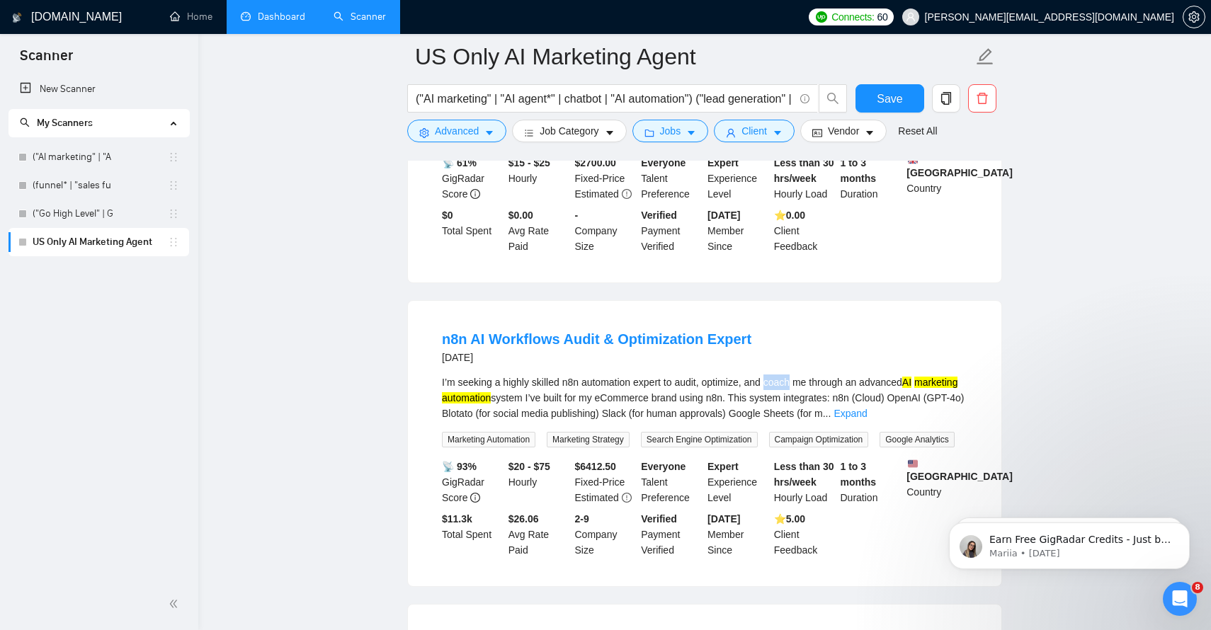
drag, startPoint x: 779, startPoint y: 365, endPoint x: 805, endPoint y: 363, distance: 26.2
click at [805, 375] on div "I’m seeking a highly skilled n8n automation expert to audit, optimize, and coac…" at bounding box center [705, 398] width 526 height 47
copy div "coach"
click at [484, 135] on button "Advanced" at bounding box center [456, 131] width 99 height 23
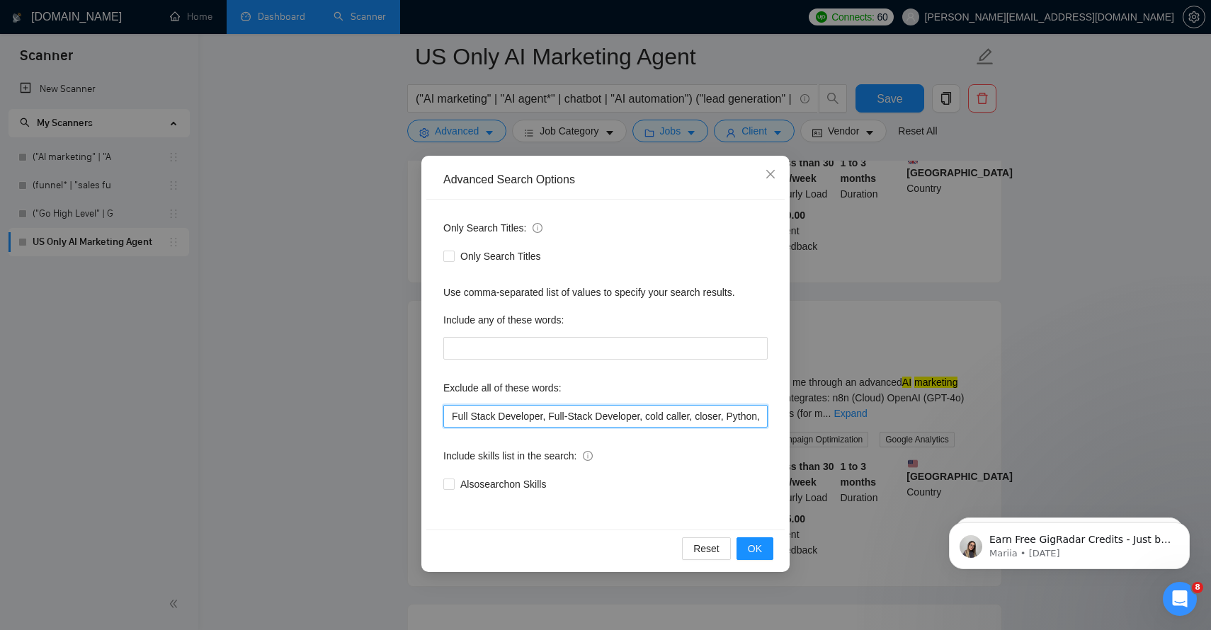
click at [661, 416] on input "Full Stack Developer, Full-Stack Developer, cold caller, closer, Python, Commis…" at bounding box center [605, 416] width 324 height 23
drag, startPoint x: 661, startPoint y: 416, endPoint x: 886, endPoint y: 418, distance: 225.2
click at [886, 418] on div "Advanced Search Options Only Search Titles: Only Search Titles Use comma-separa…" at bounding box center [605, 315] width 1211 height 630
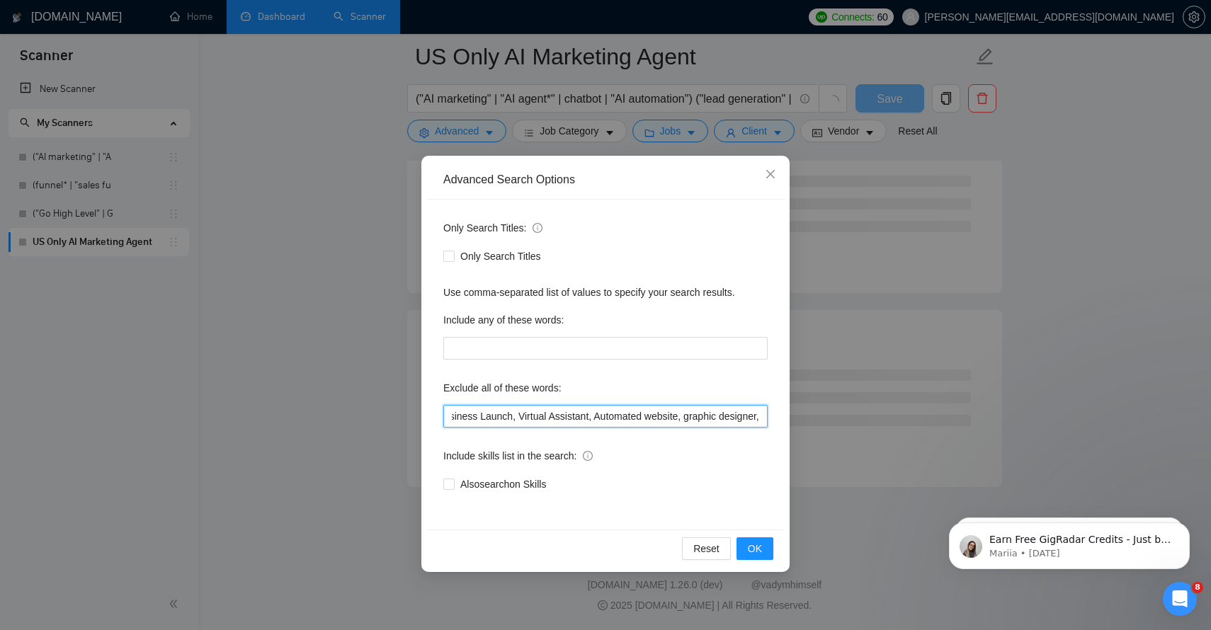
scroll to position [3673, 0]
paste input "coach"
click at [755, 547] on span "OK" at bounding box center [755, 549] width 14 height 16
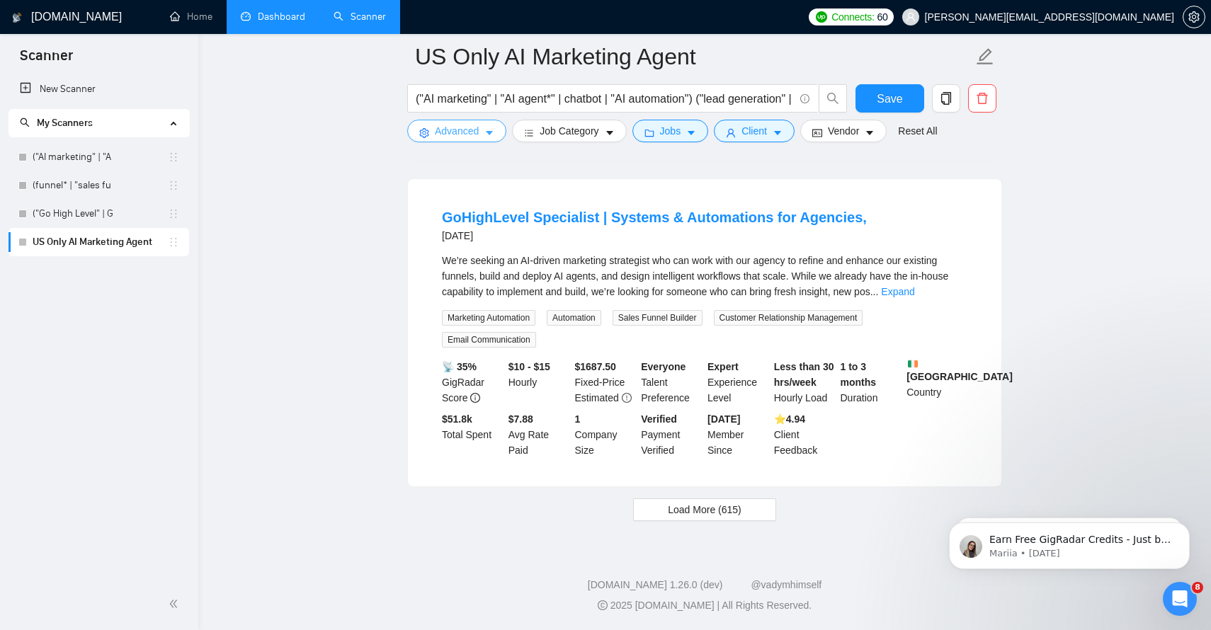
scroll to position [3048, 0]
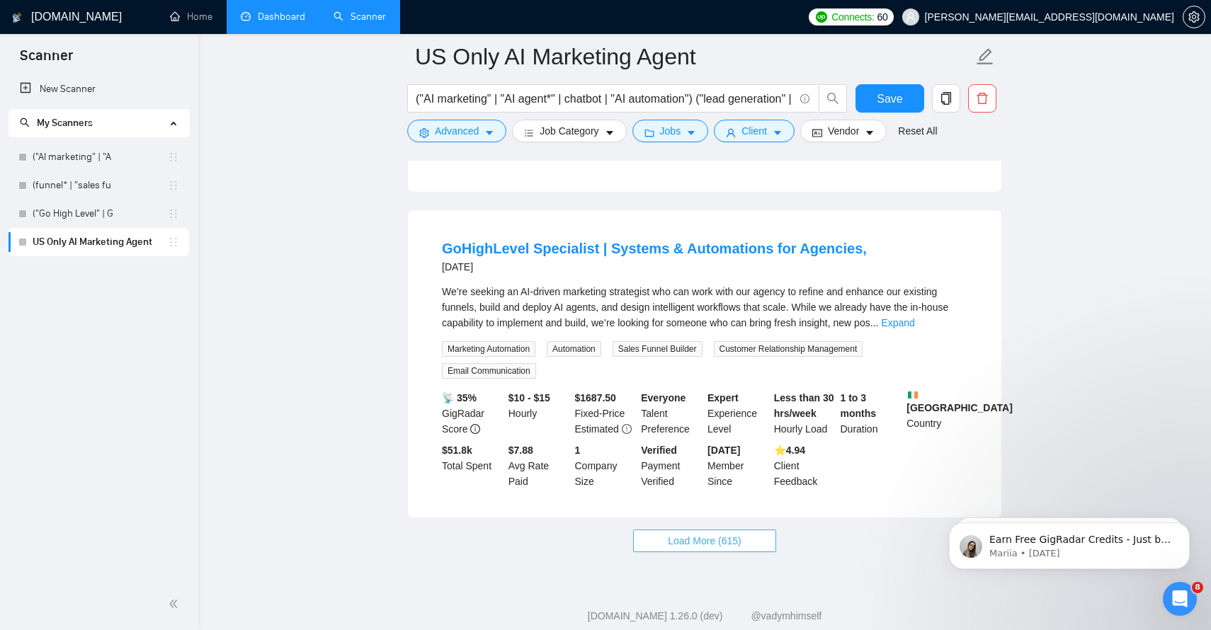
click at [732, 533] on span "Load More (615)" at bounding box center [705, 541] width 74 height 16
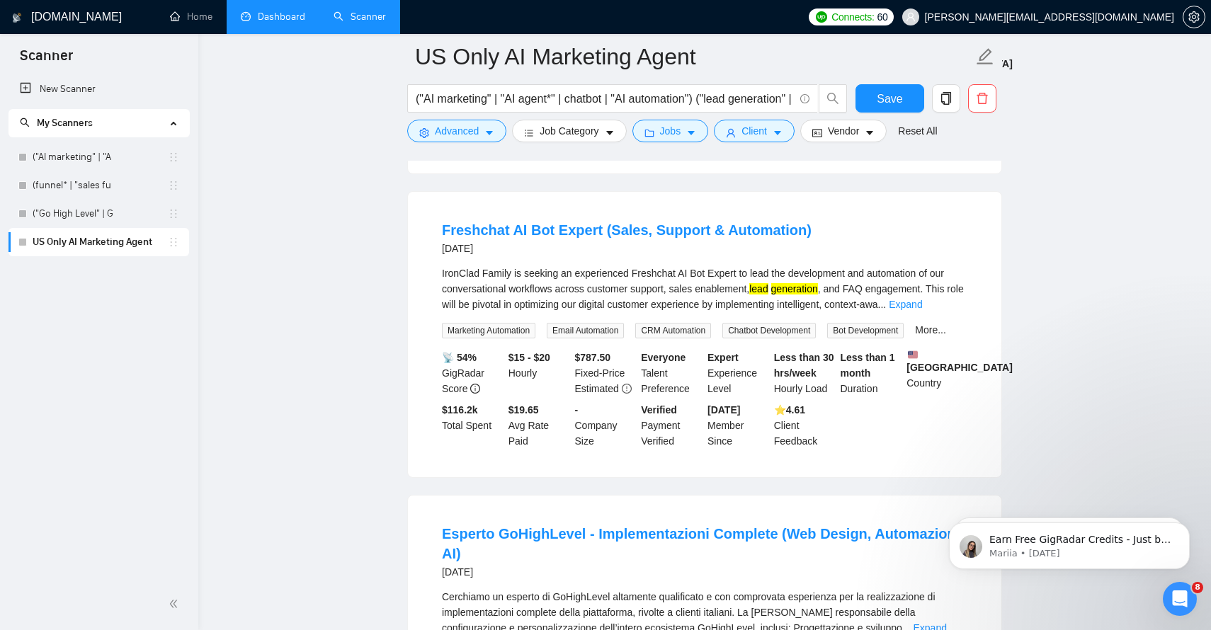
scroll to position [5901, 0]
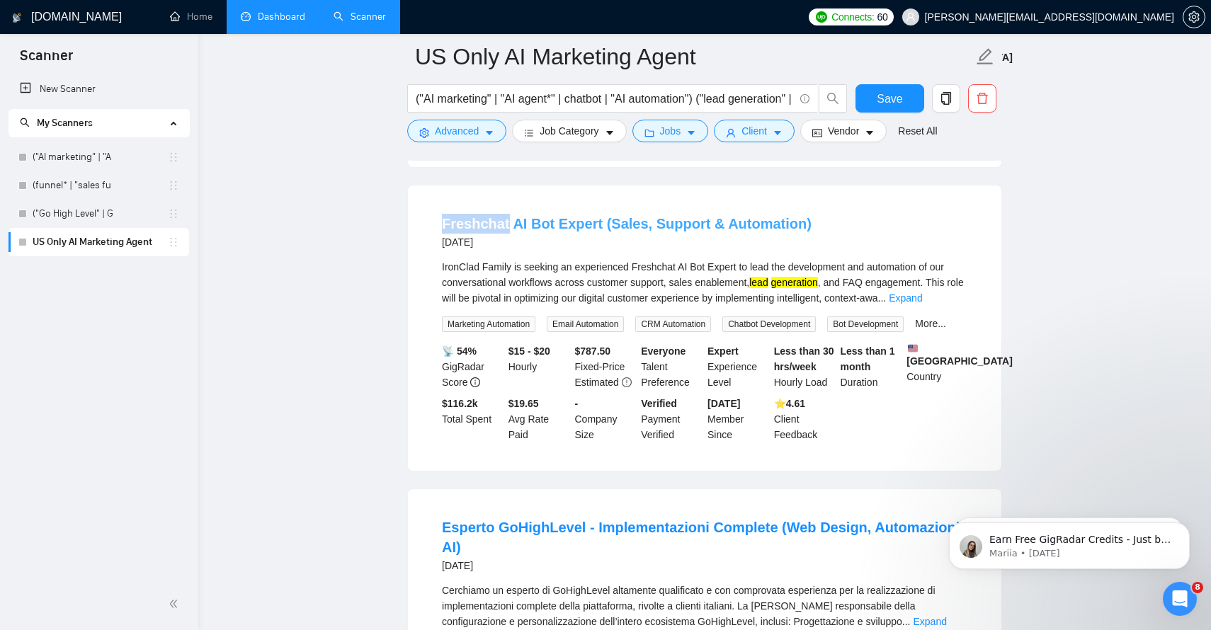
drag, startPoint x: 440, startPoint y: 206, endPoint x: 508, endPoint y: 203, distance: 68.1
click at [508, 203] on li "Freshchat AI Bot Expert (Sales, Support & Automation) [DATE] IronClad Family is…" at bounding box center [705, 328] width 560 height 251
copy link "Freshchat"
click at [482, 129] on button "Advanced" at bounding box center [456, 131] width 99 height 23
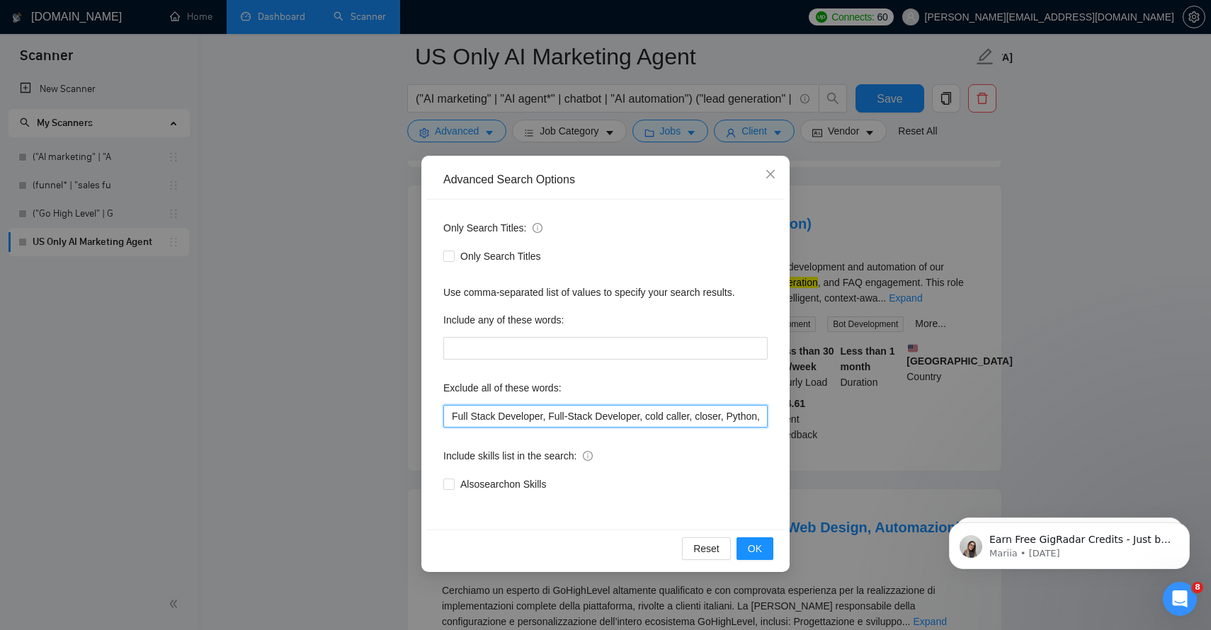
click at [581, 421] on input "Full Stack Developer, Full-Stack Developer, cold caller, closer, Python, Commis…" at bounding box center [605, 416] width 324 height 23
drag, startPoint x: 581, startPoint y: 421, endPoint x: 1049, endPoint y: 450, distance: 468.4
click at [1049, 450] on div "Advanced Search Options Only Search Titles: Only Search Titles Use comma-separa…" at bounding box center [605, 315] width 1211 height 630
paste input "Freshchat"
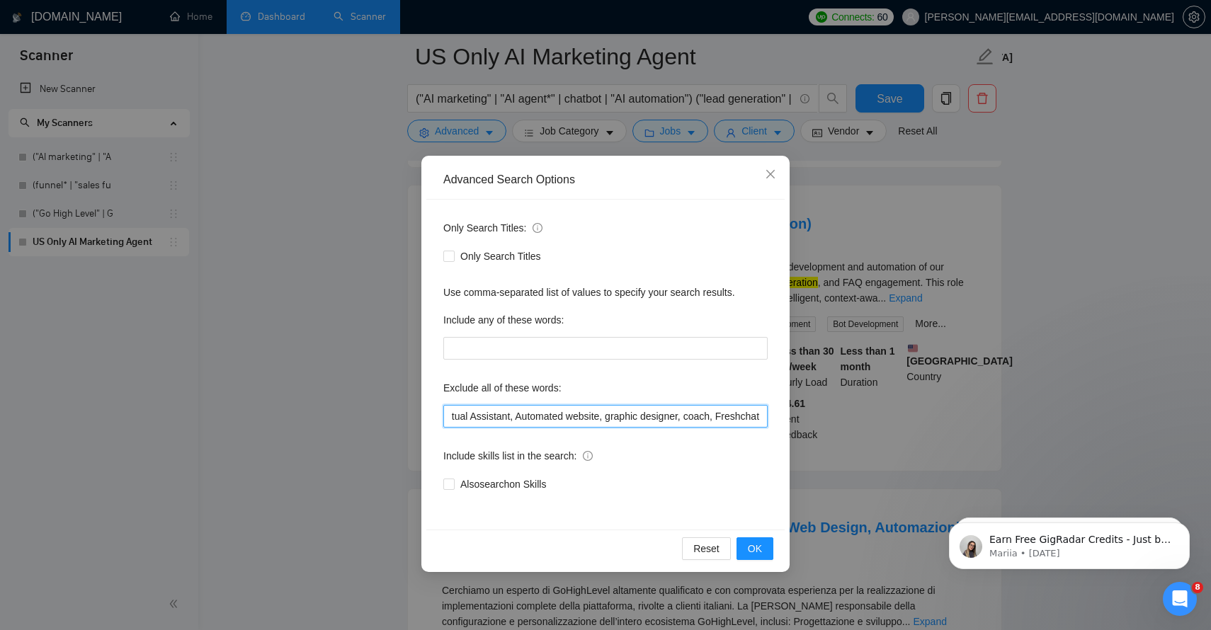
scroll to position [3673, 0]
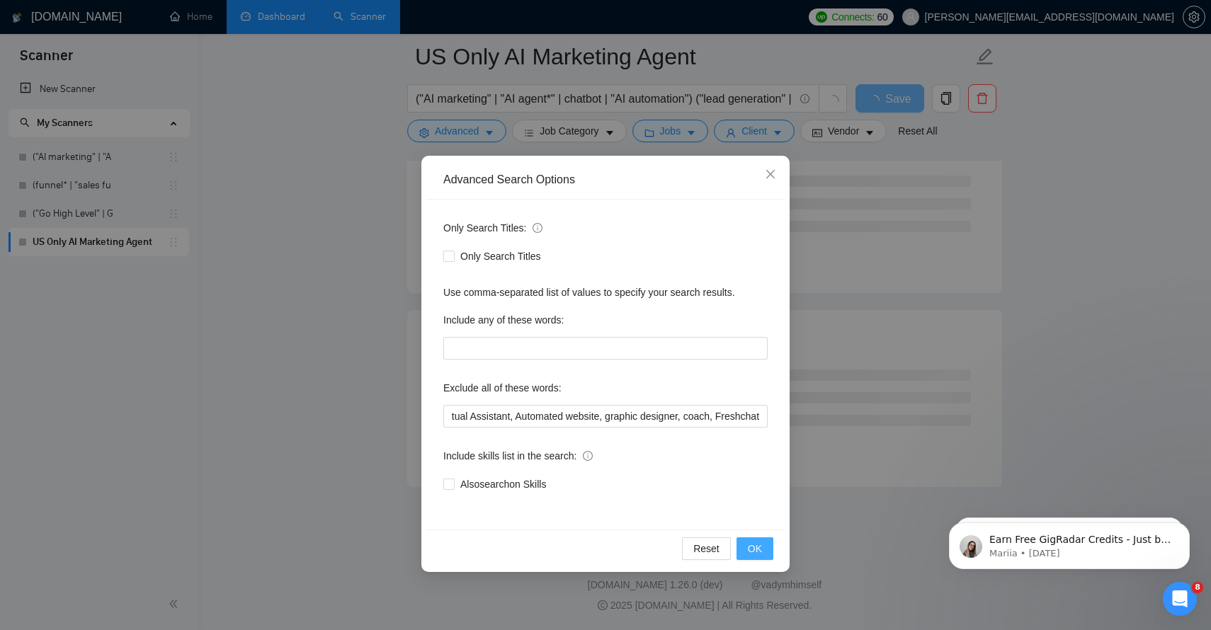
click at [759, 550] on span "OK" at bounding box center [755, 549] width 14 height 16
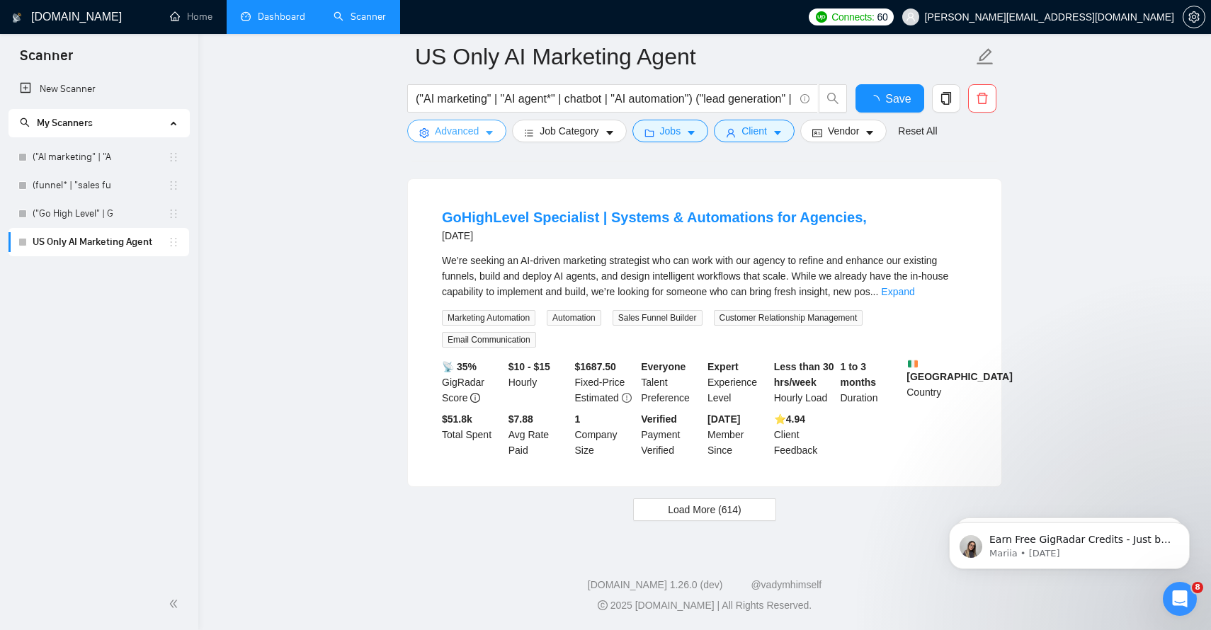
scroll to position [3048, 0]
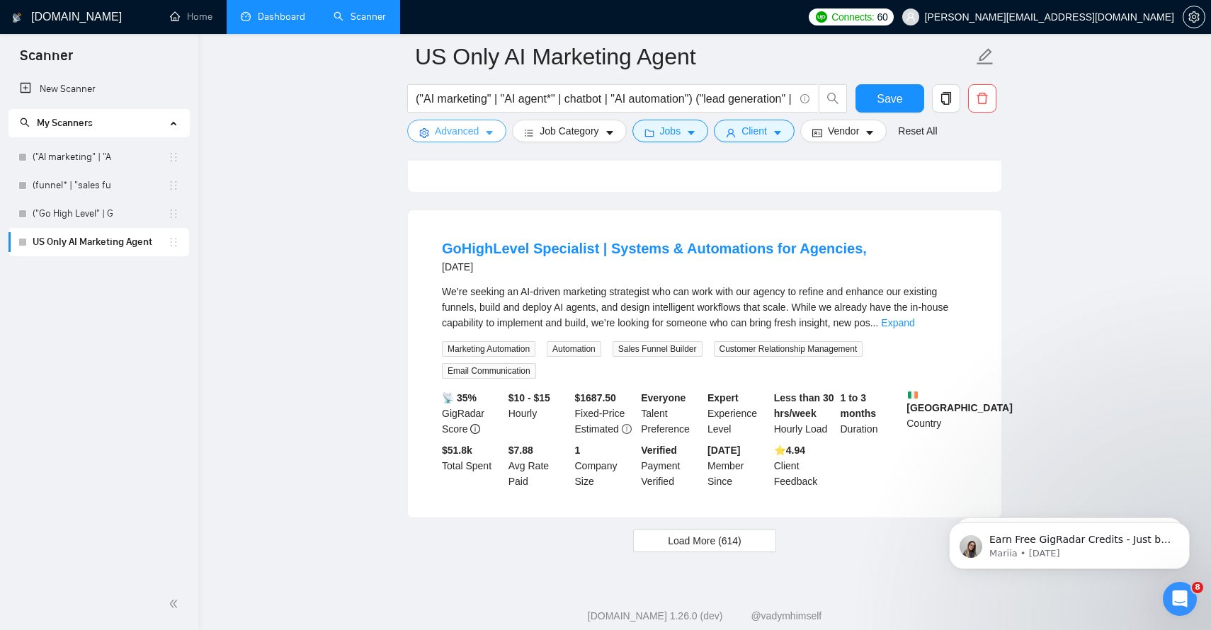
click at [494, 134] on icon "caret-down" at bounding box center [489, 133] width 10 height 10
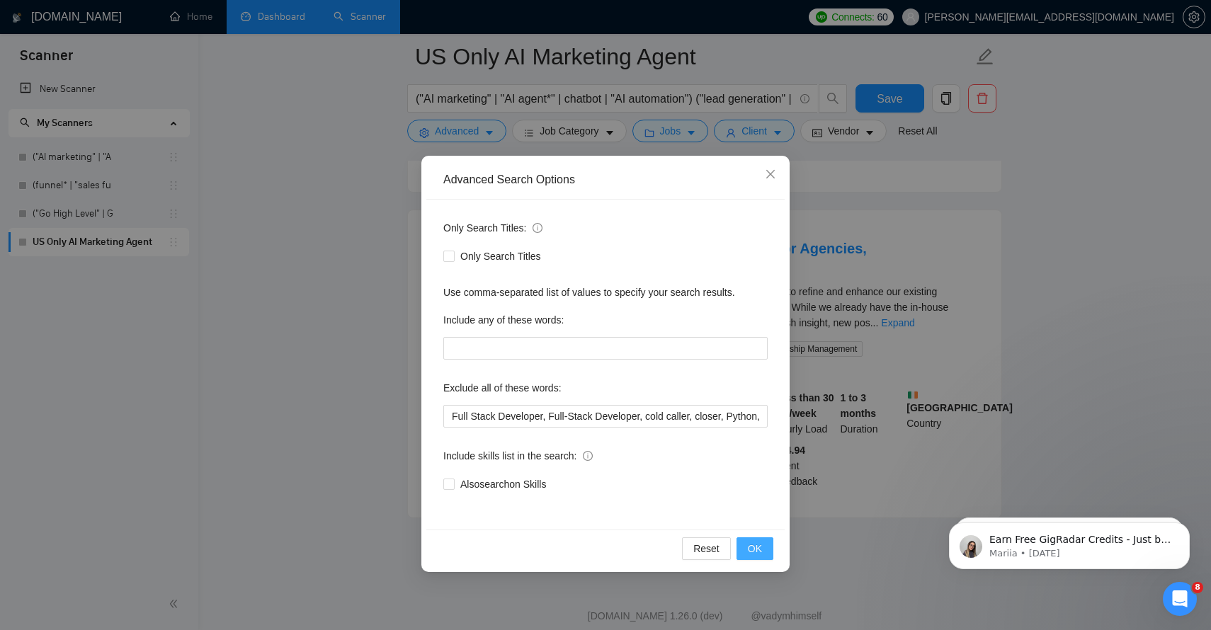
click at [753, 545] on span "OK" at bounding box center [755, 549] width 14 height 16
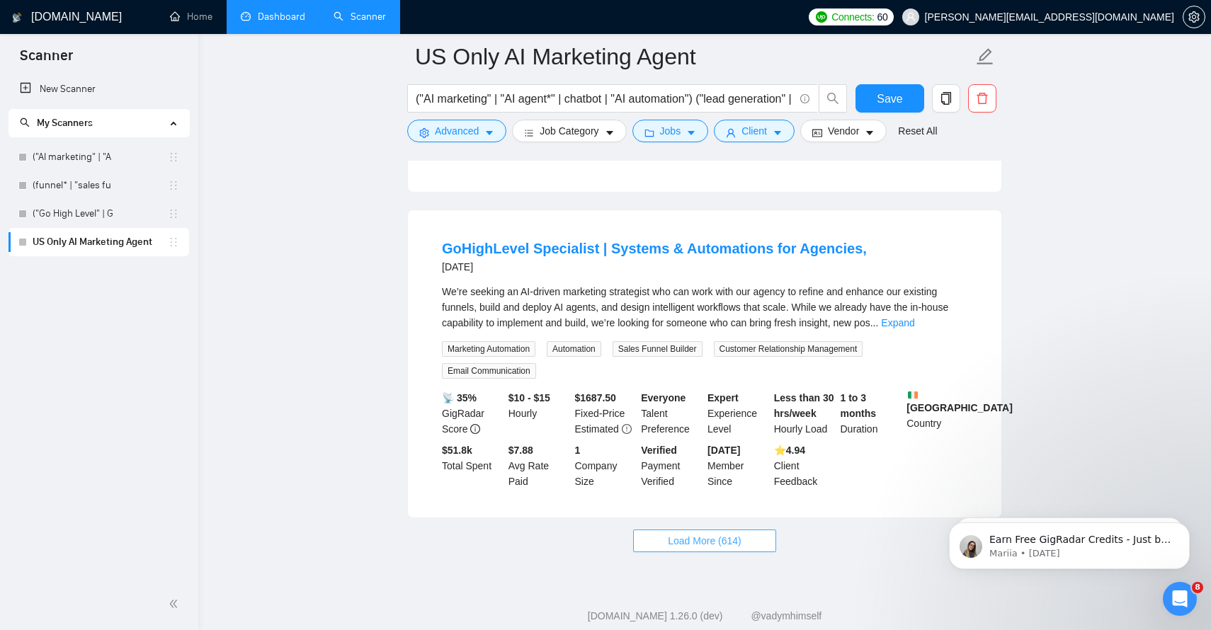
click at [688, 533] on span "Load More (614)" at bounding box center [705, 541] width 74 height 16
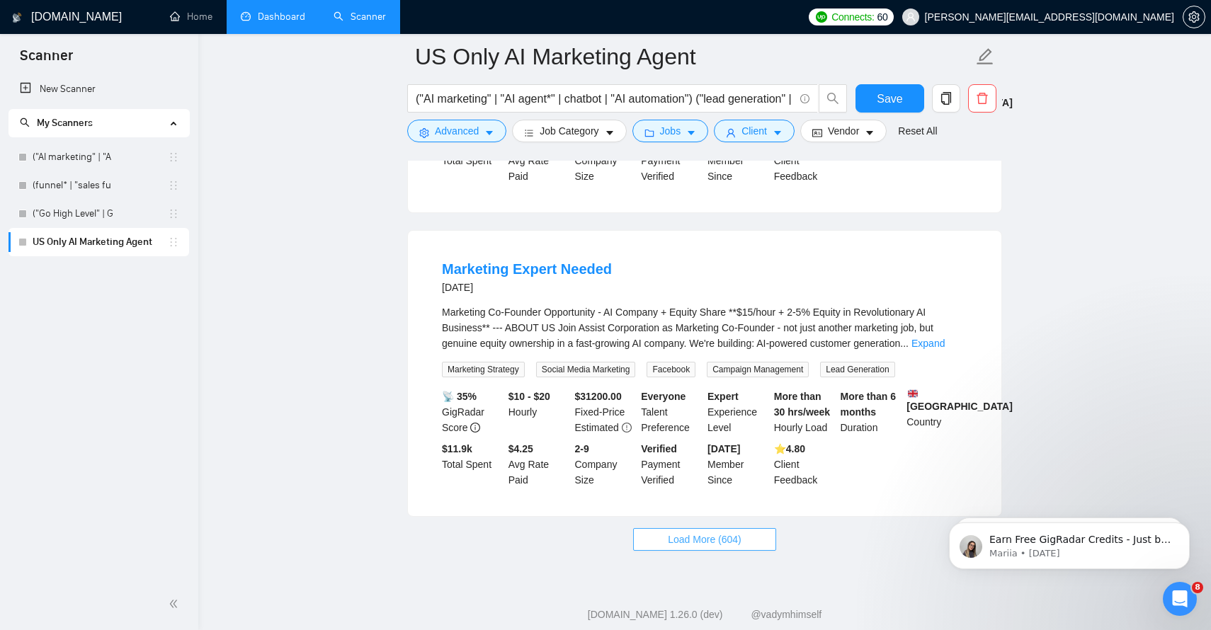
scroll to position [6180, 0]
click at [693, 531] on span "Load More (604)" at bounding box center [705, 539] width 74 height 16
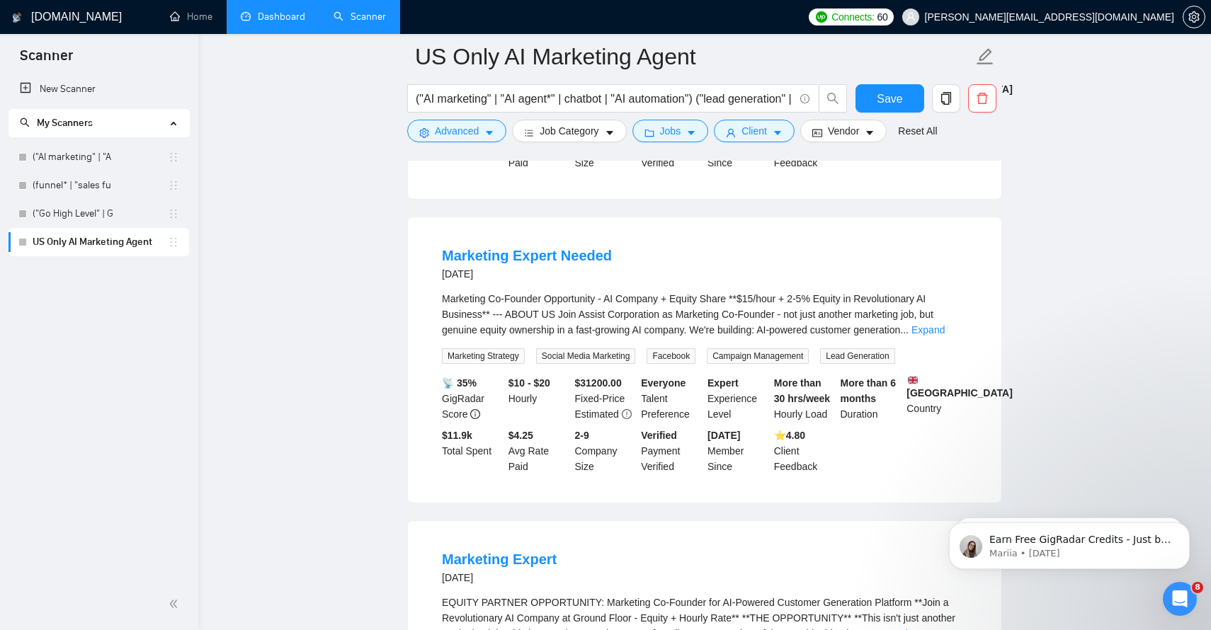
scroll to position [6195, 0]
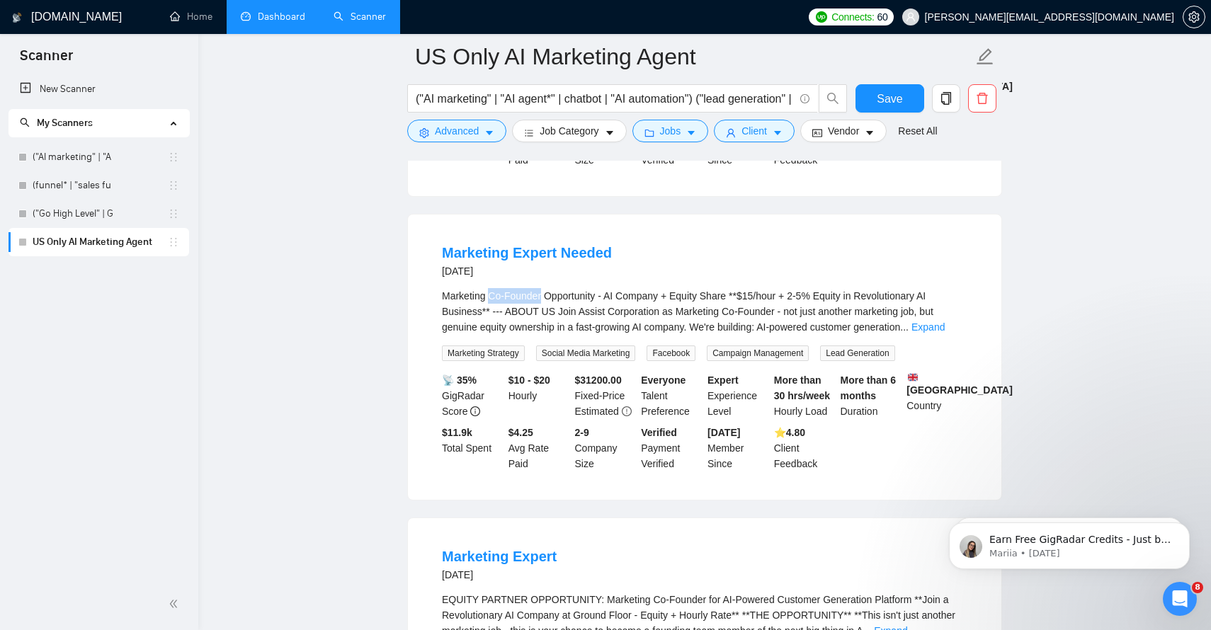
drag, startPoint x: 491, startPoint y: 259, endPoint x: 544, endPoint y: 259, distance: 53.1
click at [544, 288] on div "Marketing Co-Founder Opportunity - AI Company + Equity Share **$15/hour + 2-5% …" at bounding box center [705, 311] width 526 height 47
copy div "Co-Founder"
click at [482, 132] on button "Advanced" at bounding box center [456, 131] width 99 height 23
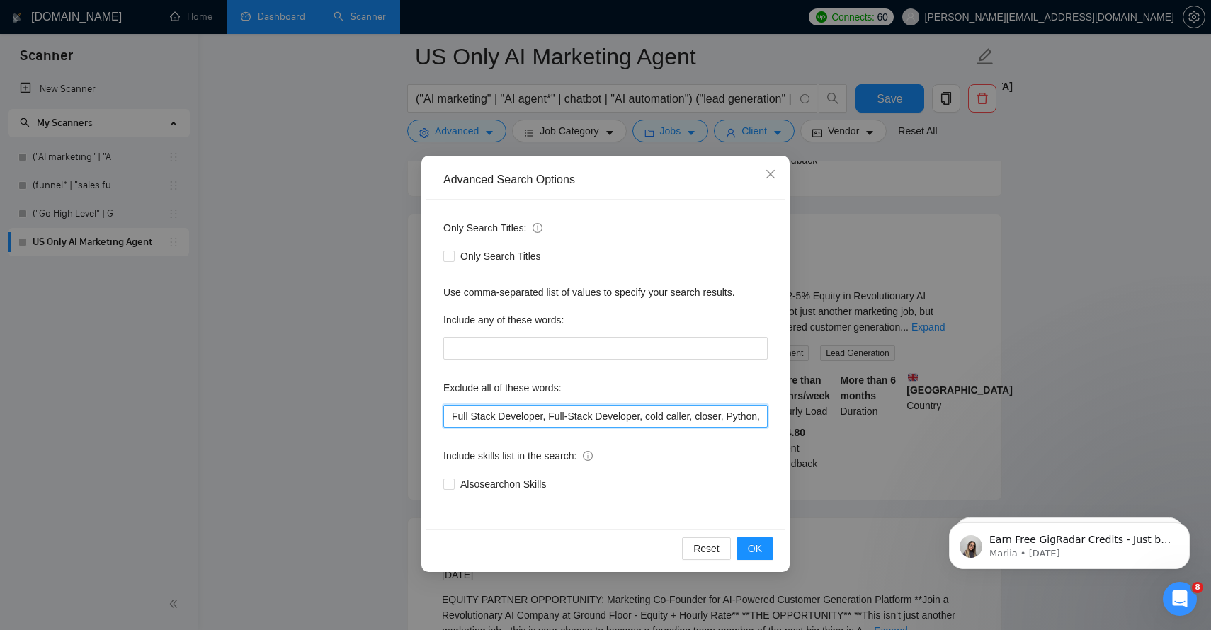
click at [681, 421] on input "Full Stack Developer, Full-Stack Developer, cold caller, closer, Python, Commis…" at bounding box center [605, 416] width 324 height 23
drag, startPoint x: 681, startPoint y: 421, endPoint x: 810, endPoint y: 421, distance: 128.2
click at [810, 421] on div "Advanced Search Options Only Search Titles: Only Search Titles Use comma-separa…" at bounding box center [605, 315] width 1211 height 630
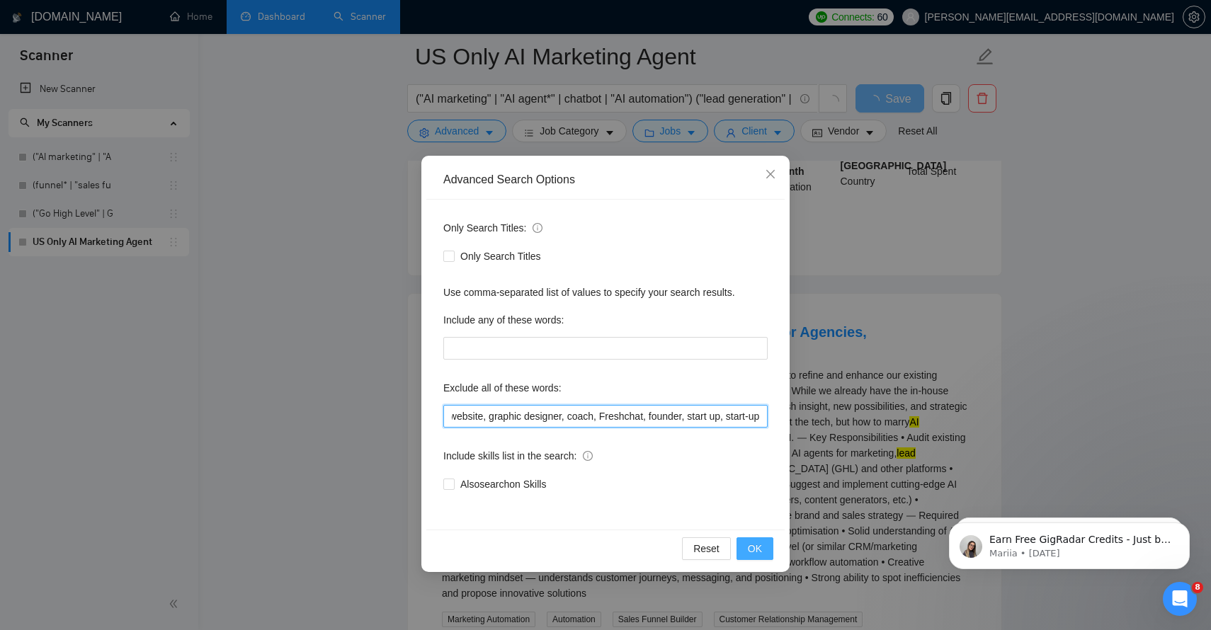
scroll to position [3048, 0]
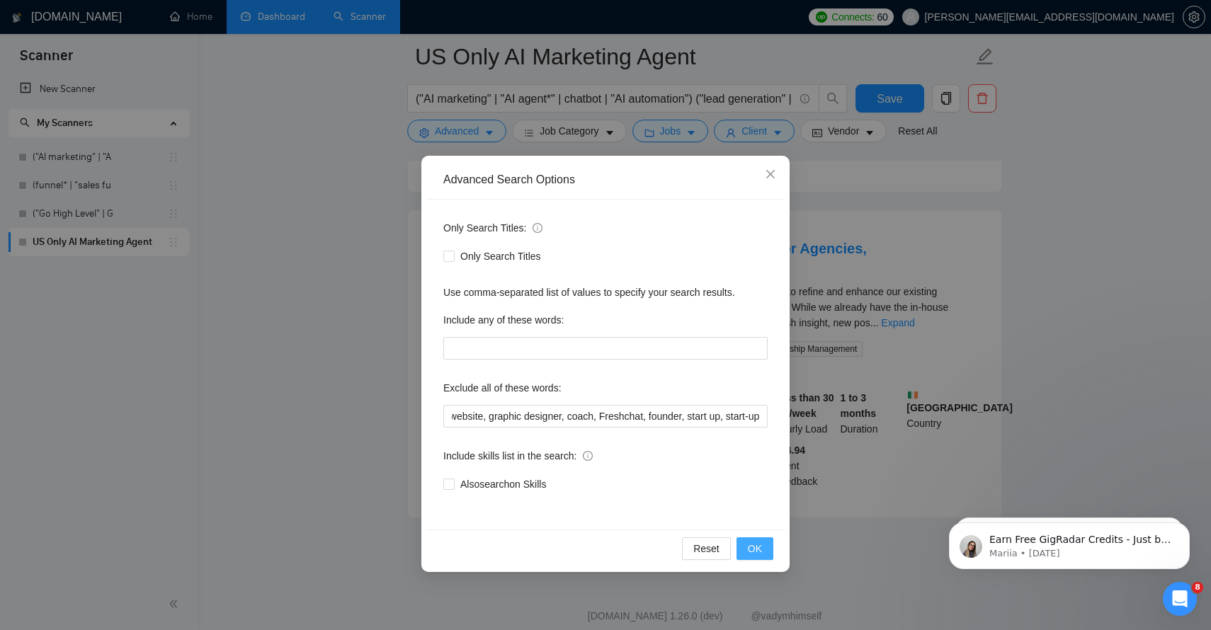
click at [751, 552] on span "OK" at bounding box center [755, 549] width 14 height 16
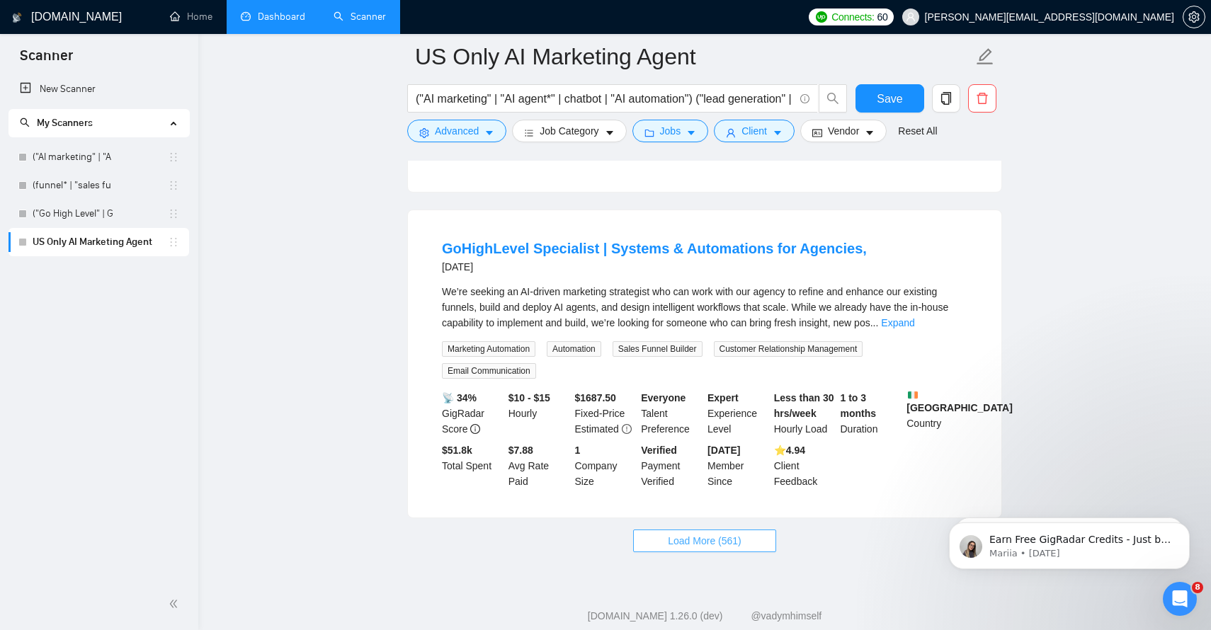
click at [688, 533] on span "Load More (561)" at bounding box center [705, 541] width 74 height 16
click at [726, 533] on span "Load More (561)" at bounding box center [705, 541] width 74 height 16
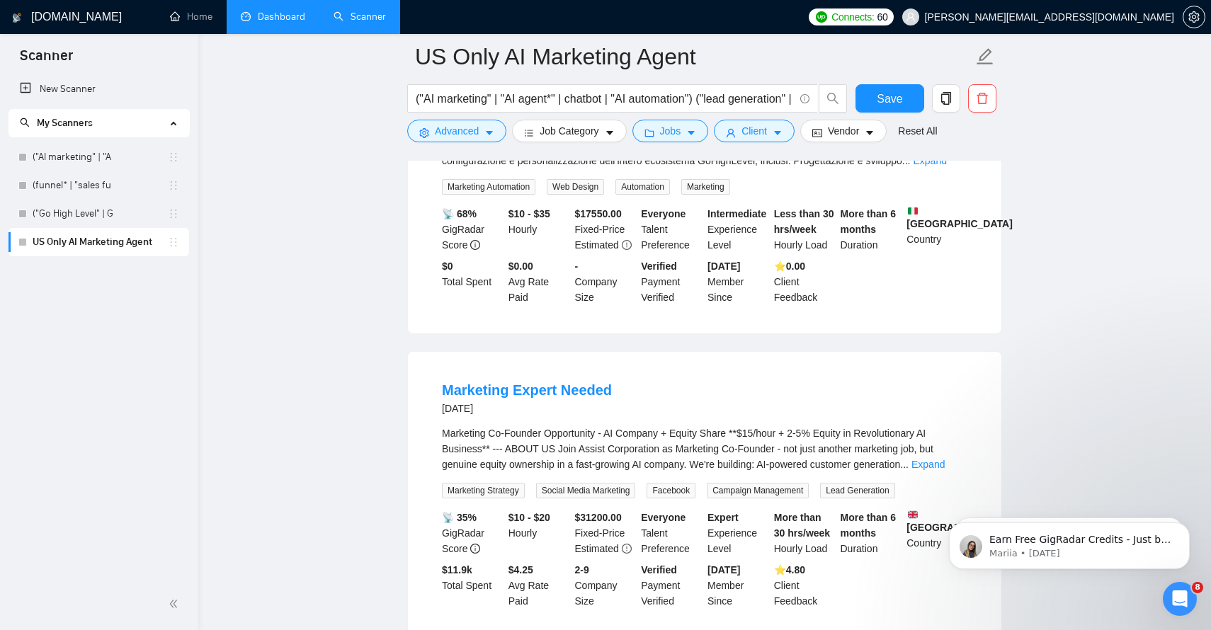
scroll to position [6062, 0]
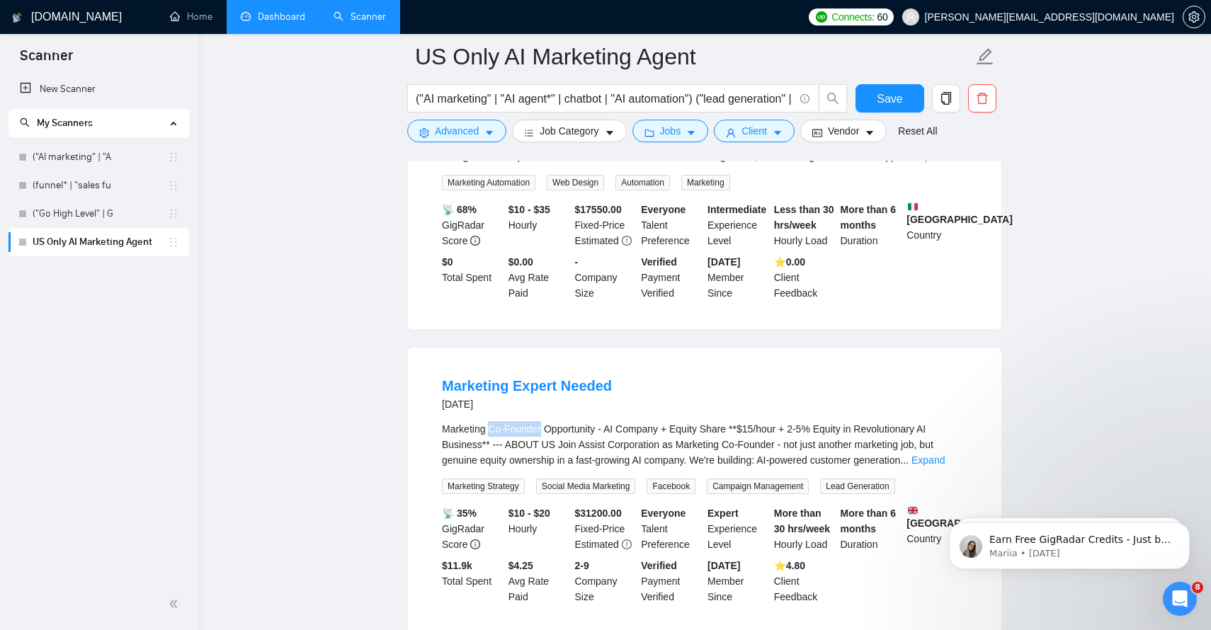
drag, startPoint x: 544, startPoint y: 391, endPoint x: 490, endPoint y: 391, distance: 53.8
click at [490, 421] on div "Marketing Co-Founder Opportunity - AI Company + Equity Share **$15/hour + 2-5% …" at bounding box center [705, 444] width 526 height 47
copy div "Co-Founder"
click at [487, 134] on icon "caret-down" at bounding box center [489, 133] width 10 height 10
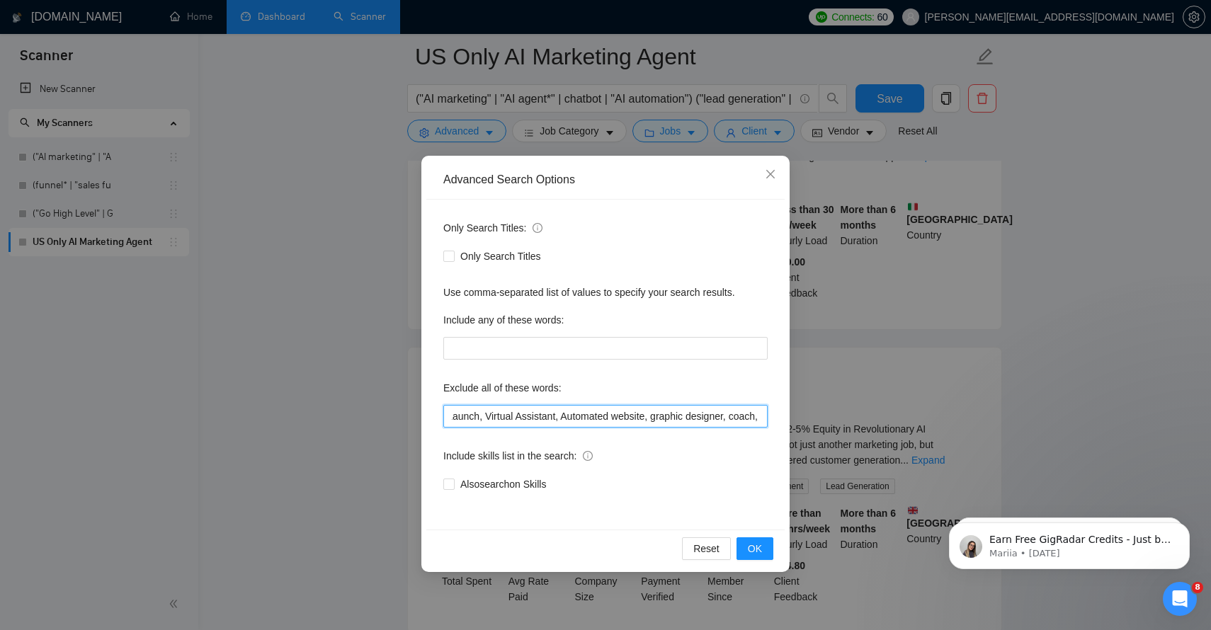
scroll to position [0, 719]
drag, startPoint x: 619, startPoint y: 418, endPoint x: 783, endPoint y: 401, distance: 165.2
click at [784, 401] on div "Only Search Titles: Only Search Titles Use comma-separated list of values to sp…" at bounding box center [605, 365] width 358 height 330
click at [681, 417] on input "Full Stack Developer, Full-Stack Developer, cold caller, closer, Python, Commis…" at bounding box center [605, 416] width 324 height 23
paste input "Co-Founder"
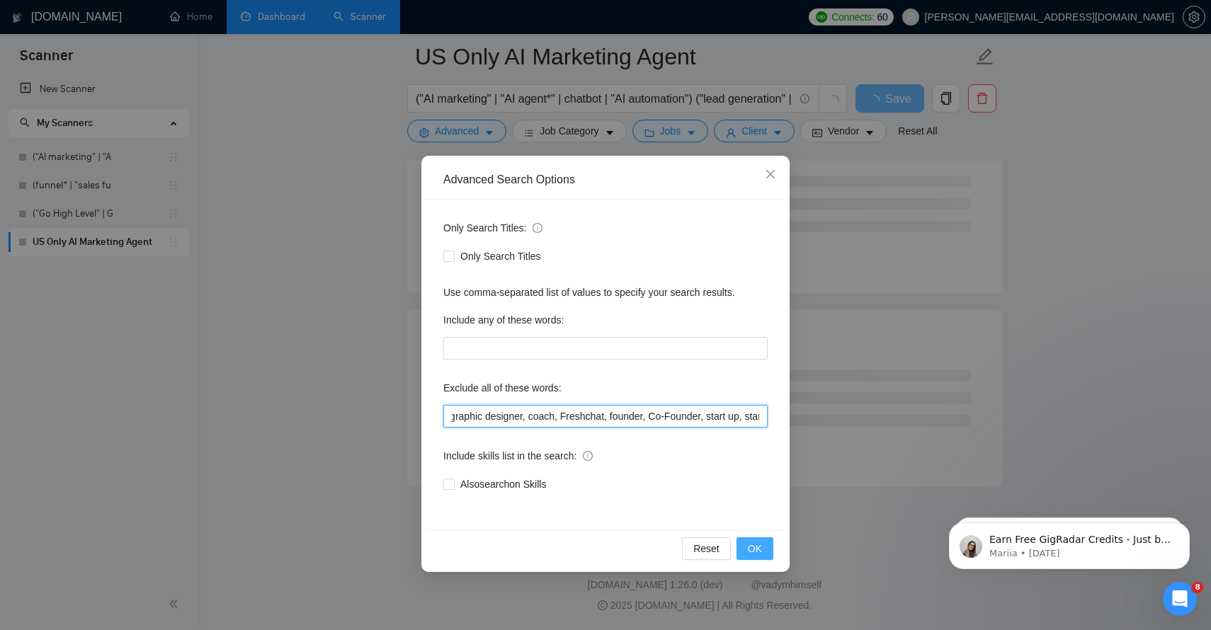
scroll to position [3673, 0]
click at [757, 550] on span "OK" at bounding box center [755, 549] width 14 height 16
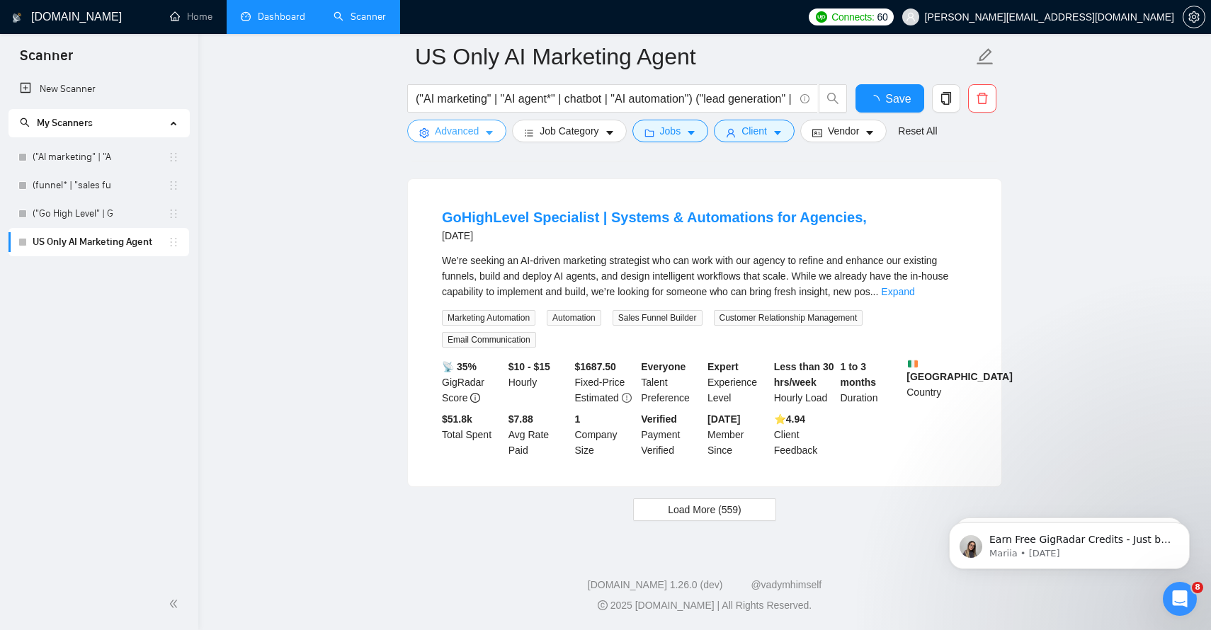
scroll to position [3048, 0]
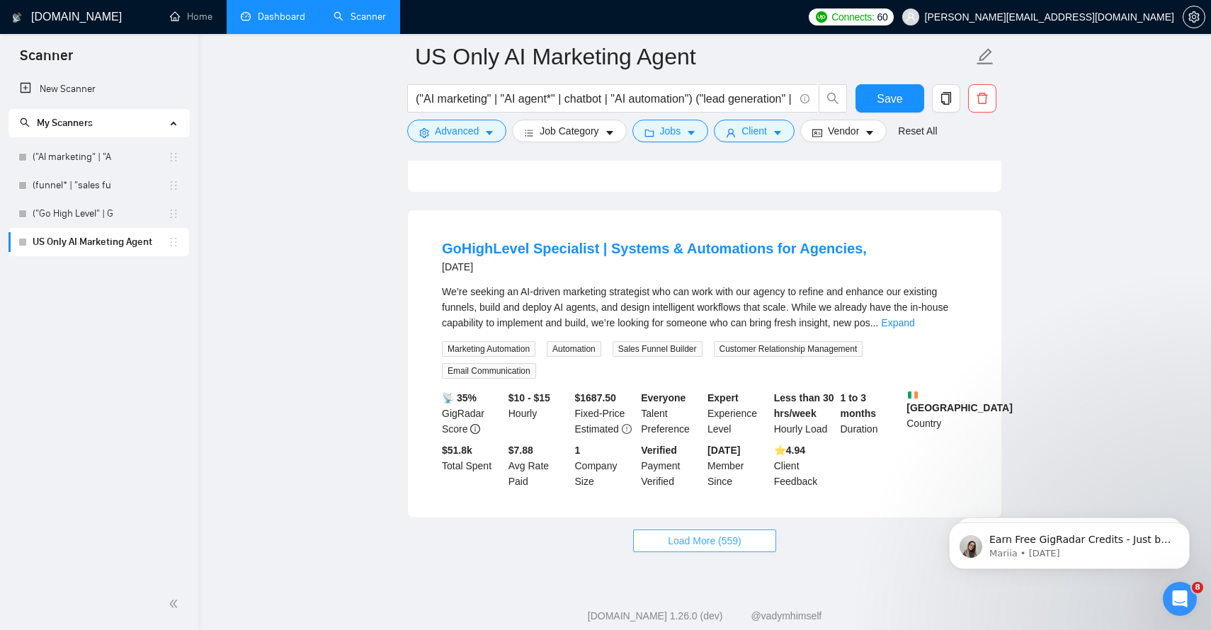
click at [741, 533] on span "Load More (559)" at bounding box center [705, 541] width 74 height 16
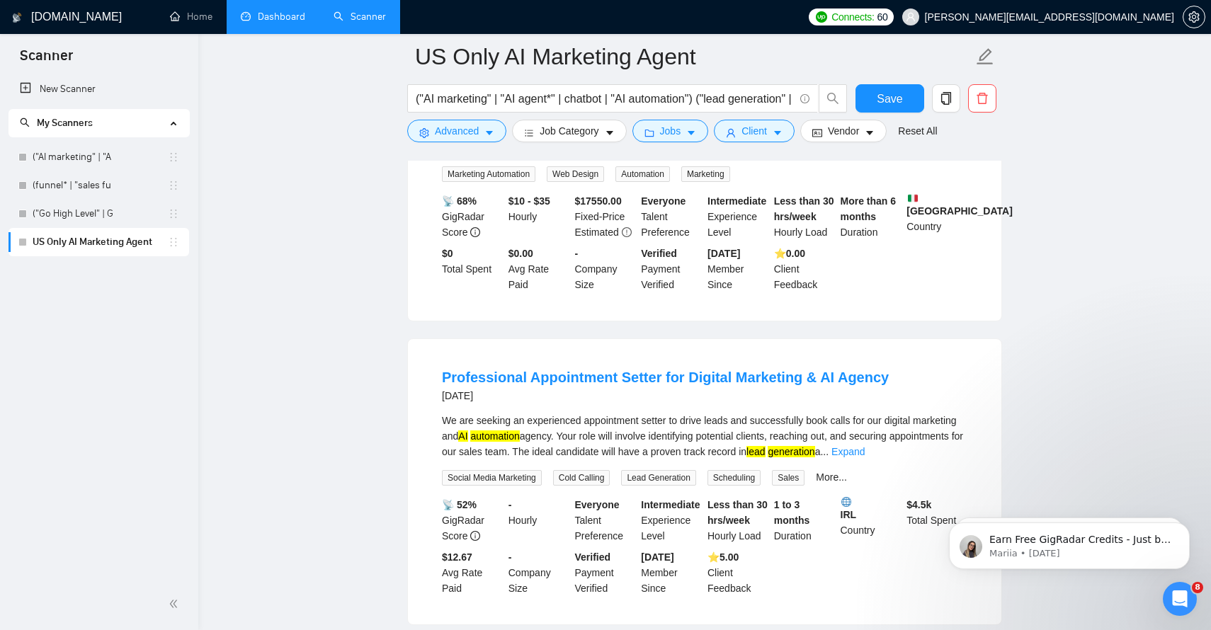
scroll to position [6170, 0]
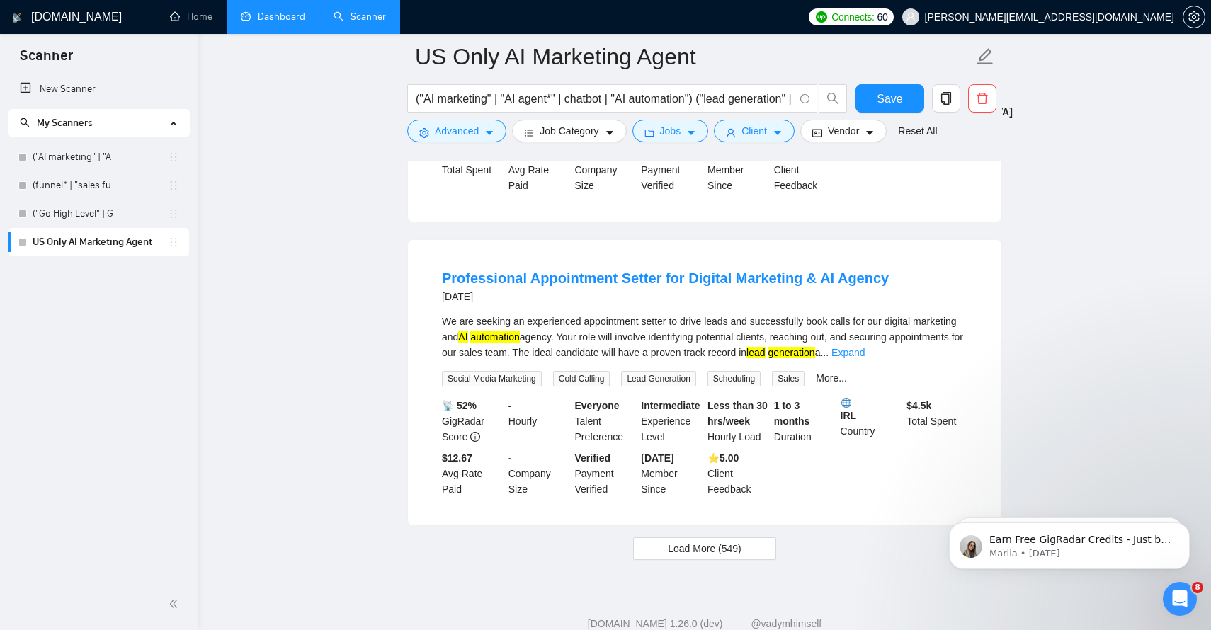
drag, startPoint x: 708, startPoint y: 300, endPoint x: 822, endPoint y: 305, distance: 114.1
click at [822, 314] on div "We are seeking an experienced appointment setter to drive leads and successfull…" at bounding box center [705, 337] width 526 height 47
drag, startPoint x: 831, startPoint y: 298, endPoint x: 709, endPoint y: 297, distance: 121.8
click at [709, 314] on div "We are seeking an experienced appointment setter to drive leads and successfull…" at bounding box center [705, 337] width 526 height 47
copy div "identifying potential clients"
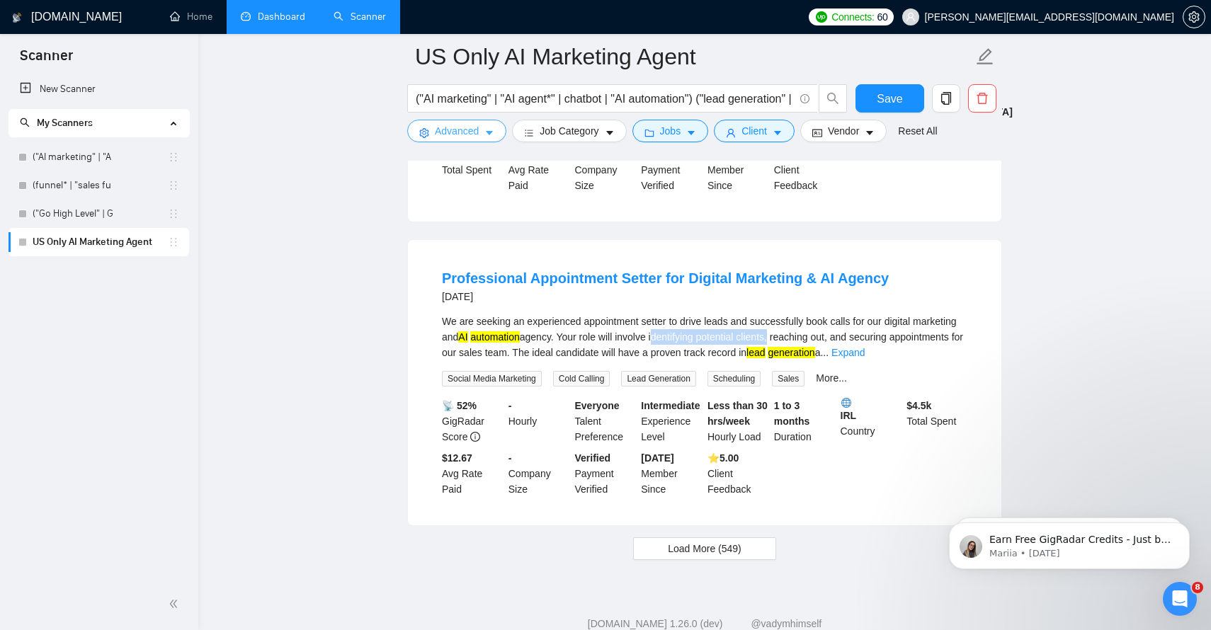
click at [499, 127] on button "Advanced" at bounding box center [456, 131] width 99 height 23
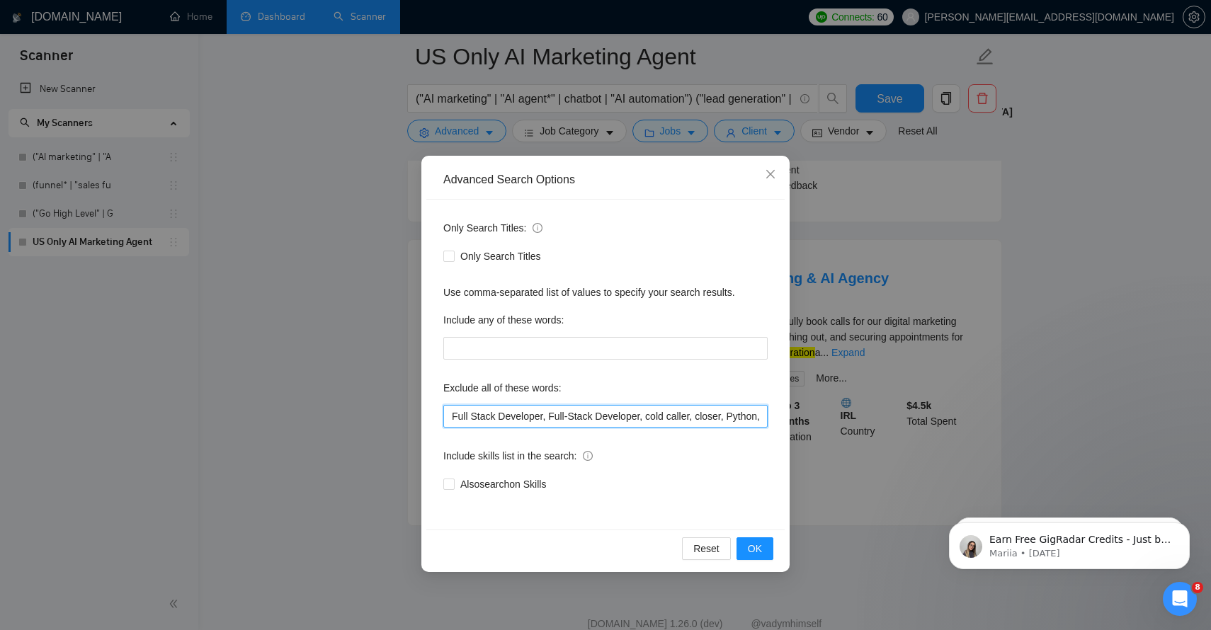
click at [688, 421] on input "Full Stack Developer, Full-Stack Developer, cold caller, closer, Python, Commis…" at bounding box center [605, 416] width 324 height 23
drag, startPoint x: 688, startPoint y: 421, endPoint x: 953, endPoint y: 416, distance: 264.9
click at [953, 416] on div "Advanced Search Options Only Search Titles: Only Search Titles Use comma-separa…" at bounding box center [605, 315] width 1211 height 630
paste input "identifying potential clients"
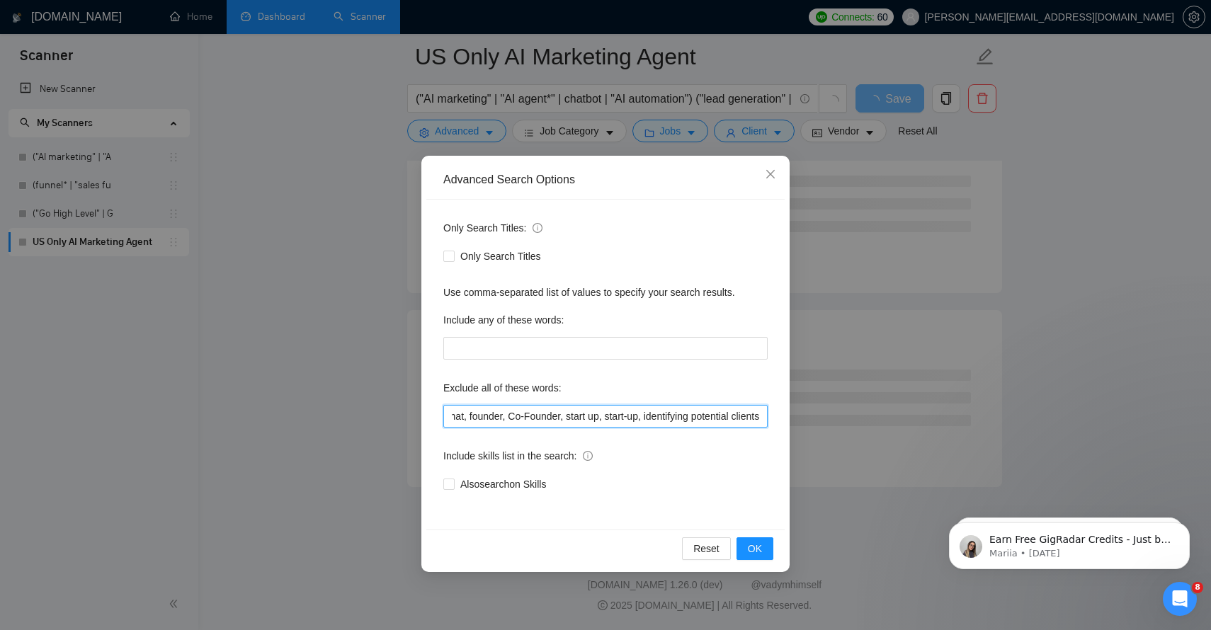
scroll to position [3673, 0]
click at [745, 555] on button "OK" at bounding box center [755, 549] width 37 height 23
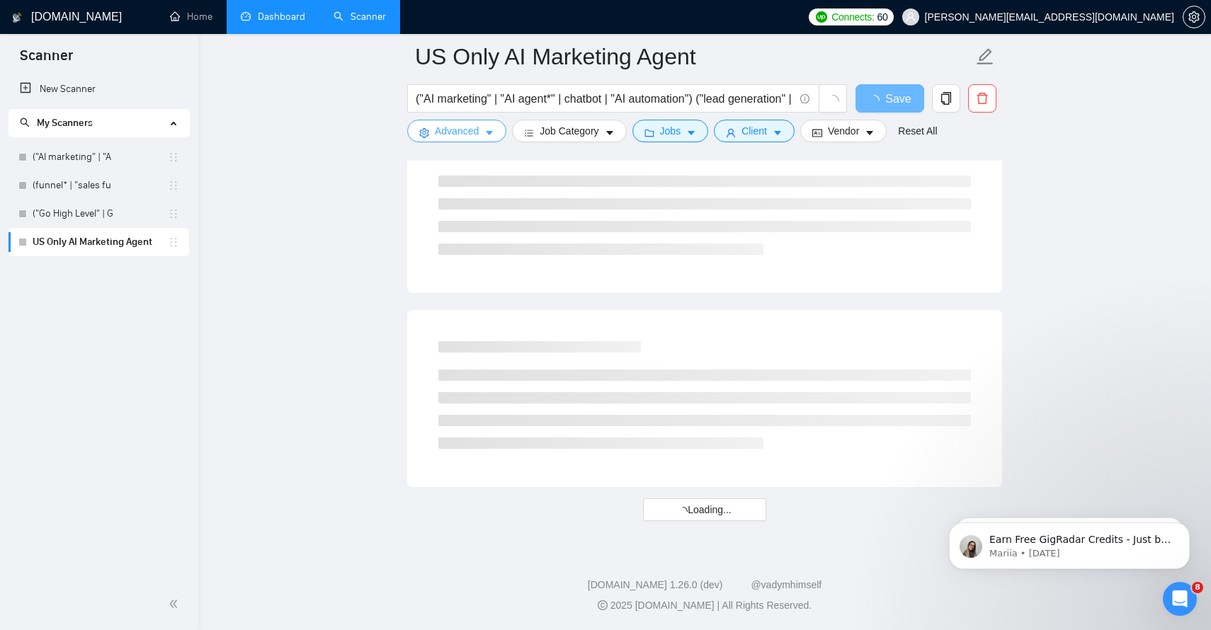
scroll to position [3054, 0]
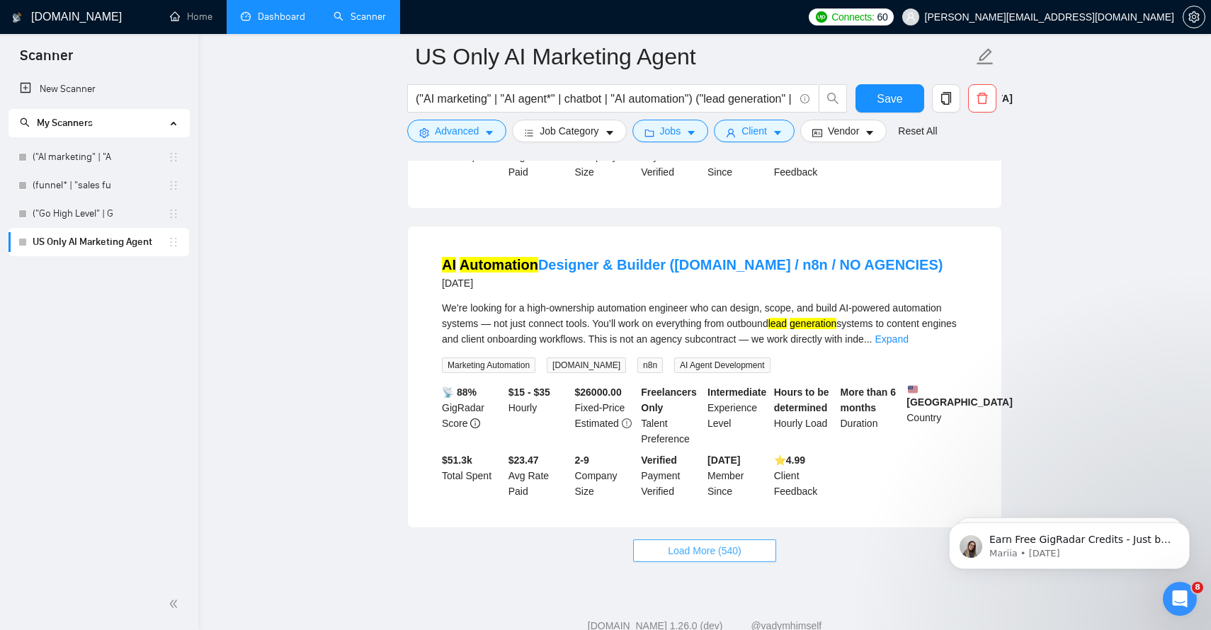
click at [747, 540] on button "Load More (540)" at bounding box center [704, 551] width 143 height 23
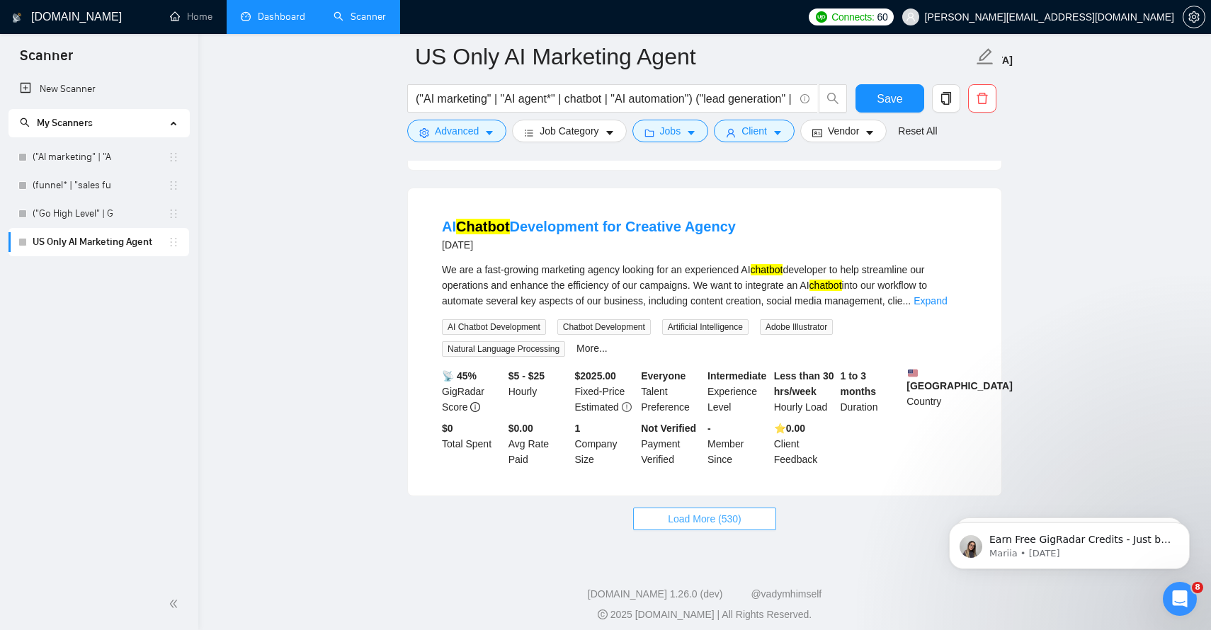
scroll to position [6242, 0]
click at [747, 510] on button "Load More (530)" at bounding box center [704, 518] width 143 height 23
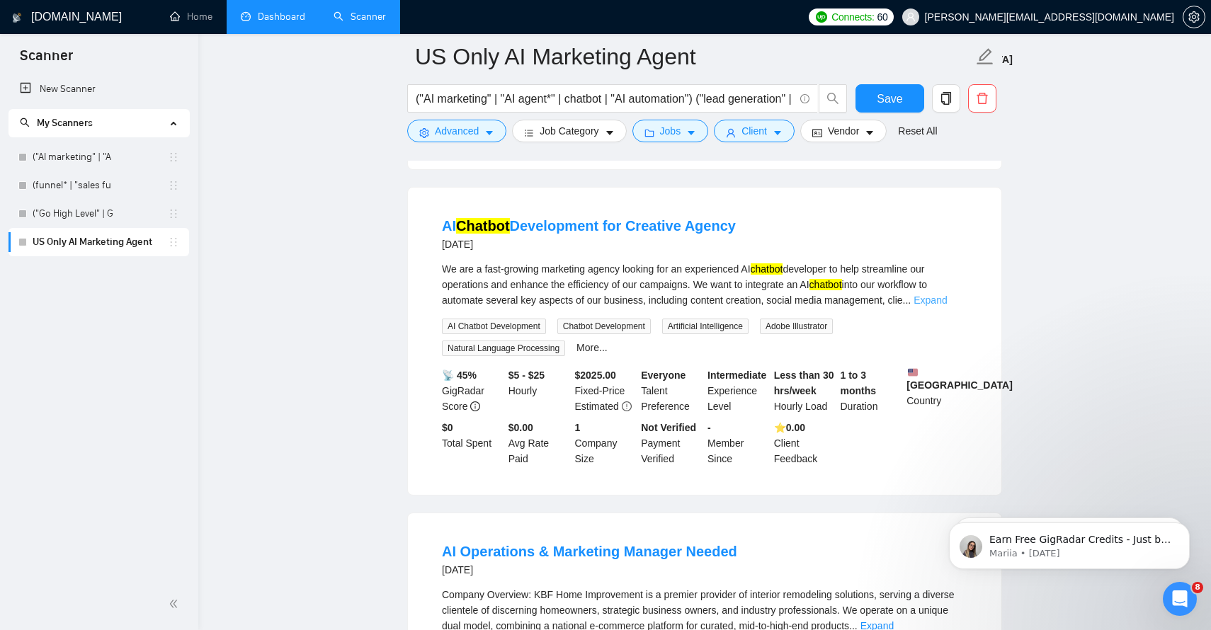
click at [947, 295] on link "Expand" at bounding box center [930, 300] width 33 height 11
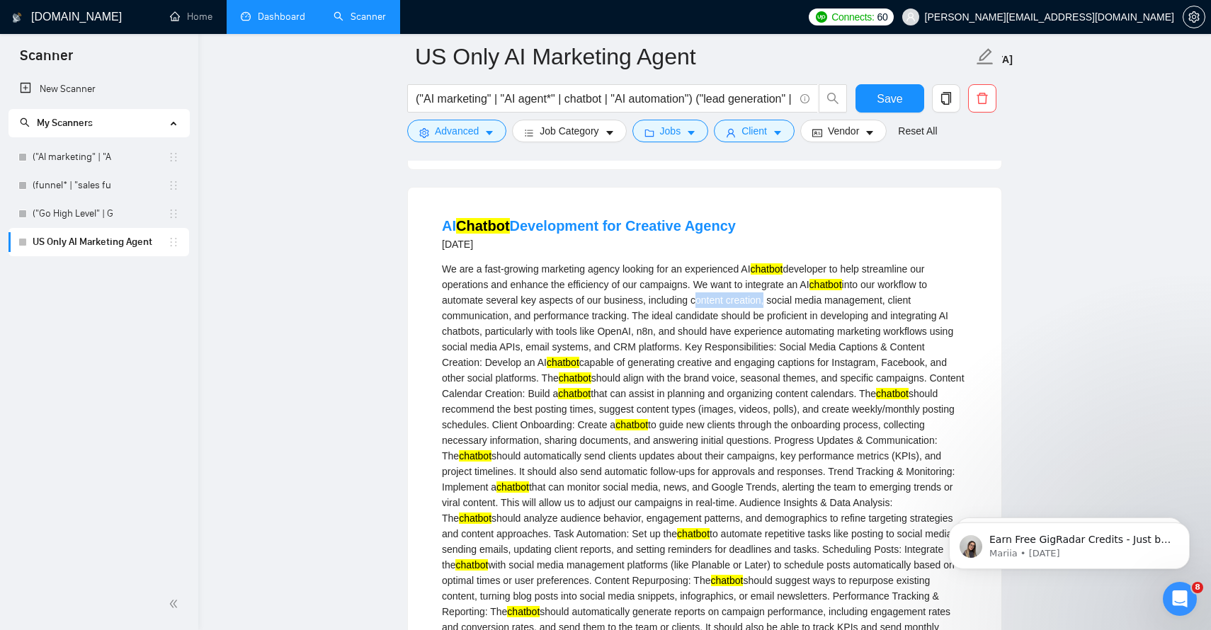
drag, startPoint x: 774, startPoint y: 284, endPoint x: 702, endPoint y: 283, distance: 72.2
click at [702, 283] on div "We are a fast-growing marketing agency looking for an experienced AI chatbot de…" at bounding box center [705, 572] width 526 height 623
click at [488, 135] on icon "caret-down" at bounding box center [489, 133] width 10 height 10
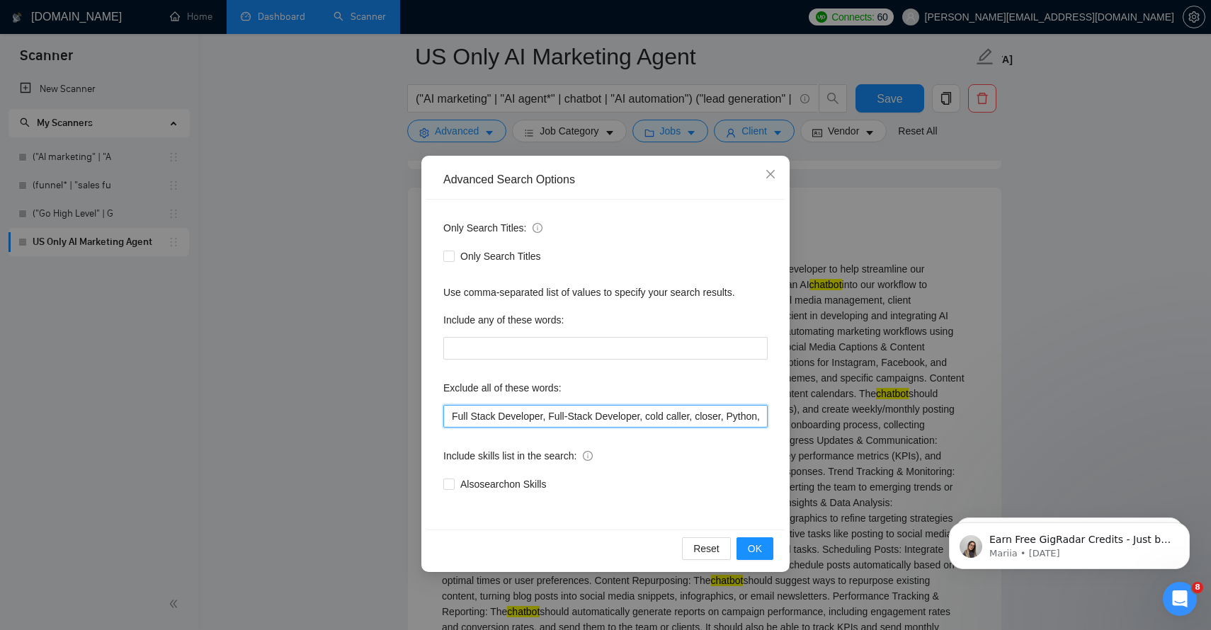
click at [629, 422] on input "Full Stack Developer, Full-Stack Developer, cold caller, closer, Python, Commis…" at bounding box center [605, 416] width 324 height 23
drag, startPoint x: 629, startPoint y: 422, endPoint x: 1030, endPoint y: 403, distance: 401.3
click at [1030, 403] on div "Advanced Search Options Only Search Titles: Only Search Titles Use comma-separa…" at bounding box center [605, 315] width 1211 height 630
click at [764, 416] on input "Full Stack Developer, Full-Stack Developer, cold caller, closer, Python, Commis…" at bounding box center [605, 416] width 324 height 23
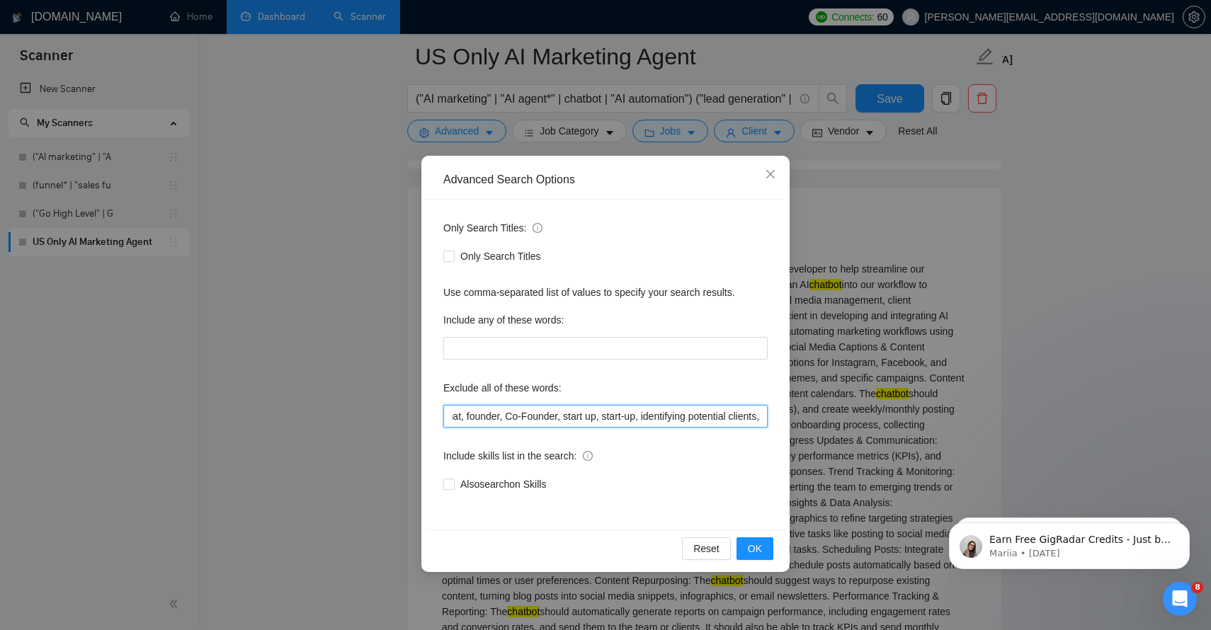
paste input "content creation"
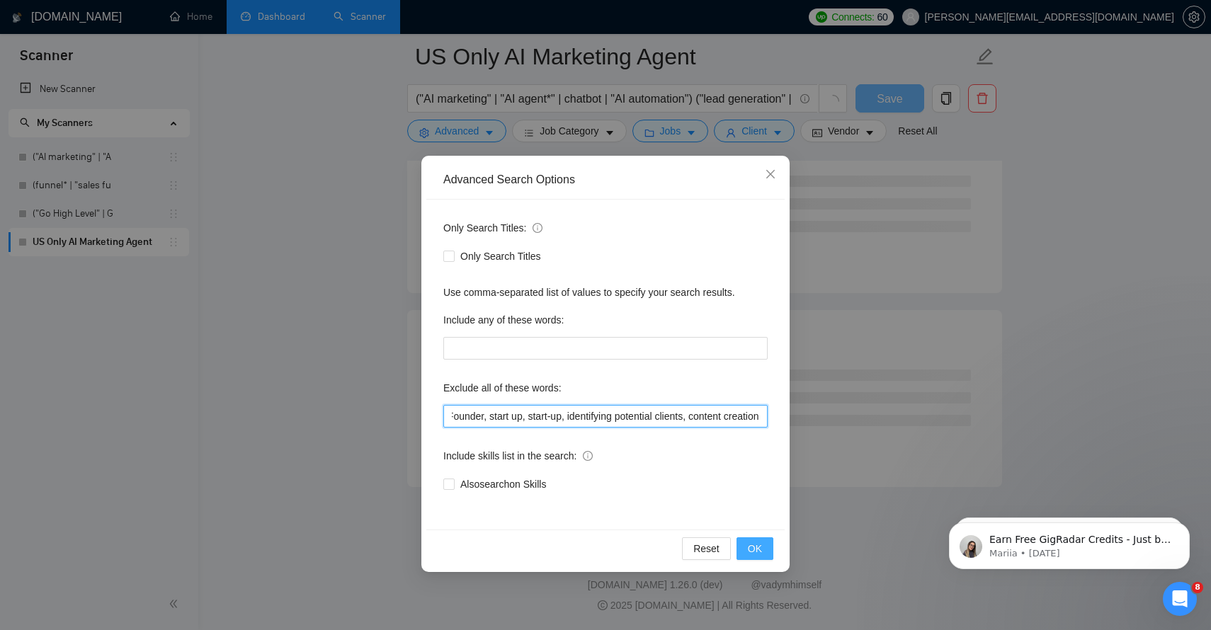
scroll to position [5614, 0]
type input "Full Stack Developer, Full-Stack Developer, cold caller, closer, Python, Commis…"
click at [761, 547] on span "OK" at bounding box center [755, 549] width 14 height 16
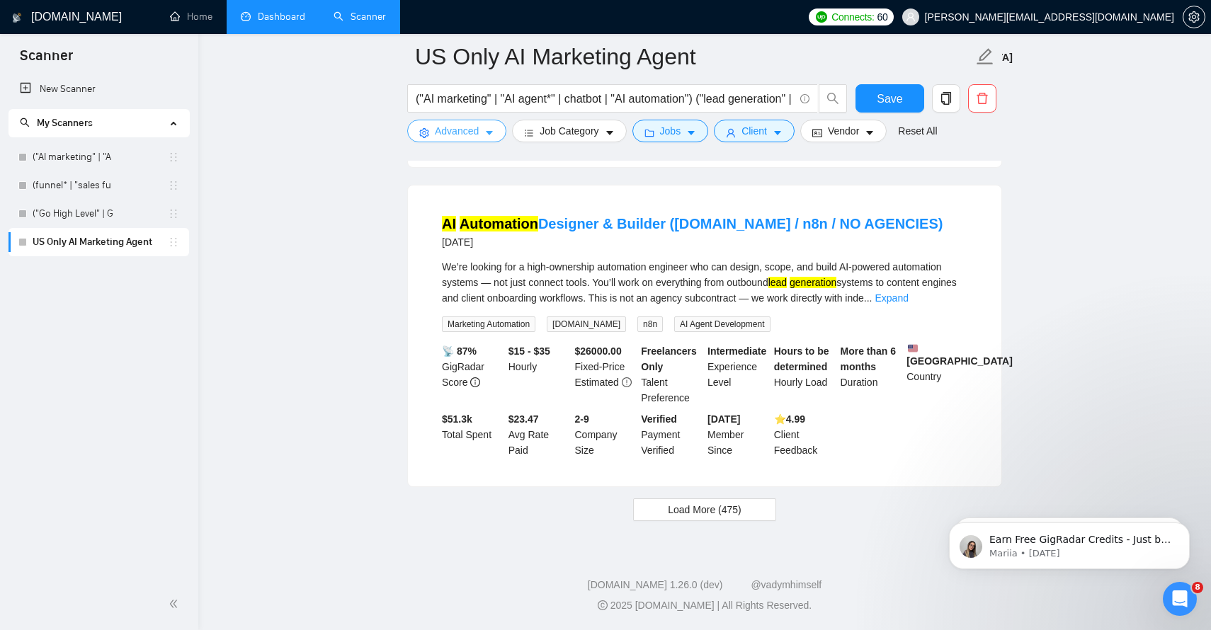
scroll to position [3054, 0]
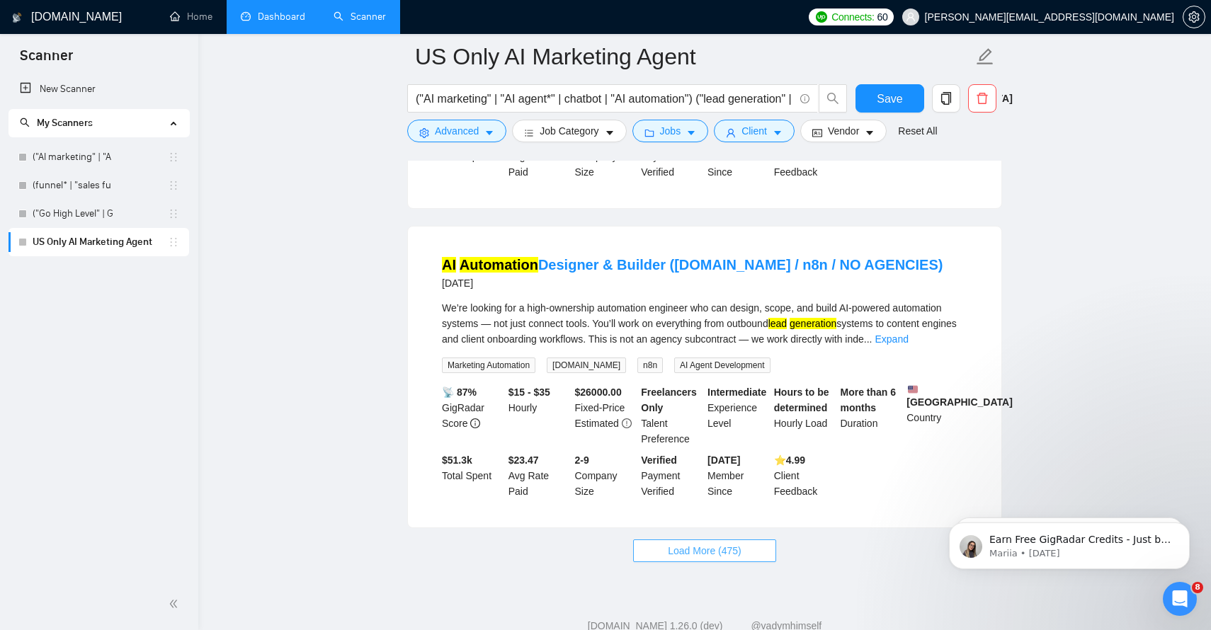
click at [695, 543] on span "Load More (475)" at bounding box center [705, 551] width 74 height 16
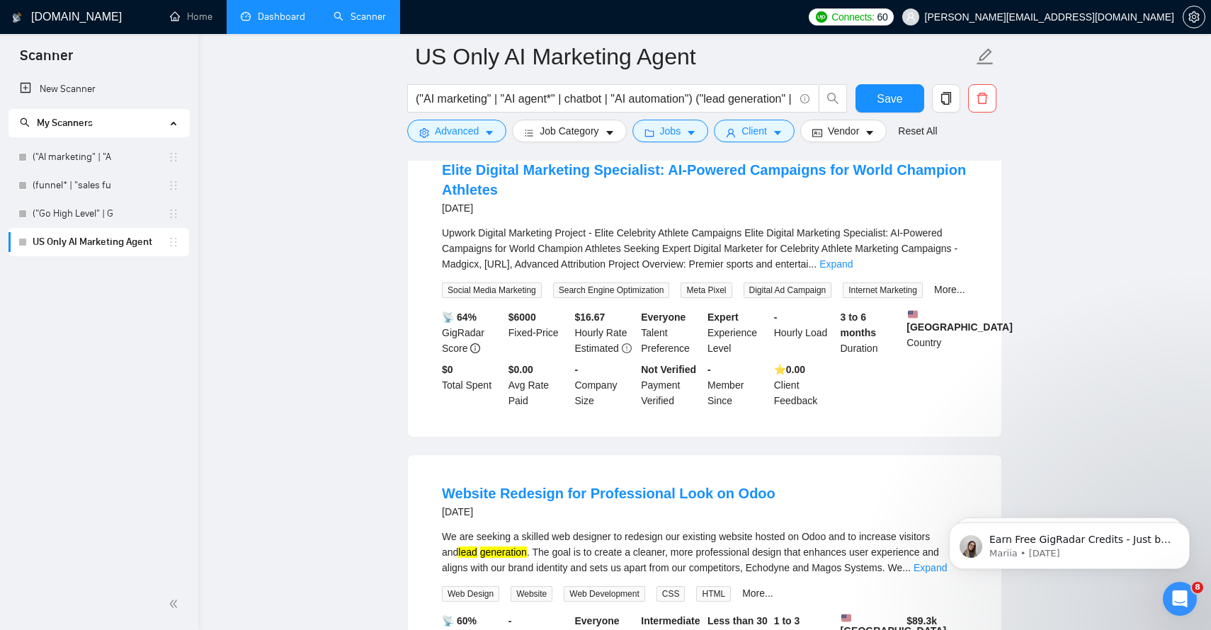
scroll to position [6221, 0]
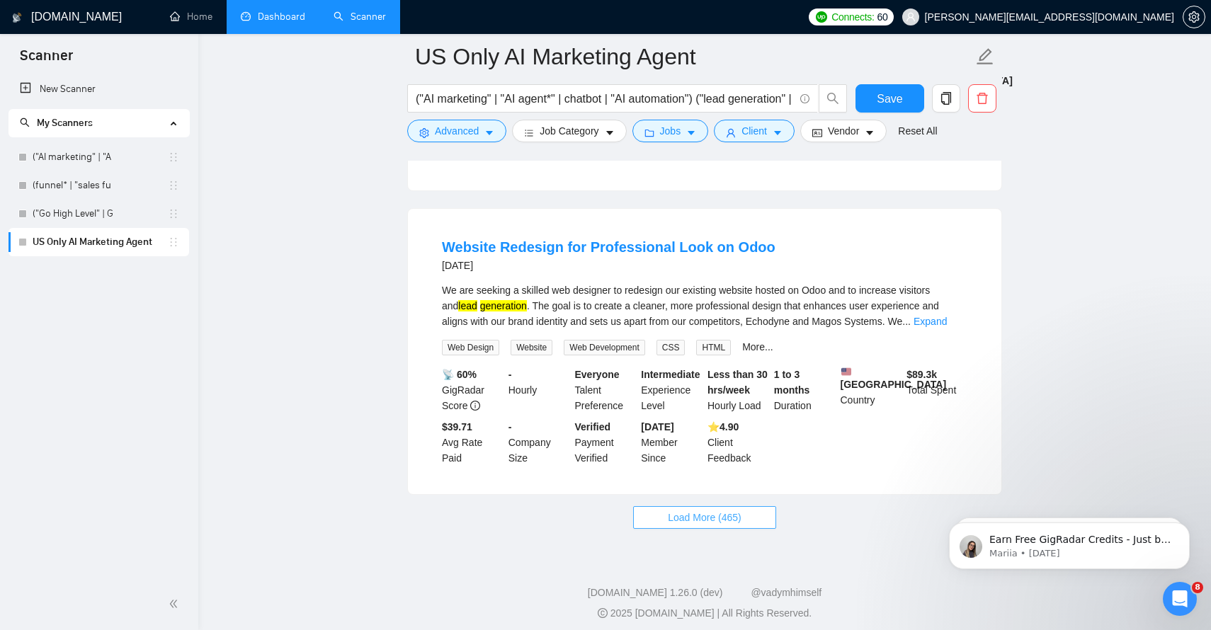
click at [711, 510] on span "Load More (465)" at bounding box center [705, 518] width 74 height 16
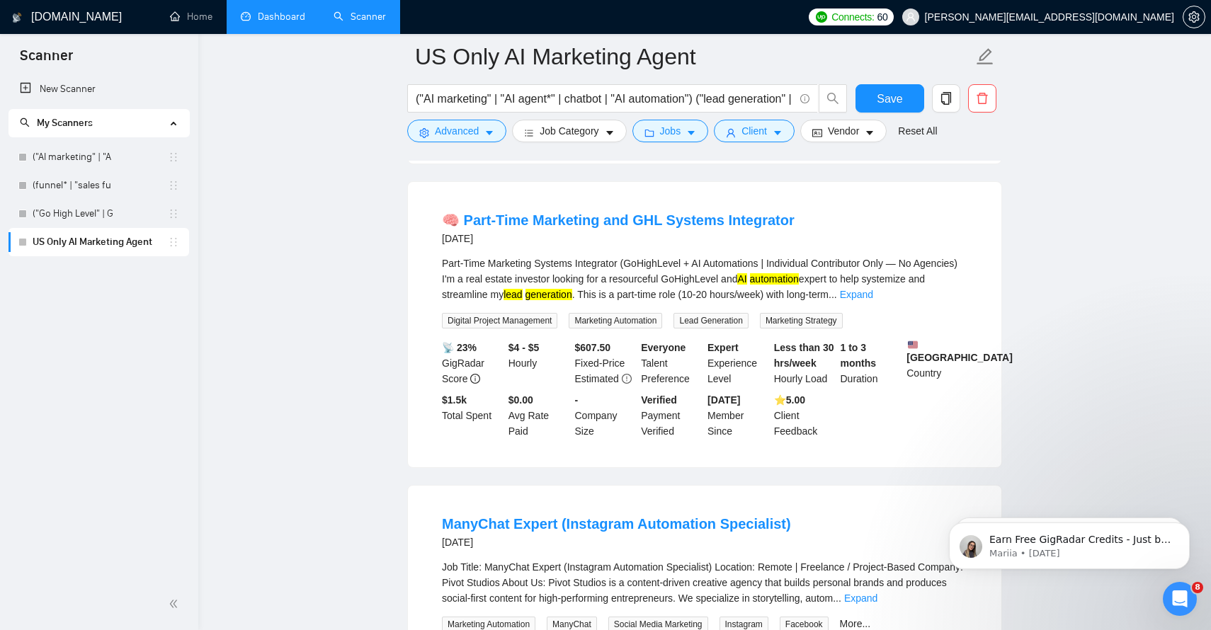
scroll to position [6473, 0]
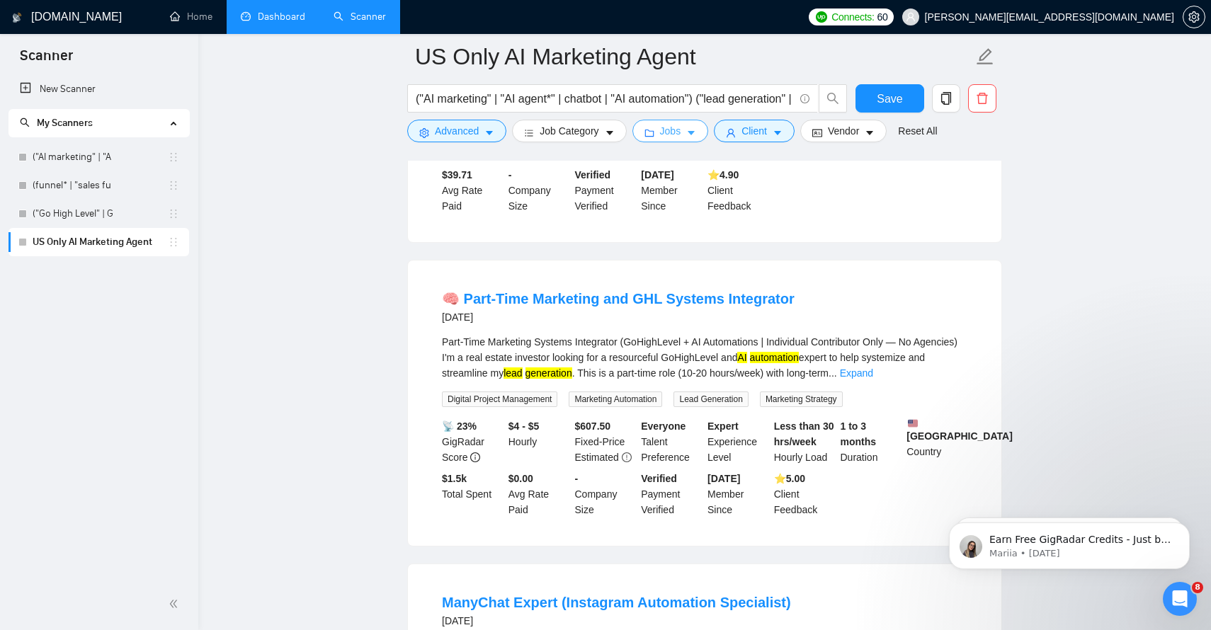
click at [681, 123] on span "Jobs" at bounding box center [670, 131] width 21 height 16
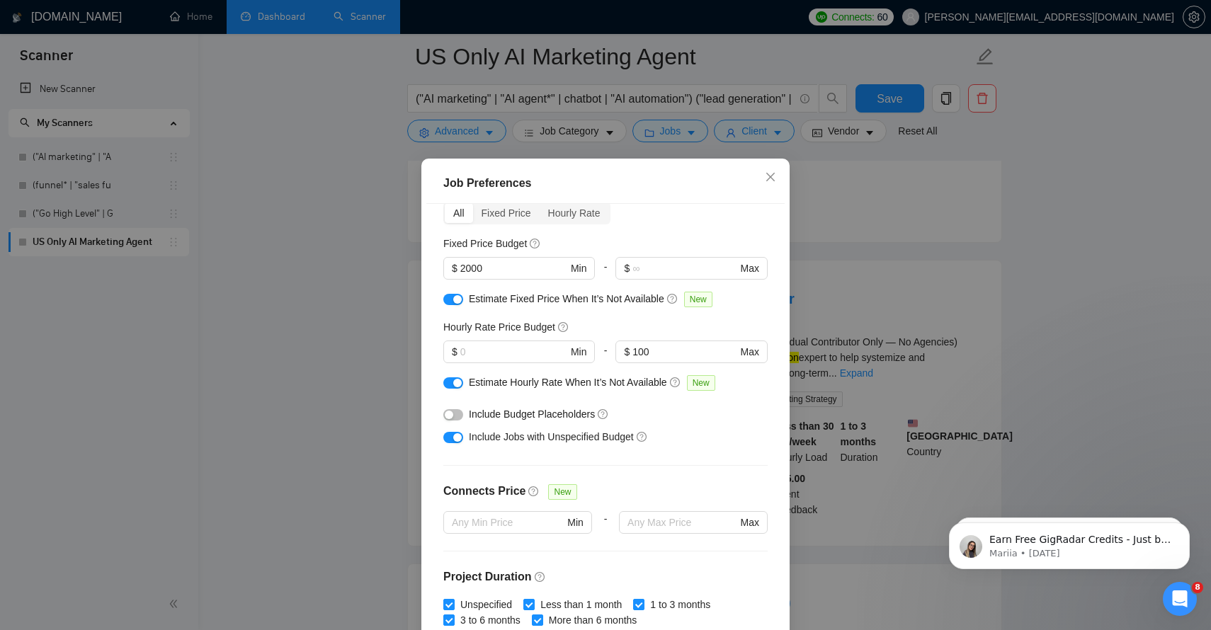
scroll to position [0, 0]
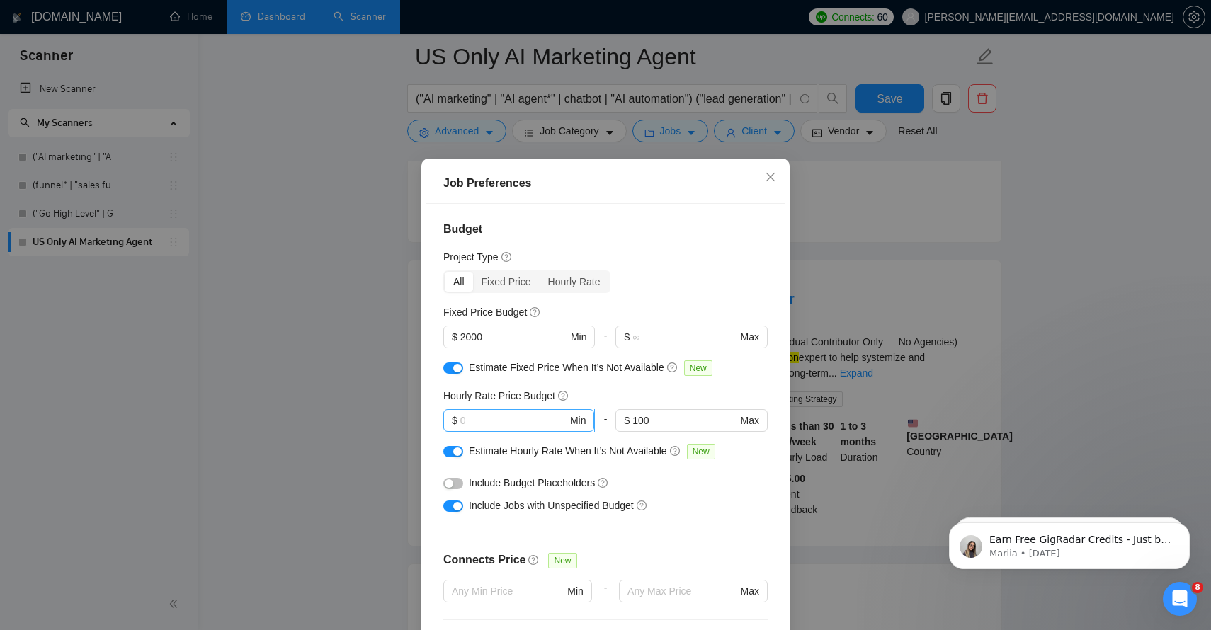
click at [479, 418] on input "text" at bounding box center [513, 421] width 107 height 16
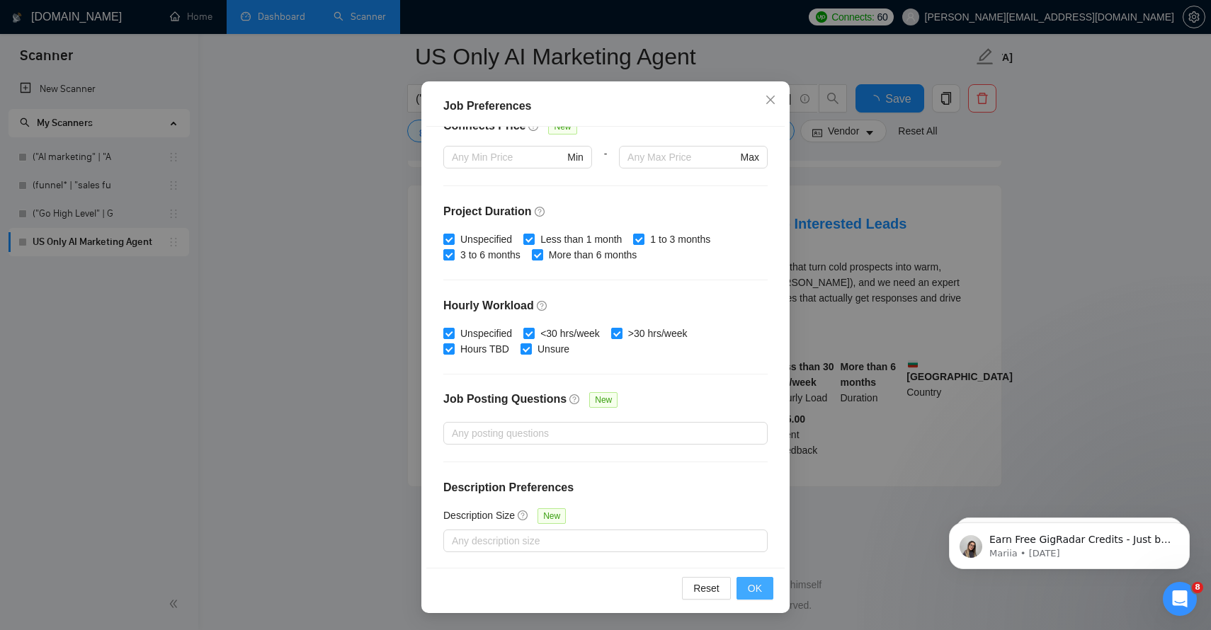
scroll to position [3007, 0]
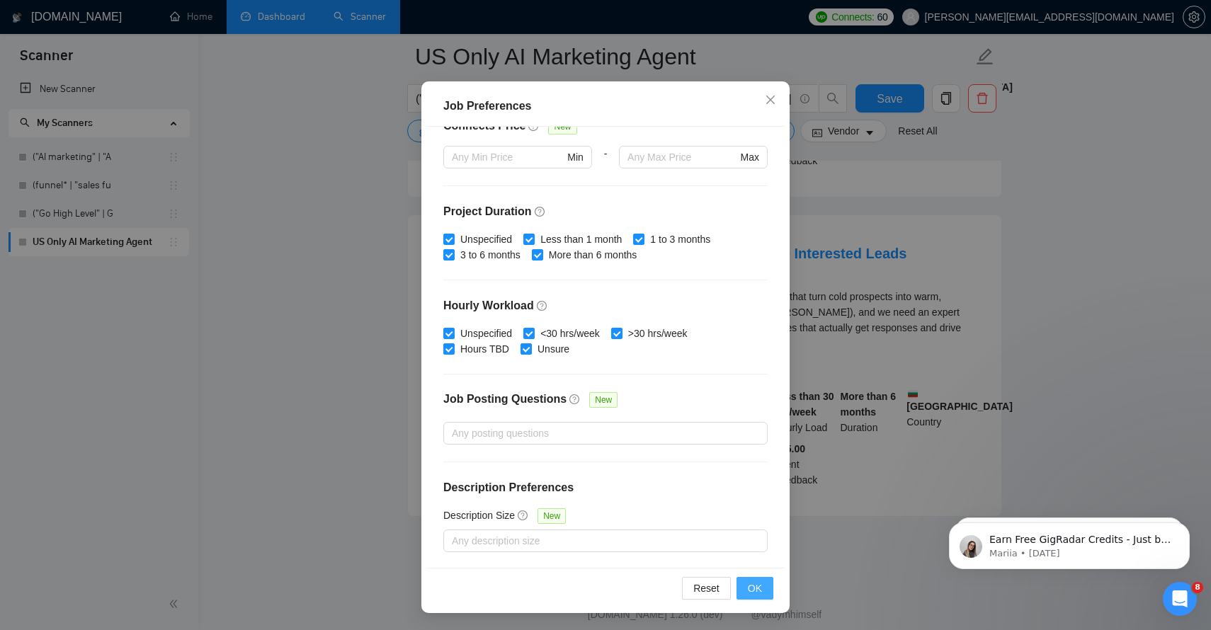
type input "50"
click at [757, 592] on span "OK" at bounding box center [755, 589] width 14 height 16
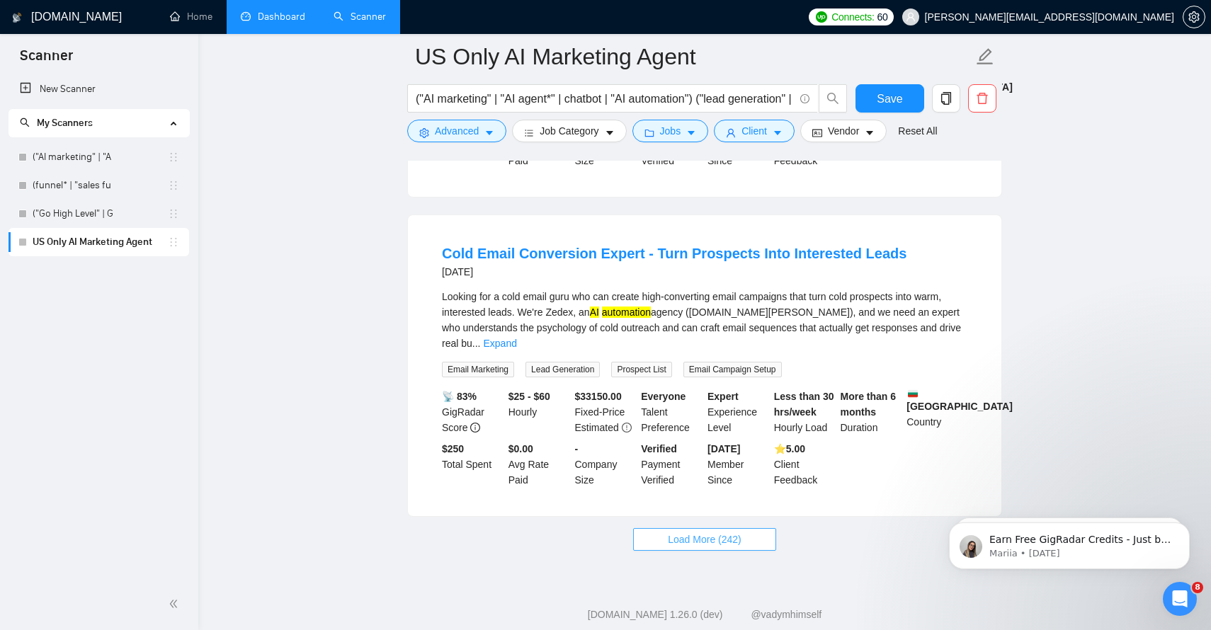
click at [730, 532] on span "Load More (242)" at bounding box center [705, 540] width 74 height 16
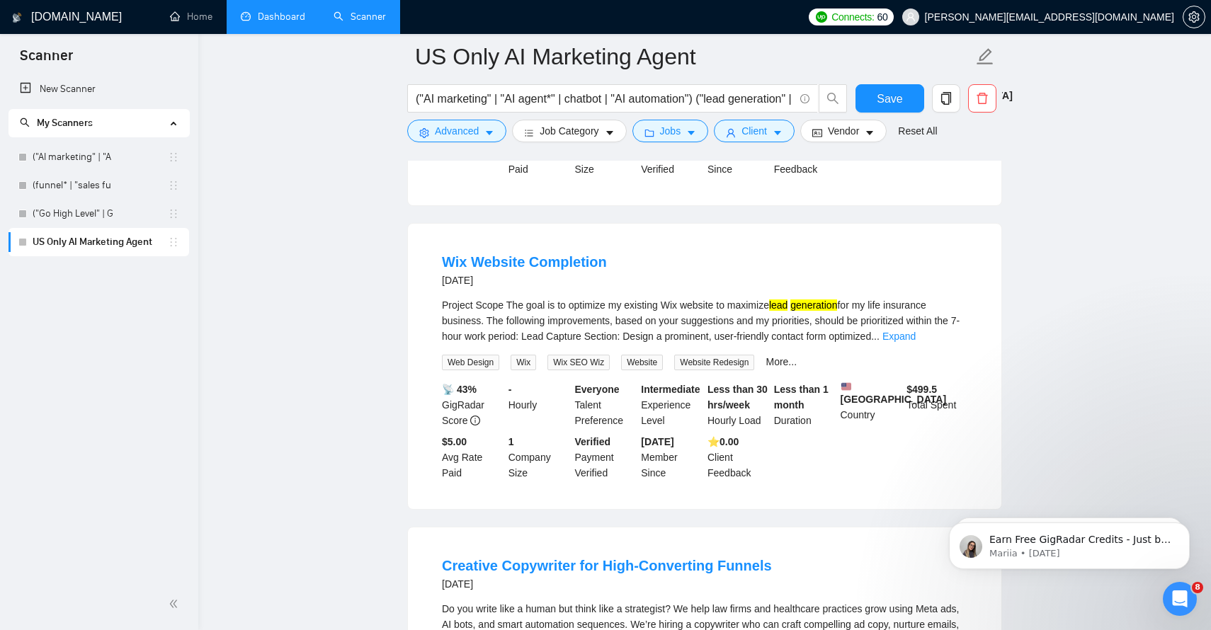
scroll to position [3321, 0]
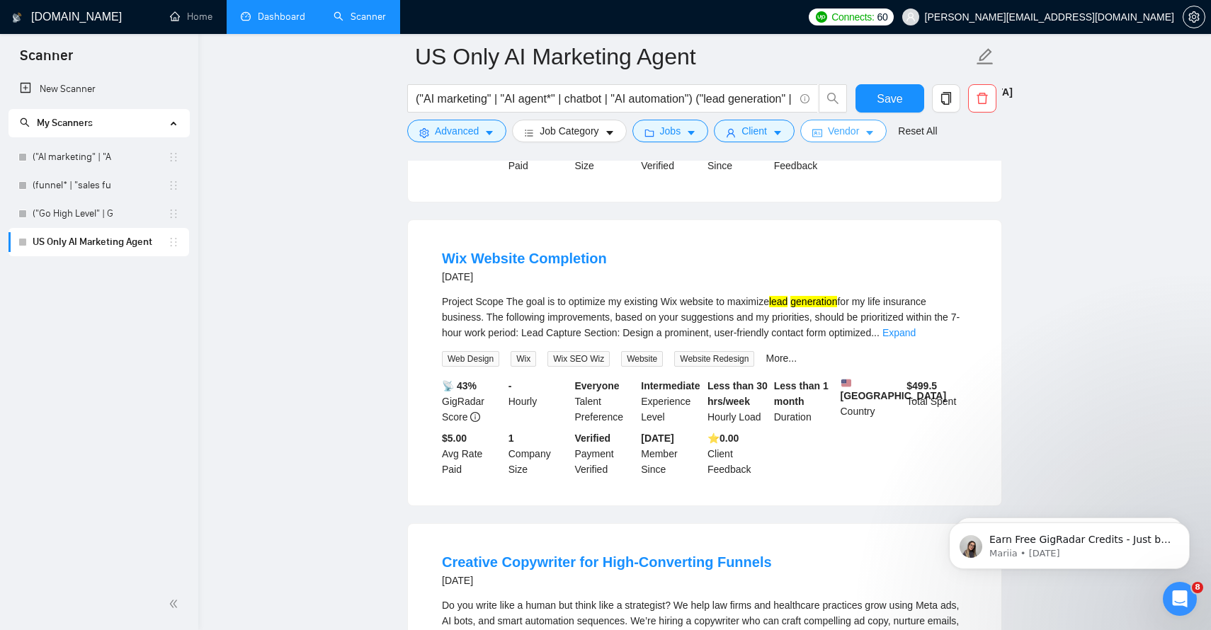
click at [858, 128] on span "Vendor" at bounding box center [843, 131] width 31 height 16
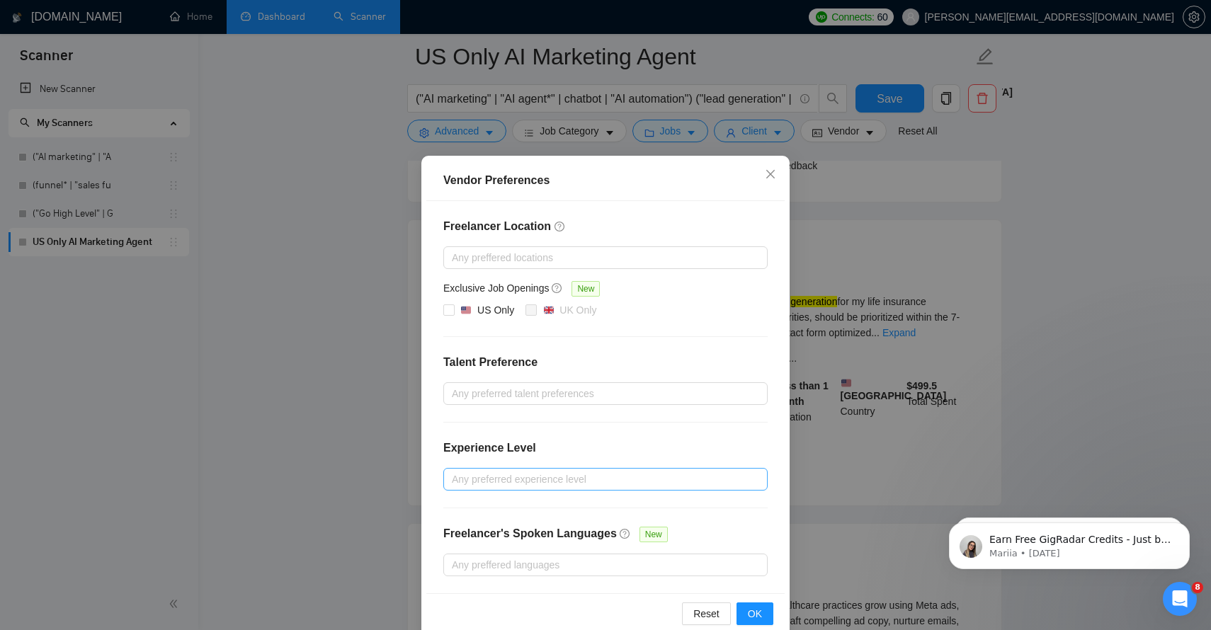
click at [489, 484] on div at bounding box center [598, 479] width 303 height 17
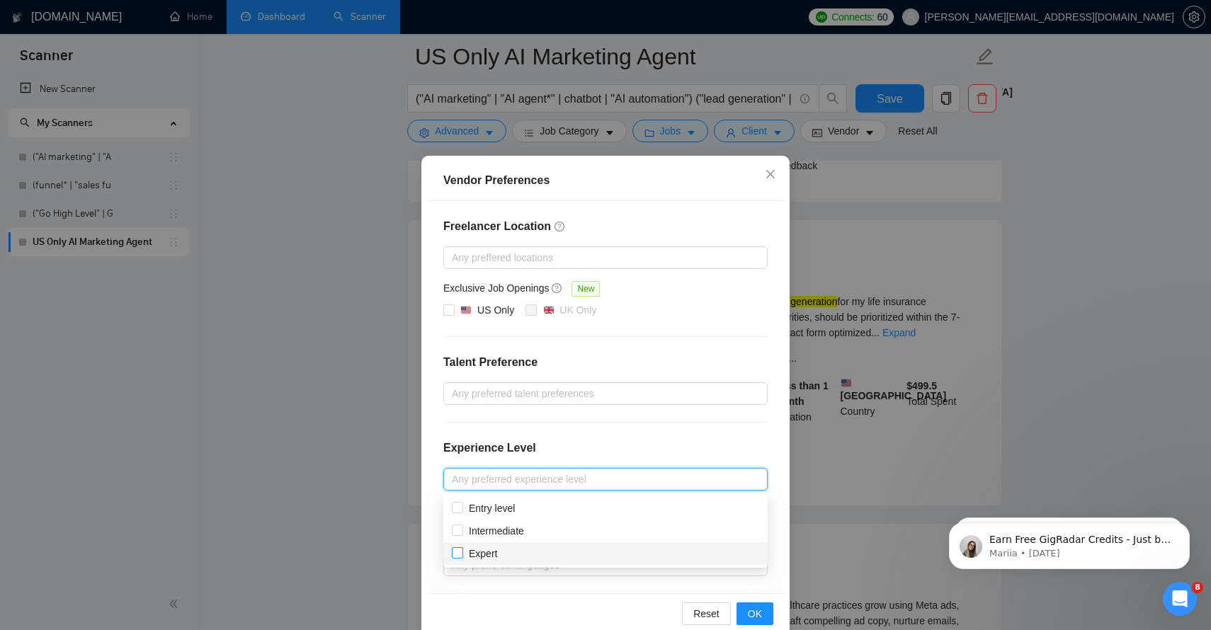
click at [458, 552] on input "Expert" at bounding box center [457, 552] width 10 height 10
checkbox input "true"
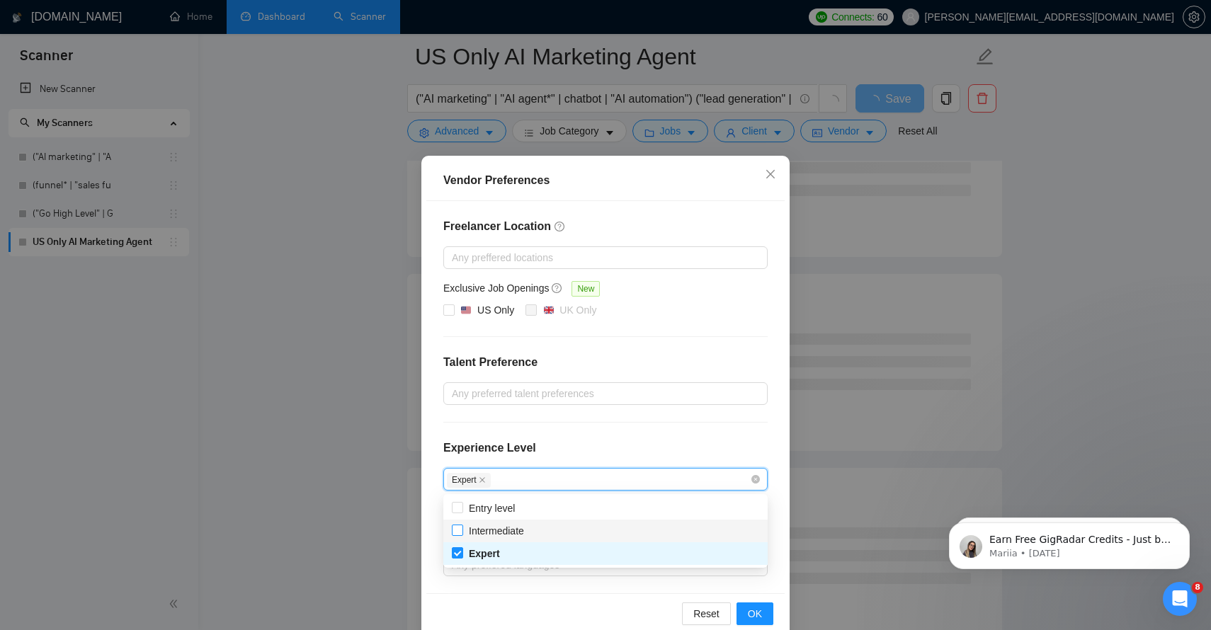
click at [460, 533] on input "Intermediate" at bounding box center [457, 530] width 10 height 10
checkbox input "true"
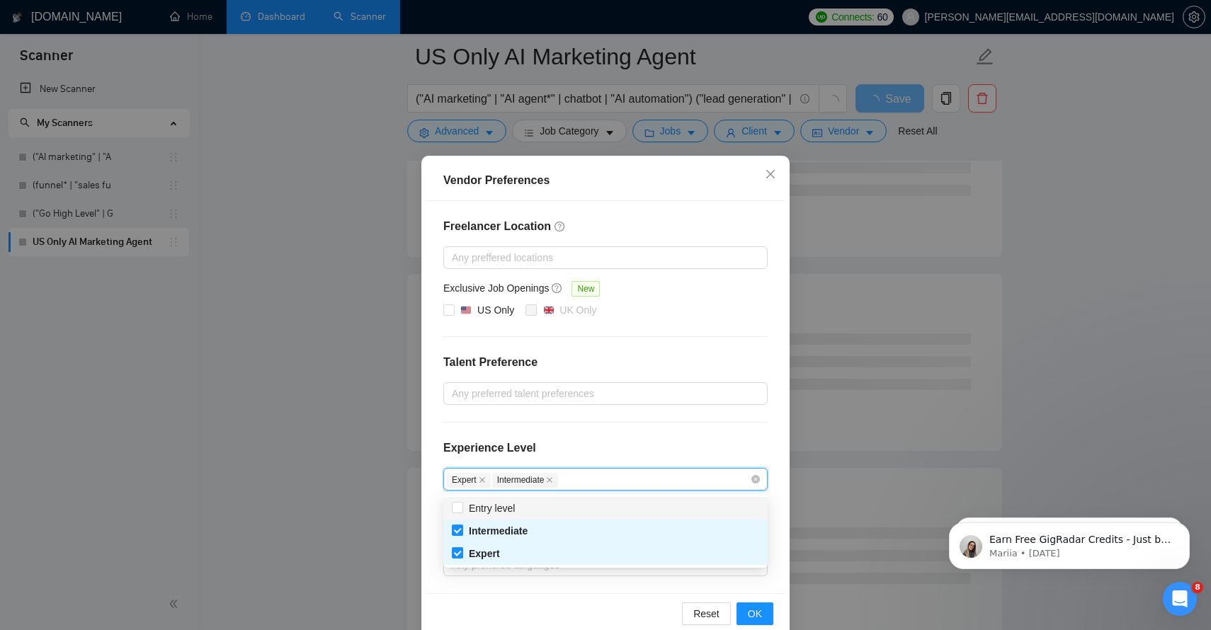
click at [742, 426] on div "Freelancer Location Any preffered locations Exclusive Job Openings New US Only …" at bounding box center [605, 397] width 358 height 392
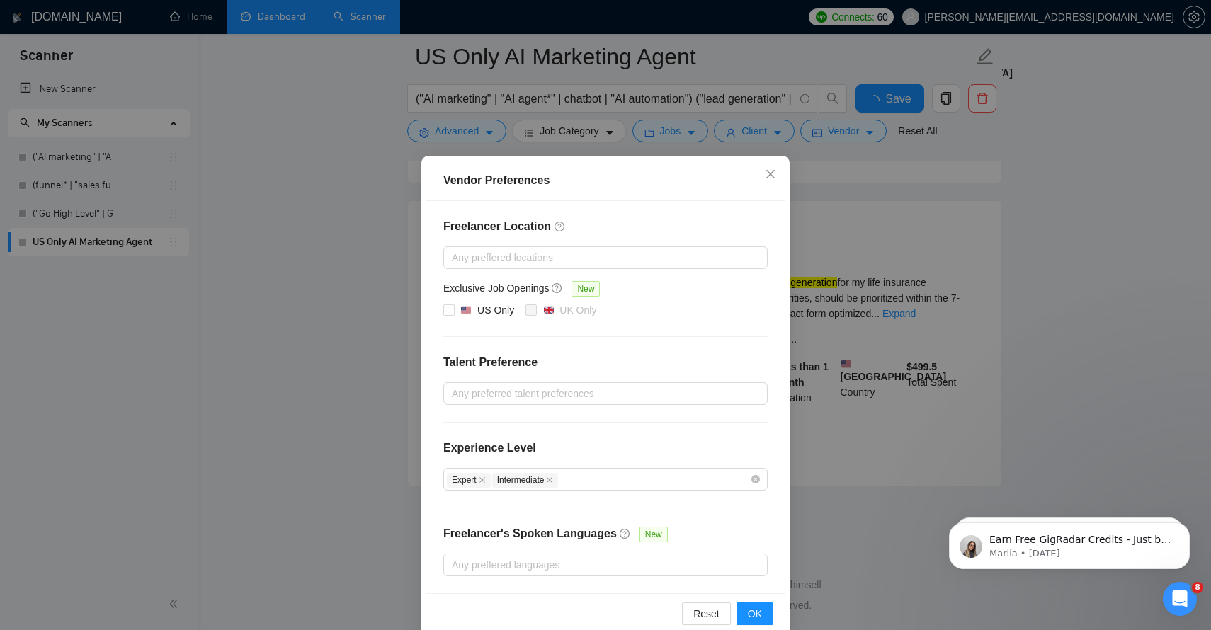
scroll to position [2985, 0]
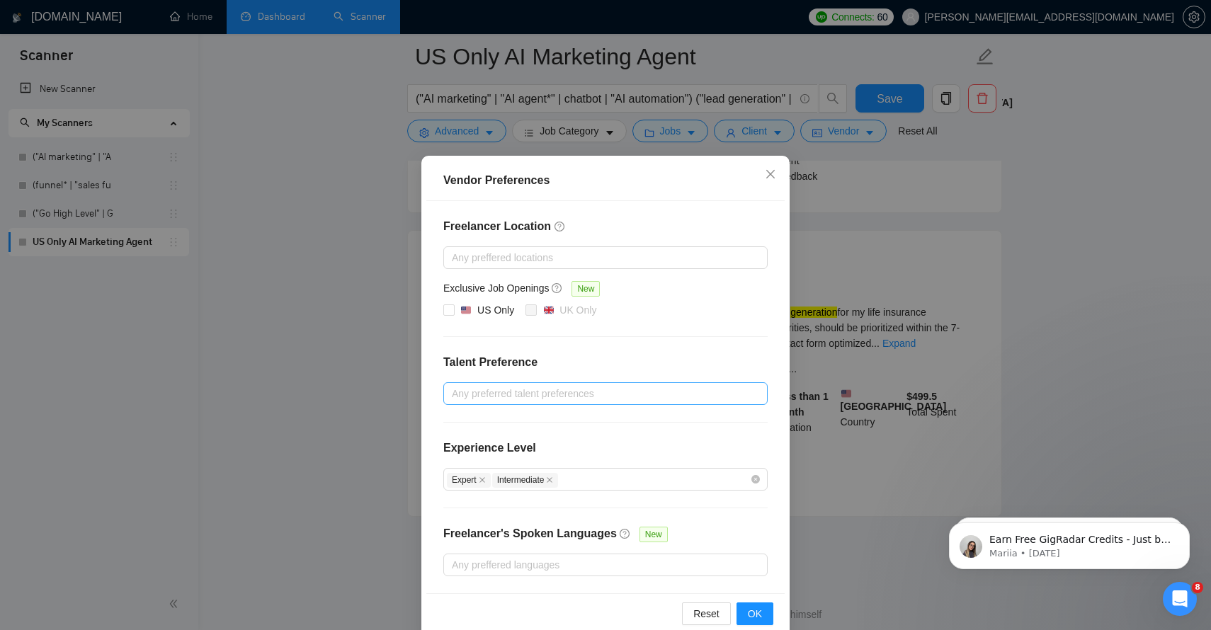
click at [751, 393] on div "Any preferred talent preferences" at bounding box center [605, 393] width 324 height 23
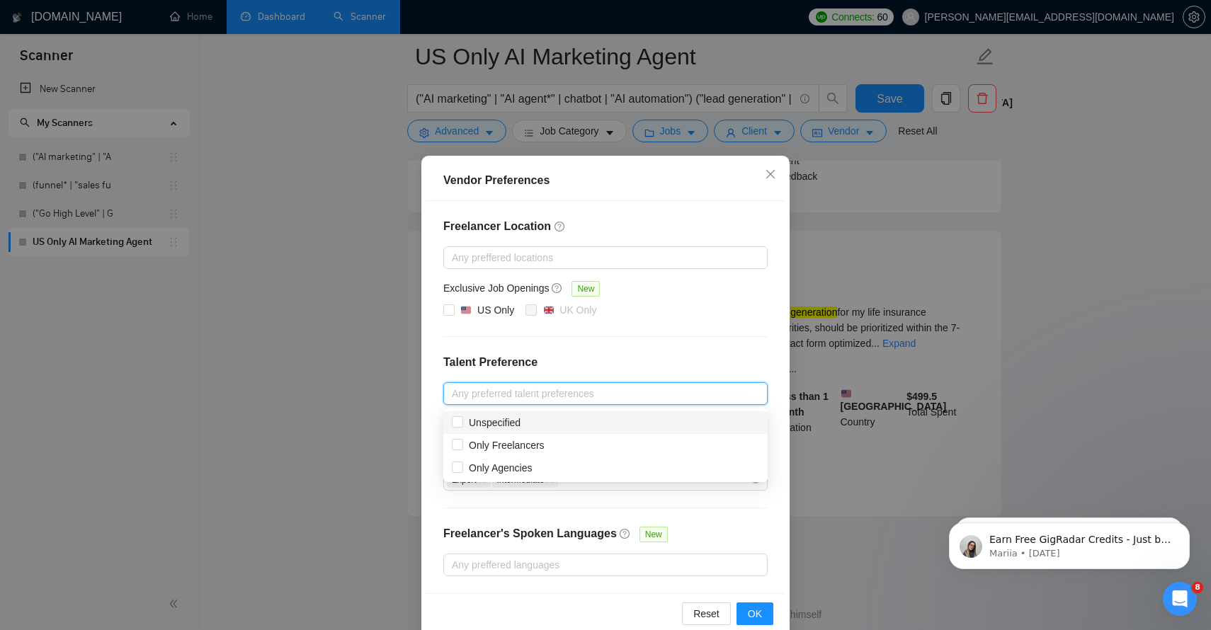
click at [737, 317] on div "US Only [GEOGRAPHIC_DATA] Only" at bounding box center [605, 310] width 324 height 17
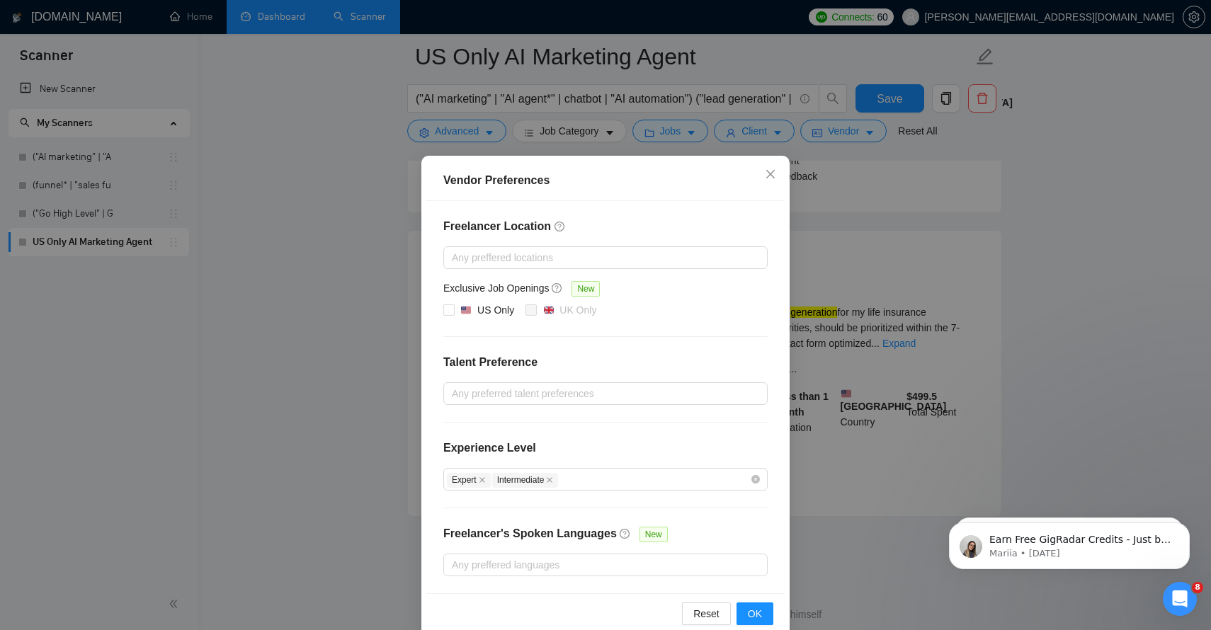
scroll to position [25, 0]
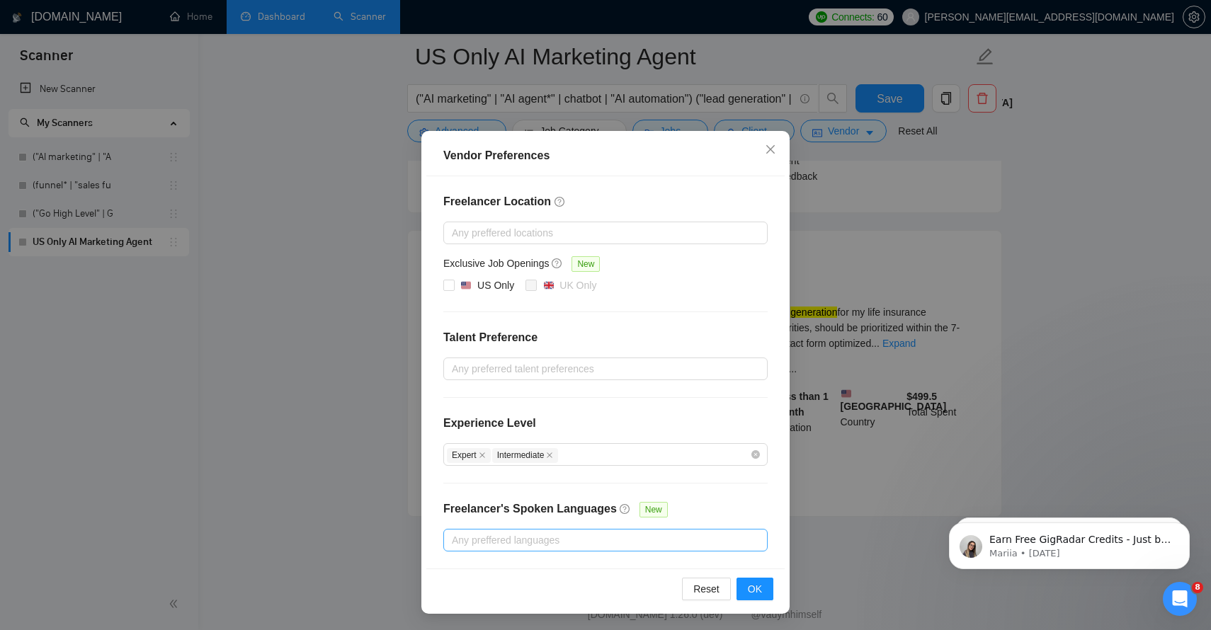
click at [642, 540] on div at bounding box center [598, 540] width 303 height 17
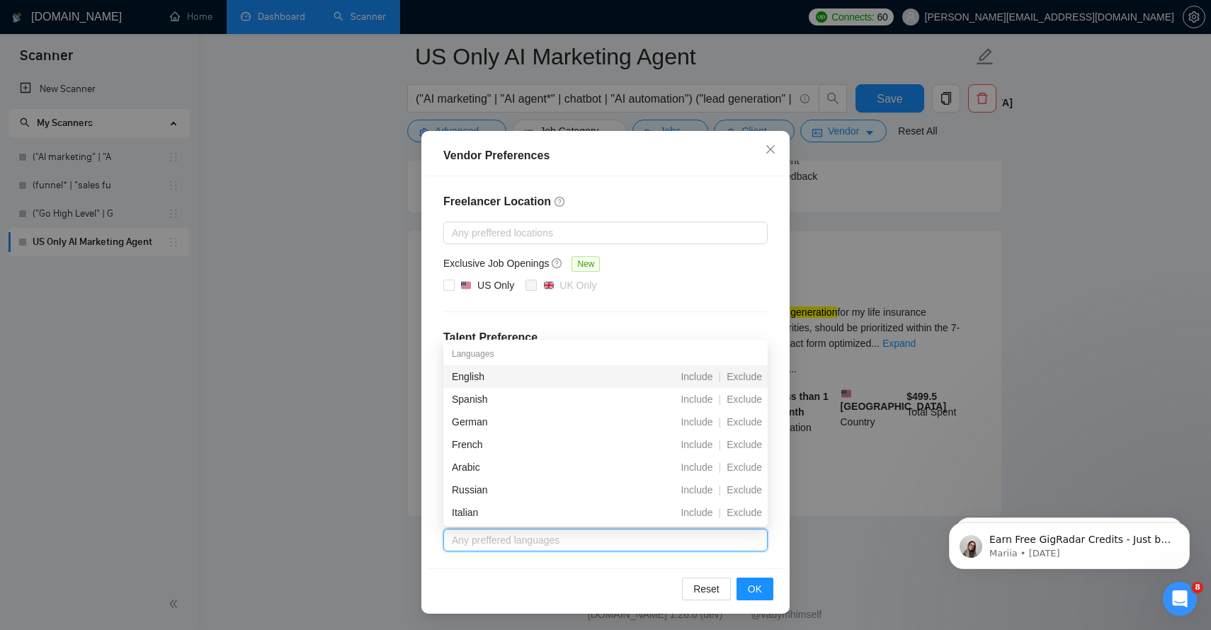
click at [517, 373] on div "English" at bounding box center [531, 377] width 158 height 16
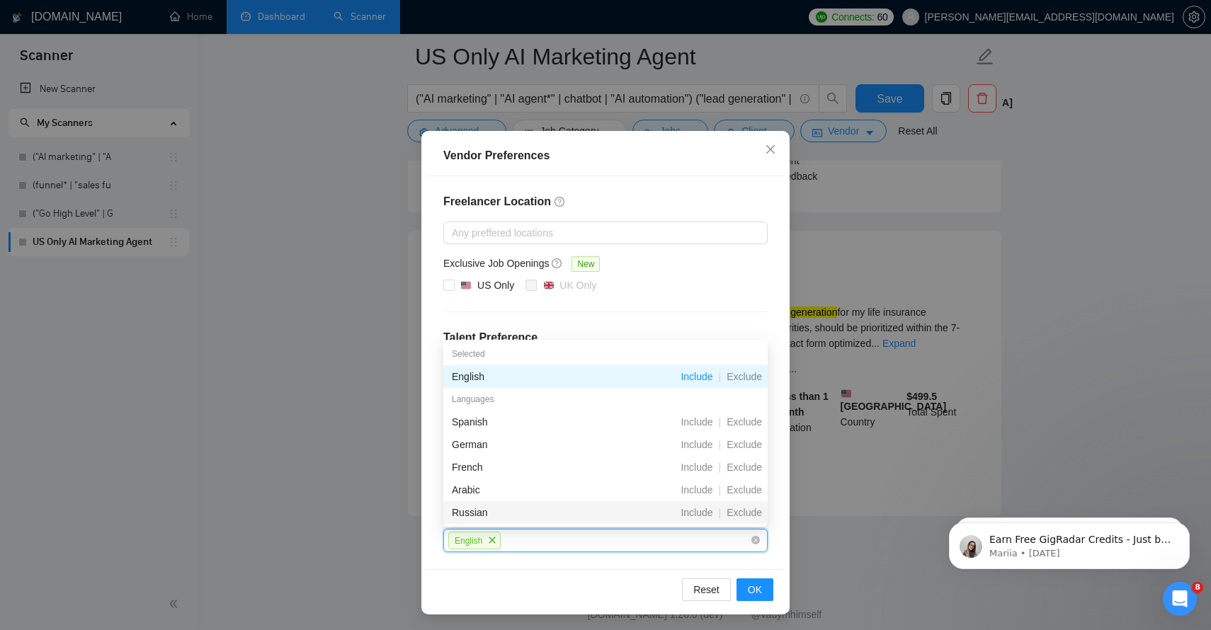
click at [581, 580] on div "Reset OK" at bounding box center [605, 589] width 358 height 40
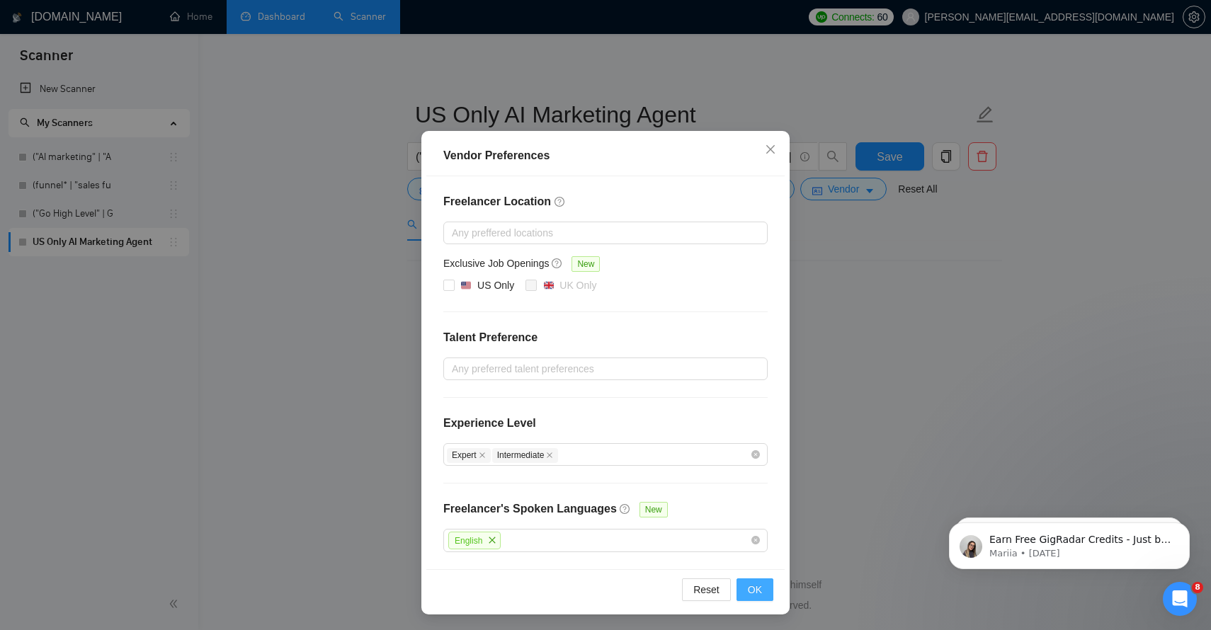
scroll to position [0, 0]
click at [756, 591] on span "OK" at bounding box center [755, 590] width 14 height 16
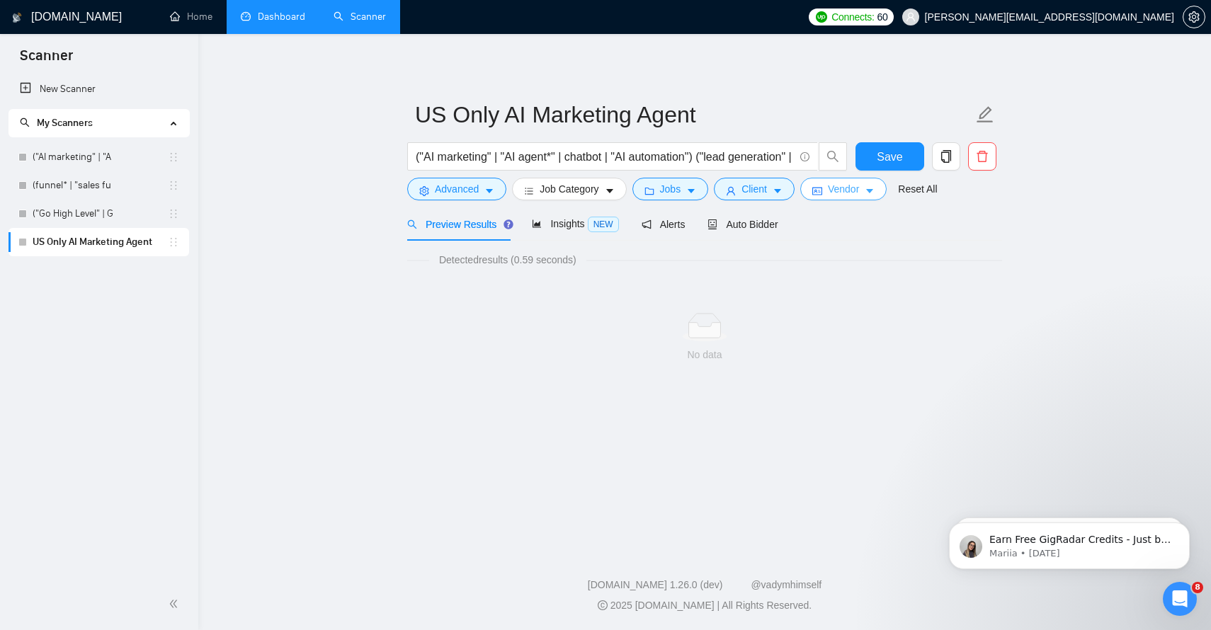
click at [874, 195] on icon "caret-down" at bounding box center [870, 191] width 10 height 10
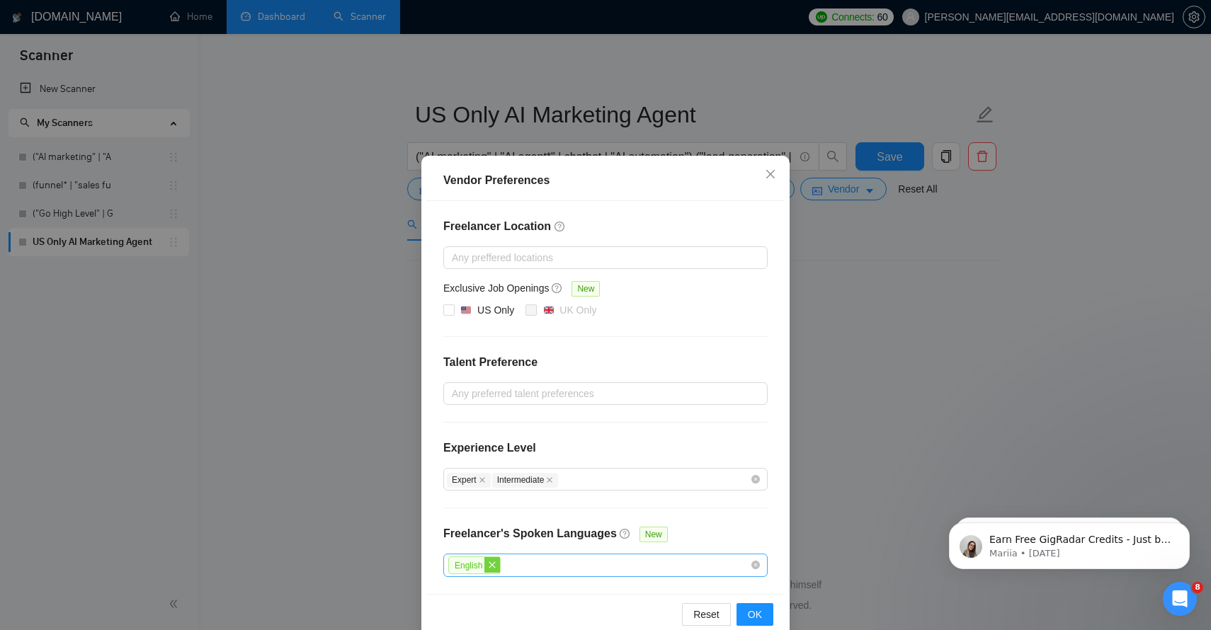
click at [496, 563] on icon "close" at bounding box center [492, 565] width 8 height 8
click at [760, 618] on span "OK" at bounding box center [755, 614] width 14 height 16
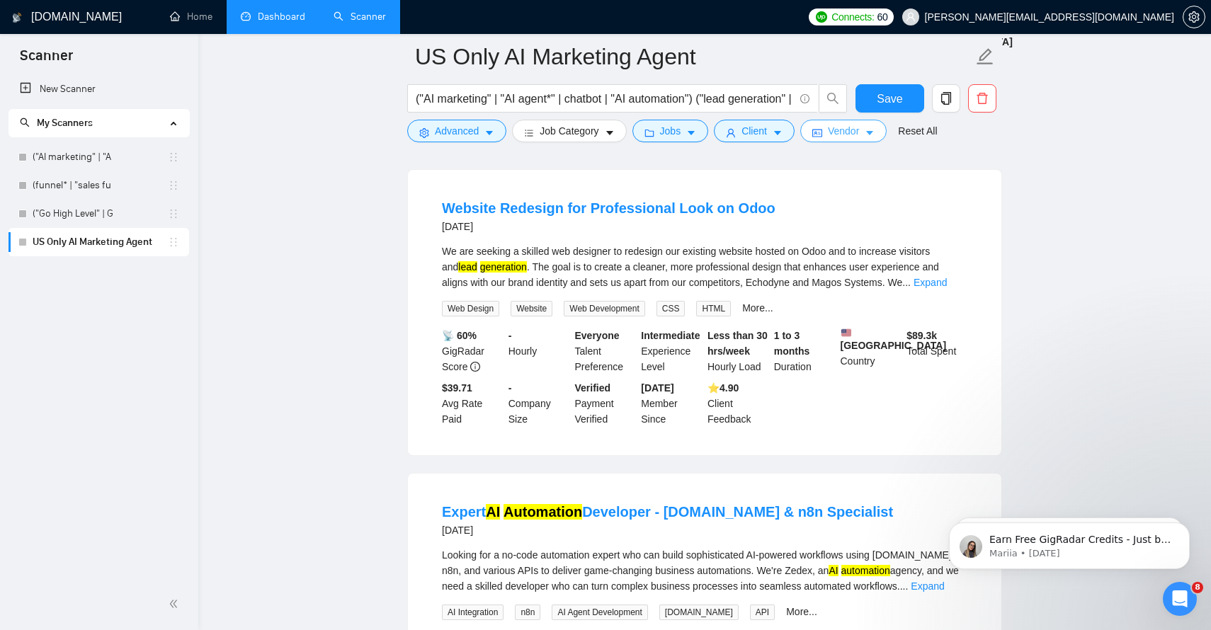
scroll to position [2094, 0]
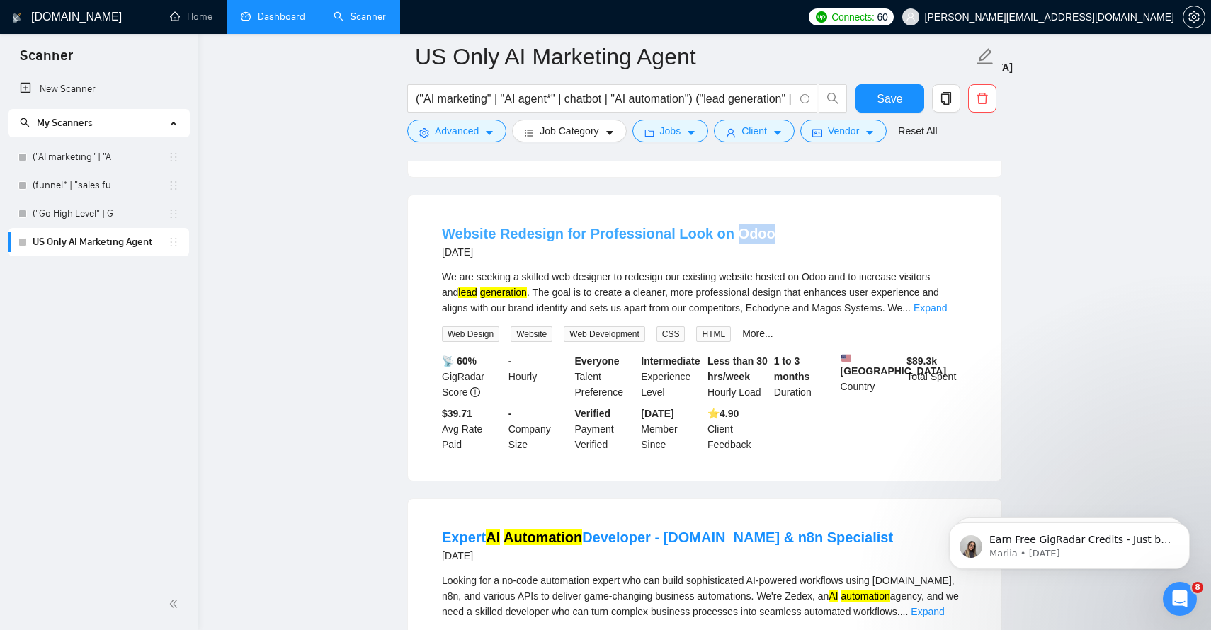
drag, startPoint x: 761, startPoint y: 203, endPoint x: 721, endPoint y: 203, distance: 40.4
click at [721, 224] on div "Website Redesign for Professional Look on Odoo [DATE]" at bounding box center [705, 242] width 526 height 37
click at [488, 125] on button "Advanced" at bounding box center [456, 131] width 99 height 23
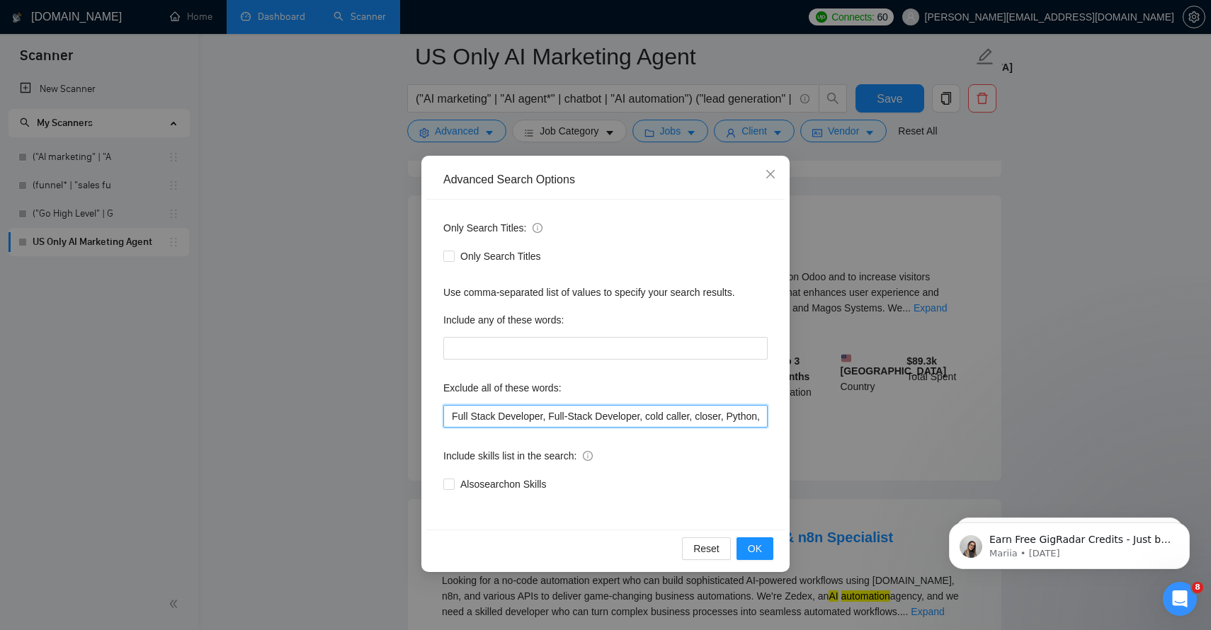
click at [612, 412] on input "Full Stack Developer, Full-Stack Developer, cold caller, closer, Python, Commis…" at bounding box center [605, 416] width 324 height 23
drag, startPoint x: 612, startPoint y: 412, endPoint x: 898, endPoint y: 426, distance: 286.5
click at [898, 426] on div "Advanced Search Options Only Search Titles: Only Search Titles Use comma-separa…" at bounding box center [605, 315] width 1211 height 630
paste input "Odoo"
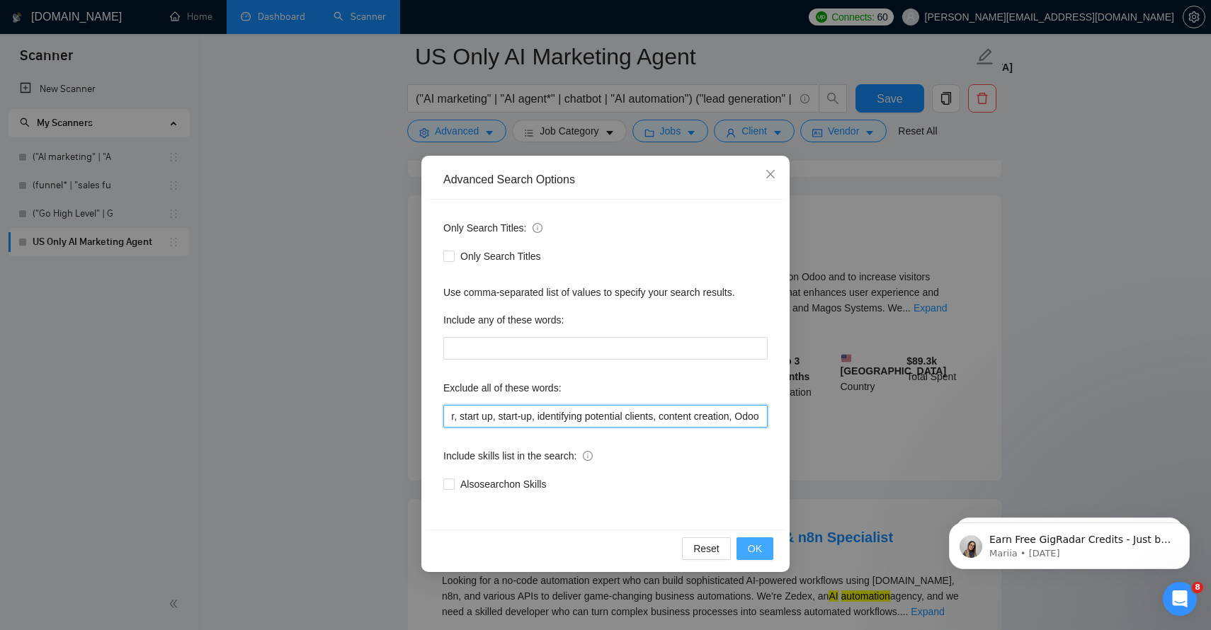
scroll to position [1732, 0]
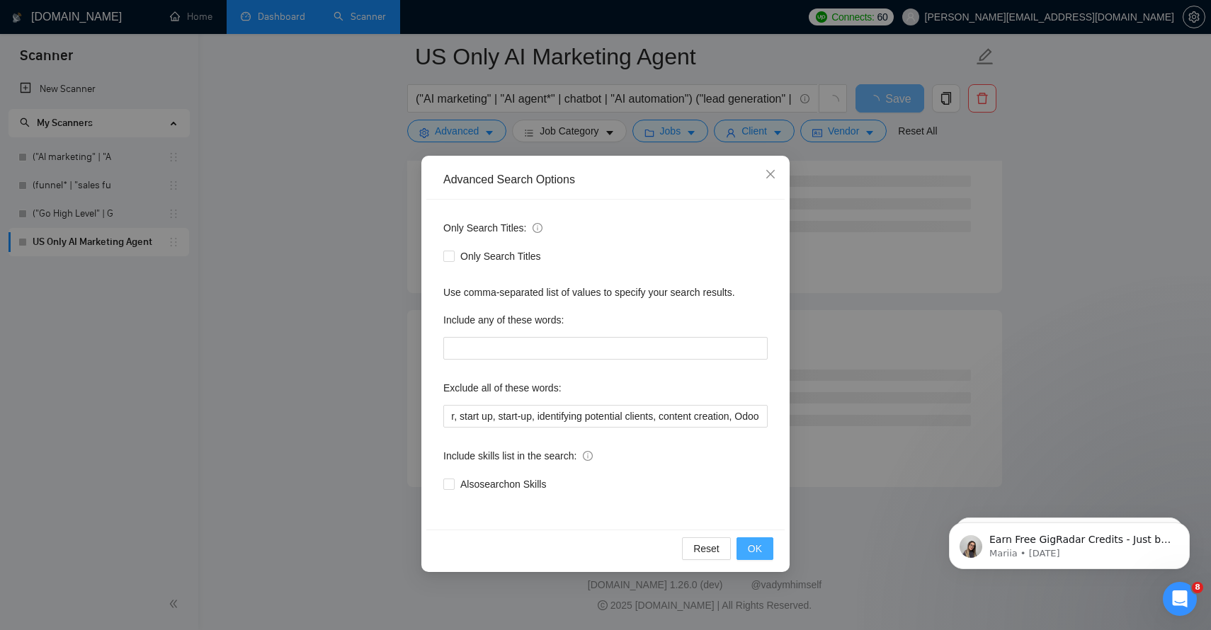
click at [755, 546] on span "OK" at bounding box center [755, 549] width 14 height 16
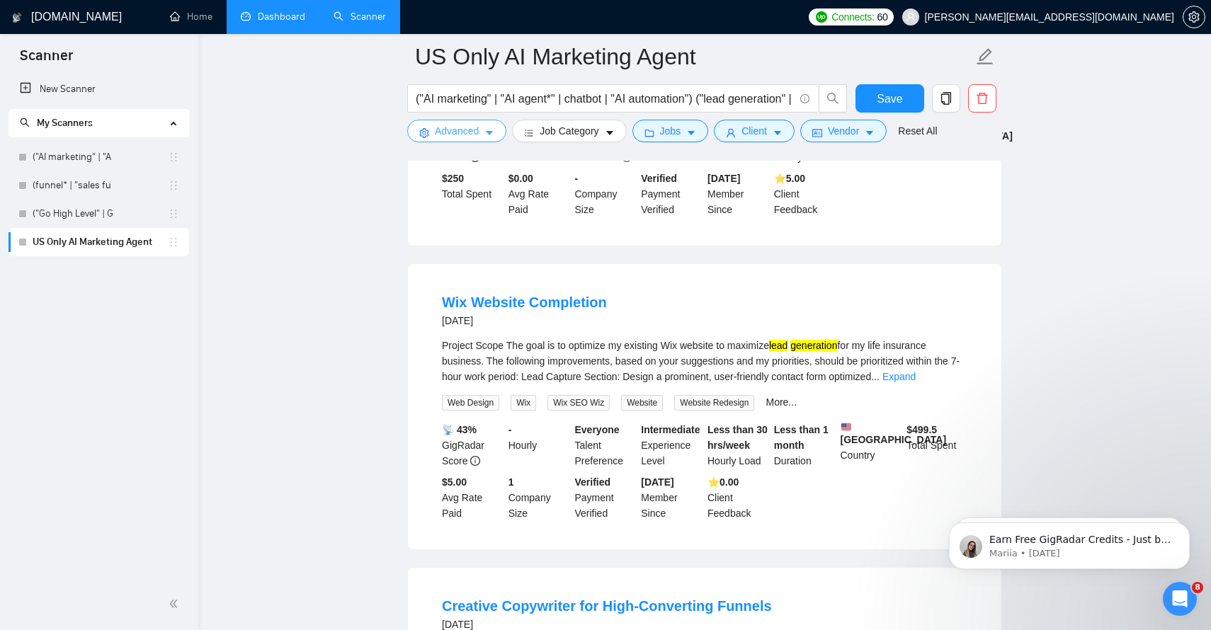
scroll to position [2652, 0]
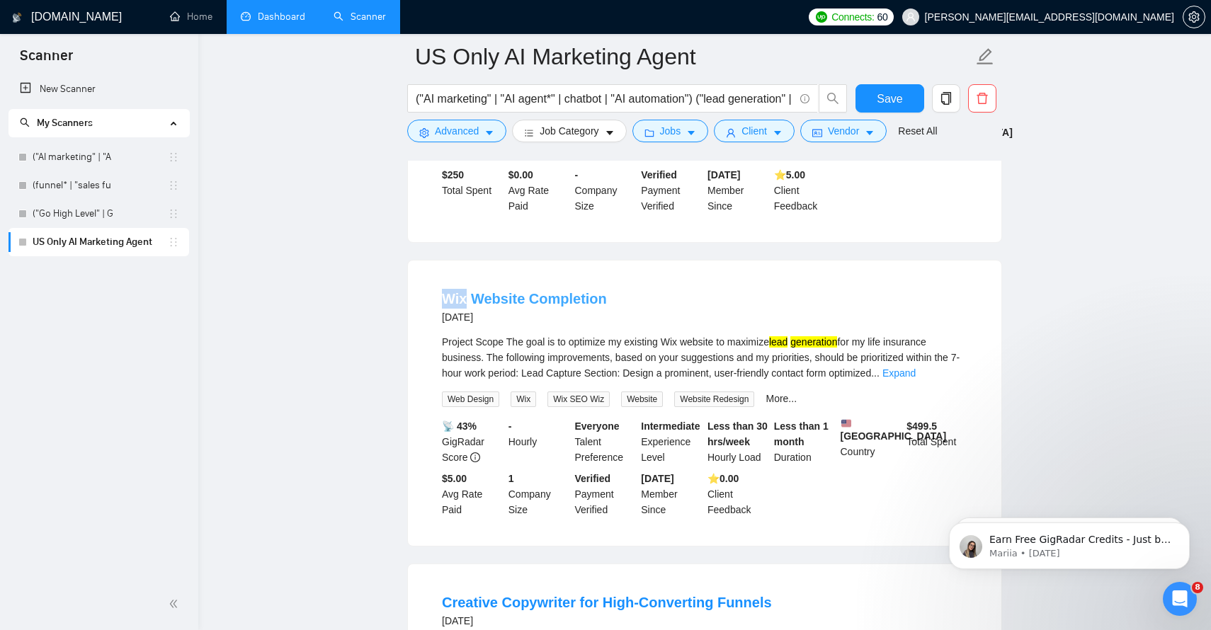
drag, startPoint x: 433, startPoint y: 250, endPoint x: 465, endPoint y: 251, distance: 31.2
click at [465, 278] on li "Wix Website Completion [DATE] Project Scope The goal is to optimize my existing…" at bounding box center [705, 403] width 560 height 251
click at [486, 135] on icon "caret-down" at bounding box center [489, 133] width 10 height 10
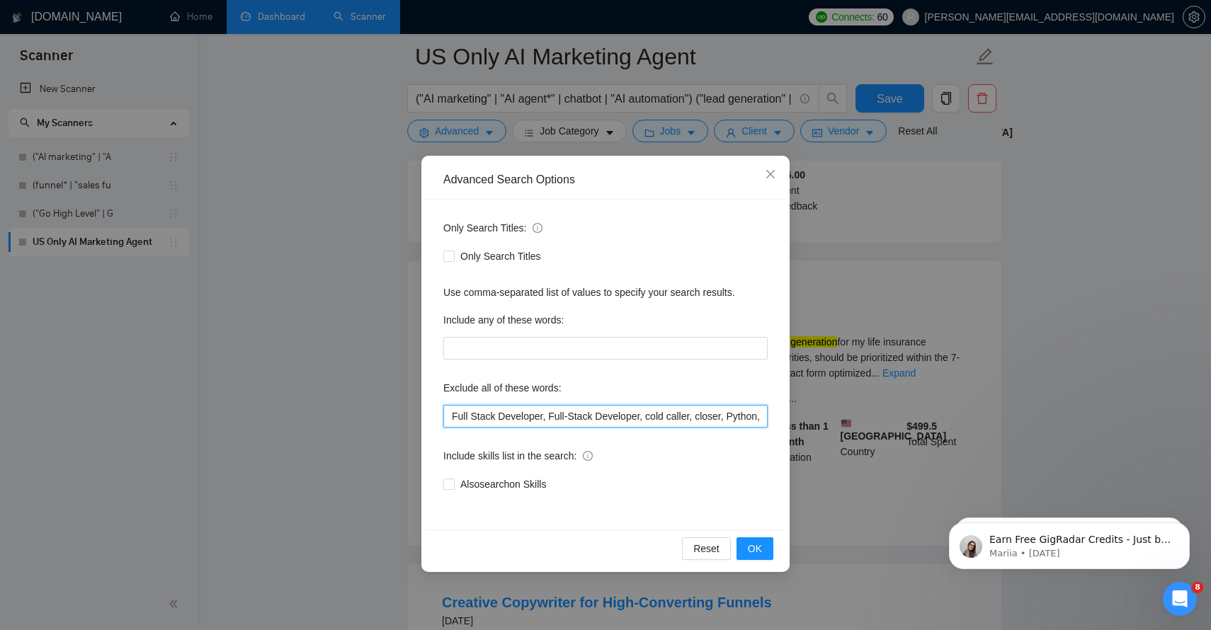
click at [720, 416] on input "Full Stack Developer, Full-Stack Developer, cold caller, closer, Python, Commis…" at bounding box center [605, 416] width 324 height 23
drag, startPoint x: 720, startPoint y: 416, endPoint x: 915, endPoint y: 447, distance: 197.8
click at [915, 447] on div "Advanced Search Options Only Search Titles: Only Search Titles Use comma-separa…" at bounding box center [605, 315] width 1211 height 630
paste input "Wix"
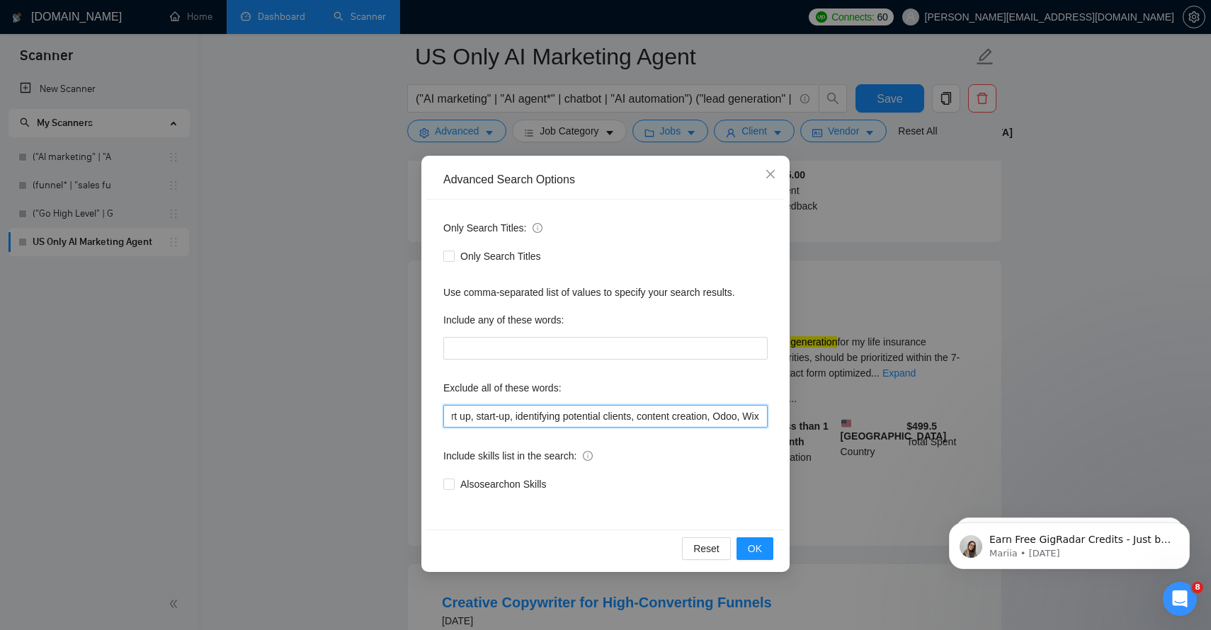
scroll to position [0, 1041]
click at [758, 543] on span "OK" at bounding box center [755, 549] width 14 height 16
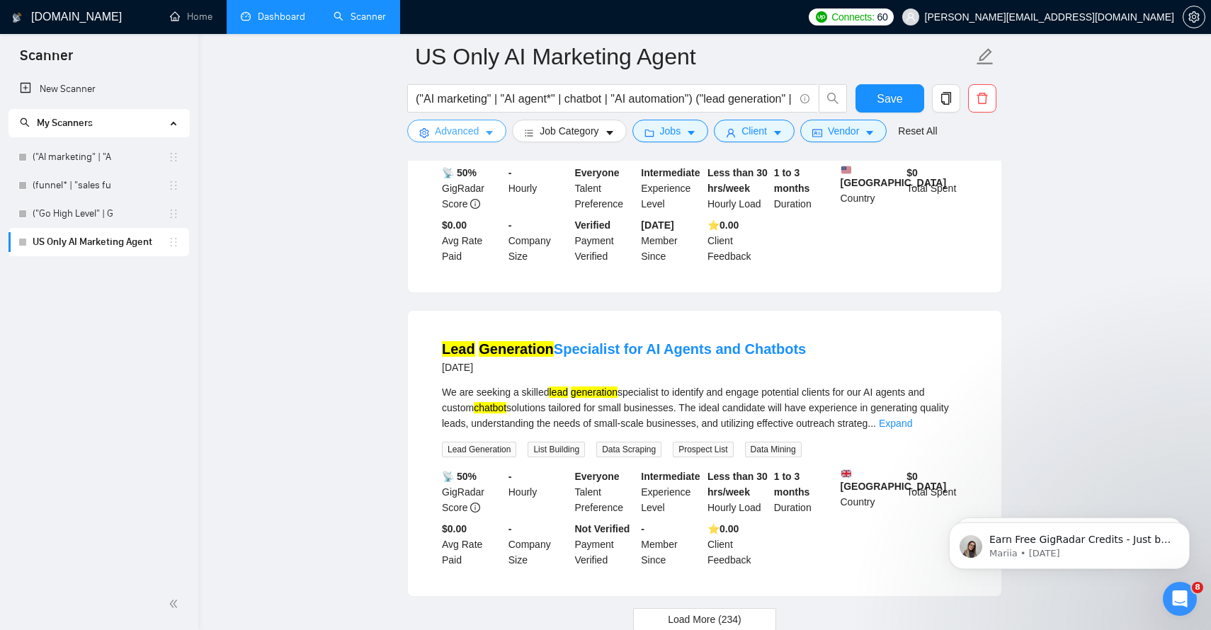
scroll to position [2985, 0]
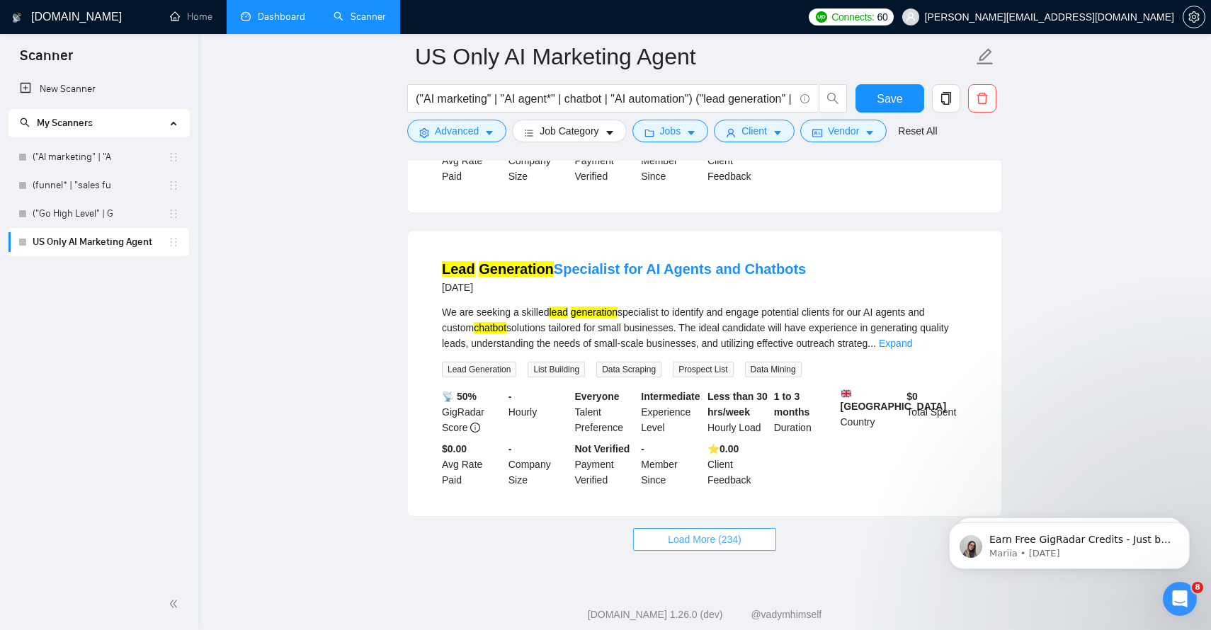
click at [722, 532] on span "Load More (234)" at bounding box center [705, 540] width 74 height 16
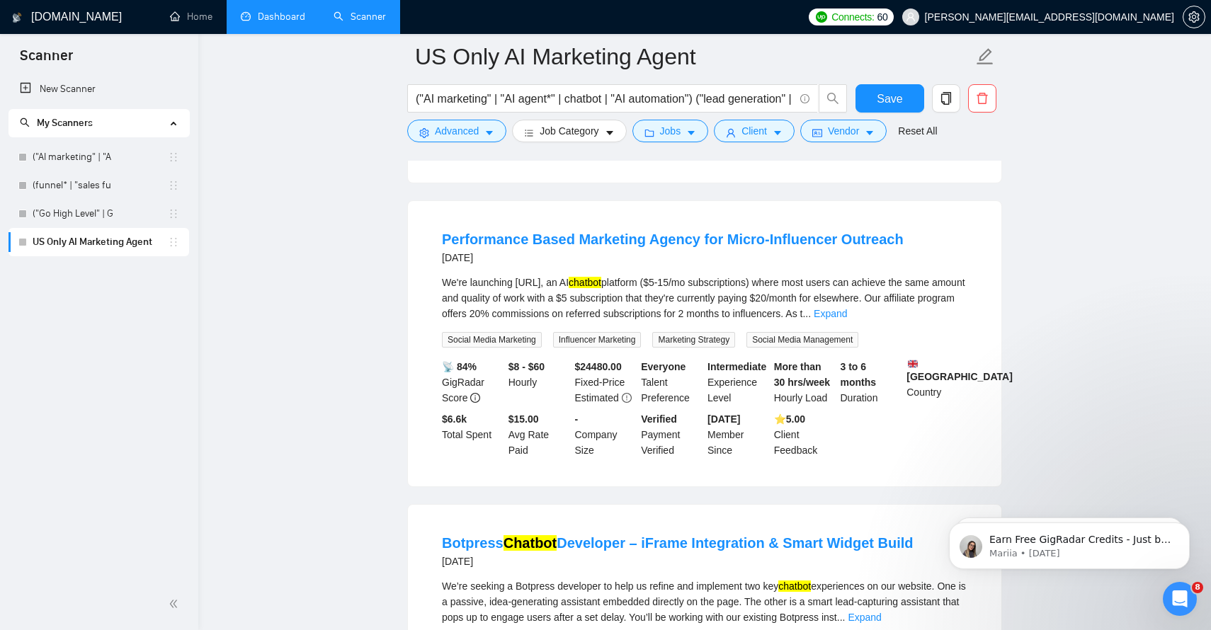
scroll to position [3304, 0]
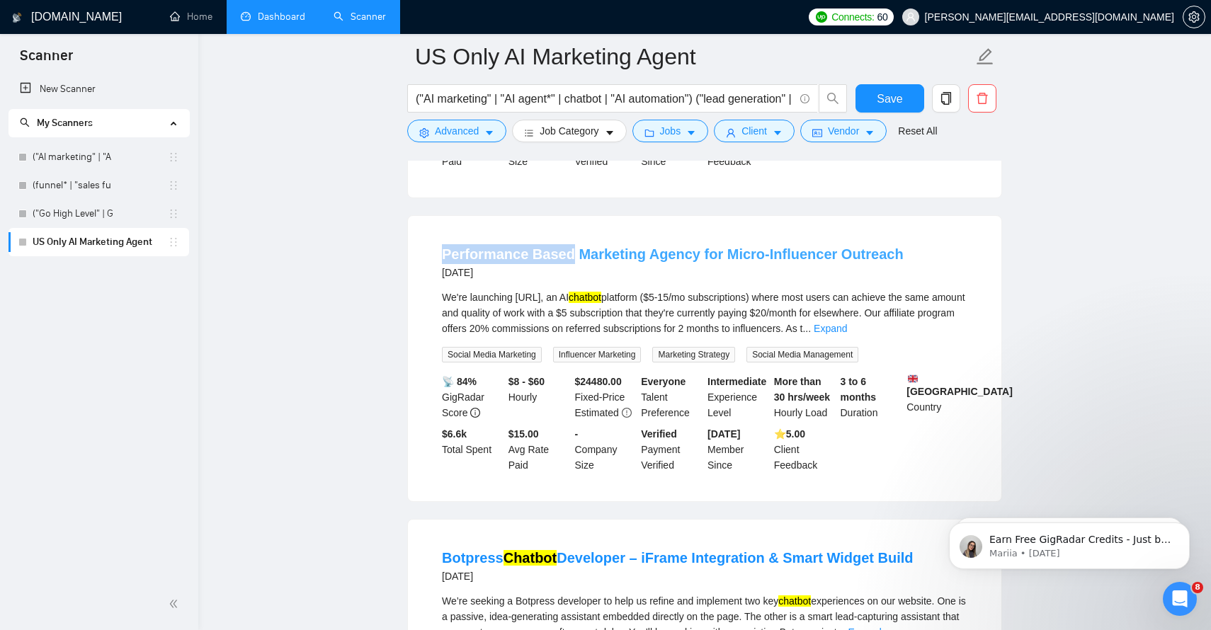
drag, startPoint x: 431, startPoint y: 220, endPoint x: 571, endPoint y: 222, distance: 140.3
click at [571, 233] on li "Performance Based Marketing Agency for Micro-Influencer Outreach [DATE] We're l…" at bounding box center [705, 358] width 560 height 251
click at [482, 121] on button "Advanced" at bounding box center [456, 131] width 99 height 23
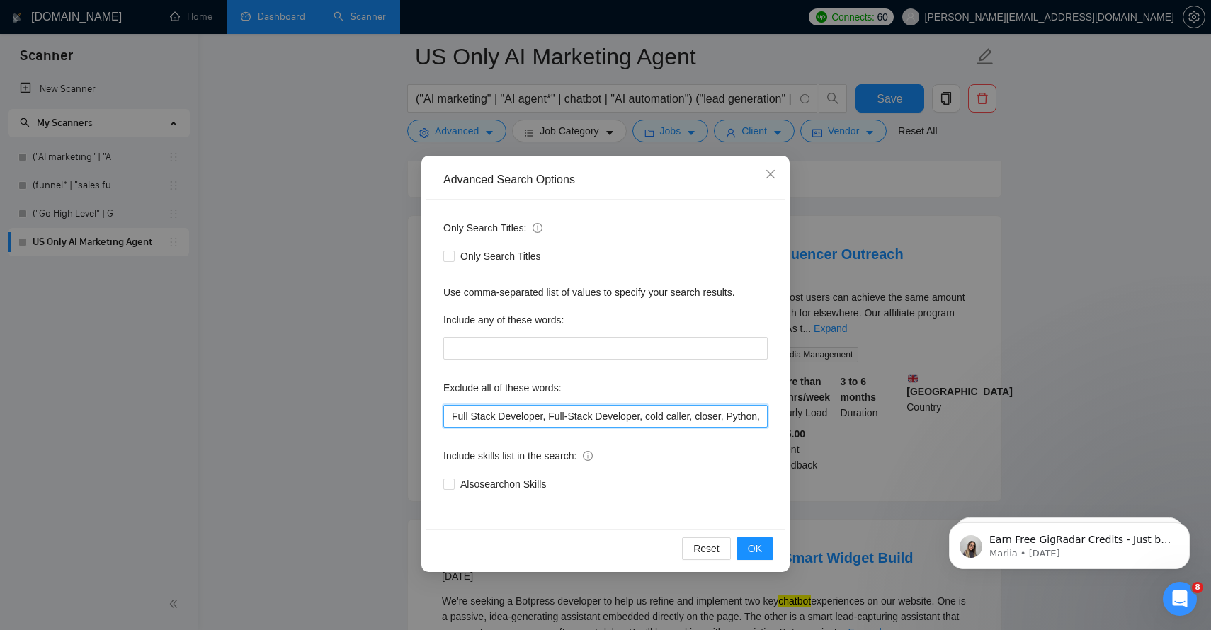
click at [668, 407] on input "Full Stack Developer, Full-Stack Developer, cold caller, closer, Python, Commis…" at bounding box center [605, 416] width 324 height 23
click at [642, 409] on input "Full Stack Developer, Full-Stack Developer, cold caller, closer, Python, Commis…" at bounding box center [605, 416] width 324 height 23
drag, startPoint x: 642, startPoint y: 409, endPoint x: 1016, endPoint y: 431, distance: 373.9
click at [1016, 431] on div "Advanced Search Options Only Search Titles: Only Search Titles Use comma-separa…" at bounding box center [605, 315] width 1211 height 630
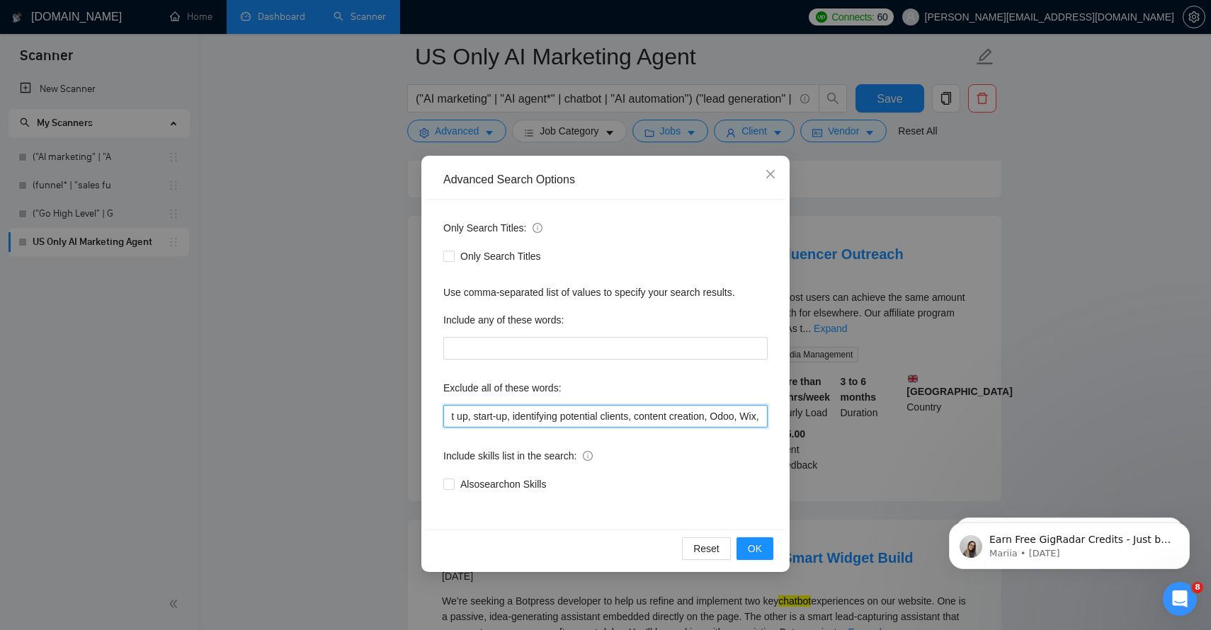
paste input "Performance Based"
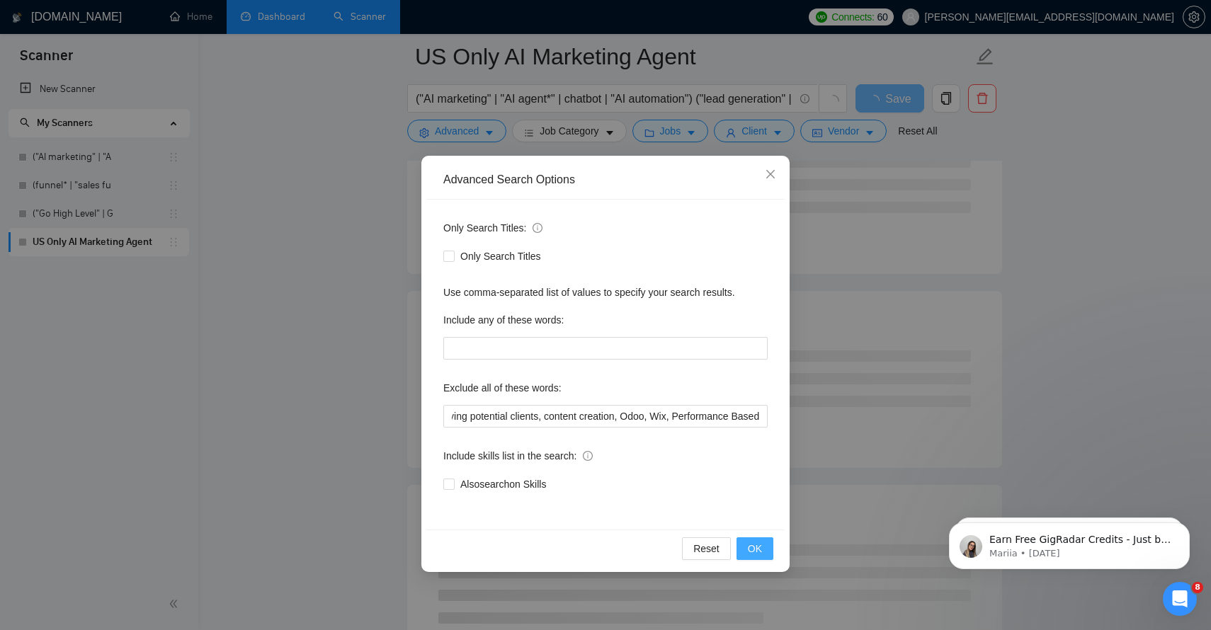
click at [761, 548] on span "OK" at bounding box center [755, 549] width 14 height 16
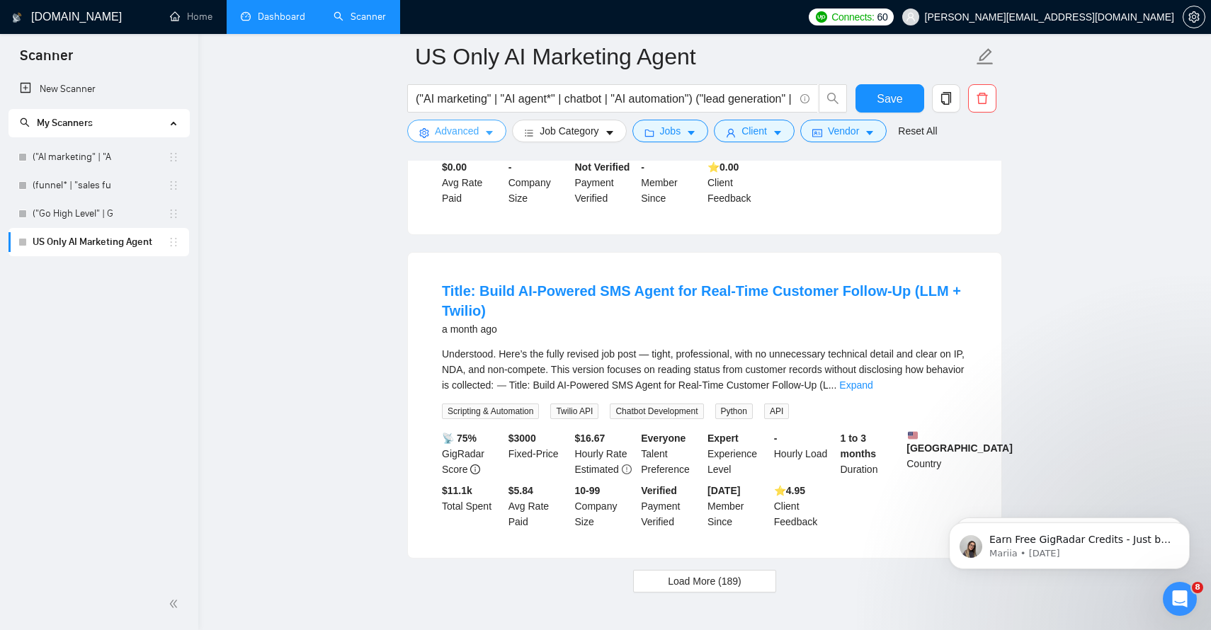
scroll to position [2964, 0]
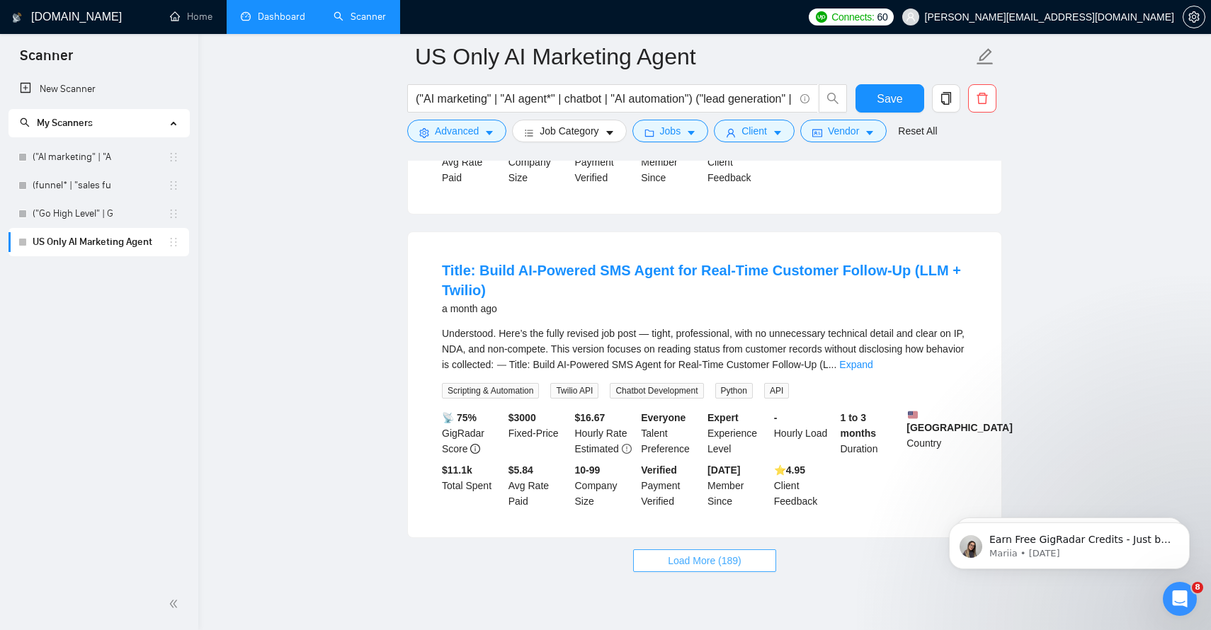
click at [710, 553] on span "Load More (189)" at bounding box center [705, 561] width 74 height 16
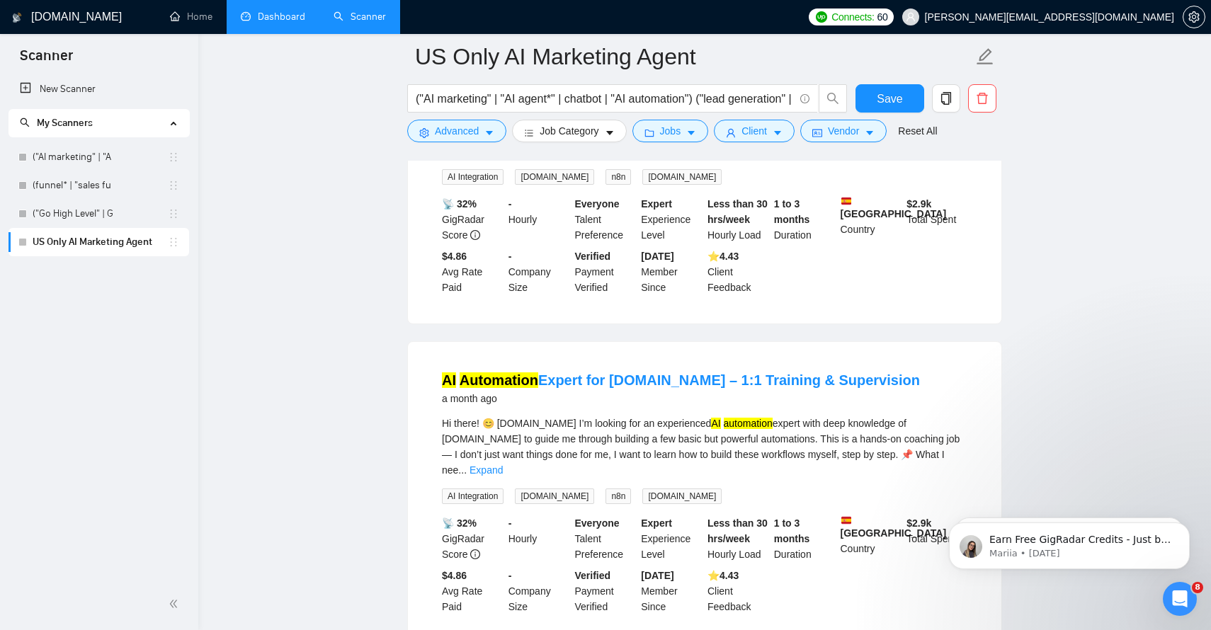
scroll to position [4200, 0]
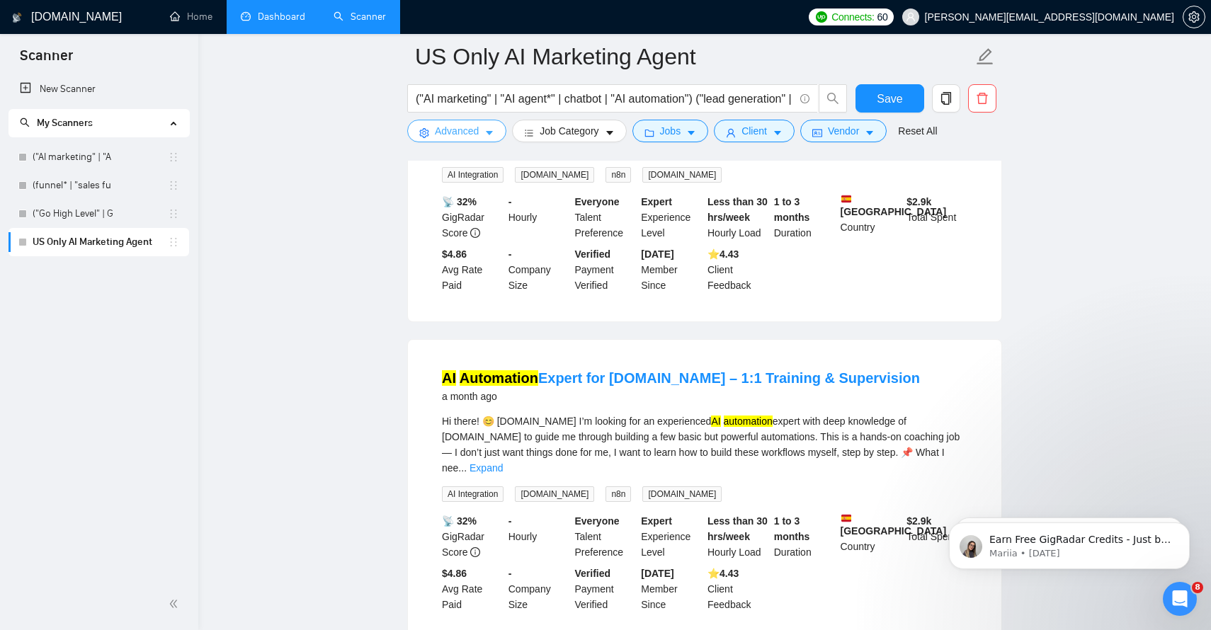
click at [494, 130] on icon "caret-down" at bounding box center [489, 133] width 10 height 10
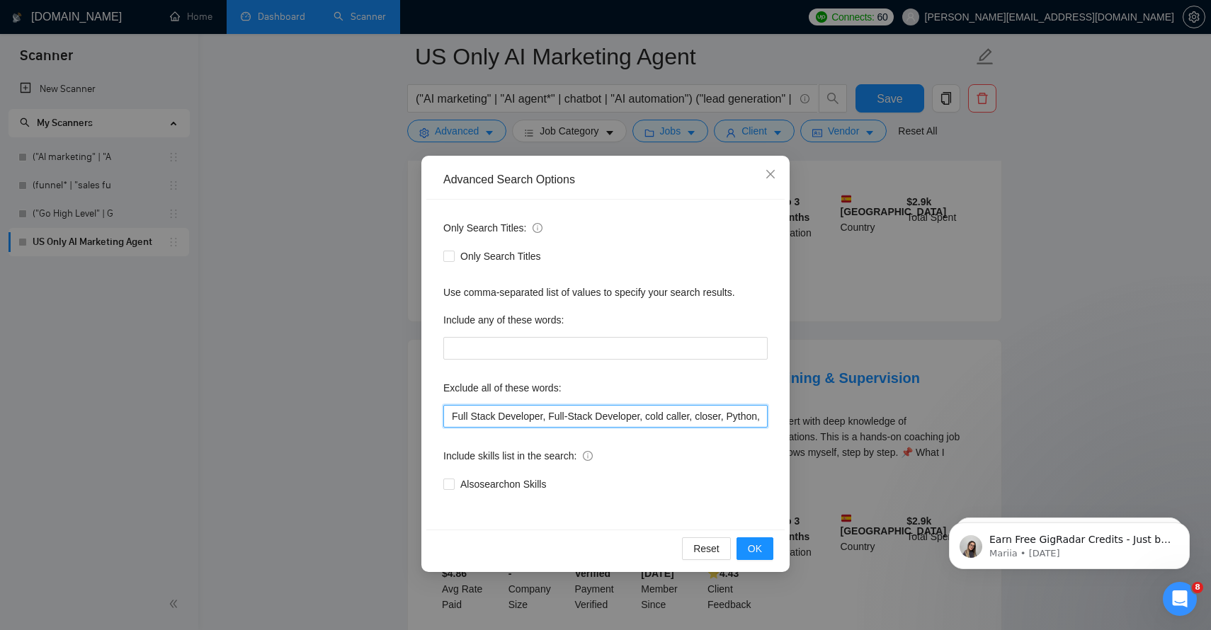
click at [640, 409] on input "Full Stack Developer, Full-Stack Developer, cold caller, closer, Python, Commis…" at bounding box center [605, 416] width 324 height 23
drag, startPoint x: 640, startPoint y: 409, endPoint x: 967, endPoint y: 476, distance: 334.8
click at [967, 476] on div "Advanced Search Options Only Search Titles: Only Search Titles Use comma-separa…" at bounding box center [605, 315] width 1211 height 630
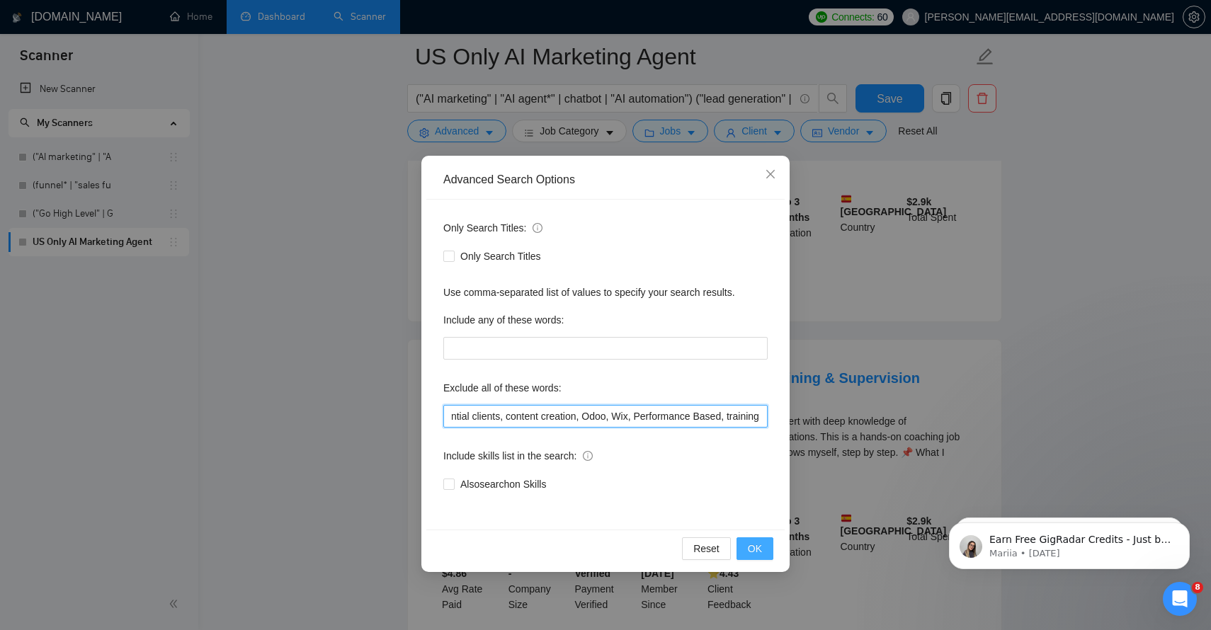
type input "Full Stack Developer, Full-Stack Developer, cold caller, closer, Python, Commis…"
click at [756, 549] on span "OK" at bounding box center [755, 549] width 14 height 16
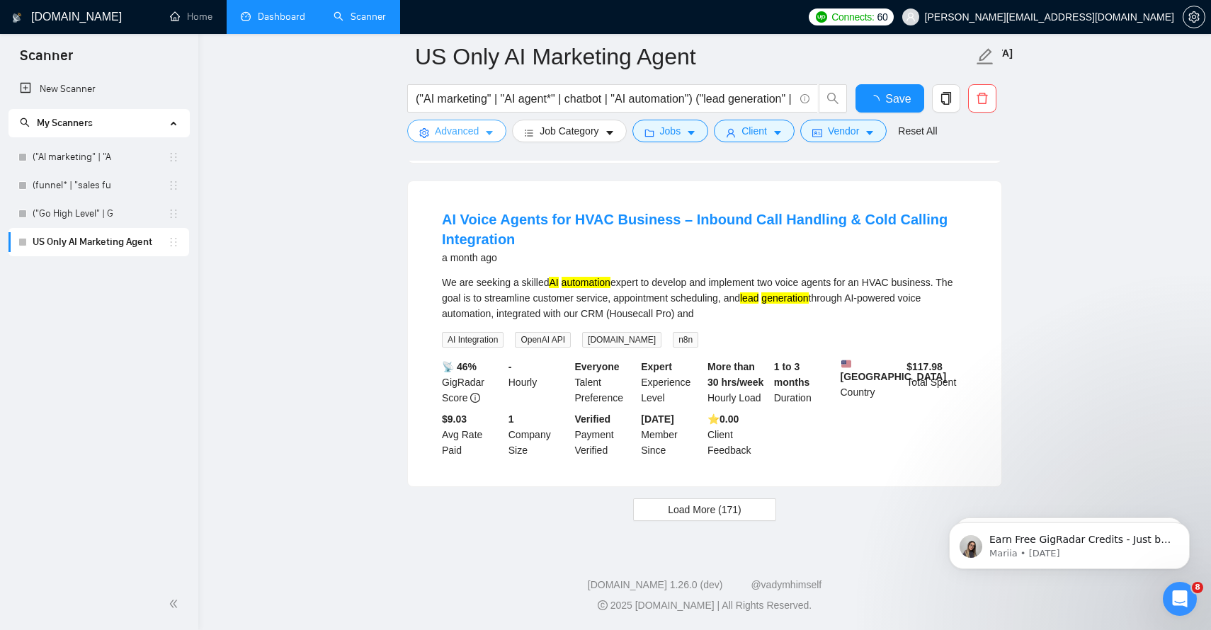
scroll to position [2953, 0]
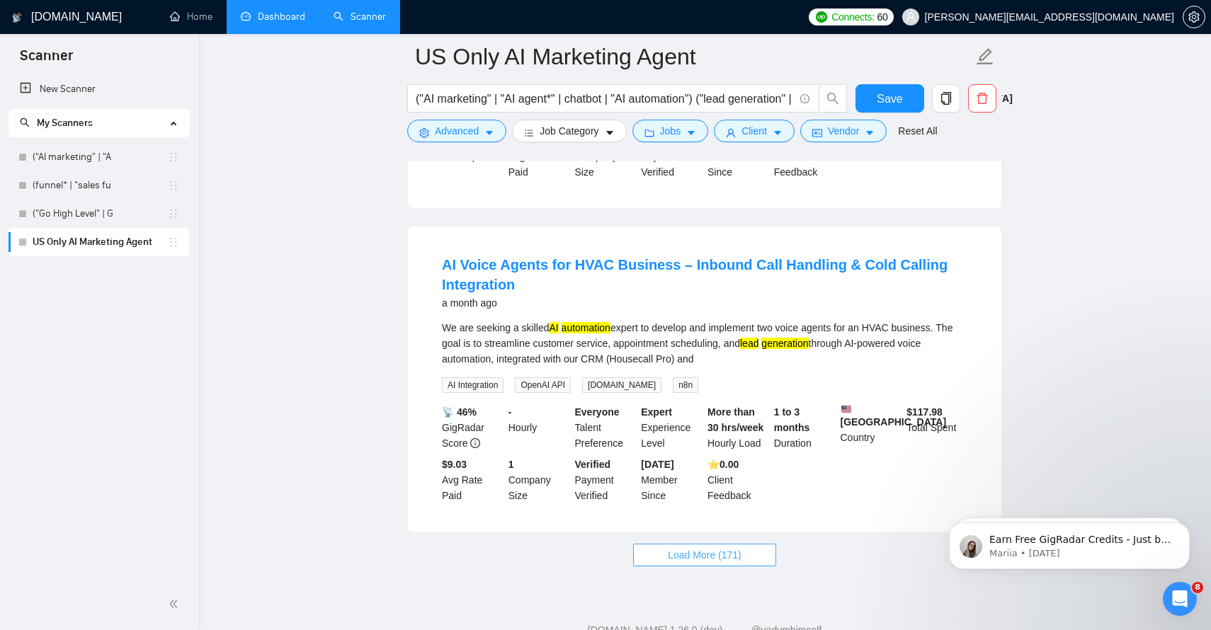
click at [707, 547] on span "Load More (171)" at bounding box center [705, 555] width 74 height 16
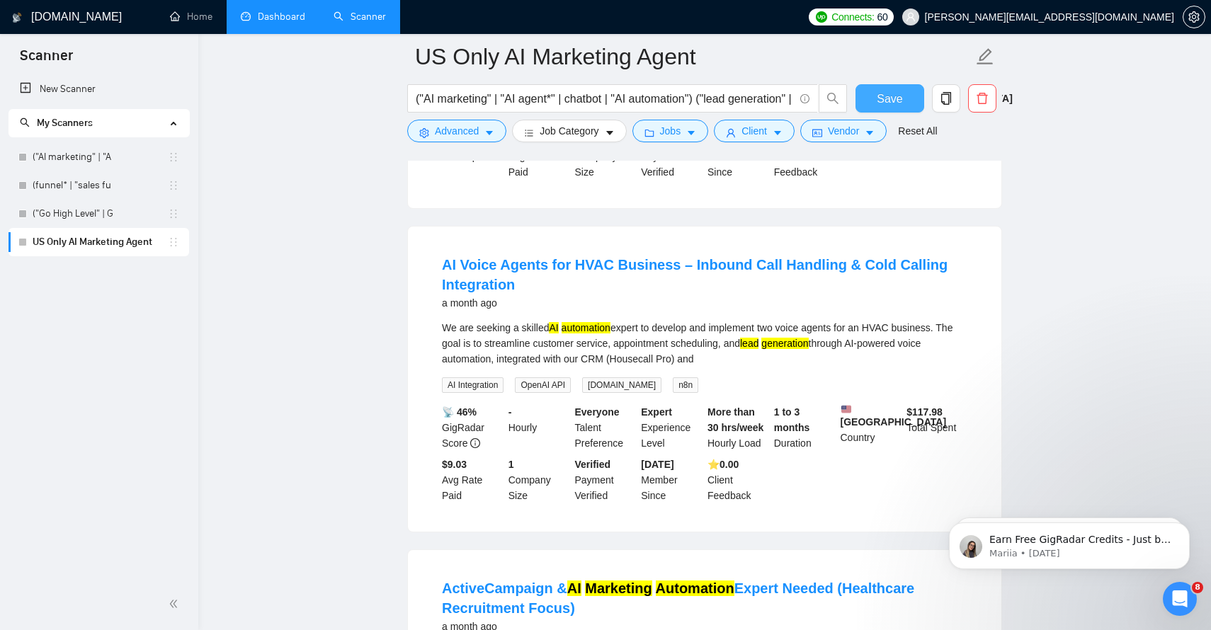
click at [882, 101] on span "Save" at bounding box center [889, 99] width 25 height 18
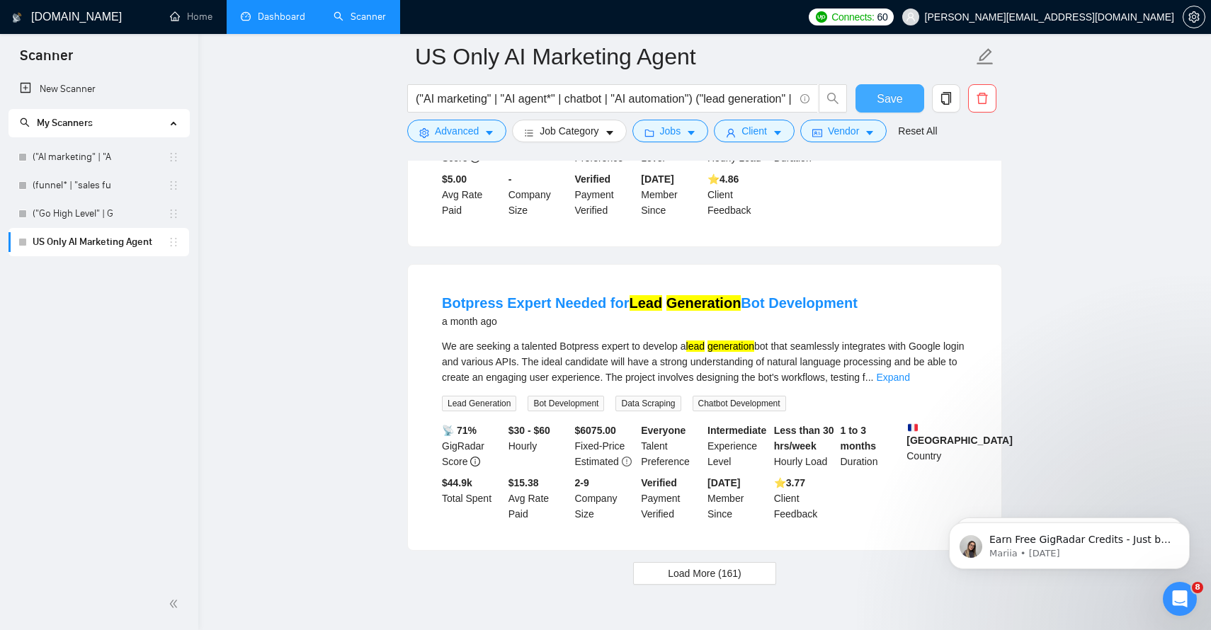
scroll to position [6107, 0]
